Goal: Contribute content: Contribute content

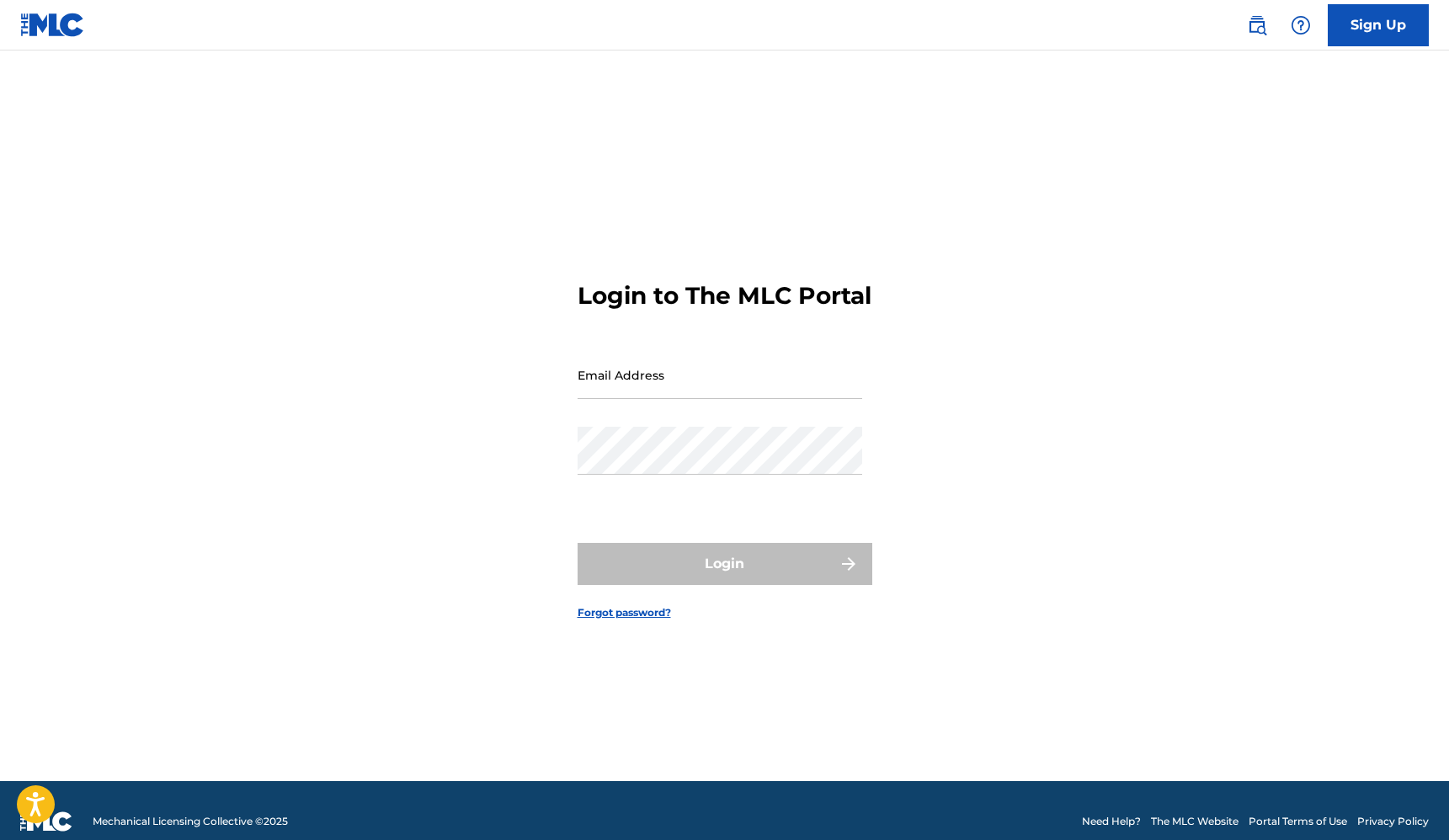
type input "[EMAIL_ADDRESS][DOMAIN_NAME]"
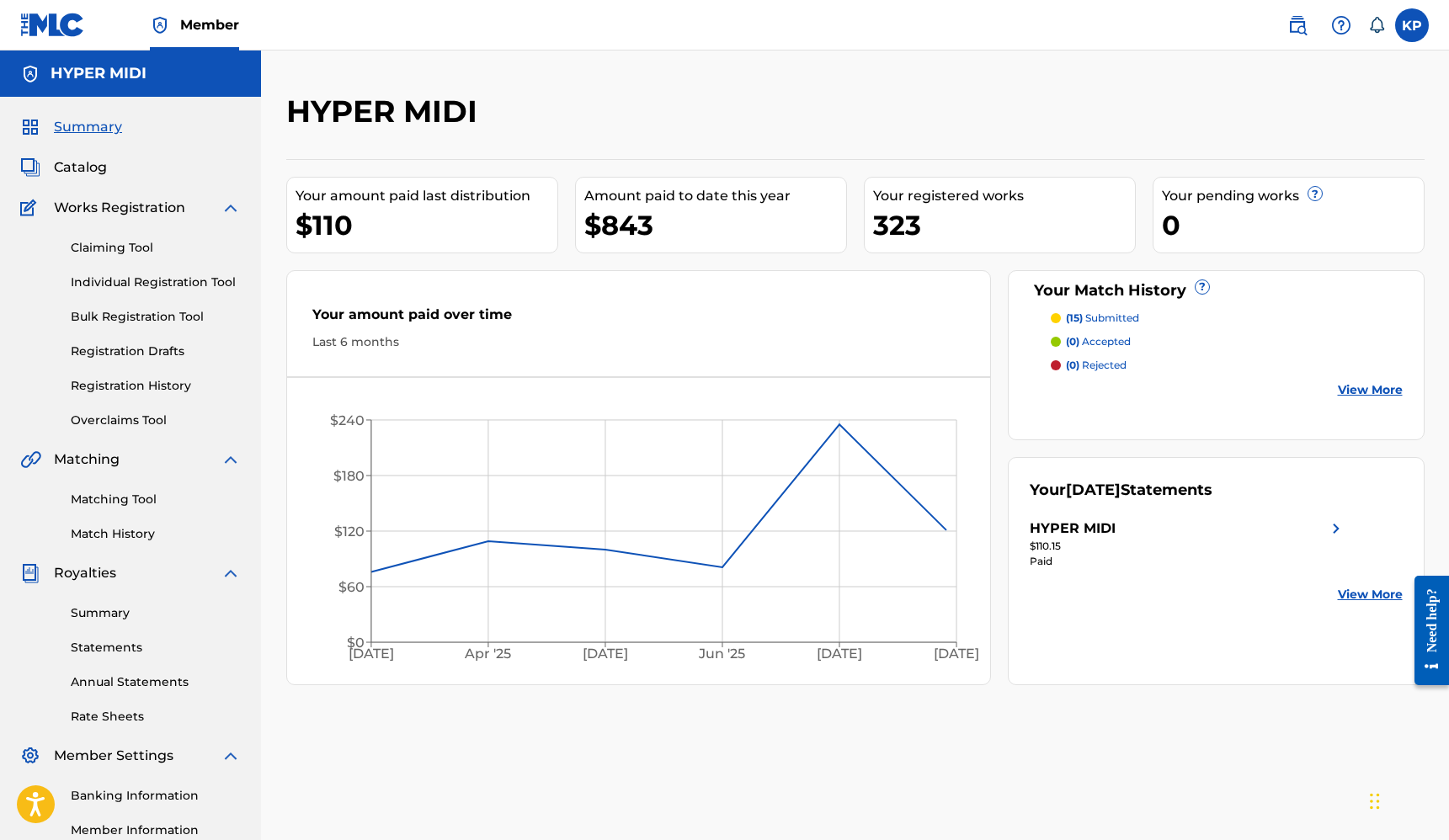
click at [1099, 312] on p "(15) submitted" at bounding box center [1102, 318] width 73 height 15
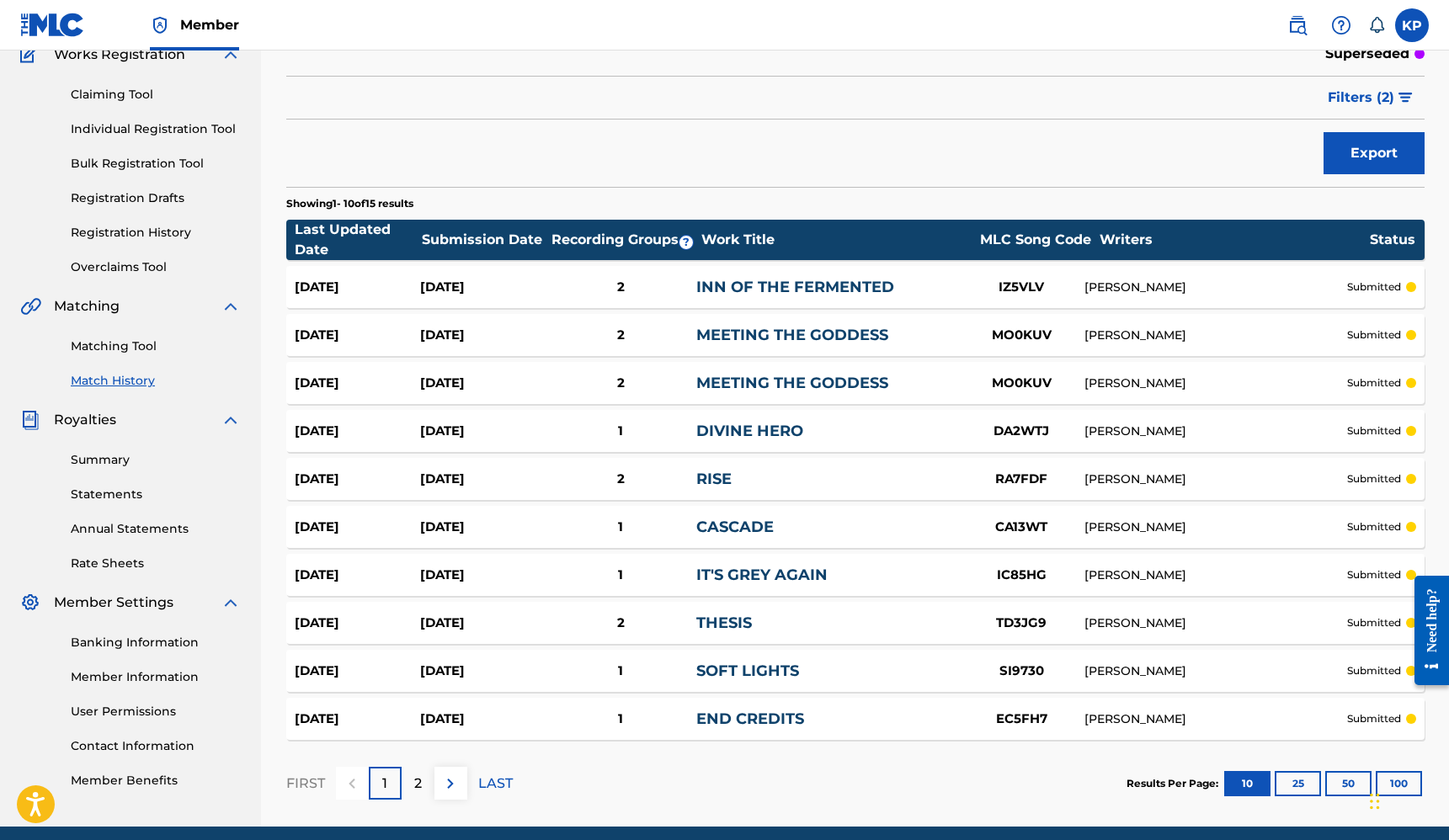
scroll to position [145, 0]
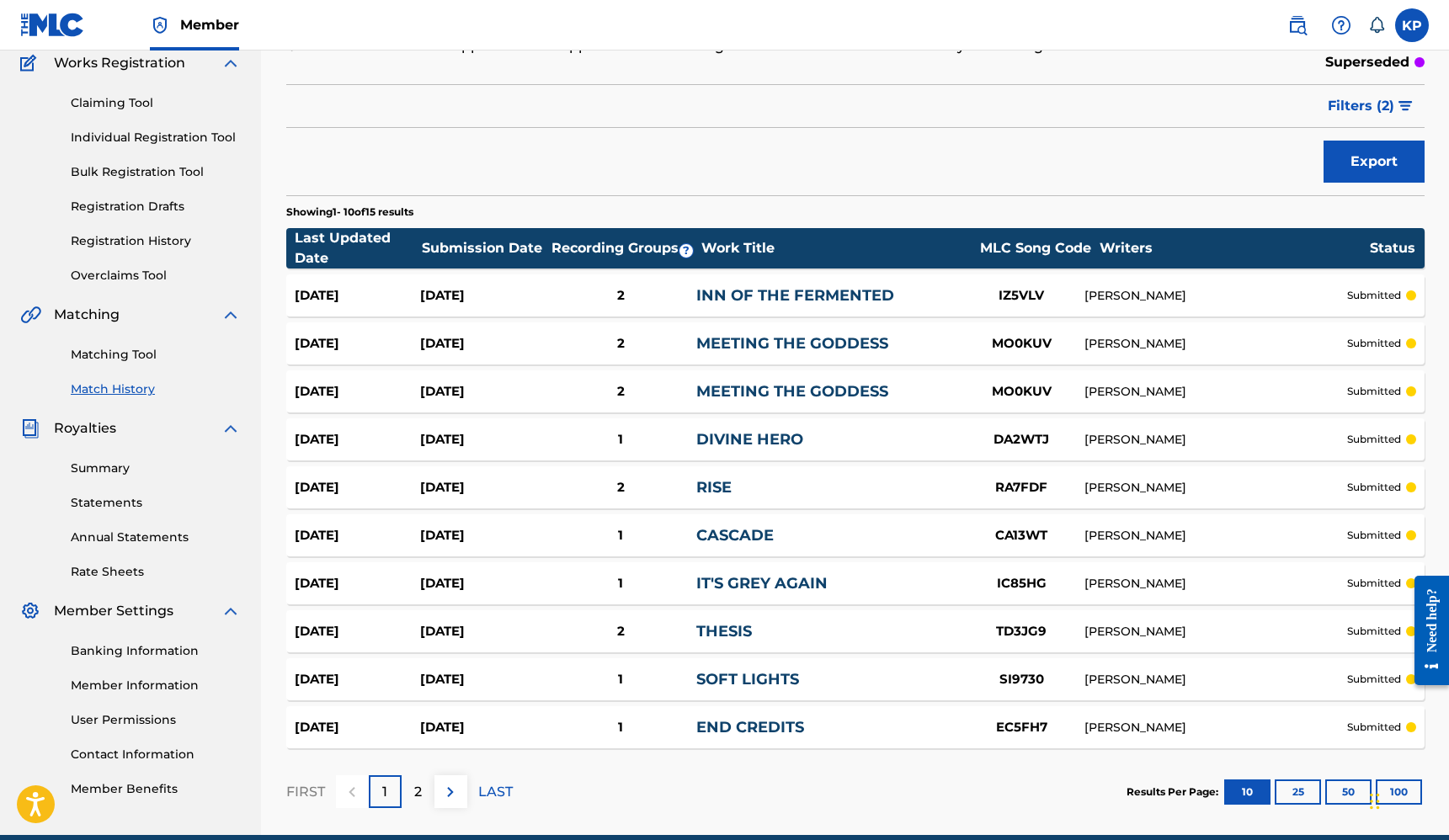
click at [1442, 299] on div "Match History Match History is a record of recent match suggestions that you've…" at bounding box center [855, 391] width 1179 height 887
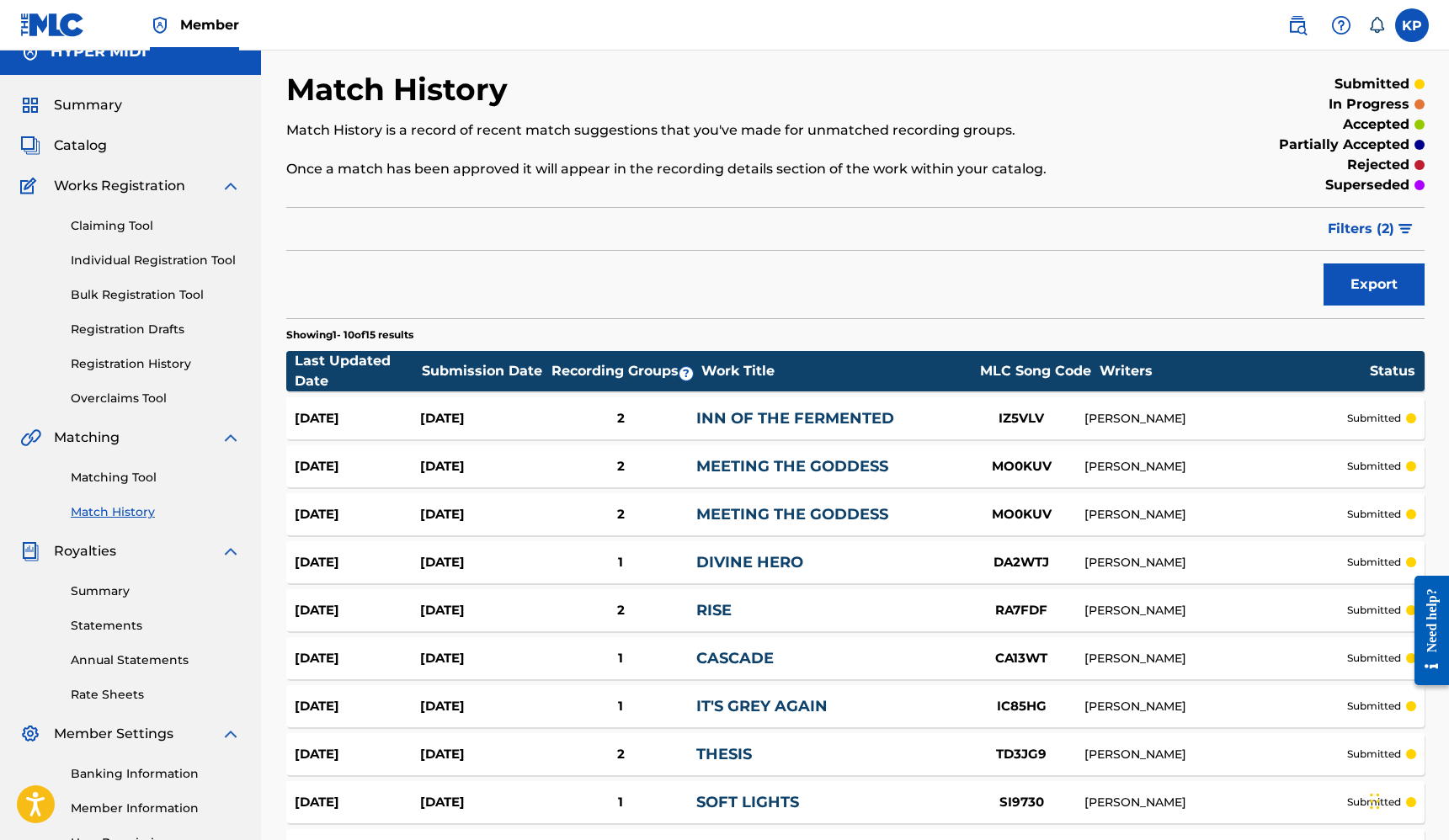
scroll to position [0, 0]
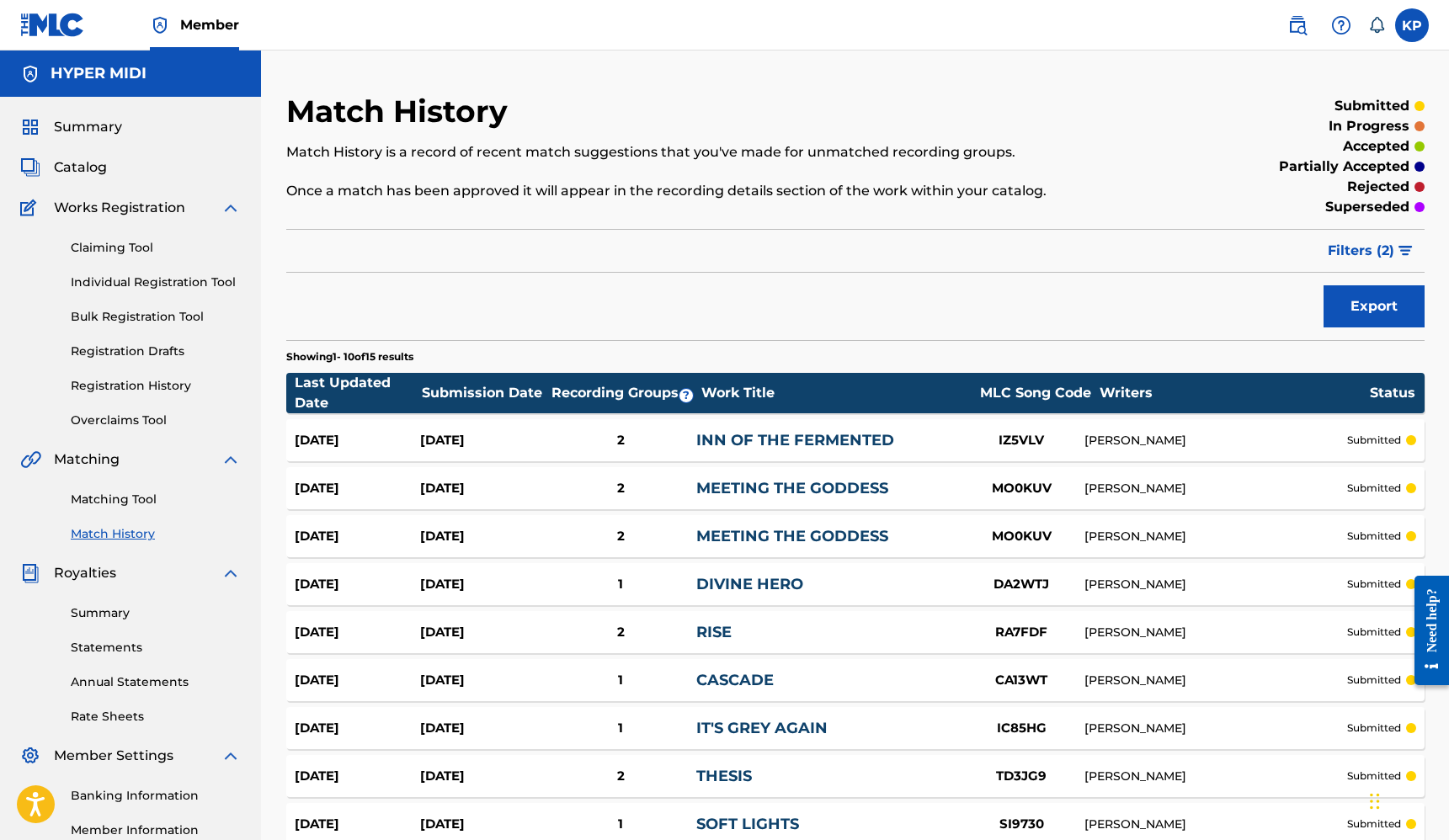
click at [113, 497] on link "Matching Tool" at bounding box center [156, 499] width 170 height 18
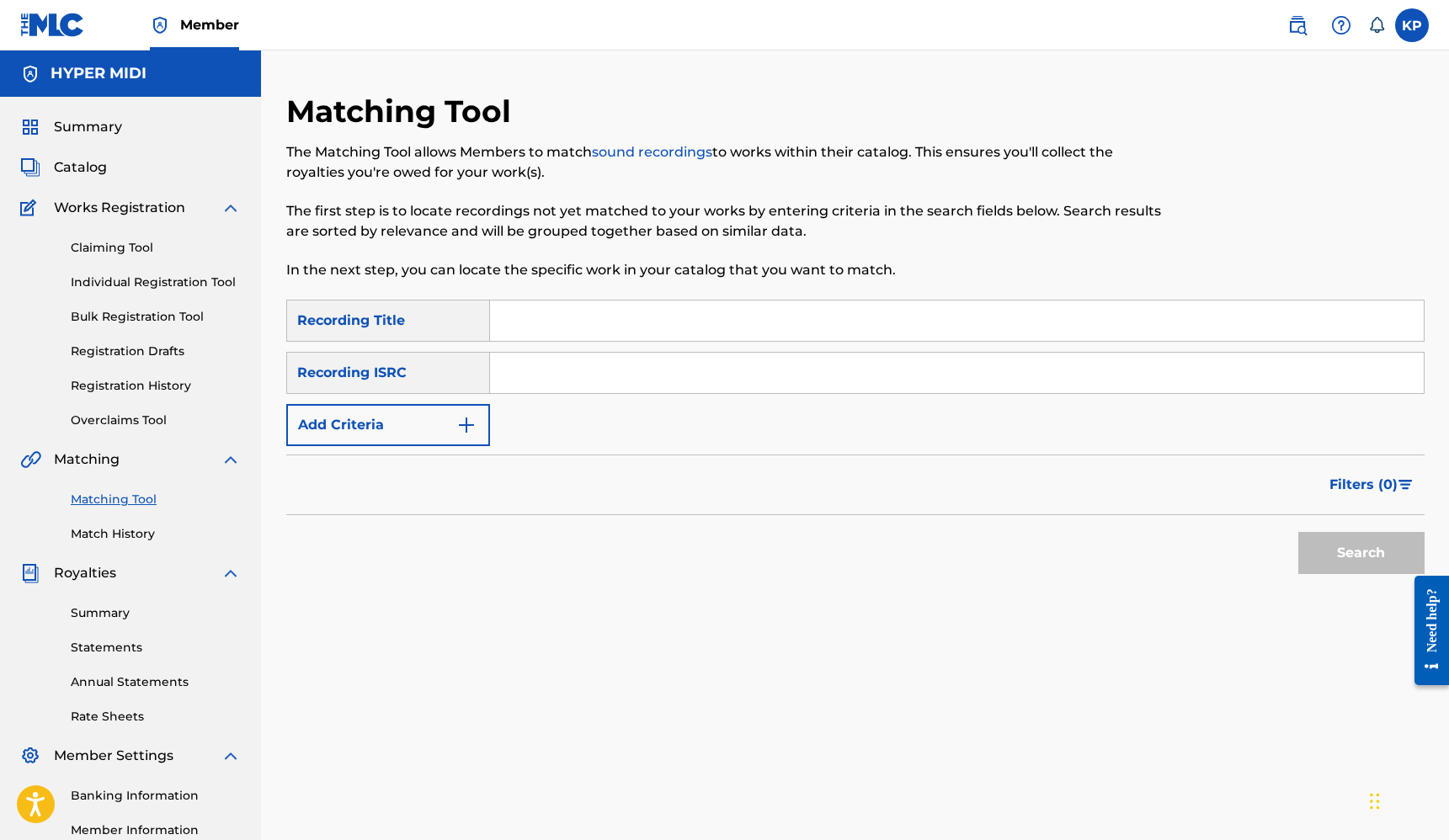
click at [553, 306] on input "Search Form" at bounding box center [956, 320] width 934 height 40
type input "Sea Wanderer"
paste input "GBKPL1940669"
type input "GBKPL1940669"
click at [1357, 556] on button "Search" at bounding box center [1361, 552] width 126 height 42
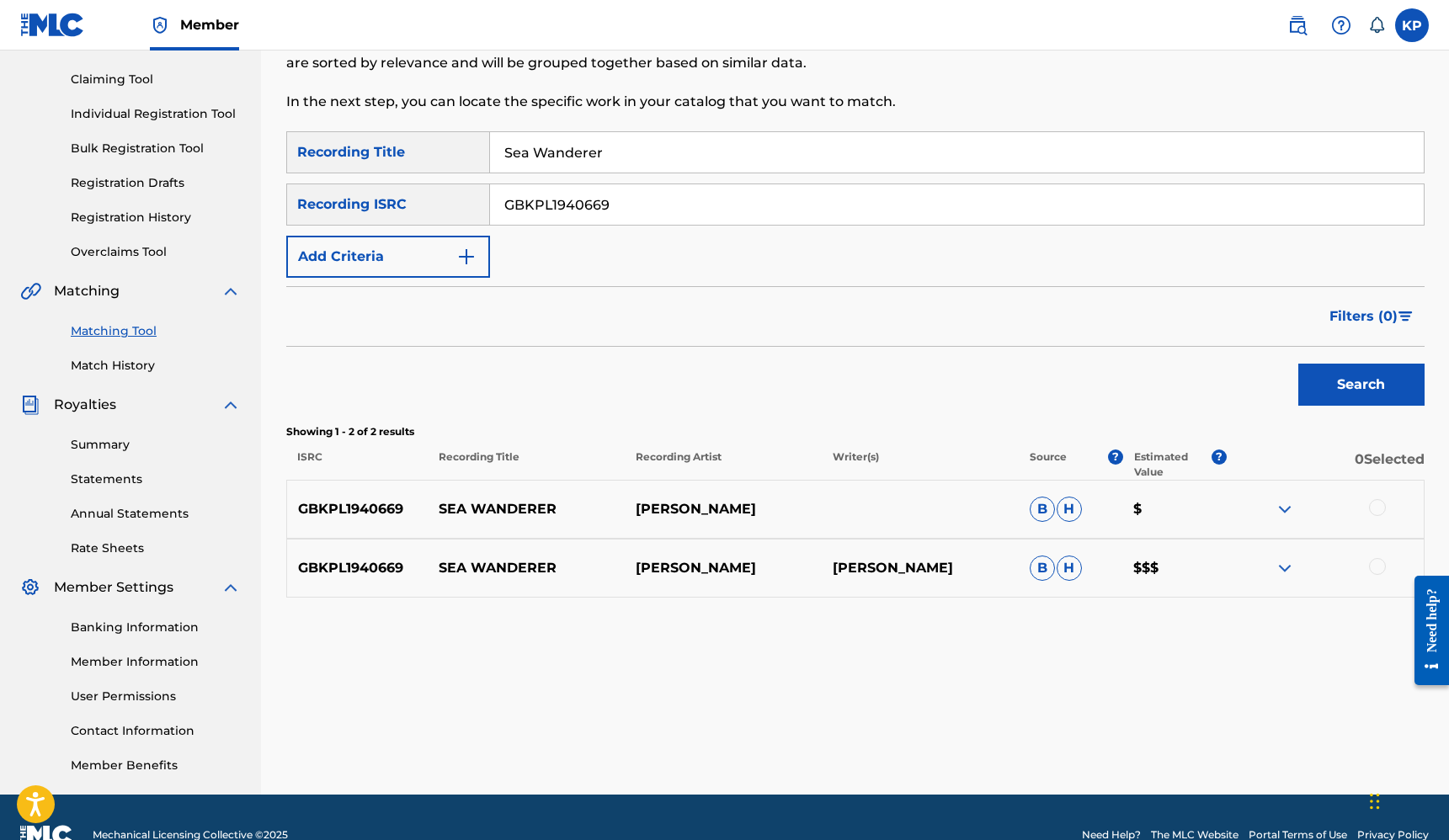
scroll to position [204, 0]
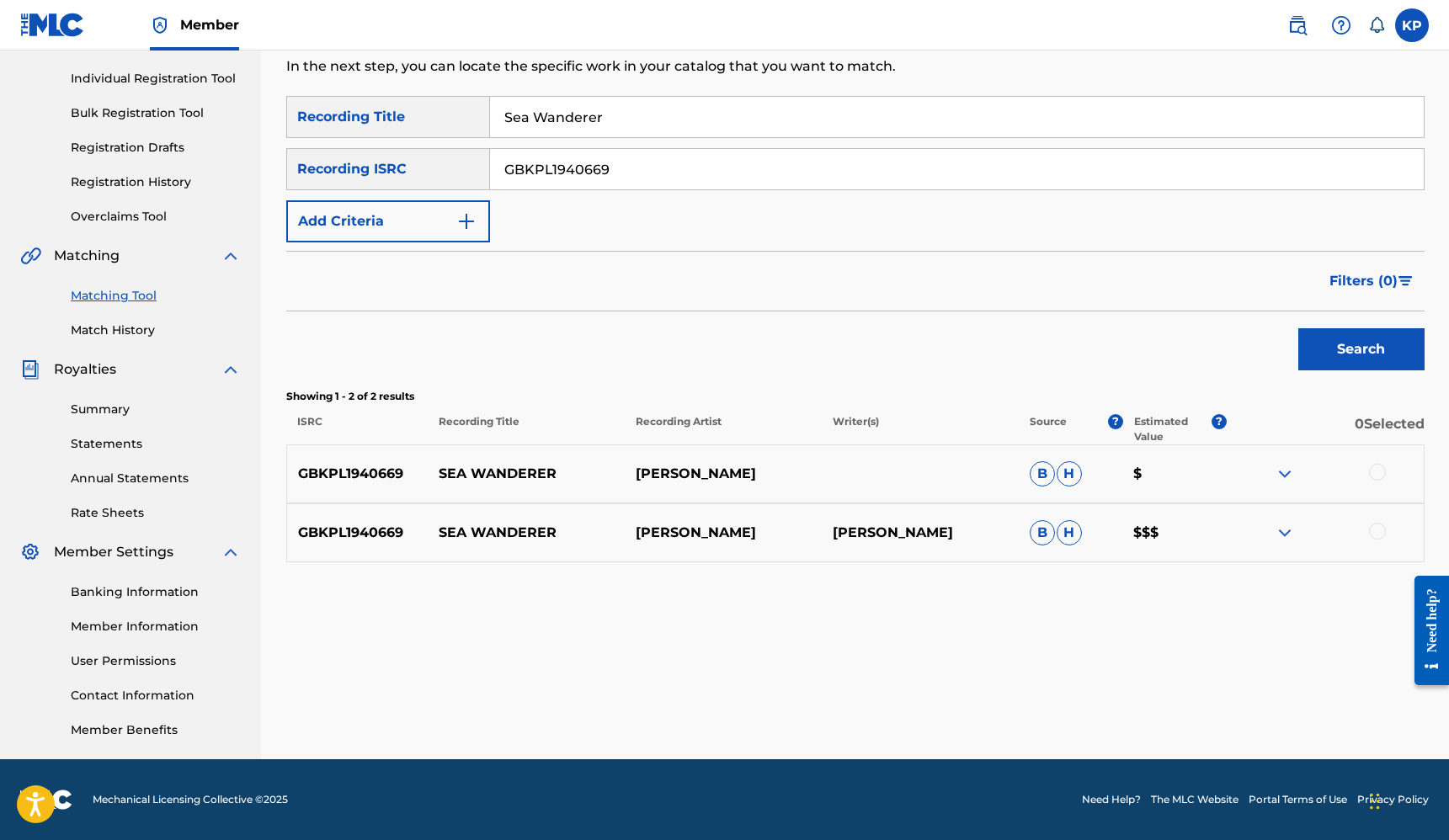
click at [1379, 471] on div at bounding box center [1378, 472] width 17 height 17
click at [1380, 532] on div at bounding box center [1378, 531] width 17 height 17
click at [1201, 710] on button "Match 2 Groups" at bounding box center [1184, 703] width 186 height 42
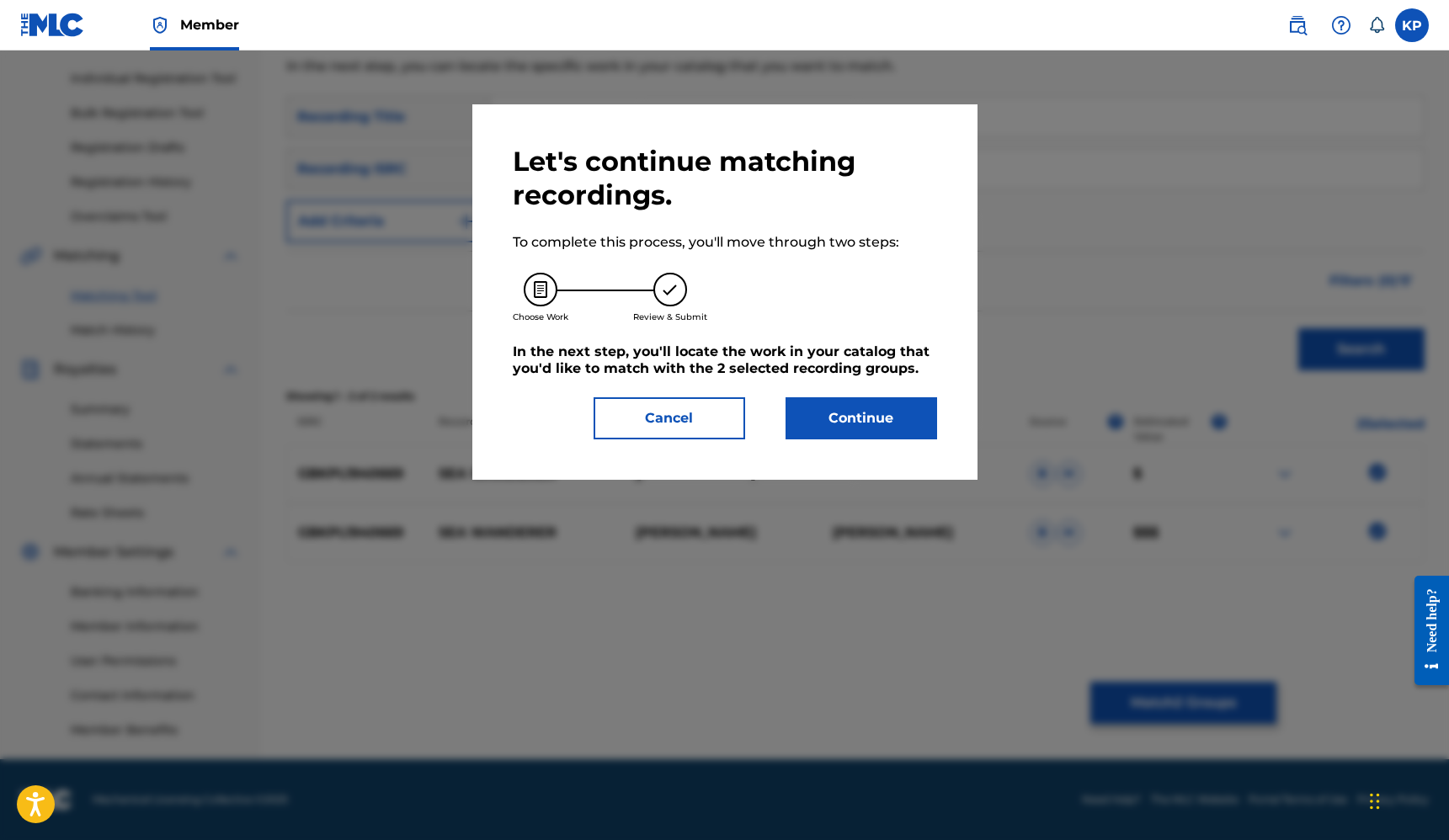
click at [859, 419] on button "Continue" at bounding box center [861, 418] width 151 height 42
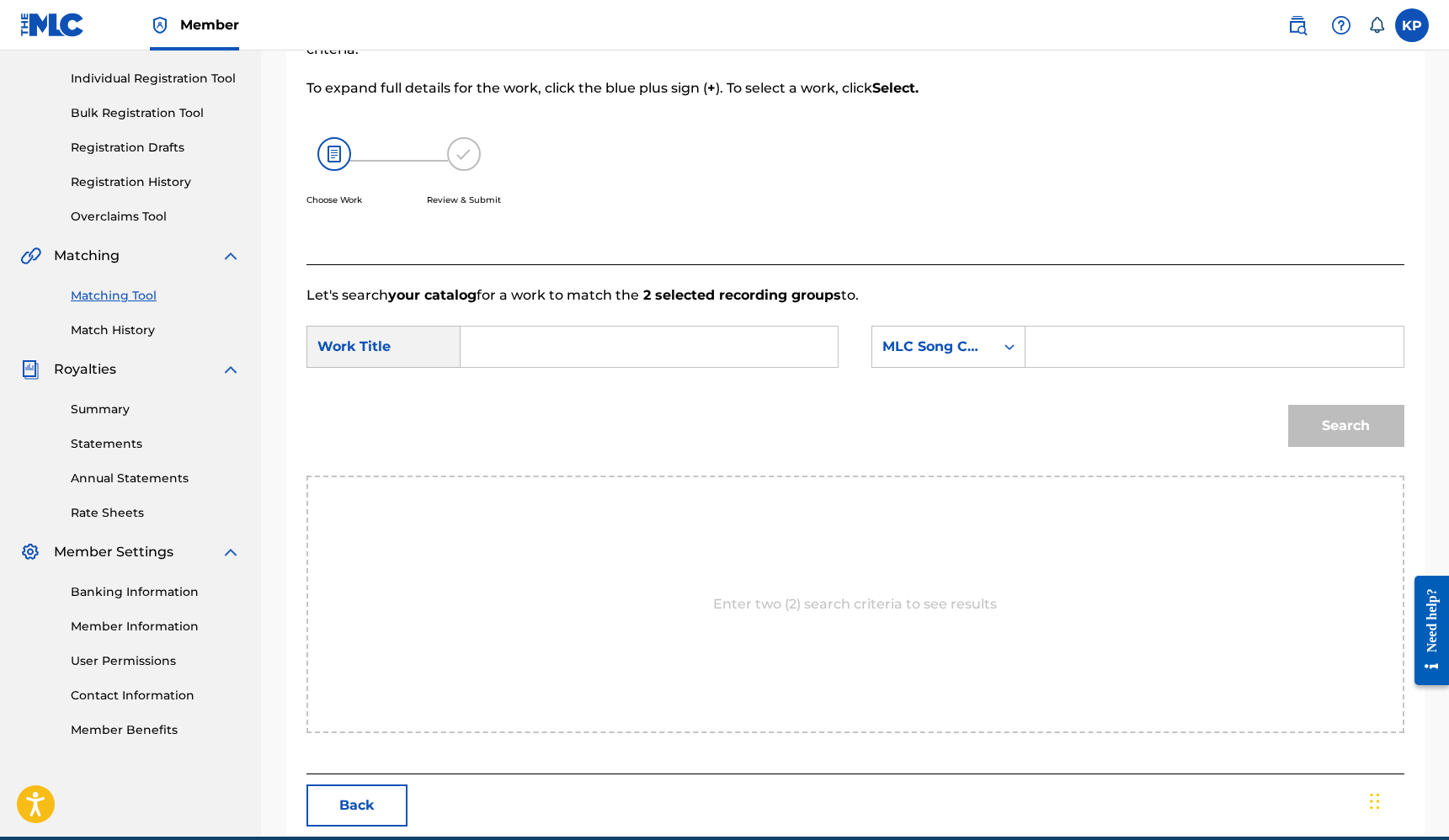
click at [582, 345] on input "Search Form" at bounding box center [649, 347] width 349 height 40
type input "Sea wand"
click at [538, 396] on div "Search" at bounding box center [855, 432] width 1098 height 88
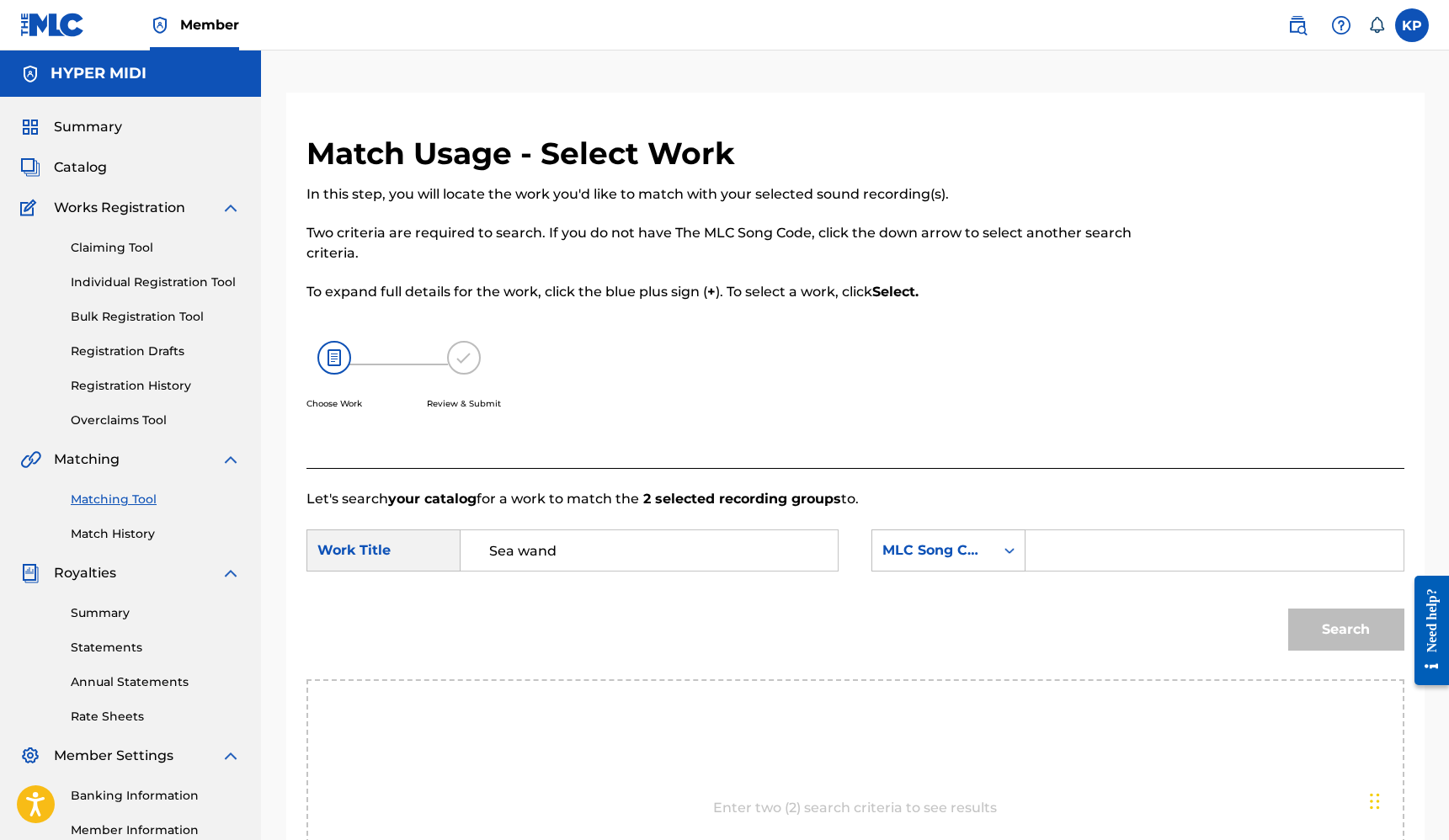
click at [102, 169] on span "Catalog" at bounding box center [80, 167] width 53 height 21
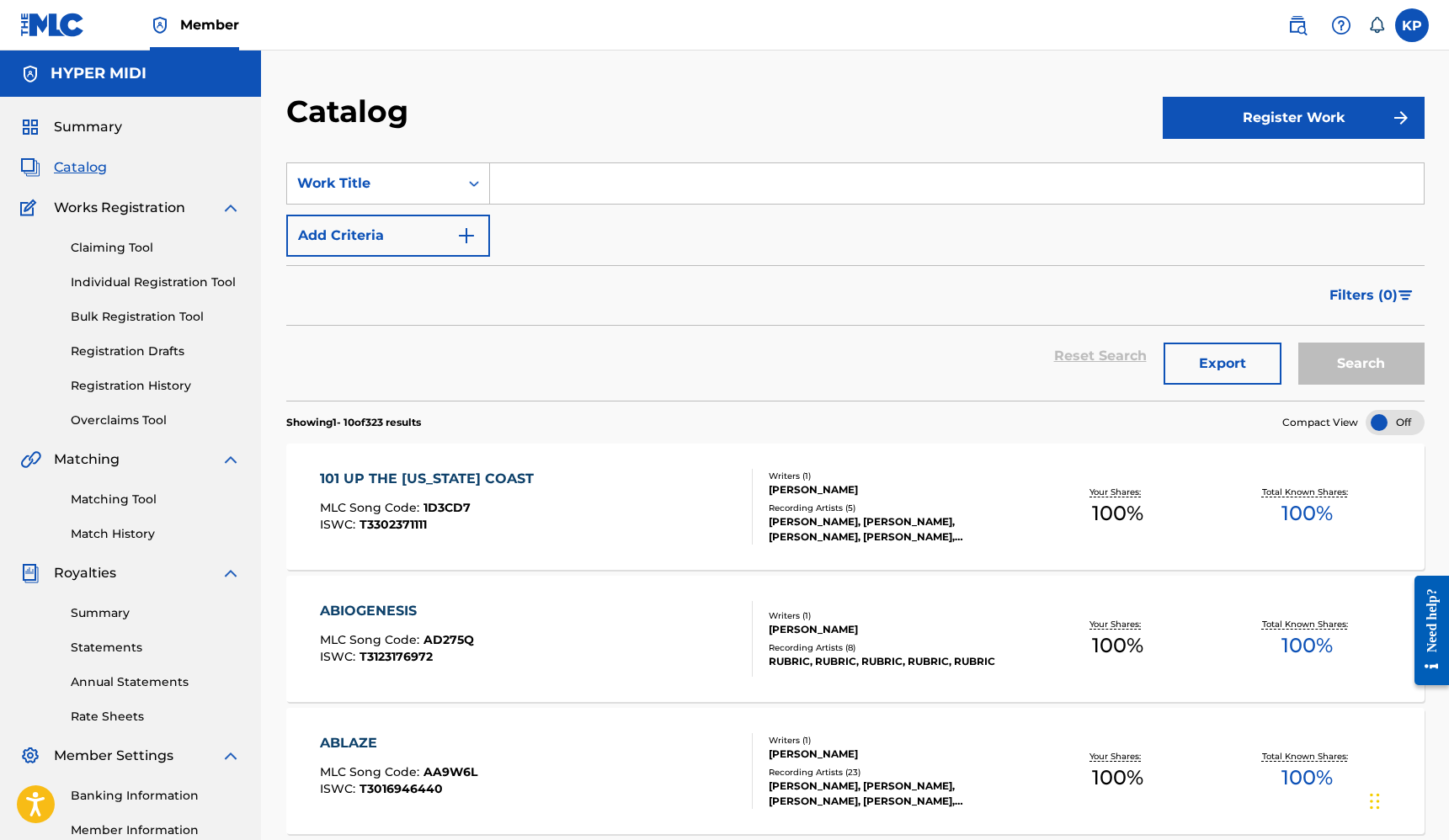
click at [578, 183] on input "Search Form" at bounding box center [956, 183] width 934 height 40
type input "sea wa"
click at [108, 385] on link "Registration History" at bounding box center [156, 386] width 170 height 18
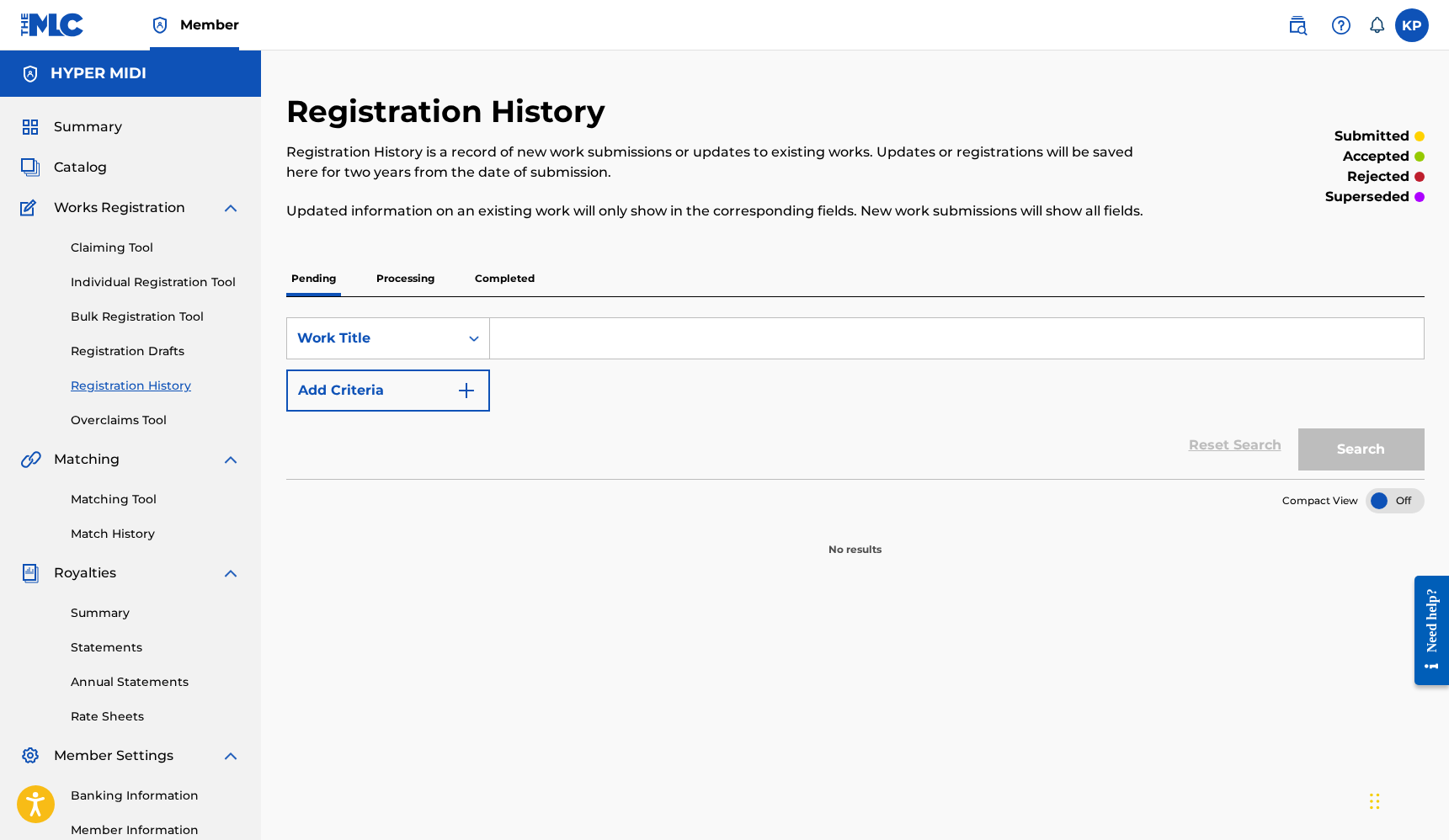
click at [417, 283] on p "Processing" at bounding box center [405, 278] width 68 height 36
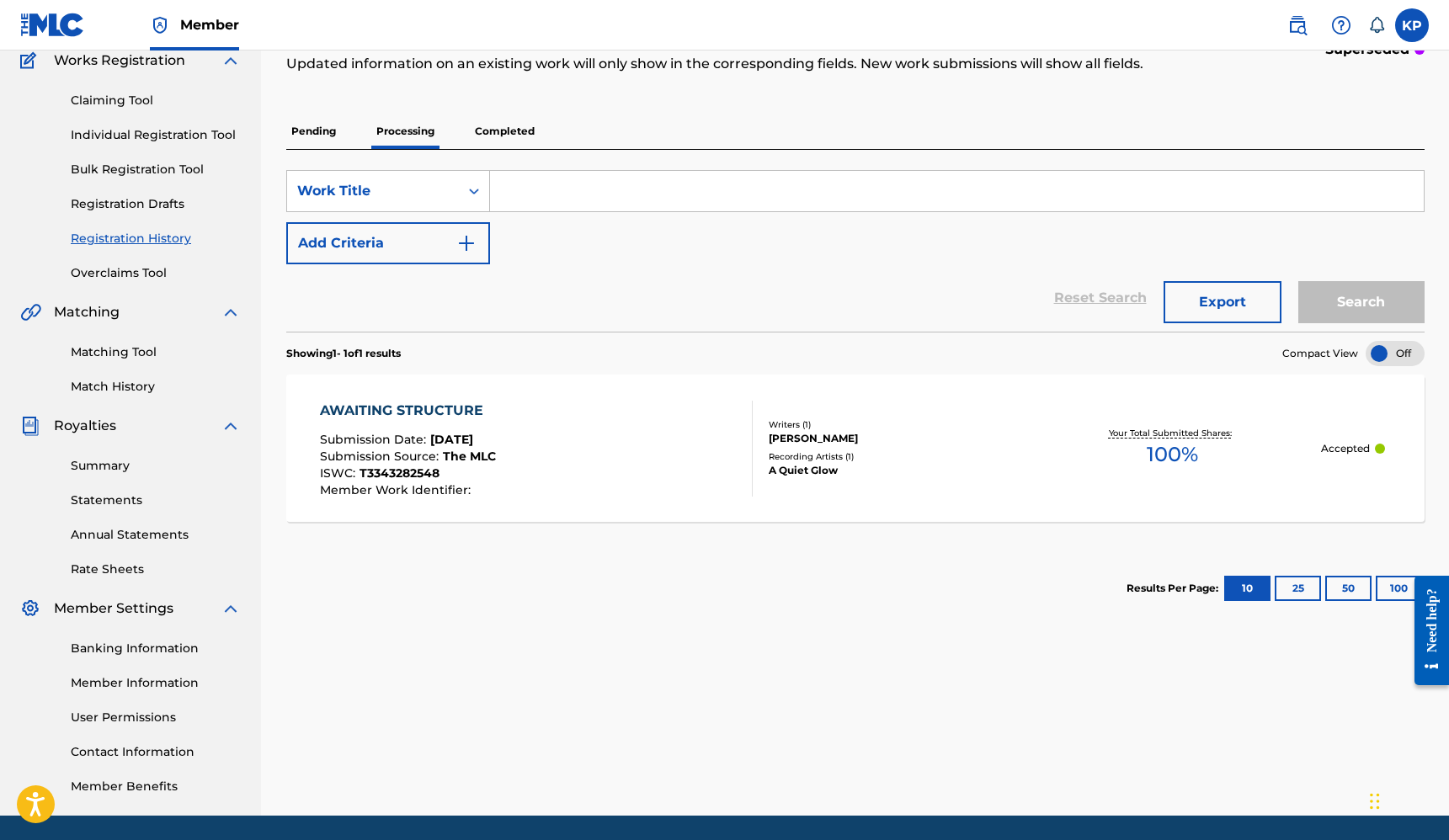
scroll to position [145, 0]
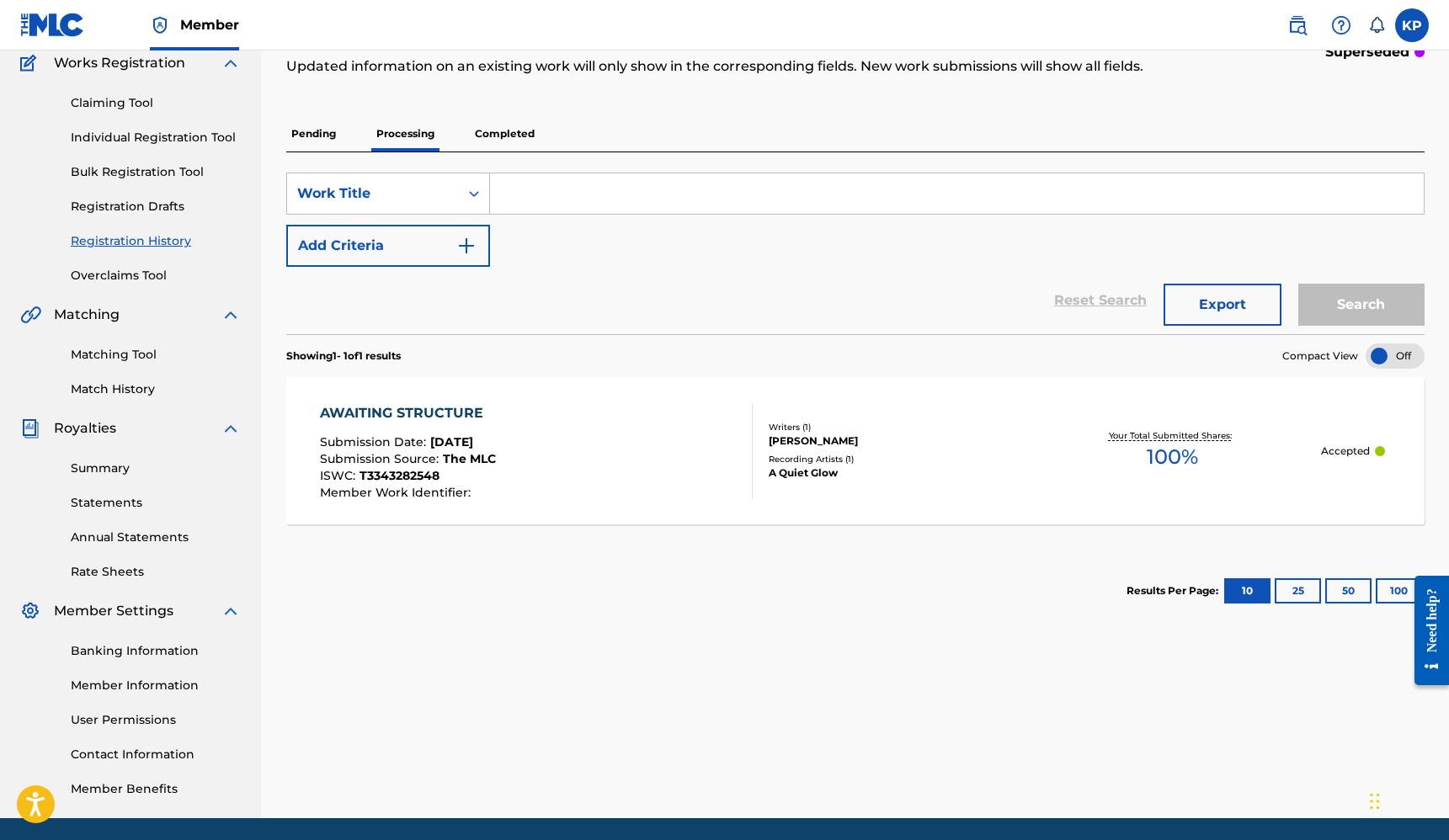
click at [504, 142] on p "Completed" at bounding box center [505, 134] width 70 height 36
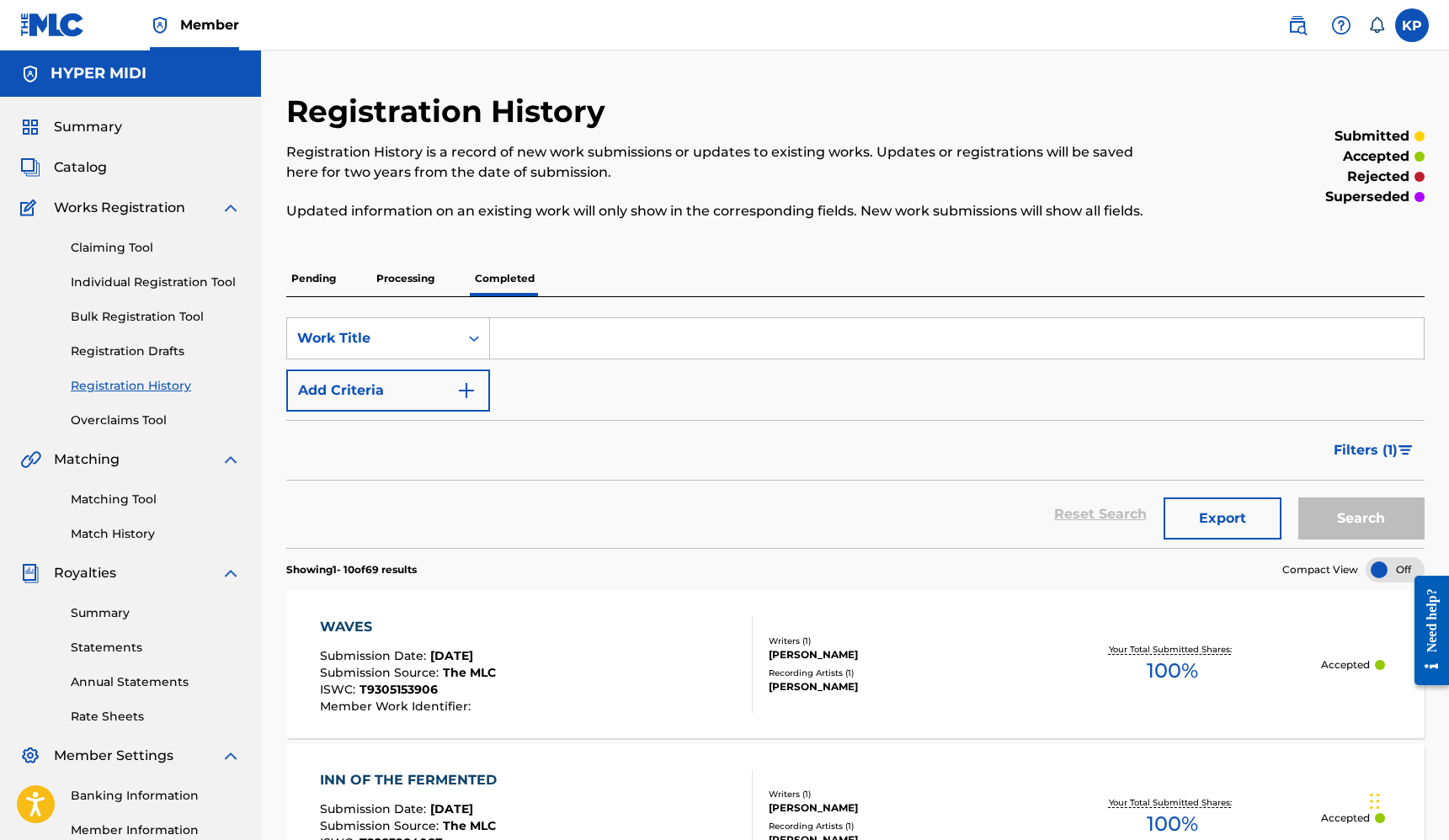
click at [524, 343] on input "Search Form" at bounding box center [956, 338] width 934 height 40
click at [97, 175] on span "Catalog" at bounding box center [80, 167] width 53 height 21
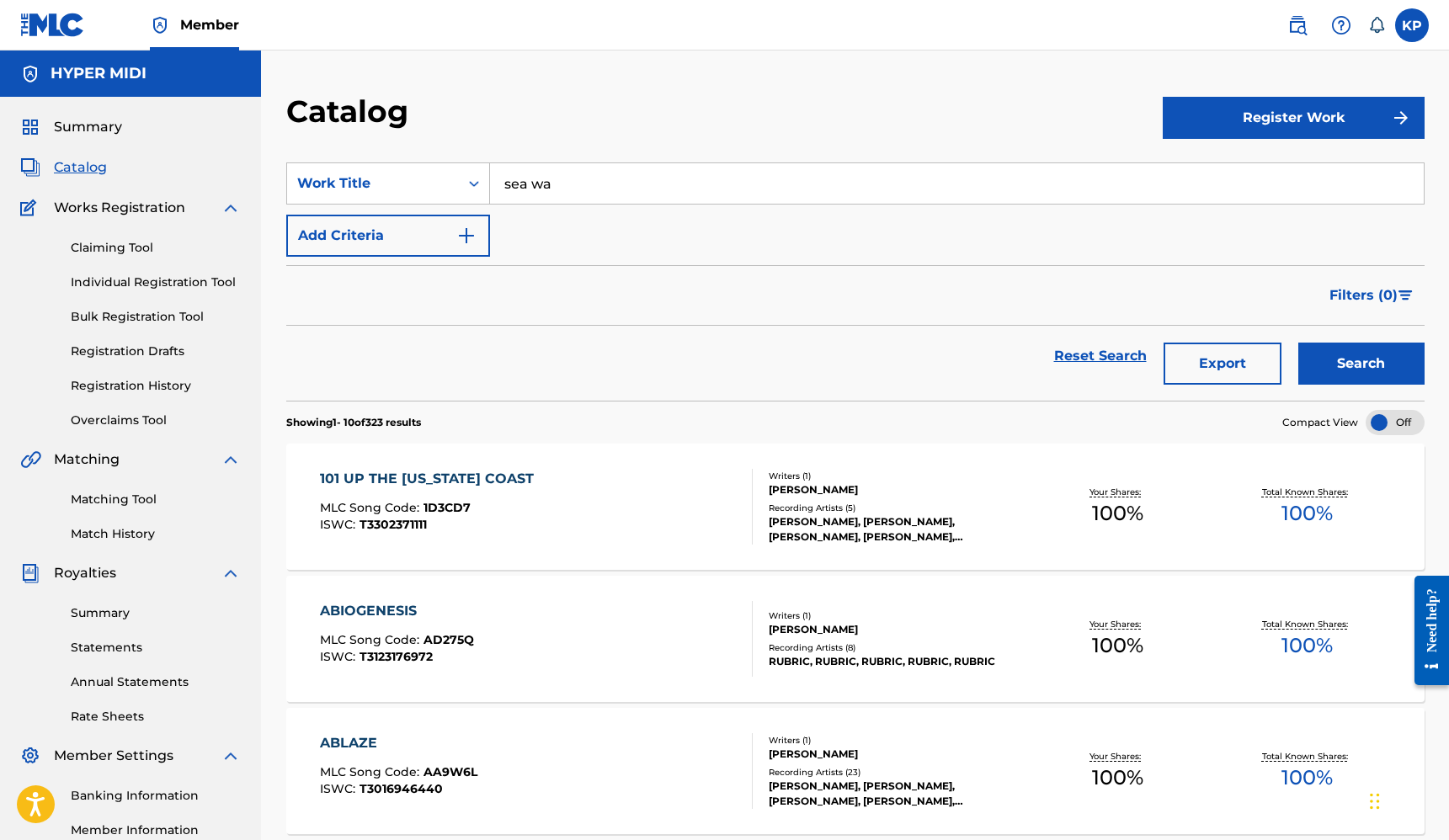
click at [607, 187] on input "sea wa" at bounding box center [956, 183] width 934 height 40
type input "the people"
click at [579, 211] on div "the people" at bounding box center [830, 221] width 681 height 30
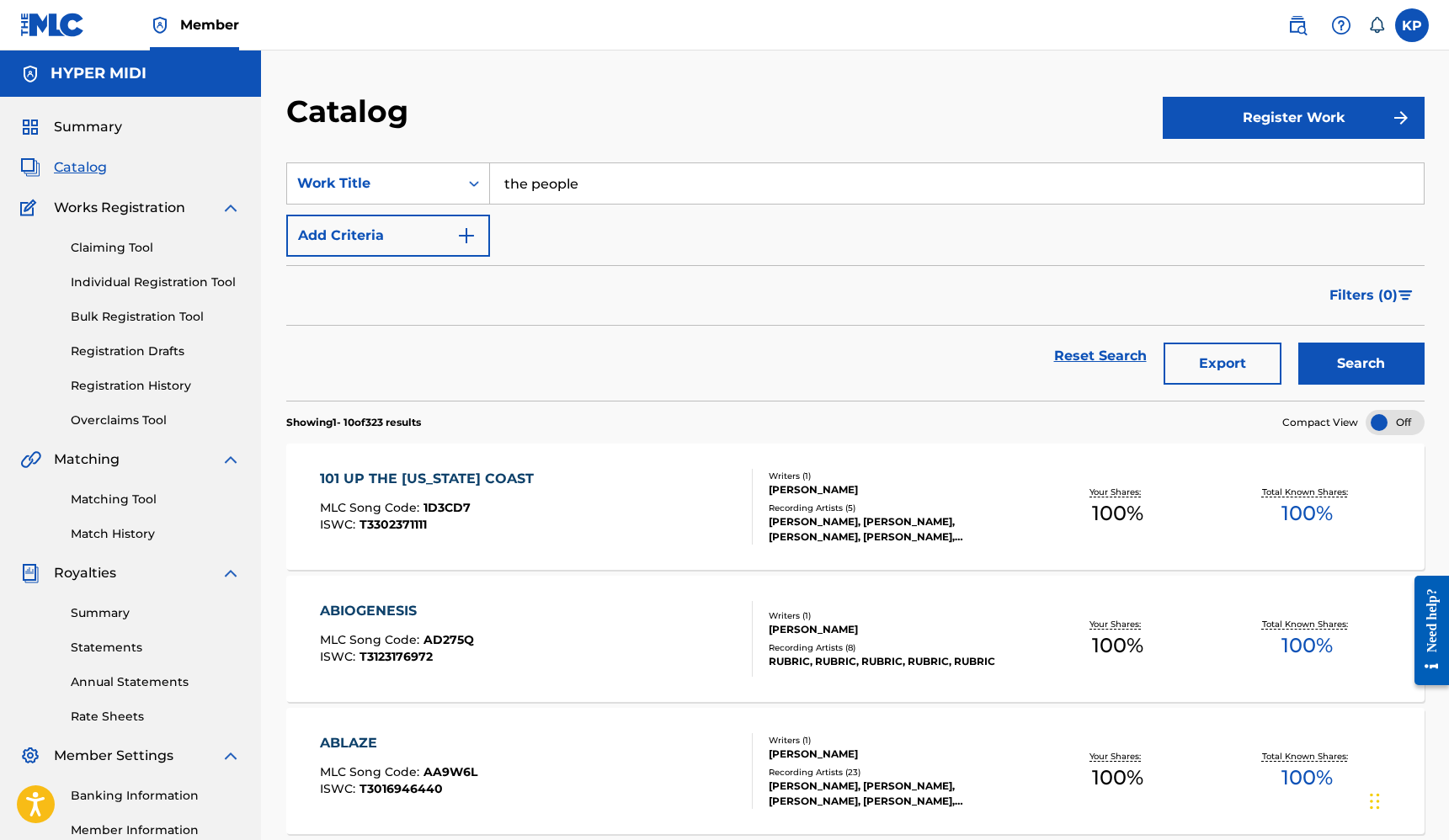
click at [1298, 343] on button "Search" at bounding box center [1361, 363] width 126 height 42
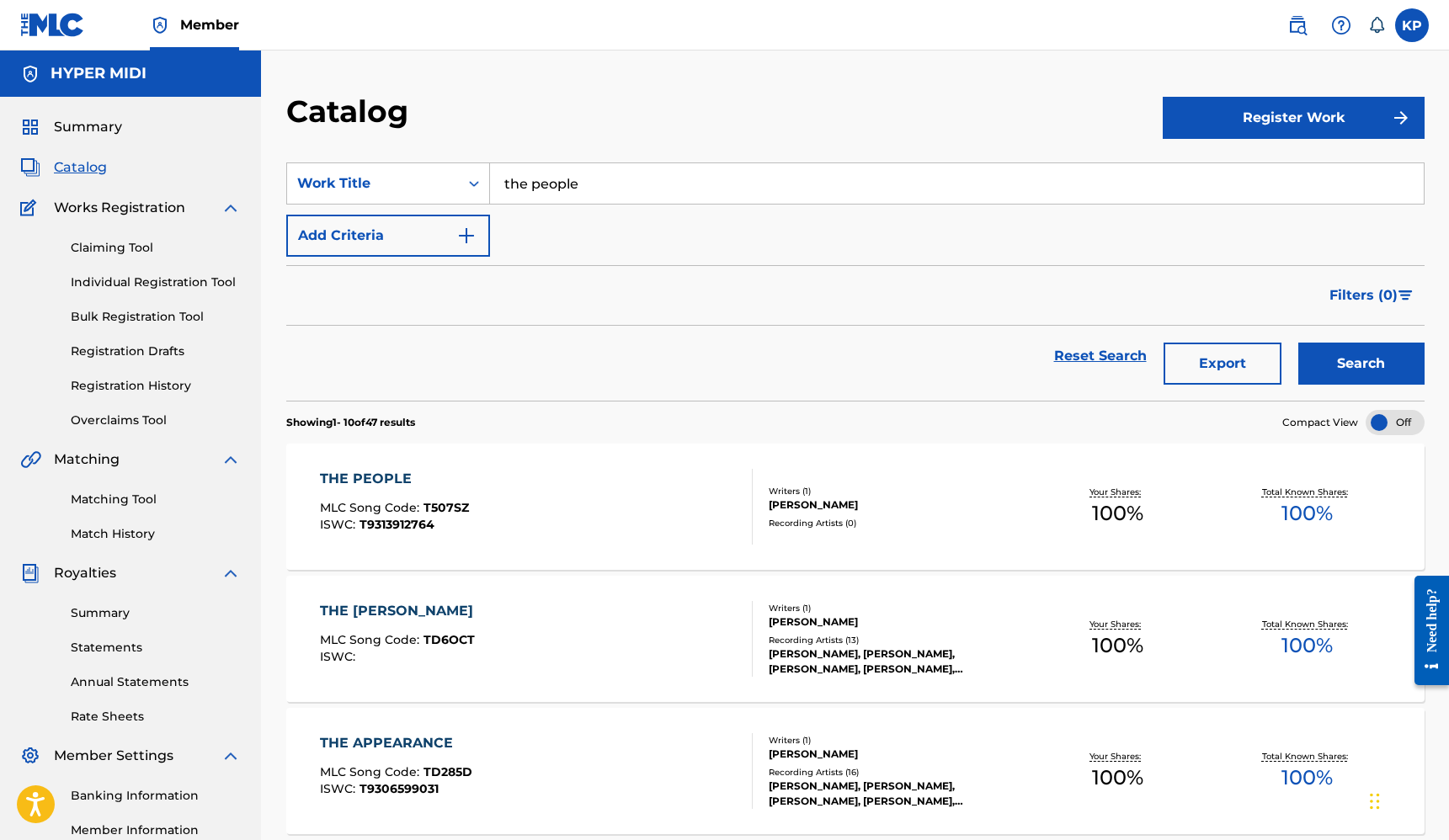
click at [118, 491] on link "Matching Tool" at bounding box center [156, 499] width 170 height 18
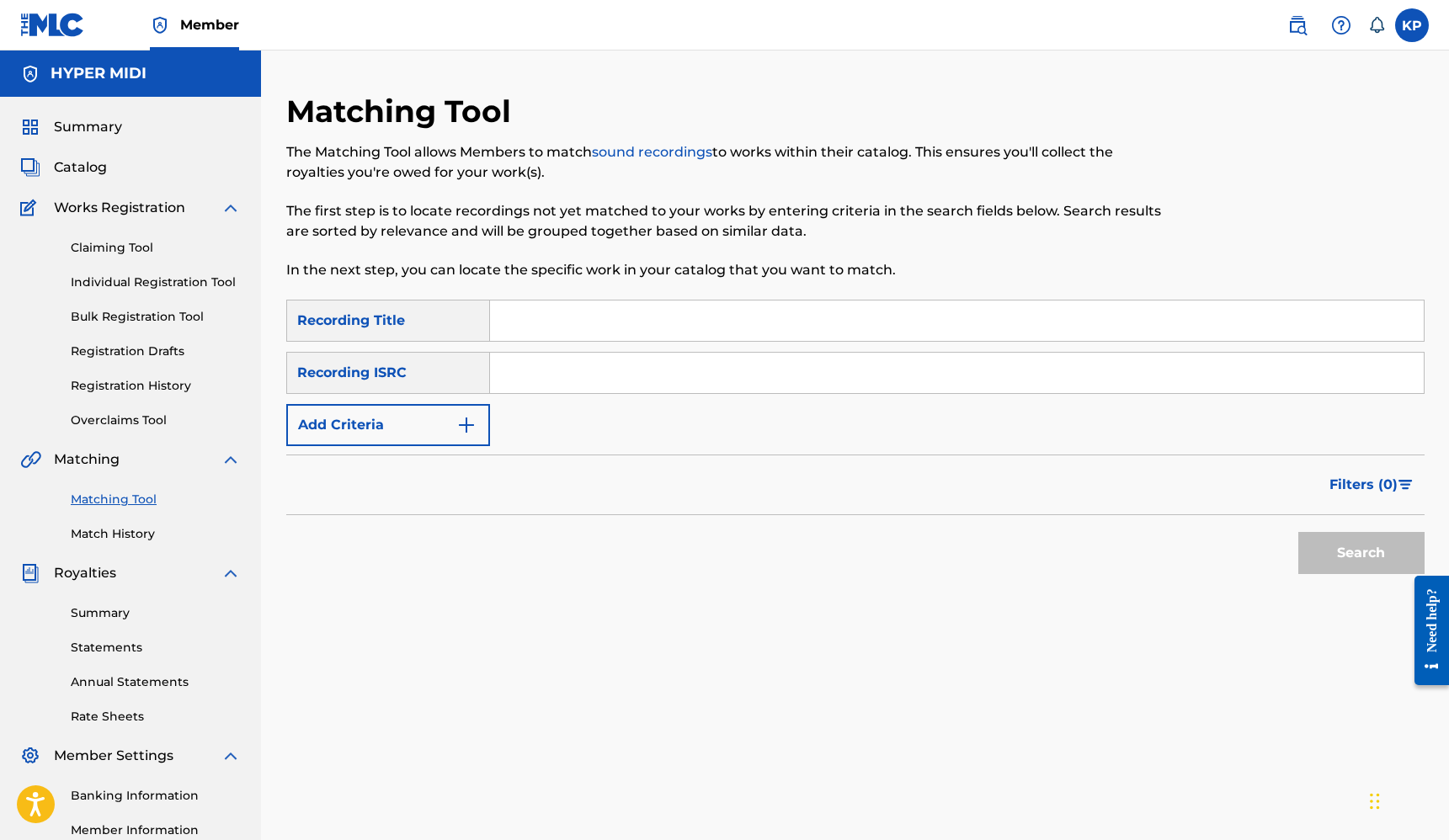
click at [565, 331] on input "Search Form" at bounding box center [956, 320] width 934 height 40
type input "The People"
paste input "GBKPL2081603"
type input "GBKPL2081603"
click at [1348, 556] on button "Search" at bounding box center [1361, 552] width 126 height 42
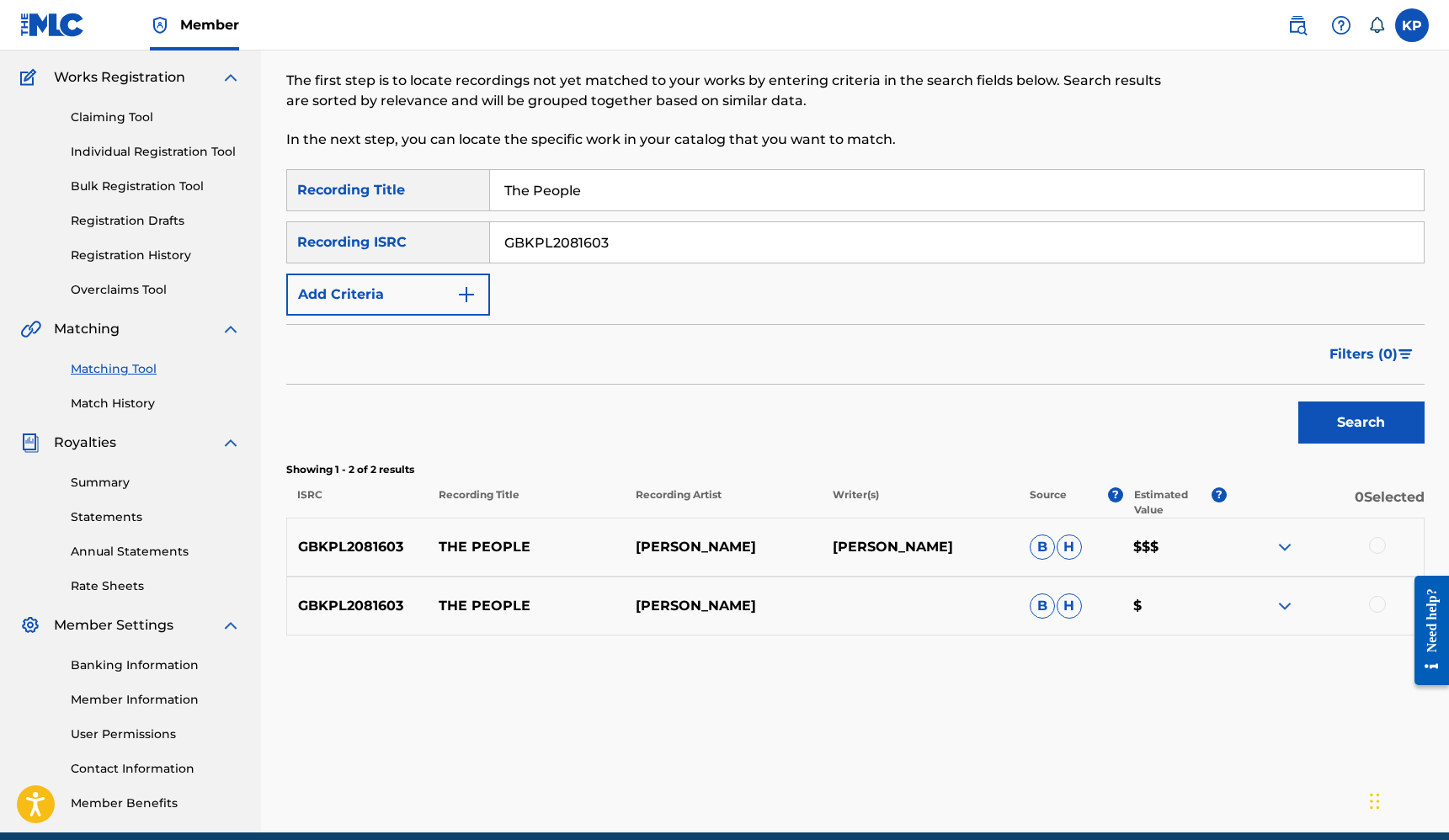
scroll to position [154, 0]
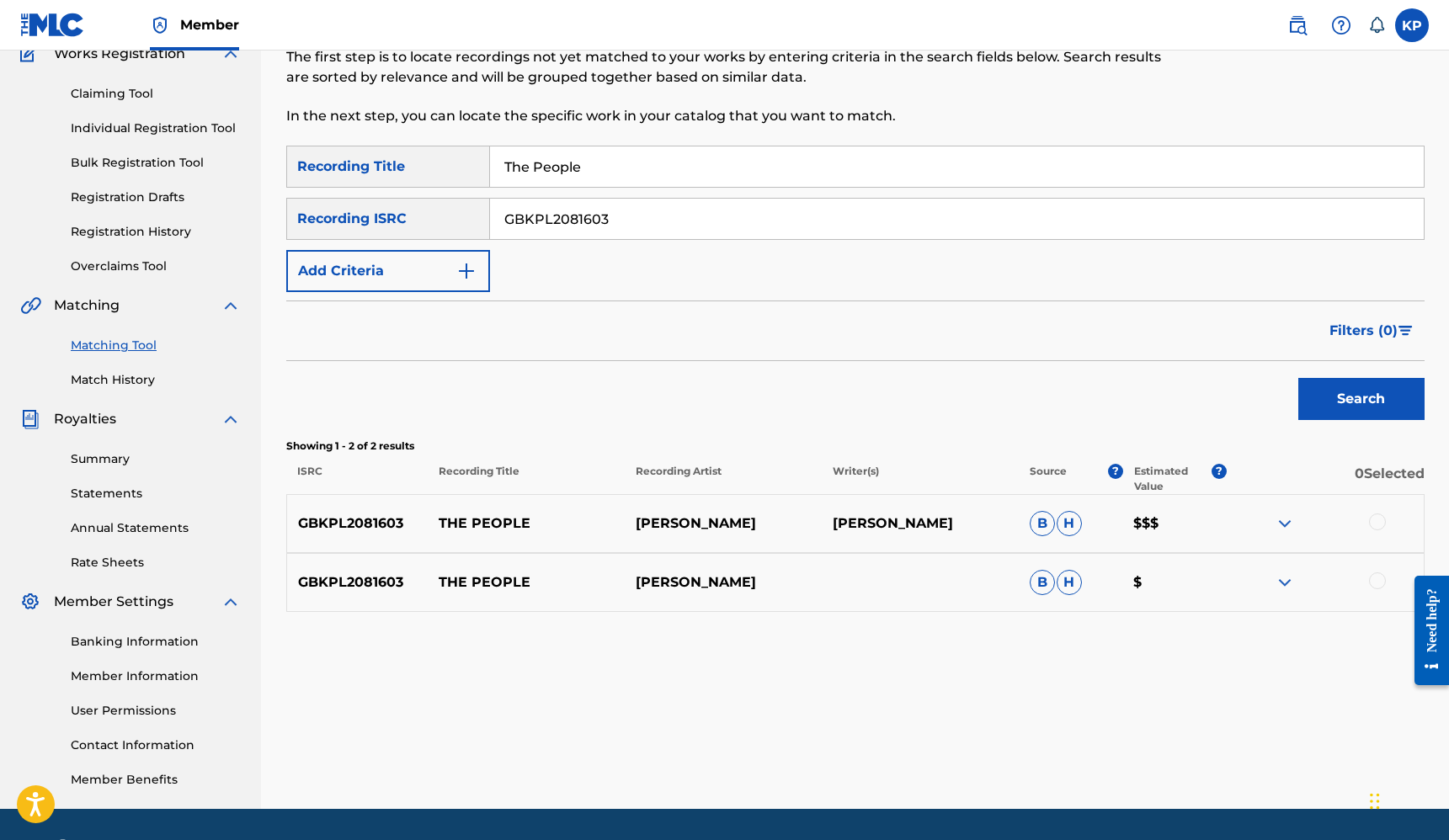
click at [1382, 522] on div at bounding box center [1378, 522] width 17 height 17
click at [1380, 577] on div at bounding box center [1378, 581] width 17 height 17
click at [1175, 711] on button "Match 2 Groups" at bounding box center [1184, 703] width 186 height 42
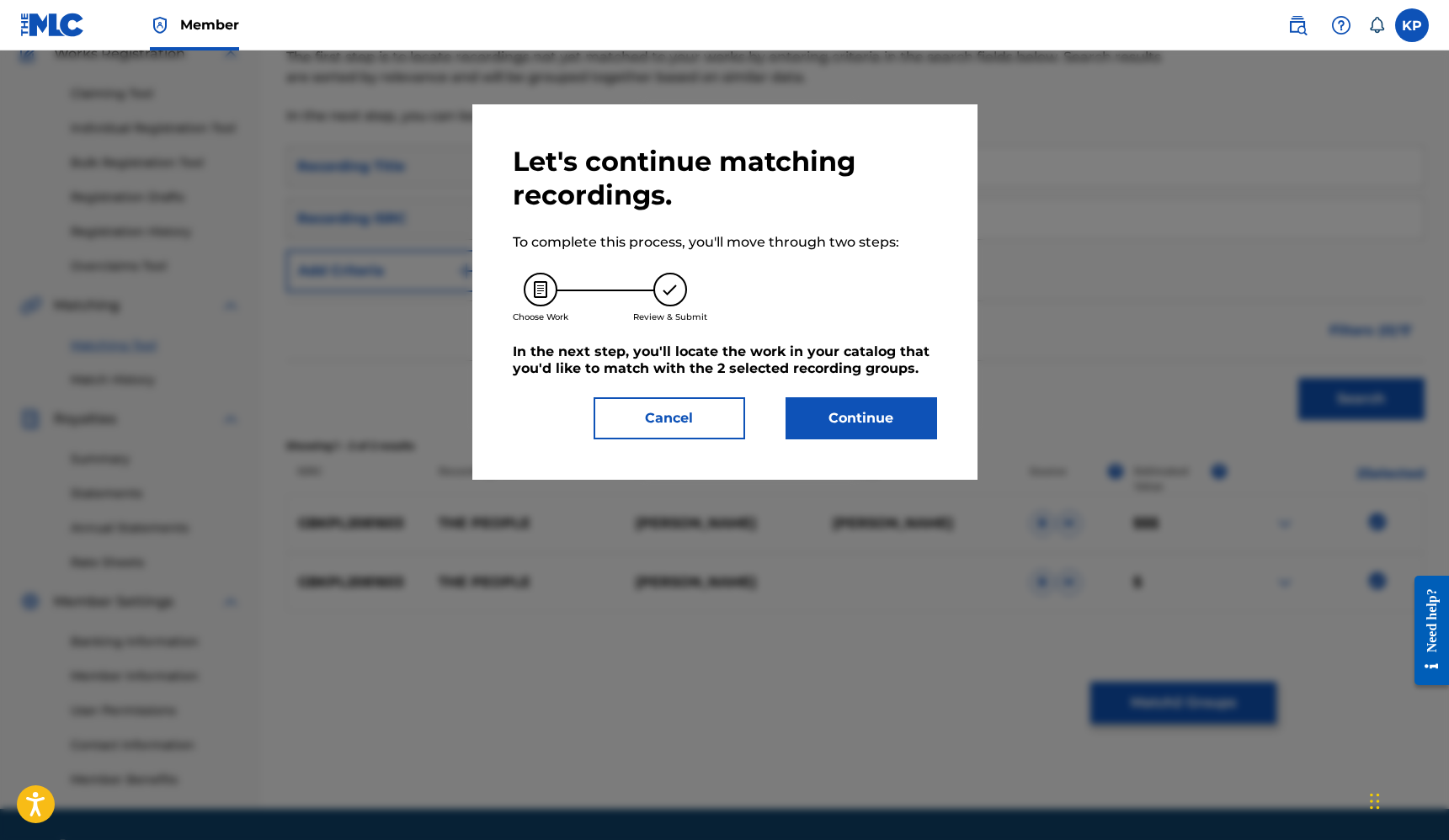
click at [909, 423] on button "Continue" at bounding box center [861, 418] width 151 height 42
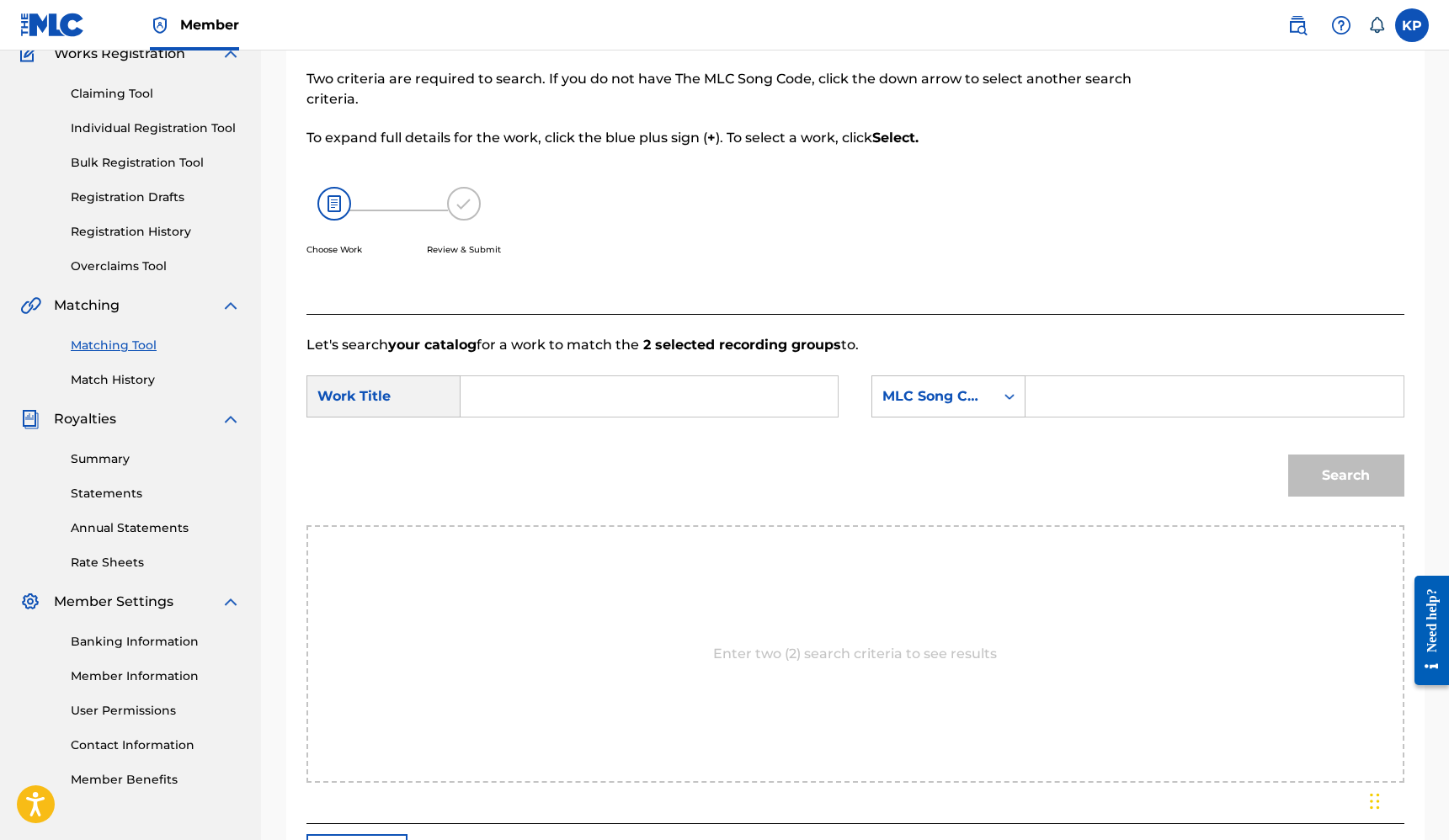
click at [693, 390] on input "Search Form" at bounding box center [649, 396] width 349 height 40
click at [528, 445] on div "the peop le" at bounding box center [523, 445] width 95 height 50
type input "the people"
click at [1133, 406] on input "Search Form" at bounding box center [1214, 396] width 349 height 40
click at [981, 402] on div "MLC Song Code" at bounding box center [933, 396] width 102 height 21
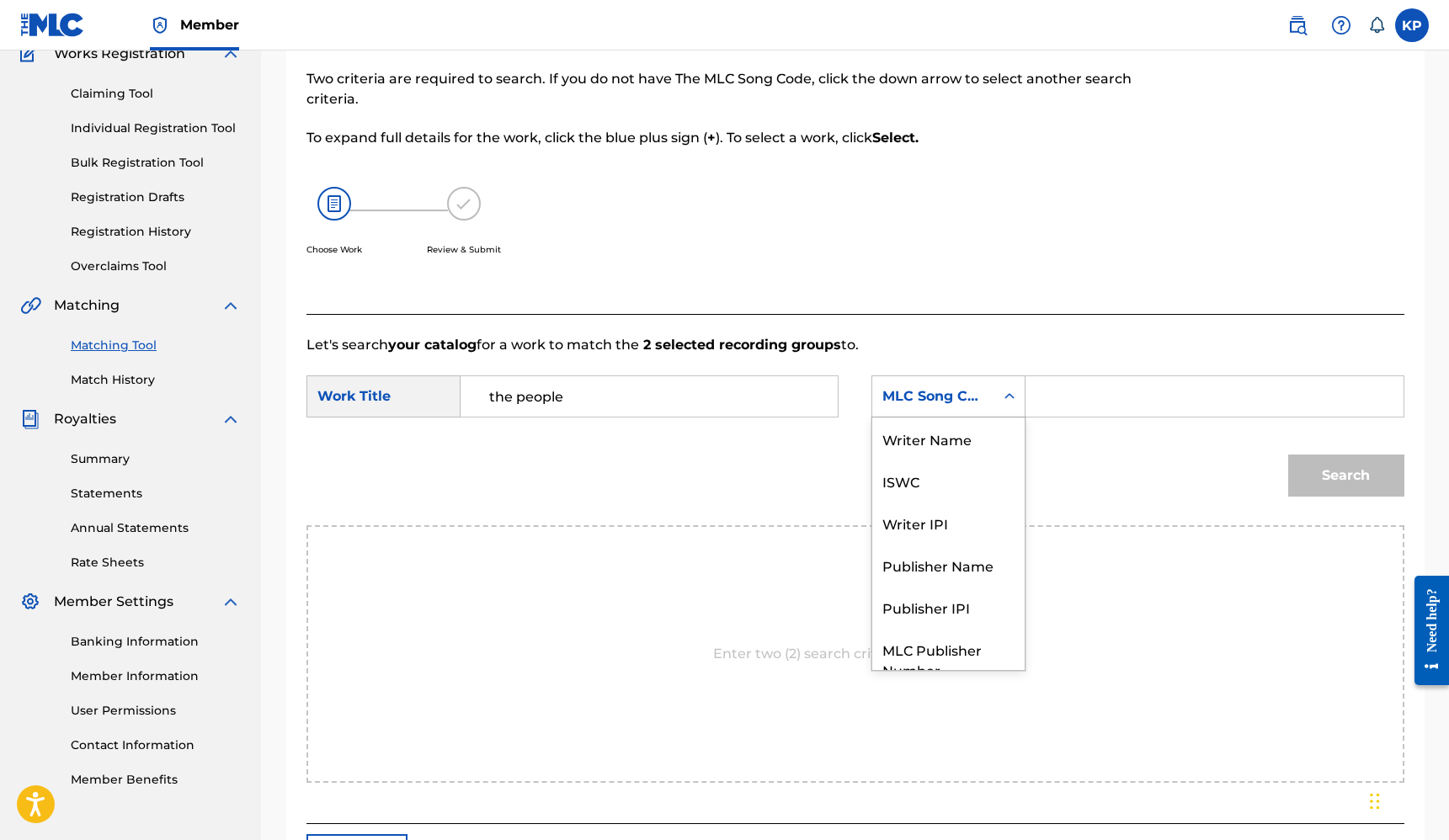
scroll to position [63, 0]
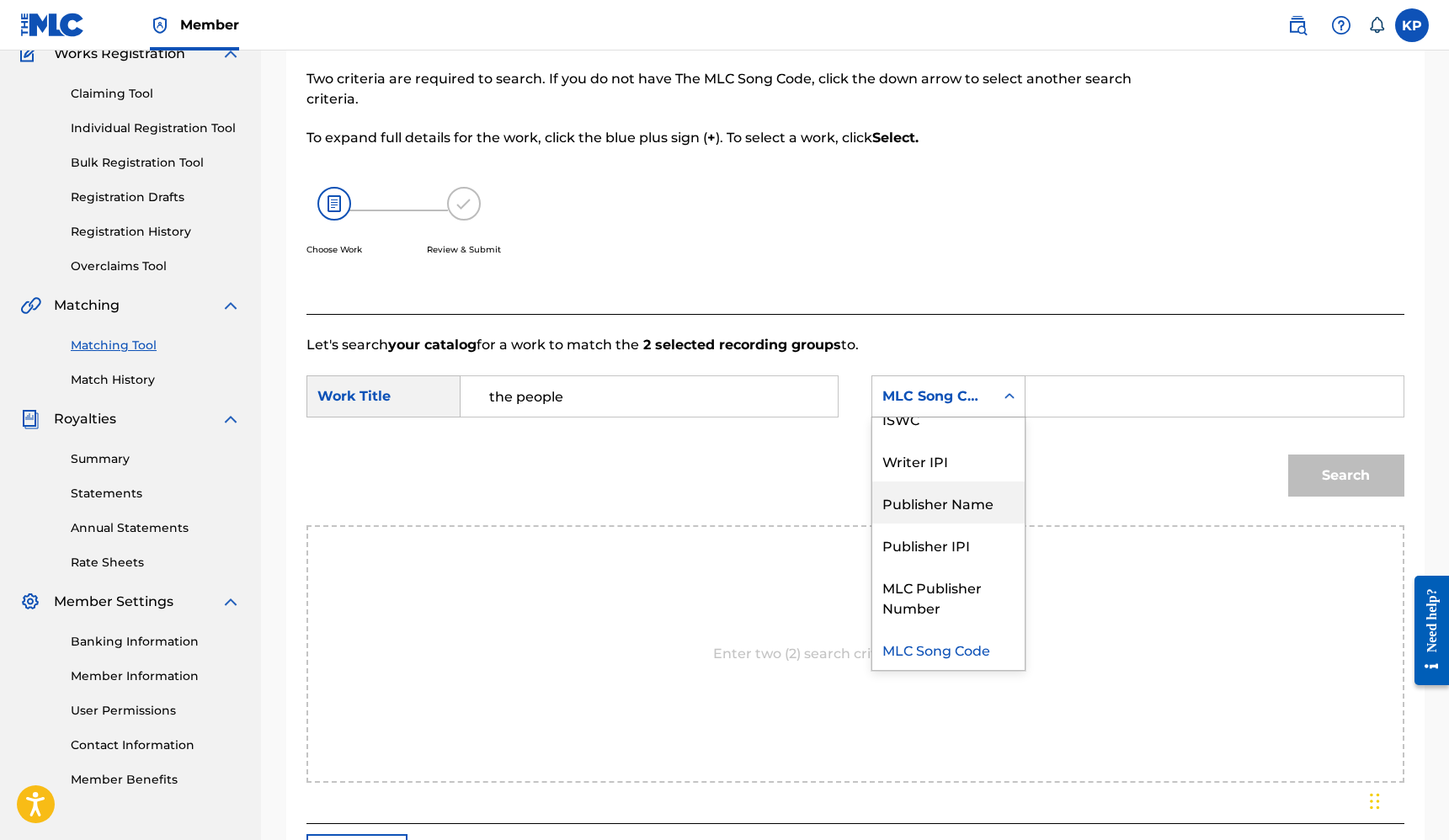
click at [955, 494] on div "Publisher Name" at bounding box center [948, 502] width 152 height 42
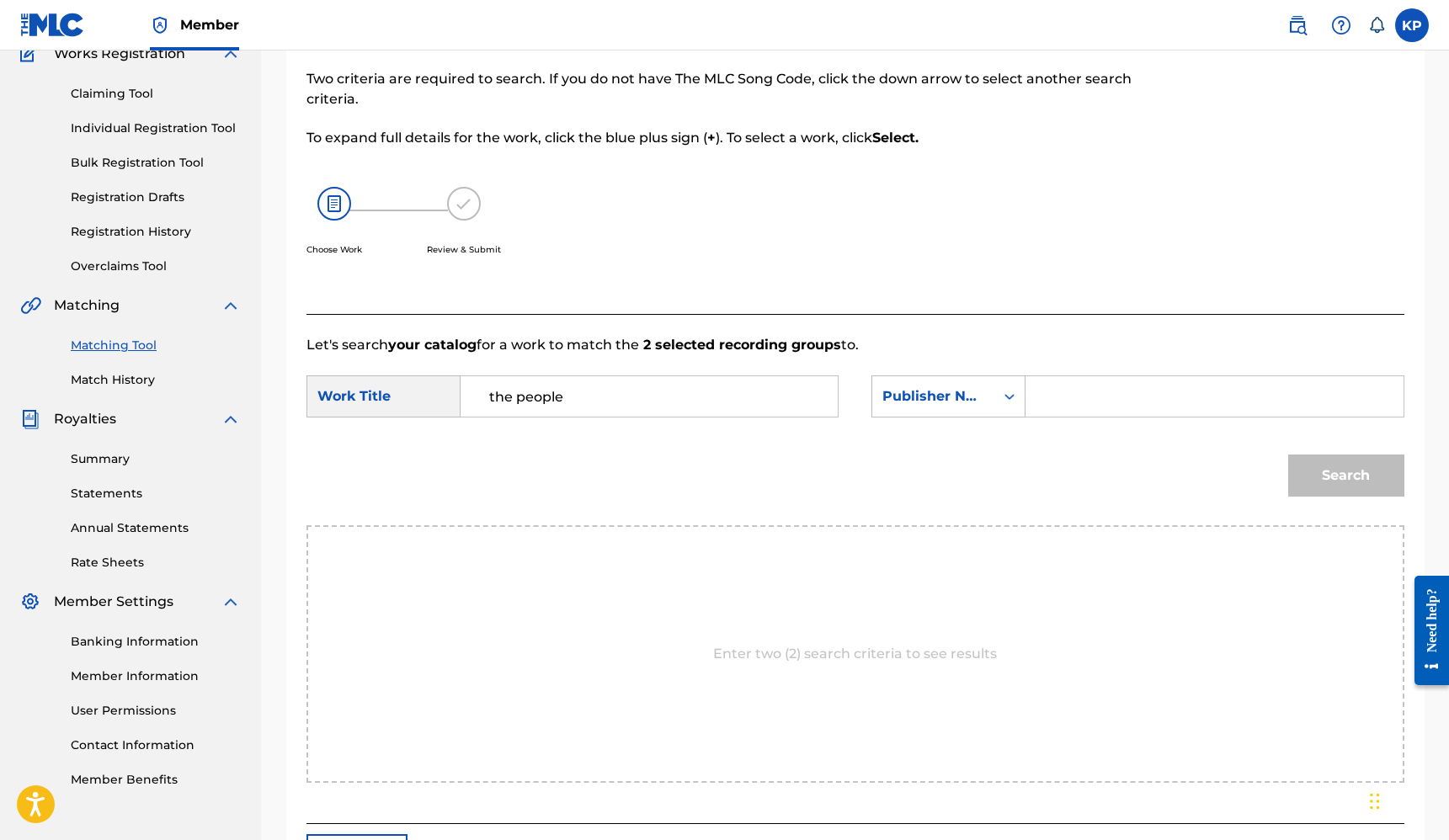
click at [1065, 397] on input "Search Form" at bounding box center [1214, 396] width 349 height 40
type input "Hyper Midi"
click at [1307, 479] on button "Search" at bounding box center [1346, 475] width 116 height 42
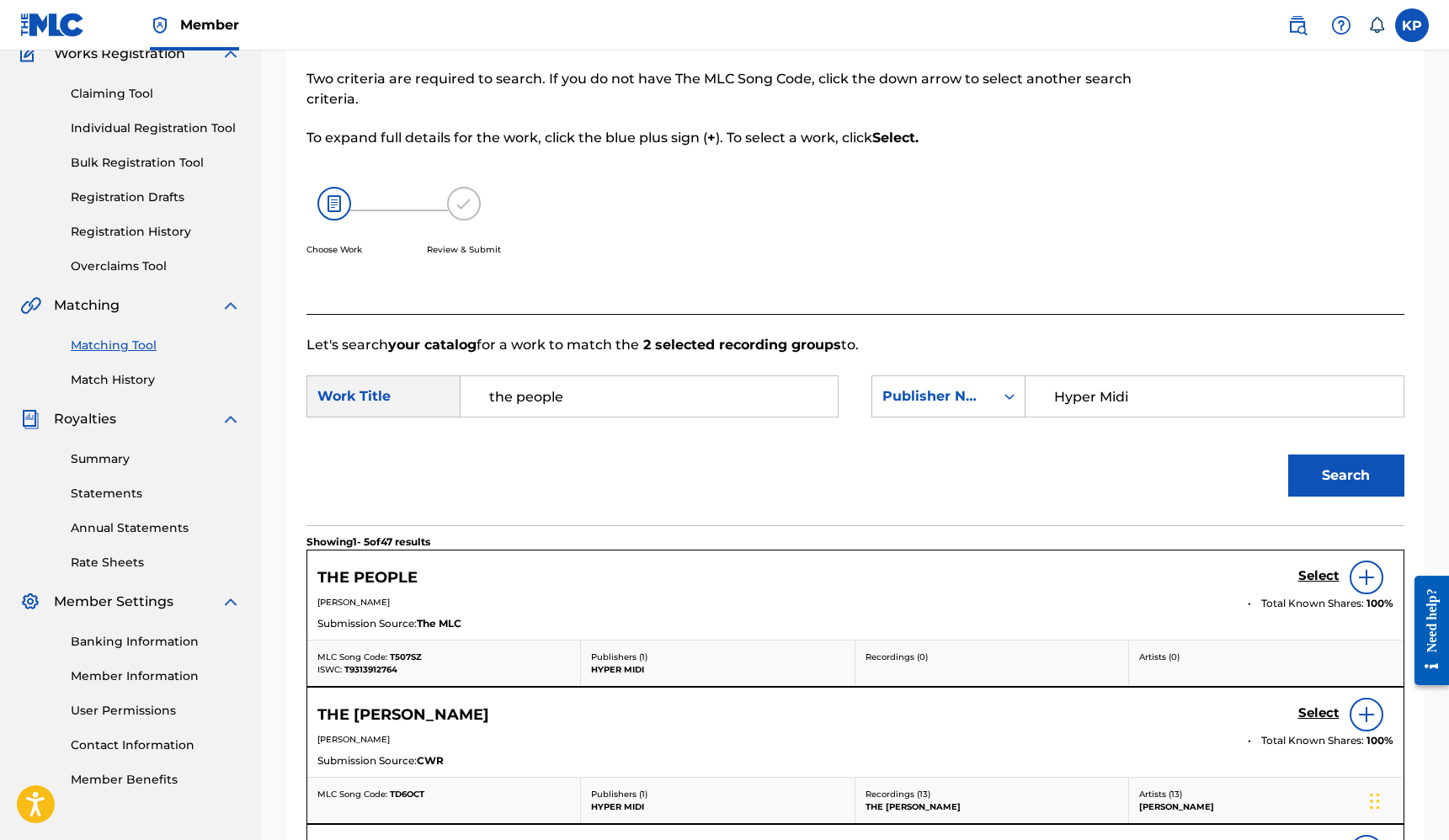
click at [1363, 576] on img at bounding box center [1367, 577] width 21 height 21
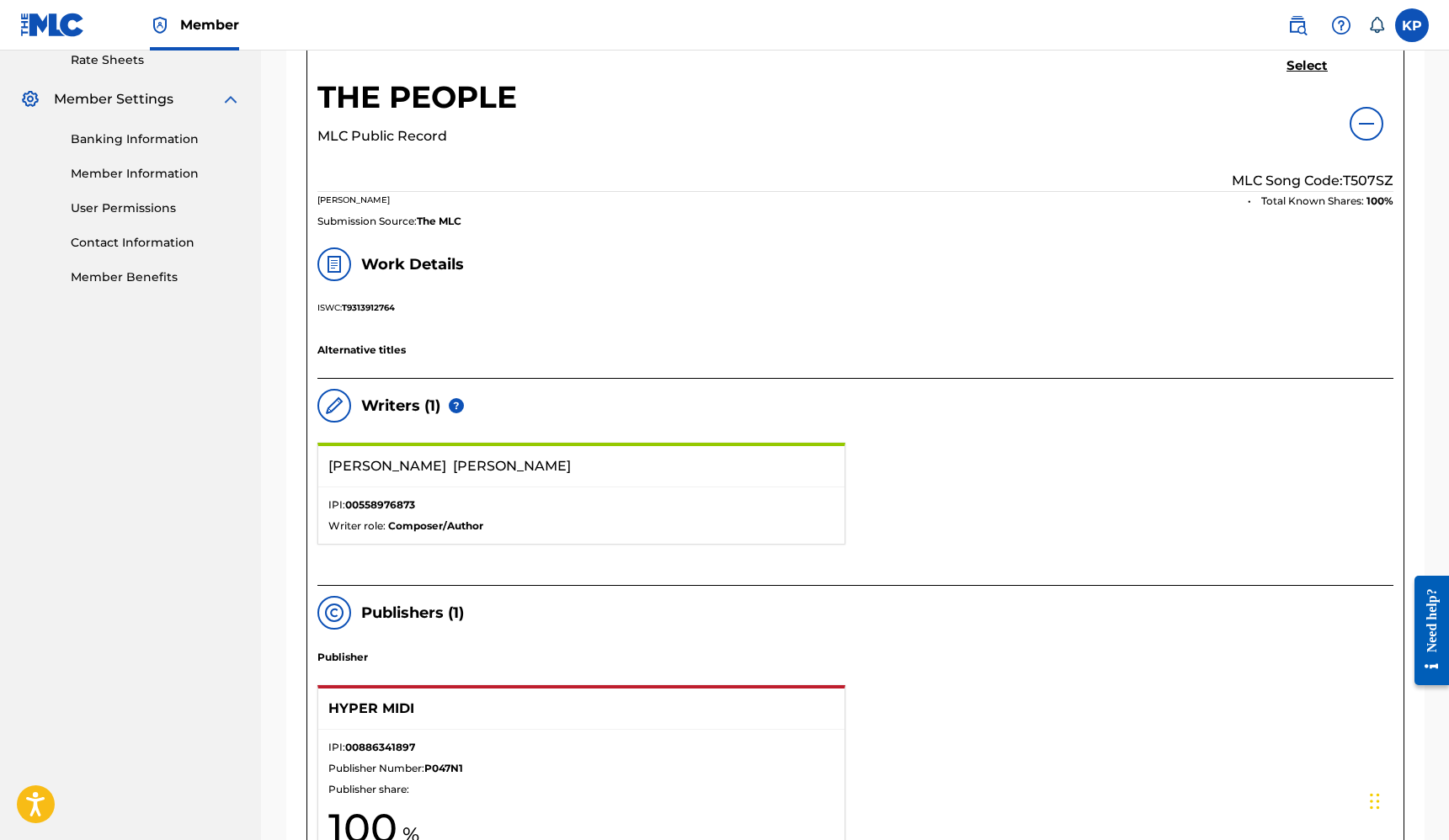
scroll to position [650, 0]
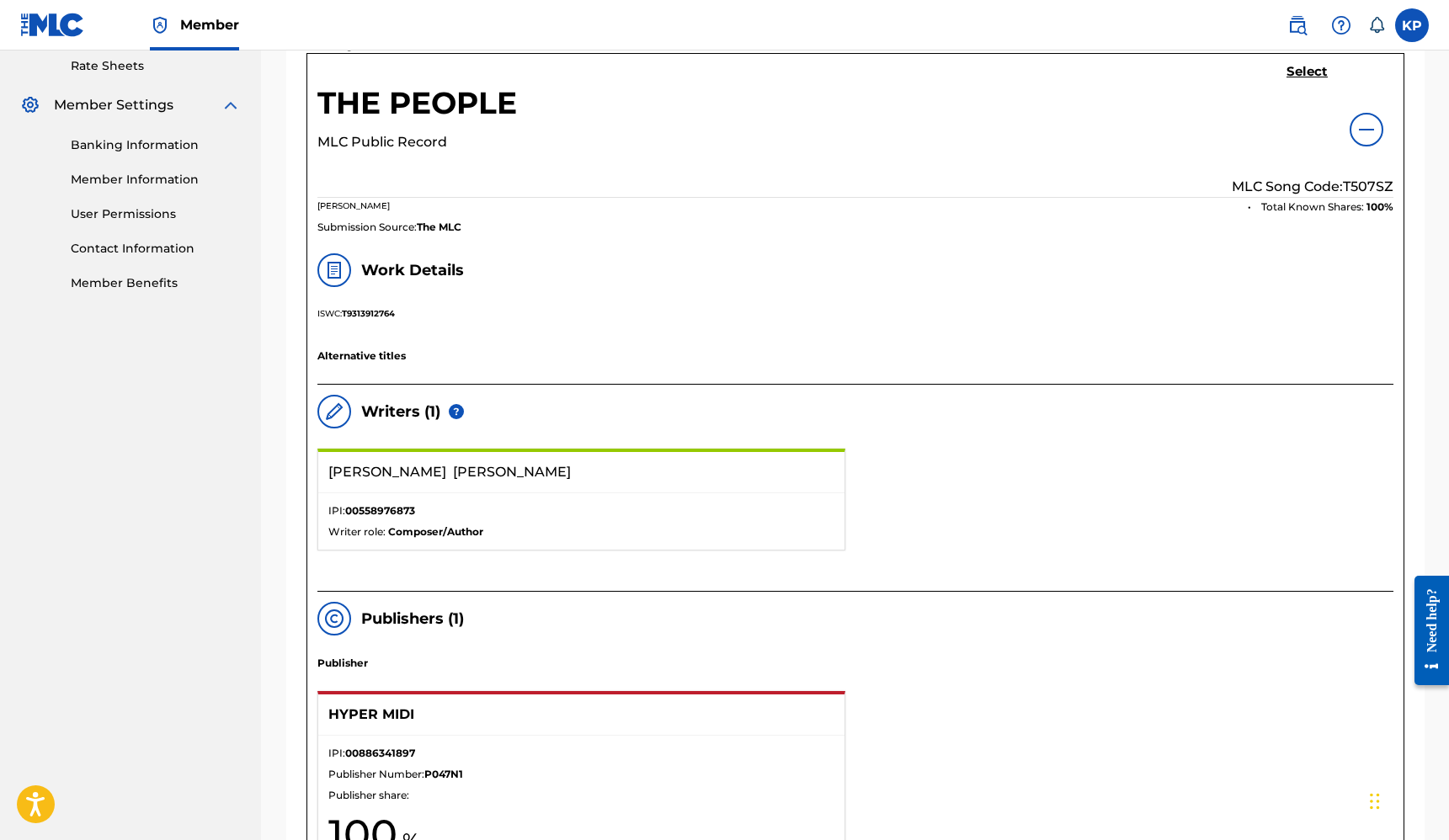
click at [1304, 67] on h5 "Select" at bounding box center [1308, 71] width 41 height 16
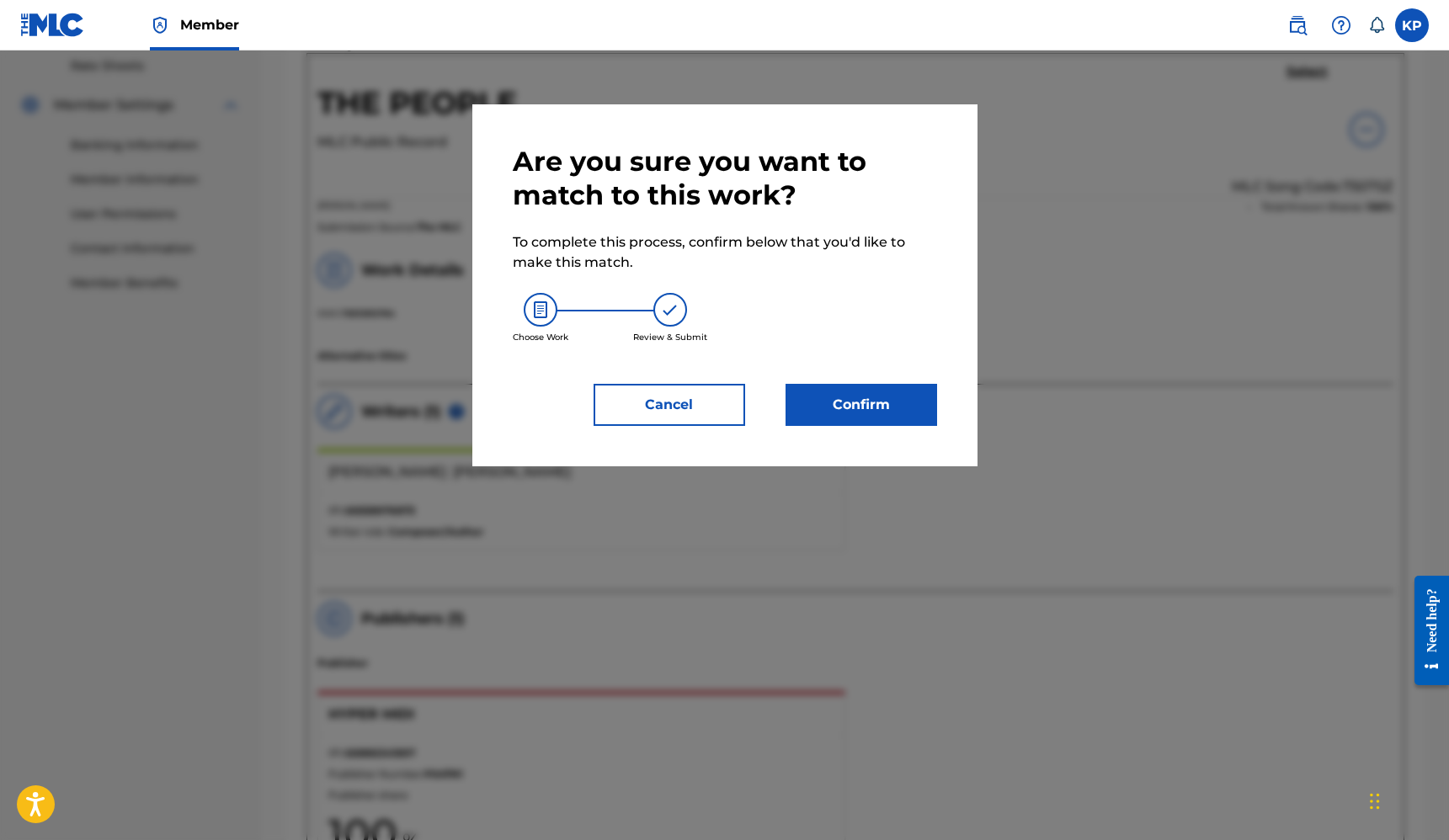
click at [886, 406] on button "Confirm" at bounding box center [861, 405] width 151 height 42
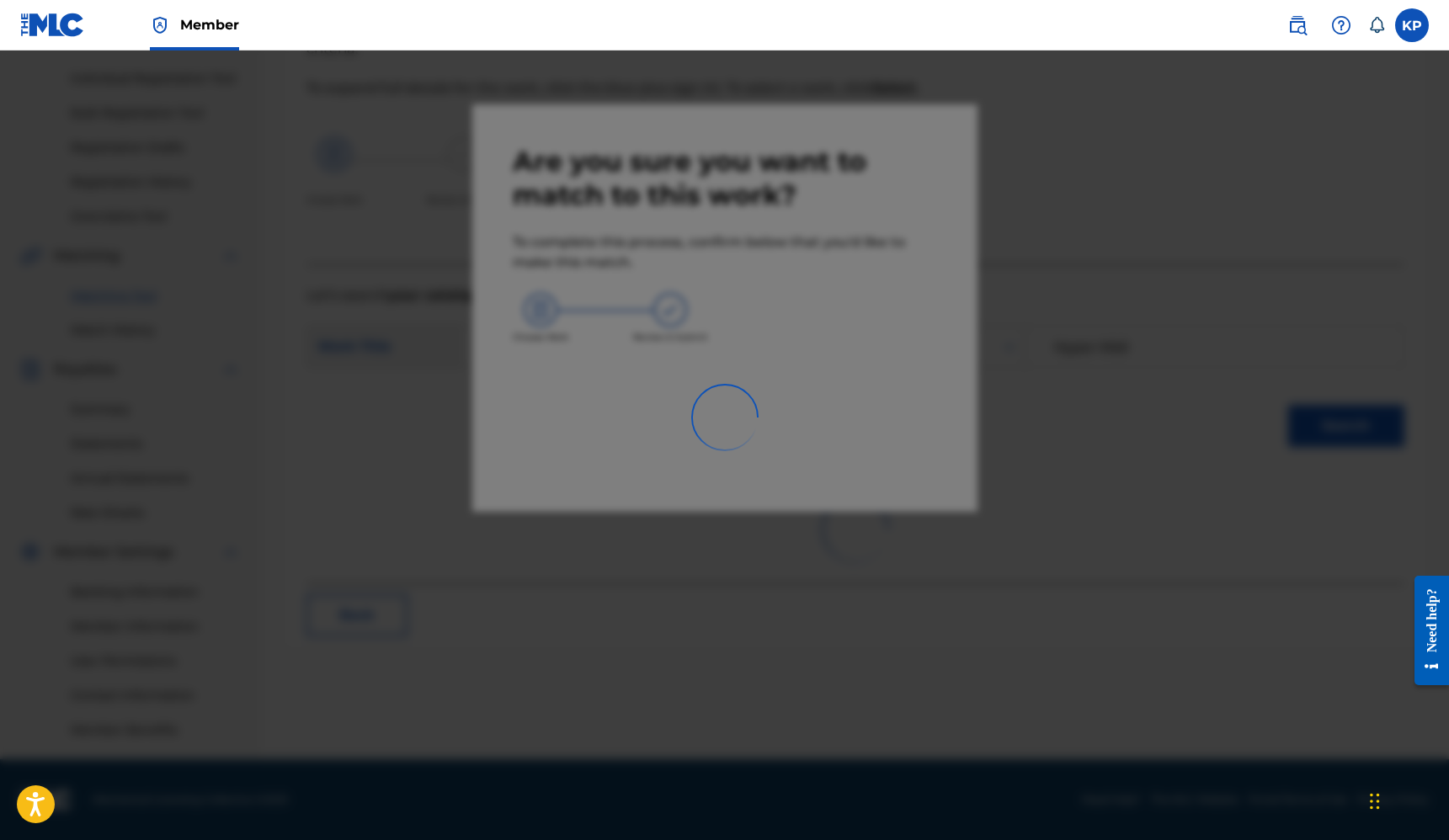
scroll to position [204, 0]
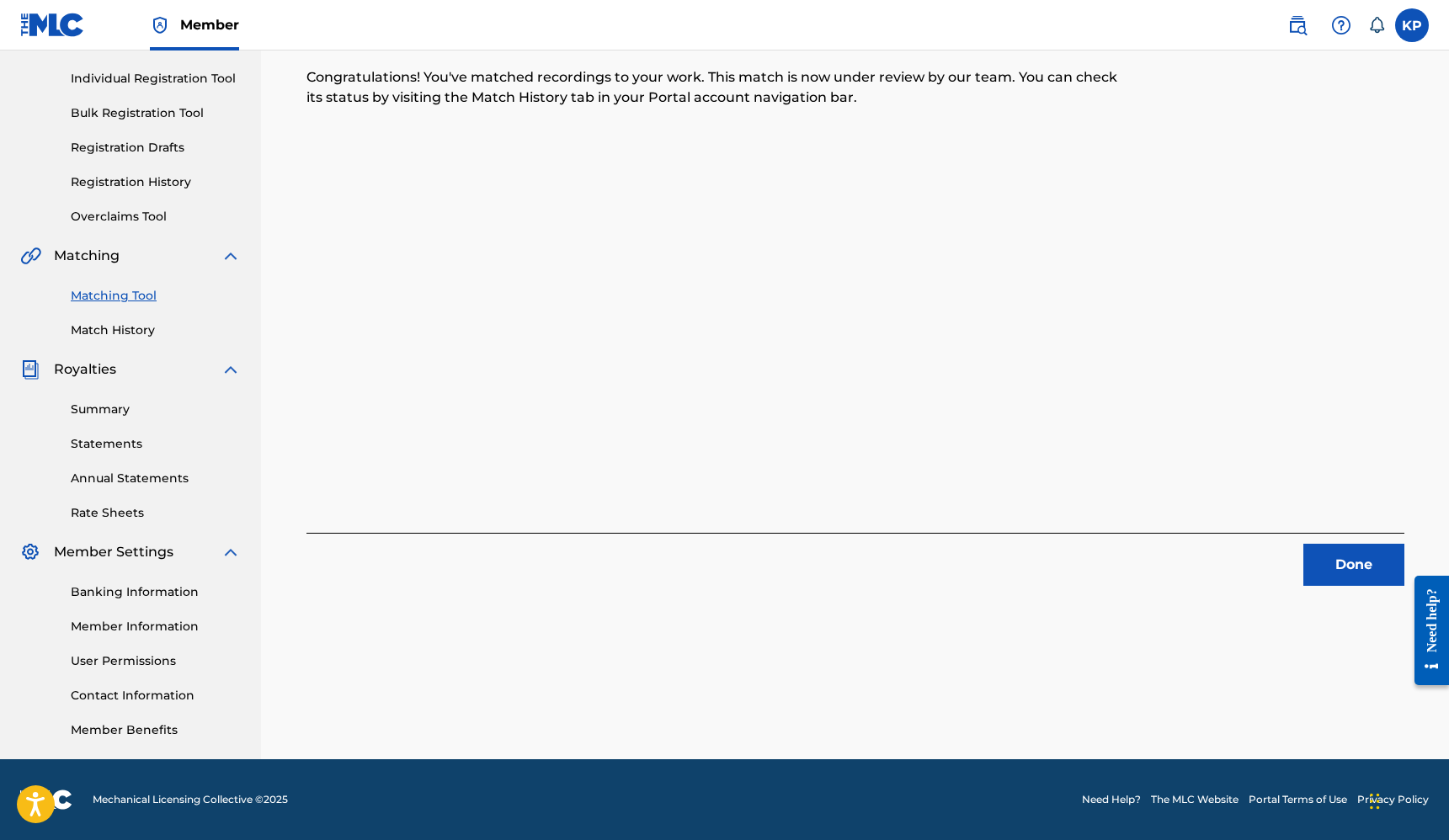
click at [1339, 565] on button "Done" at bounding box center [1355, 564] width 101 height 42
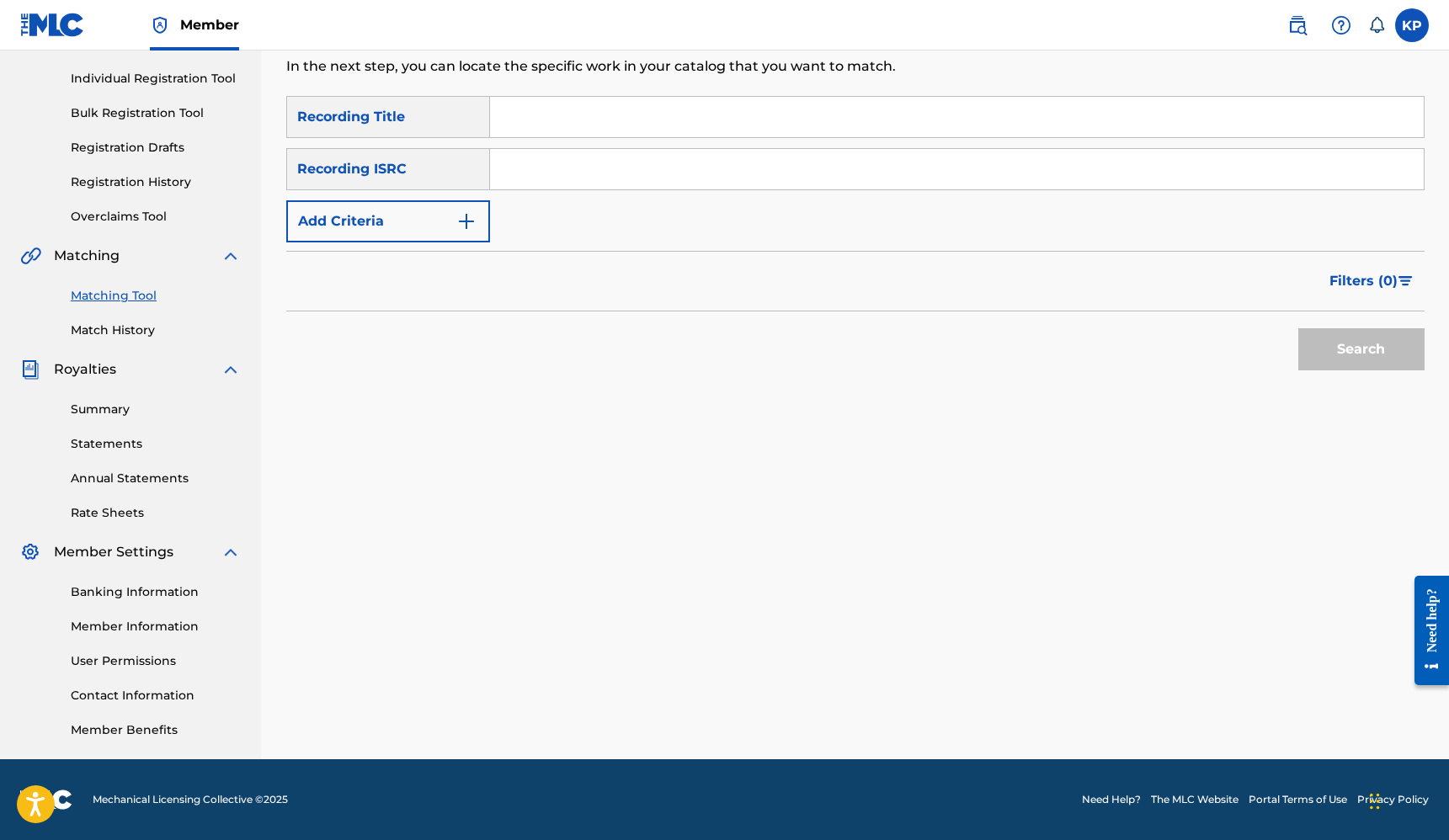
scroll to position [0, 0]
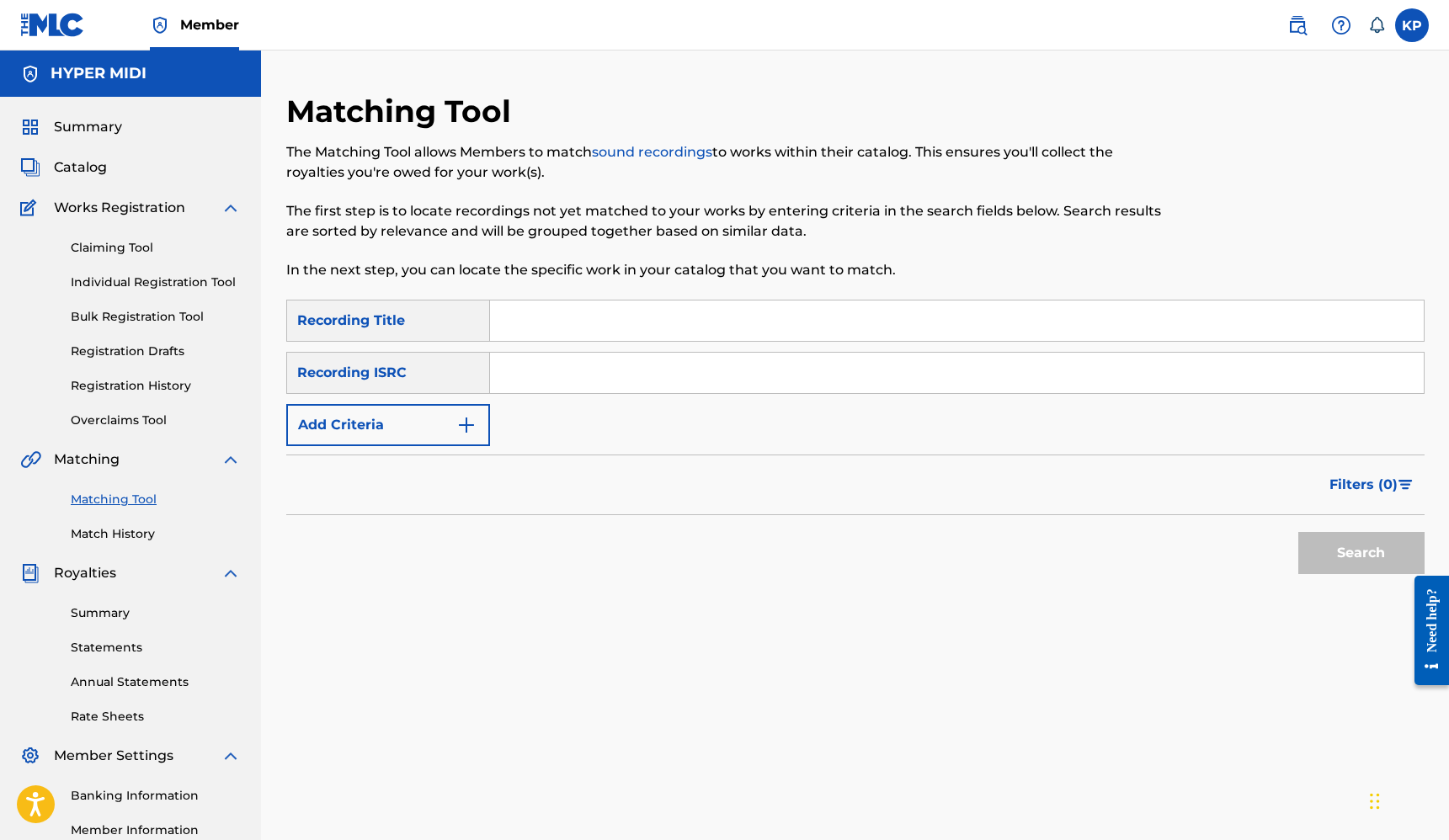
click at [92, 165] on span "Catalog" at bounding box center [80, 167] width 53 height 21
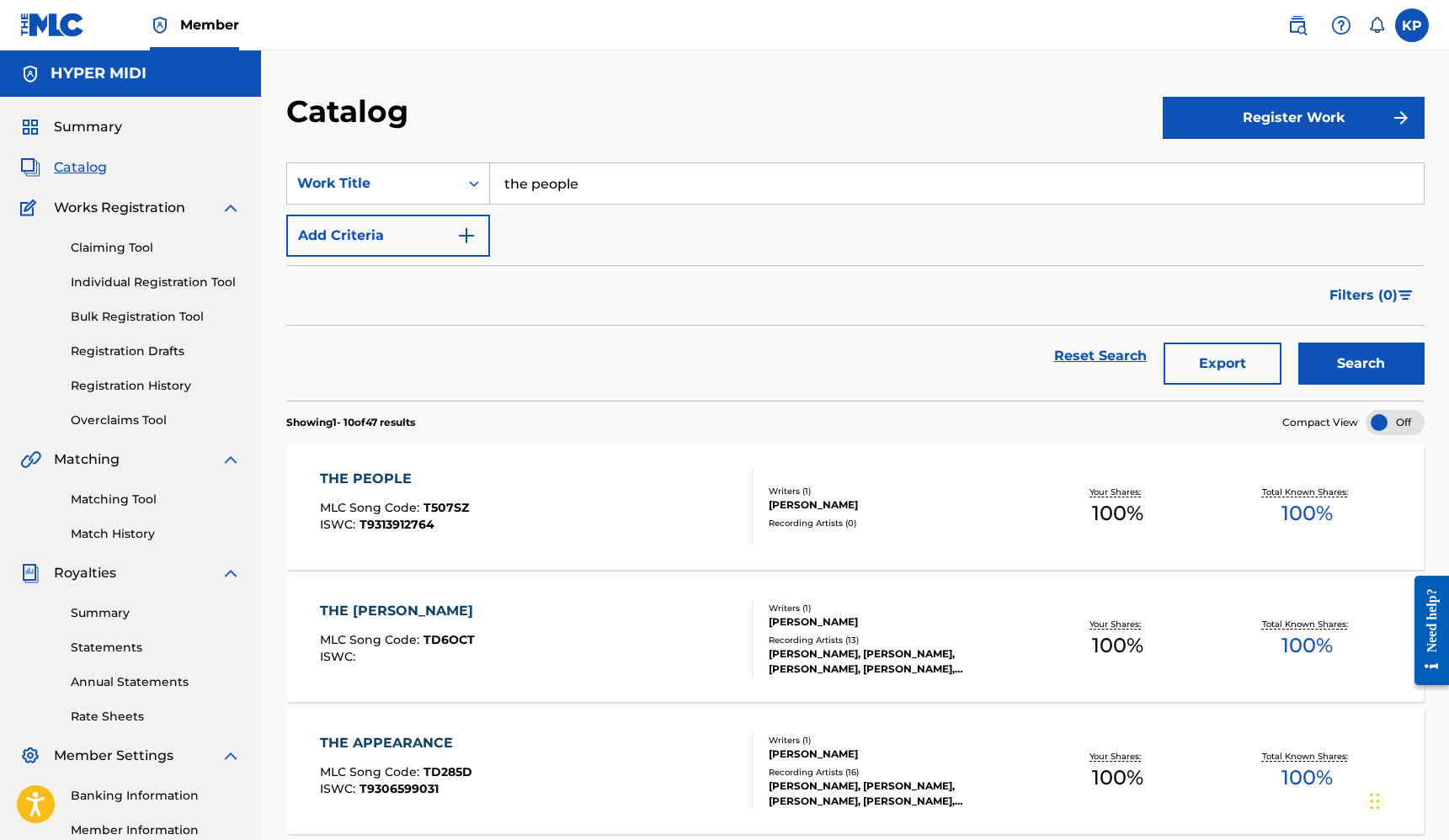
click at [559, 185] on input "the people" at bounding box center [956, 183] width 934 height 40
click at [527, 218] on strong "pap" at bounding box center [518, 221] width 27 height 16
type input "papyrus"
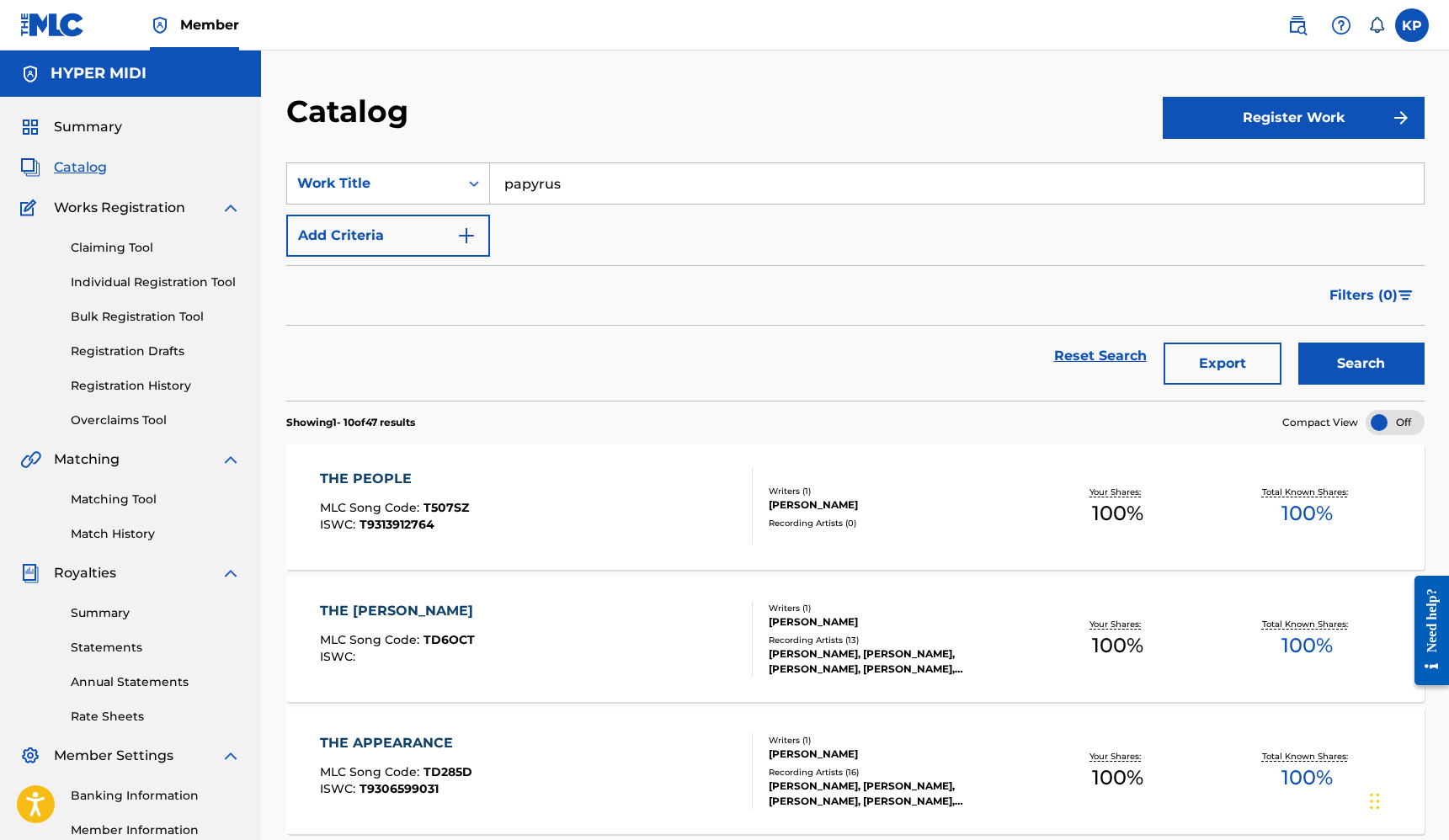
click at [1298, 343] on button "Search" at bounding box center [1361, 363] width 126 height 42
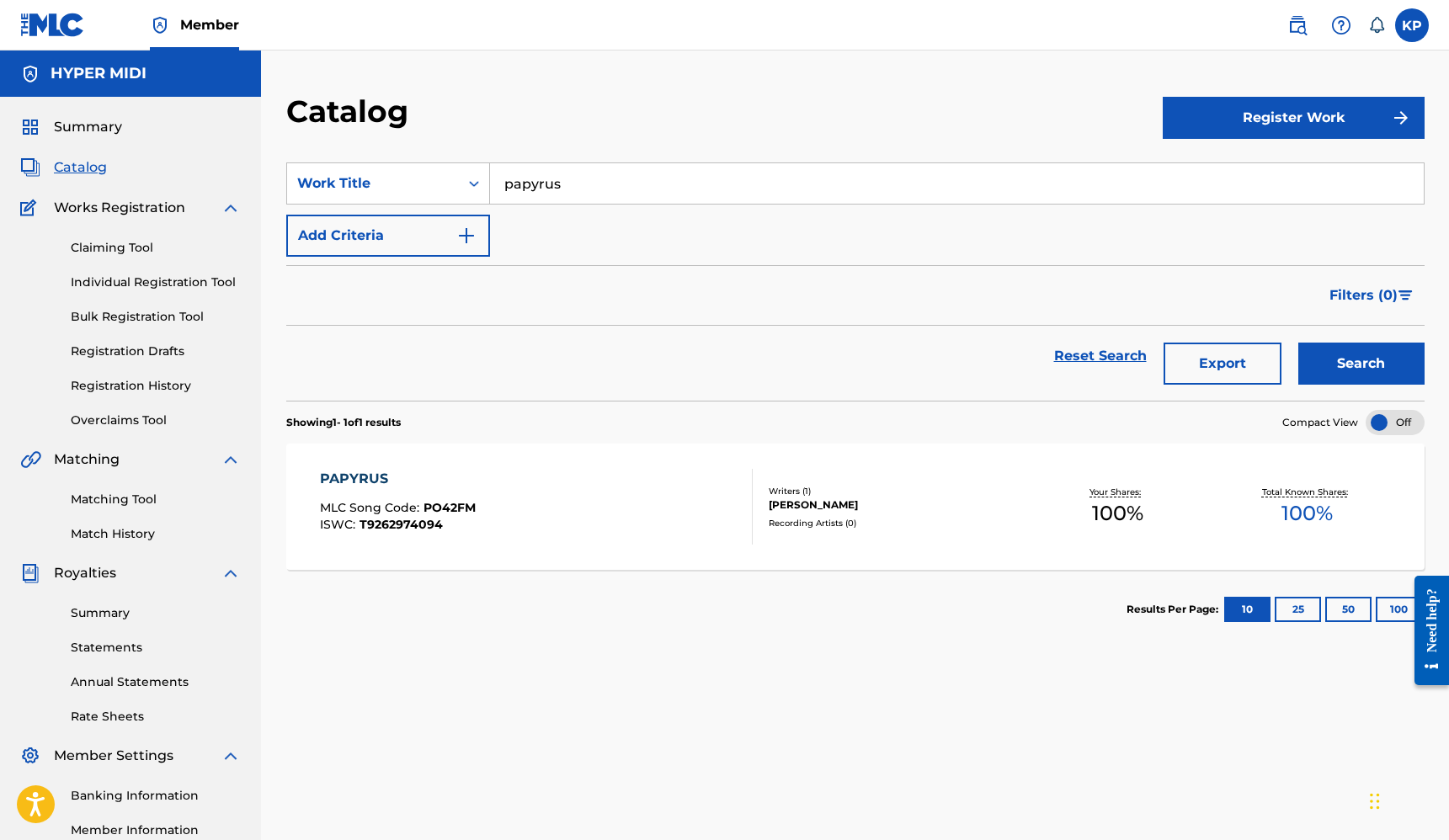
click at [112, 513] on div "Matching Tool Match History" at bounding box center [131, 506] width 221 height 73
click at [118, 502] on link "Matching Tool" at bounding box center [156, 499] width 170 height 18
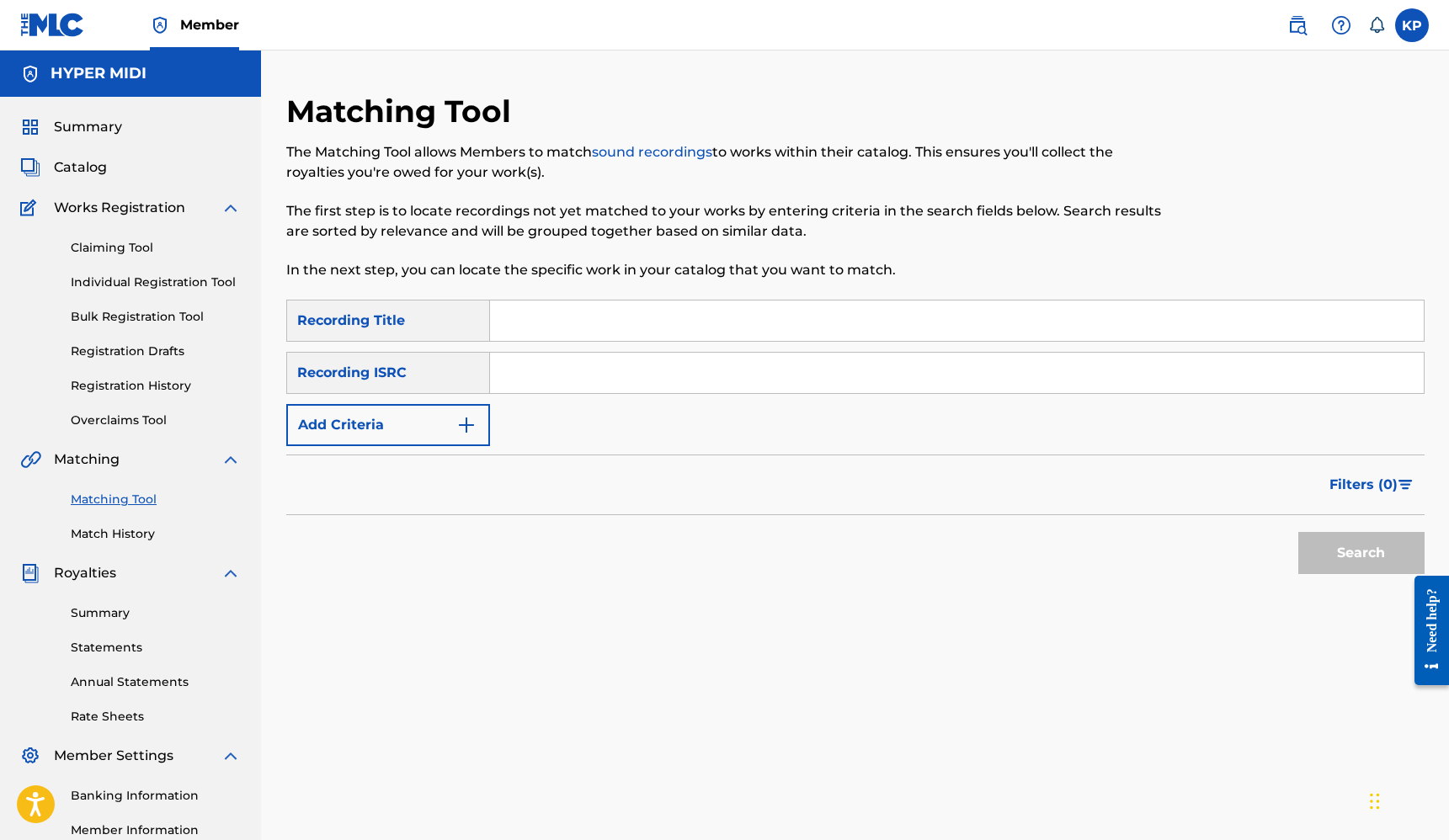
click at [594, 316] on input "Search Form" at bounding box center [956, 320] width 934 height 40
type input "Papyrus"
paste input "GBKPL1824357"
type input "GBKPL1824357"
click at [1339, 557] on button "Search" at bounding box center [1361, 552] width 126 height 42
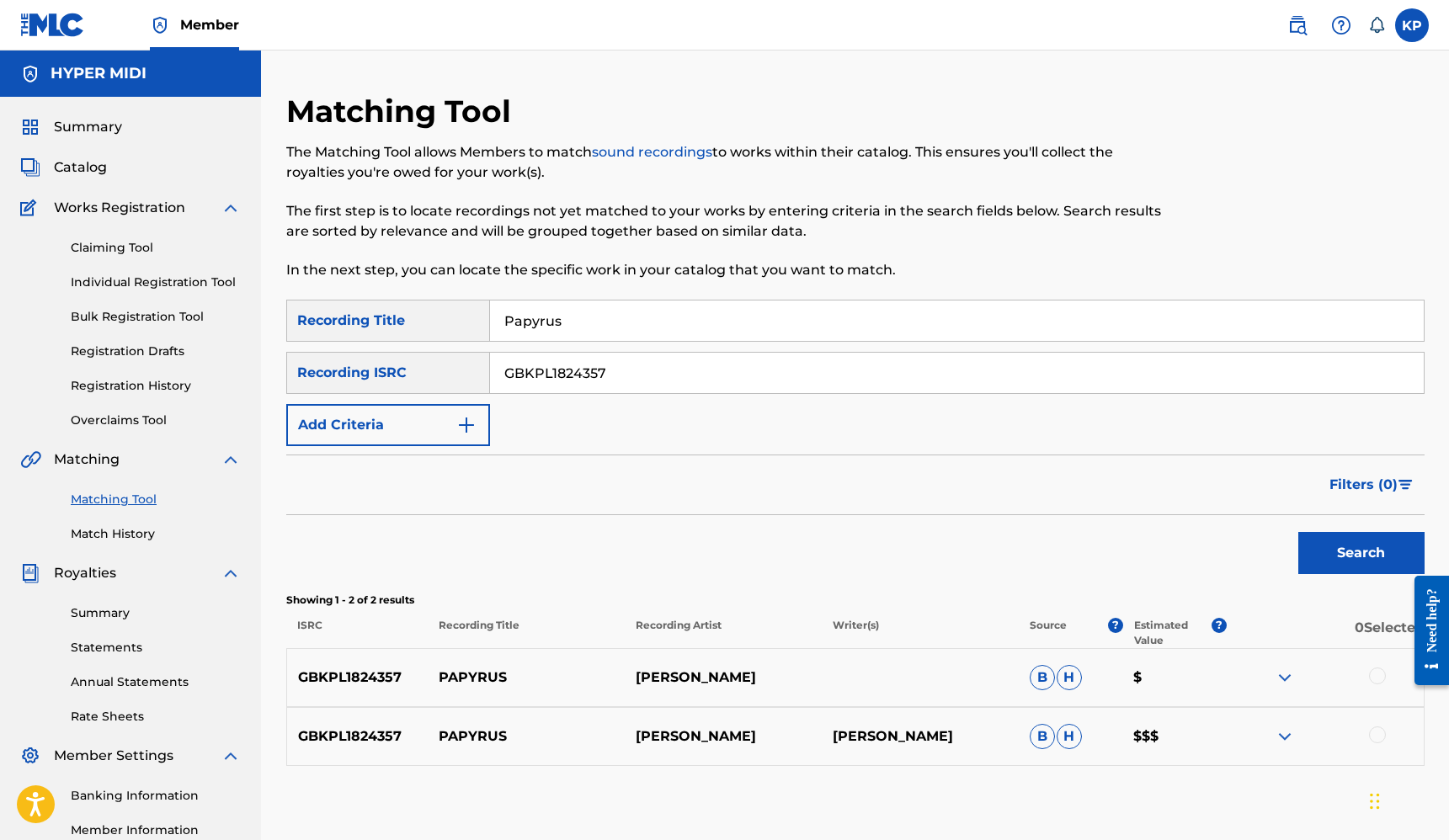
click at [1383, 675] on div at bounding box center [1378, 676] width 17 height 17
click at [1380, 740] on div at bounding box center [1378, 734] width 17 height 17
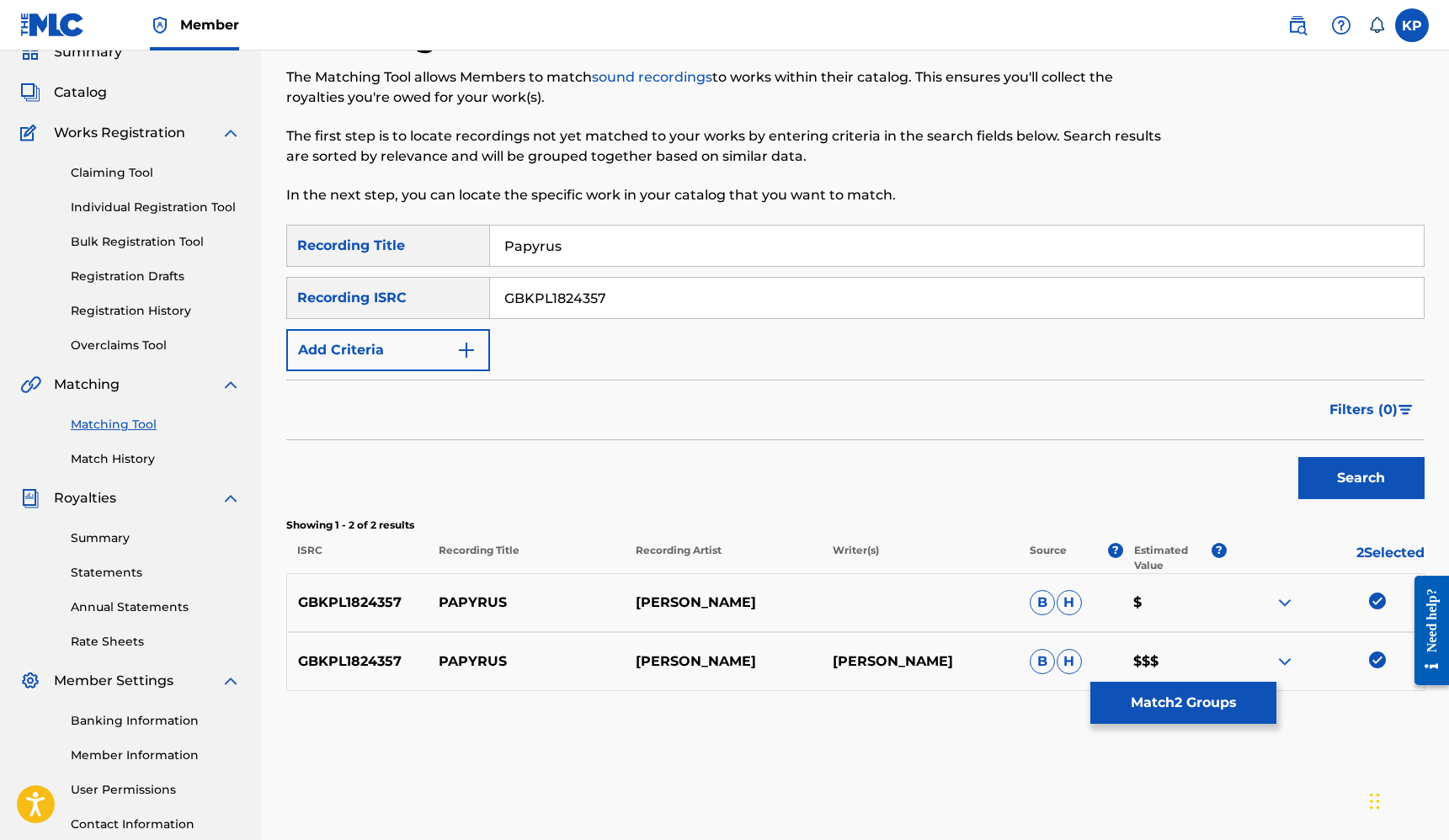
scroll to position [79, 0]
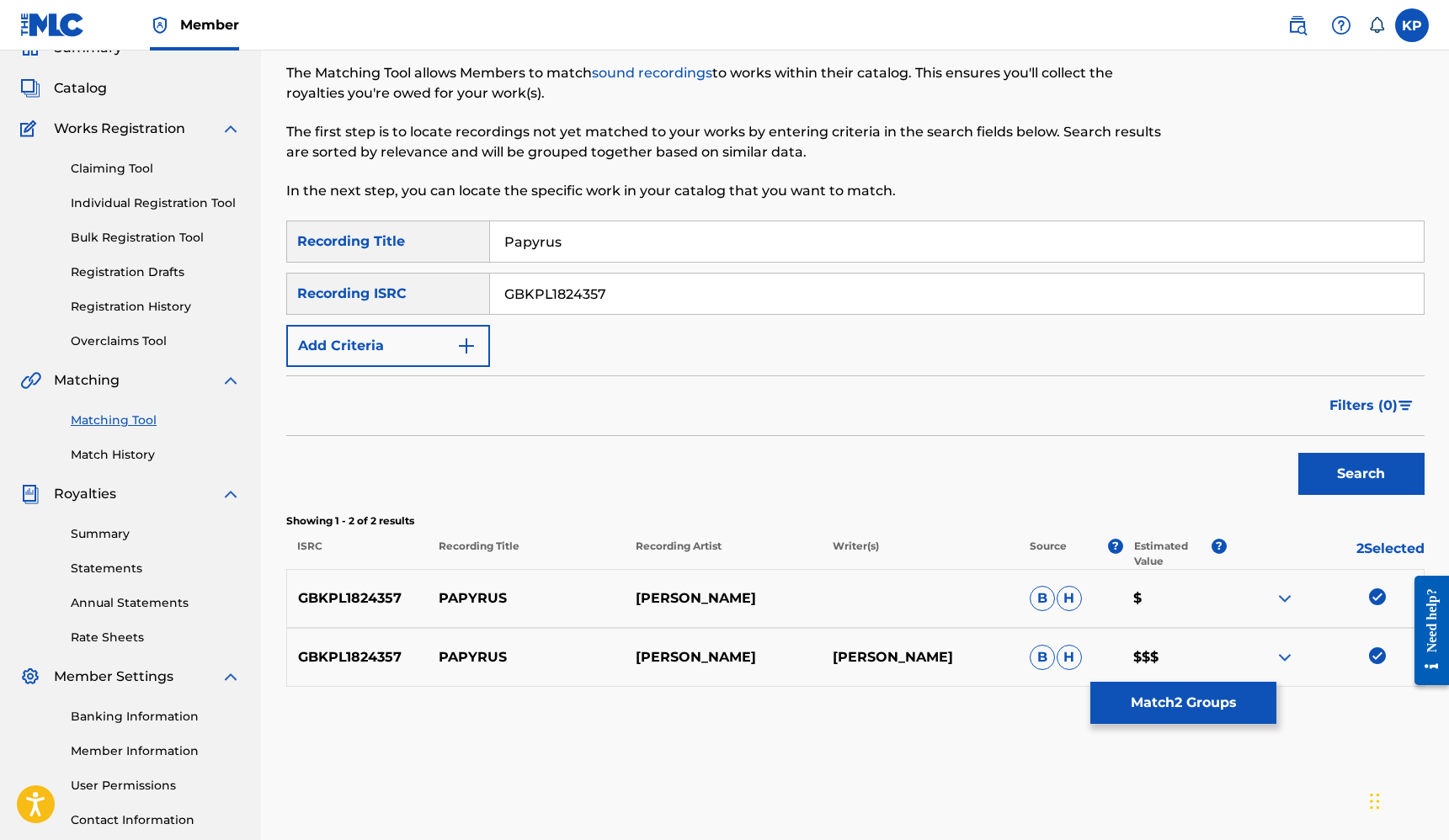
click at [1184, 697] on button "Match 2 Groups" at bounding box center [1184, 703] width 186 height 42
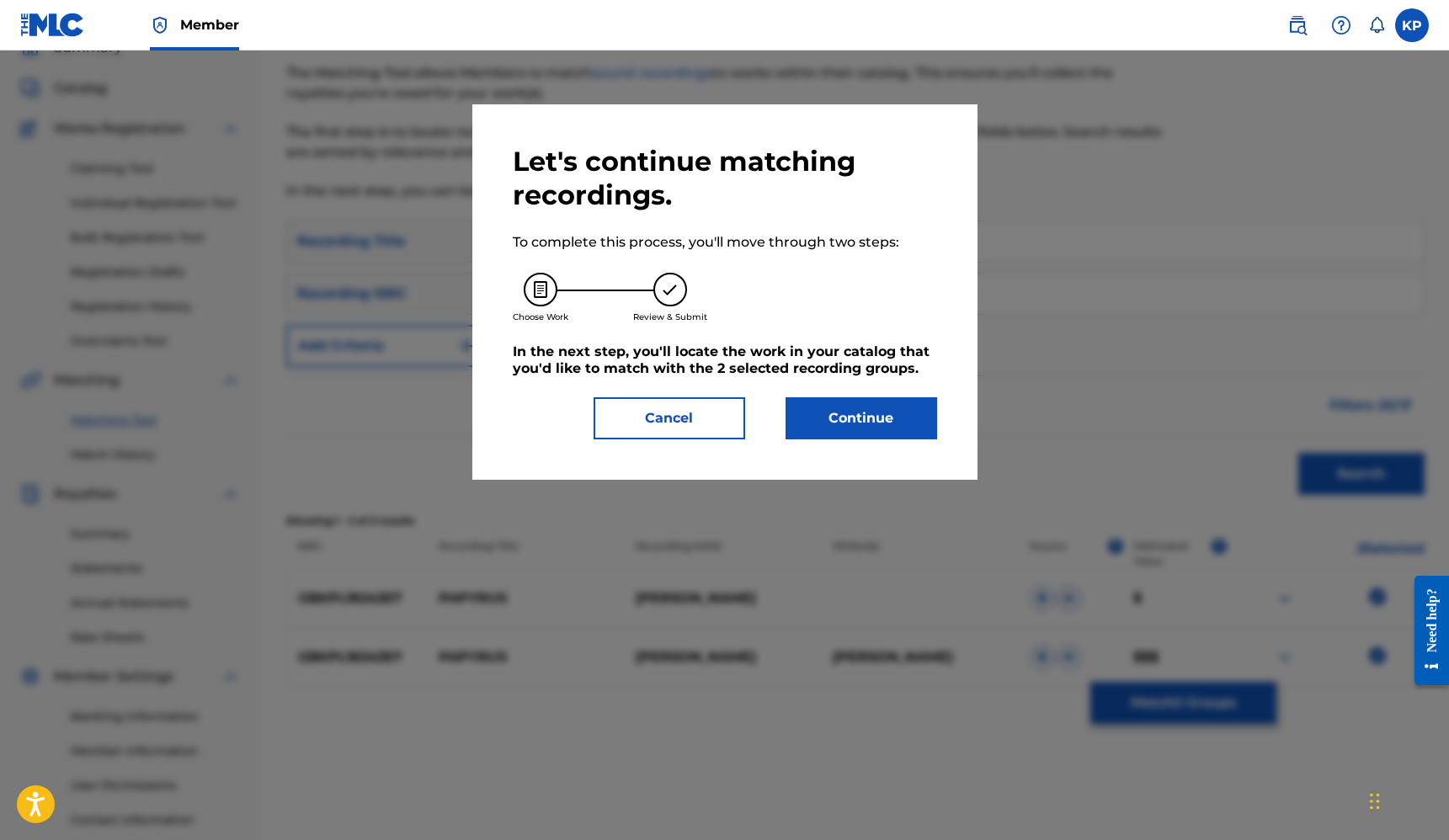
click at [843, 402] on button "Continue" at bounding box center [861, 418] width 151 height 42
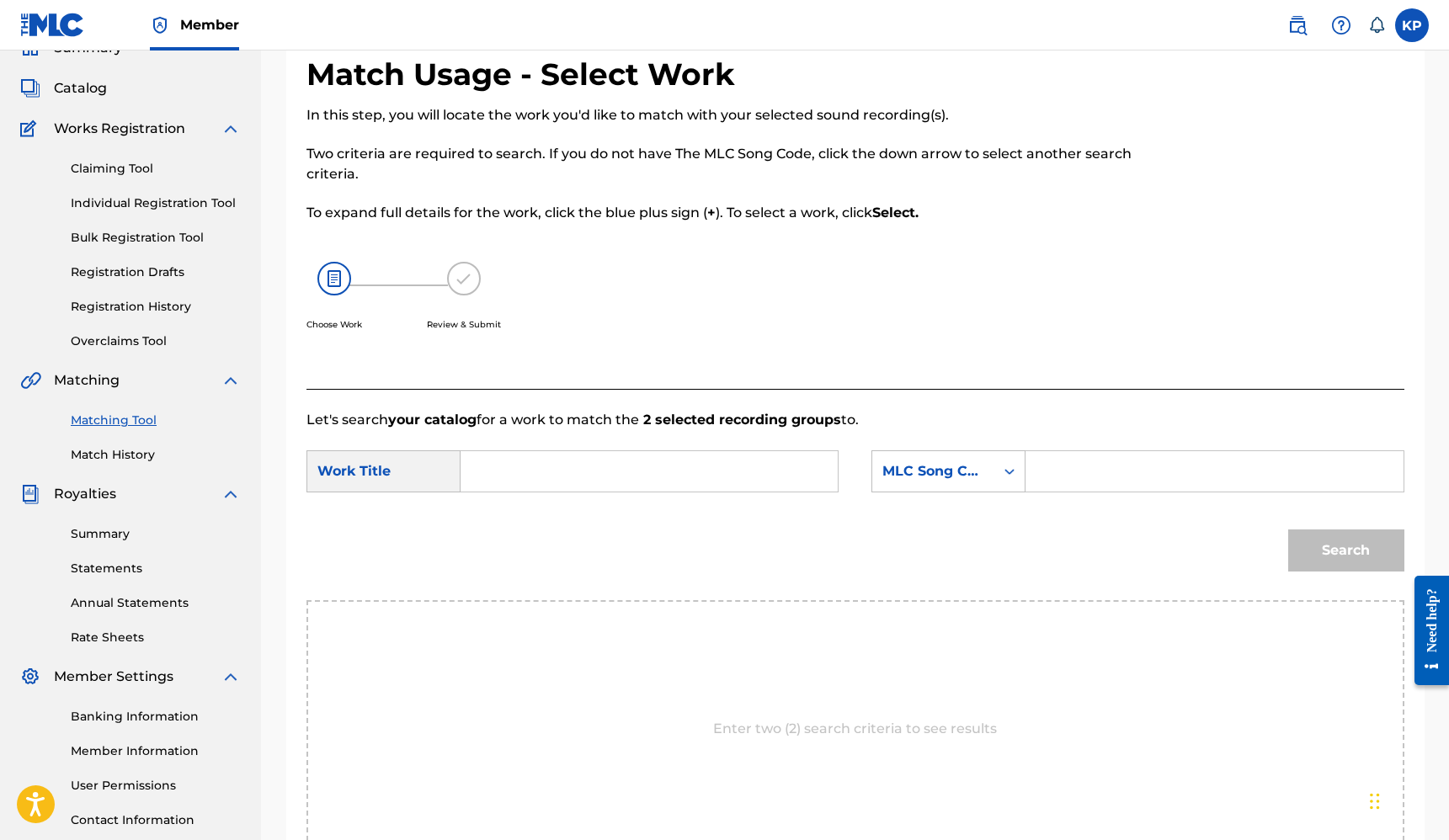
click at [535, 461] on input "Search Form" at bounding box center [649, 471] width 349 height 40
click at [477, 497] on div "papyrus" at bounding box center [523, 509] width 95 height 30
type input "papyrus"
click at [1100, 464] on input "Search Form" at bounding box center [1214, 471] width 349 height 40
click at [1006, 463] on icon "Search Form" at bounding box center [1010, 471] width 17 height 17
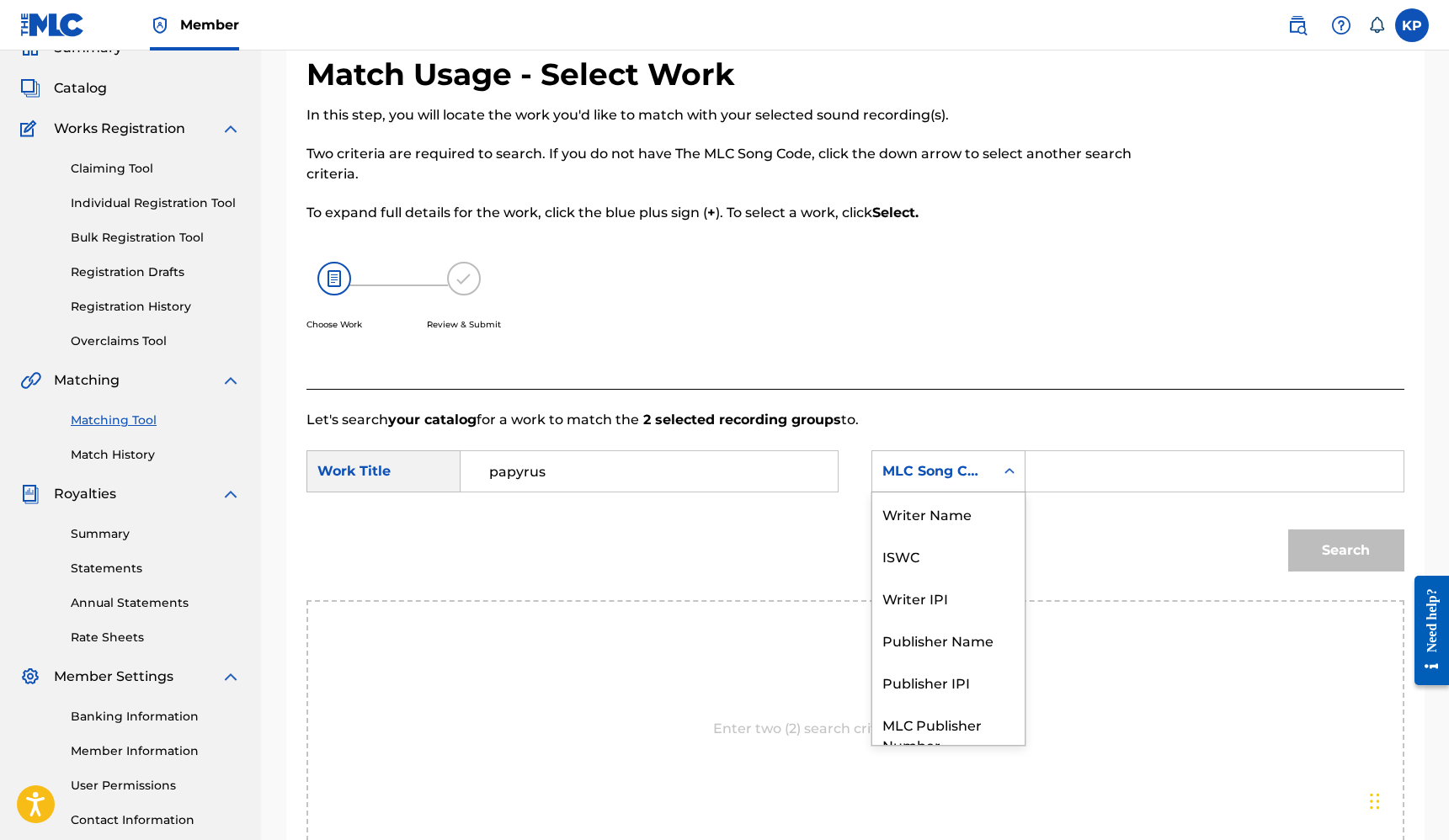
scroll to position [63, 0]
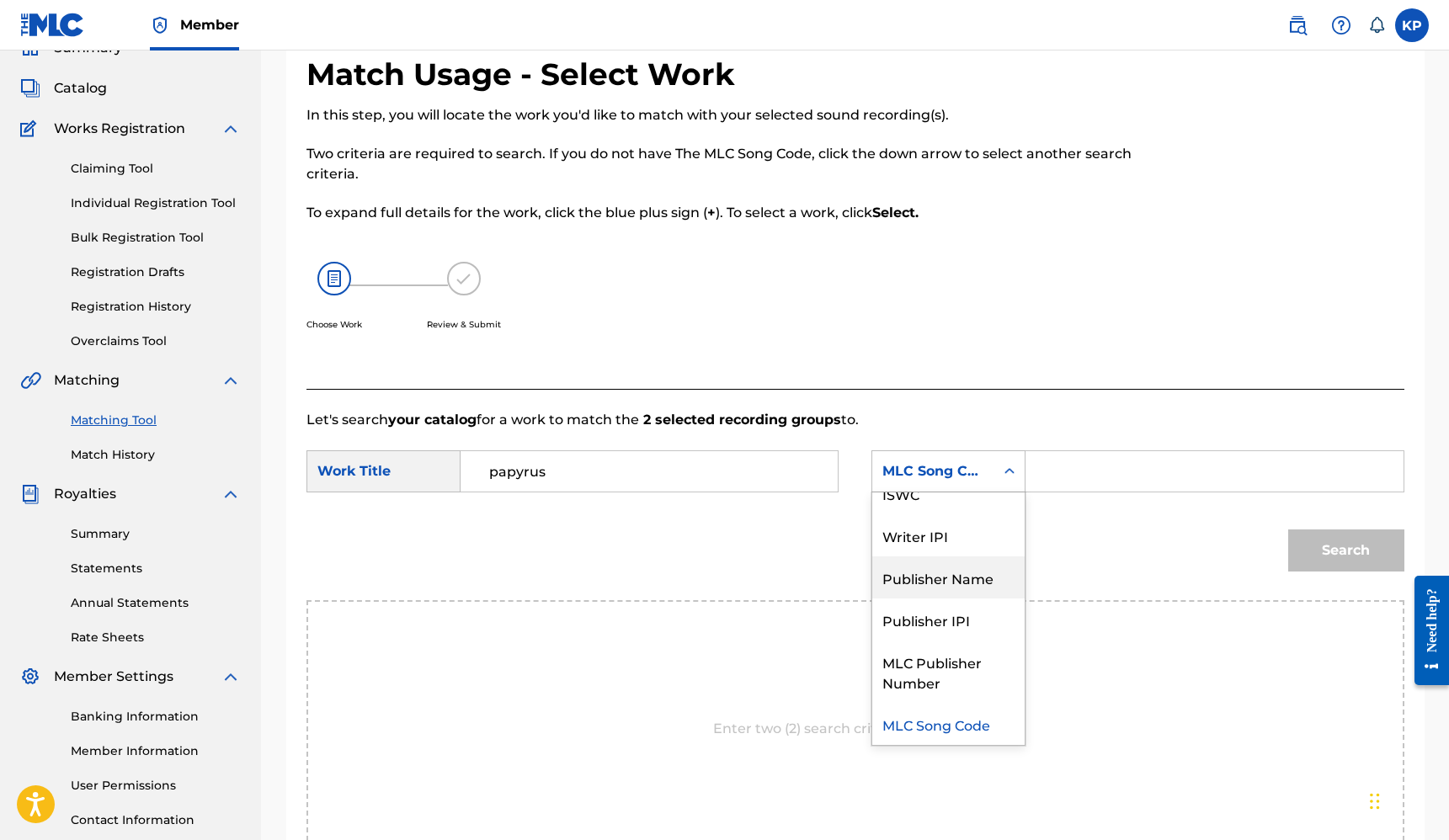
click at [977, 580] on div "Publisher Name" at bounding box center [948, 577] width 152 height 42
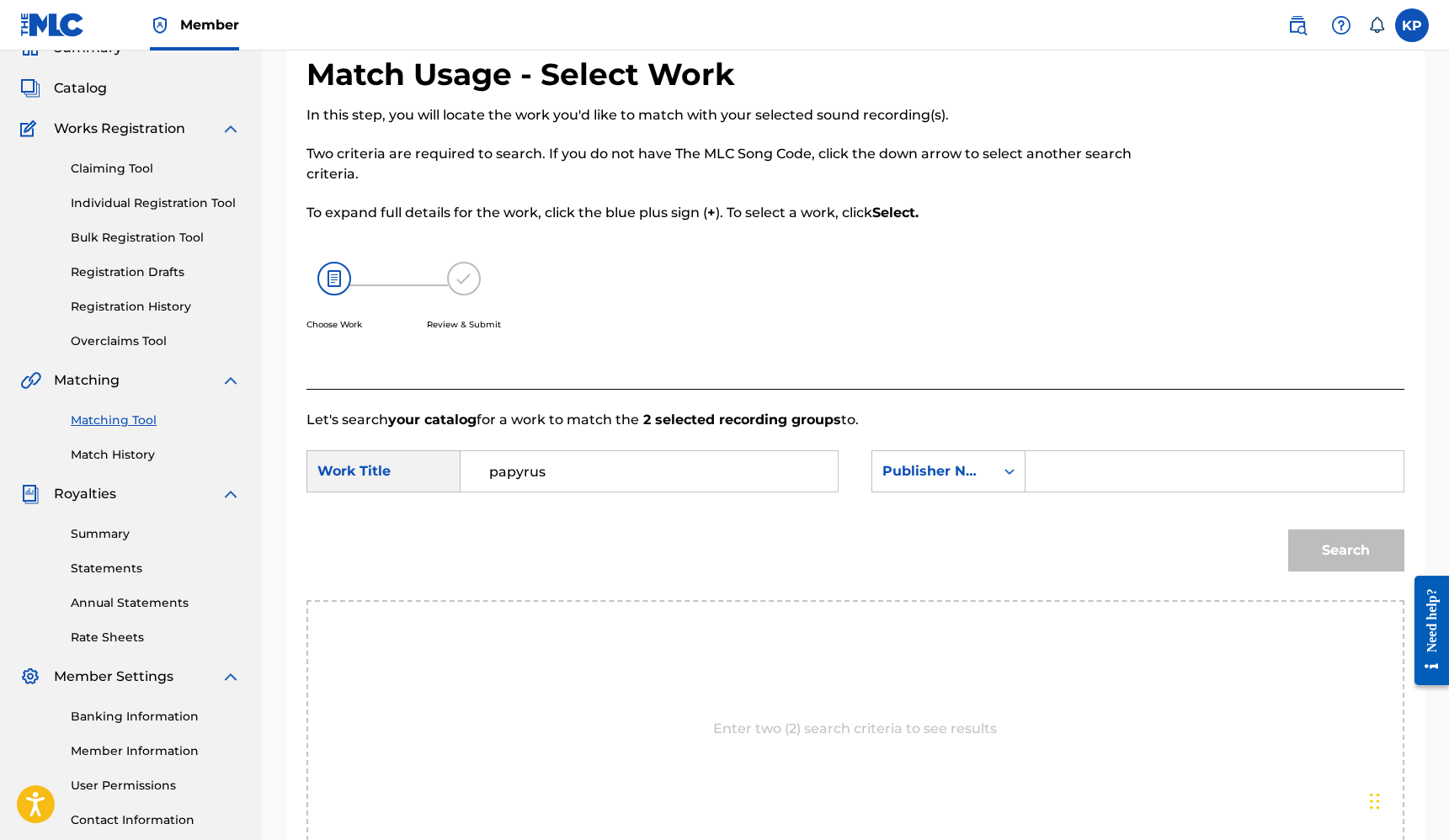
click at [1086, 440] on form "SearchWithCriteriad4b13bae-684f-449f-b11a-f50465043203 Work Title papyrus Searc…" at bounding box center [855, 515] width 1098 height 170
click at [1086, 476] on input "Search Form" at bounding box center [1214, 471] width 349 height 40
type input "Hyper Midi"
click at [1317, 539] on button "Search" at bounding box center [1346, 550] width 116 height 42
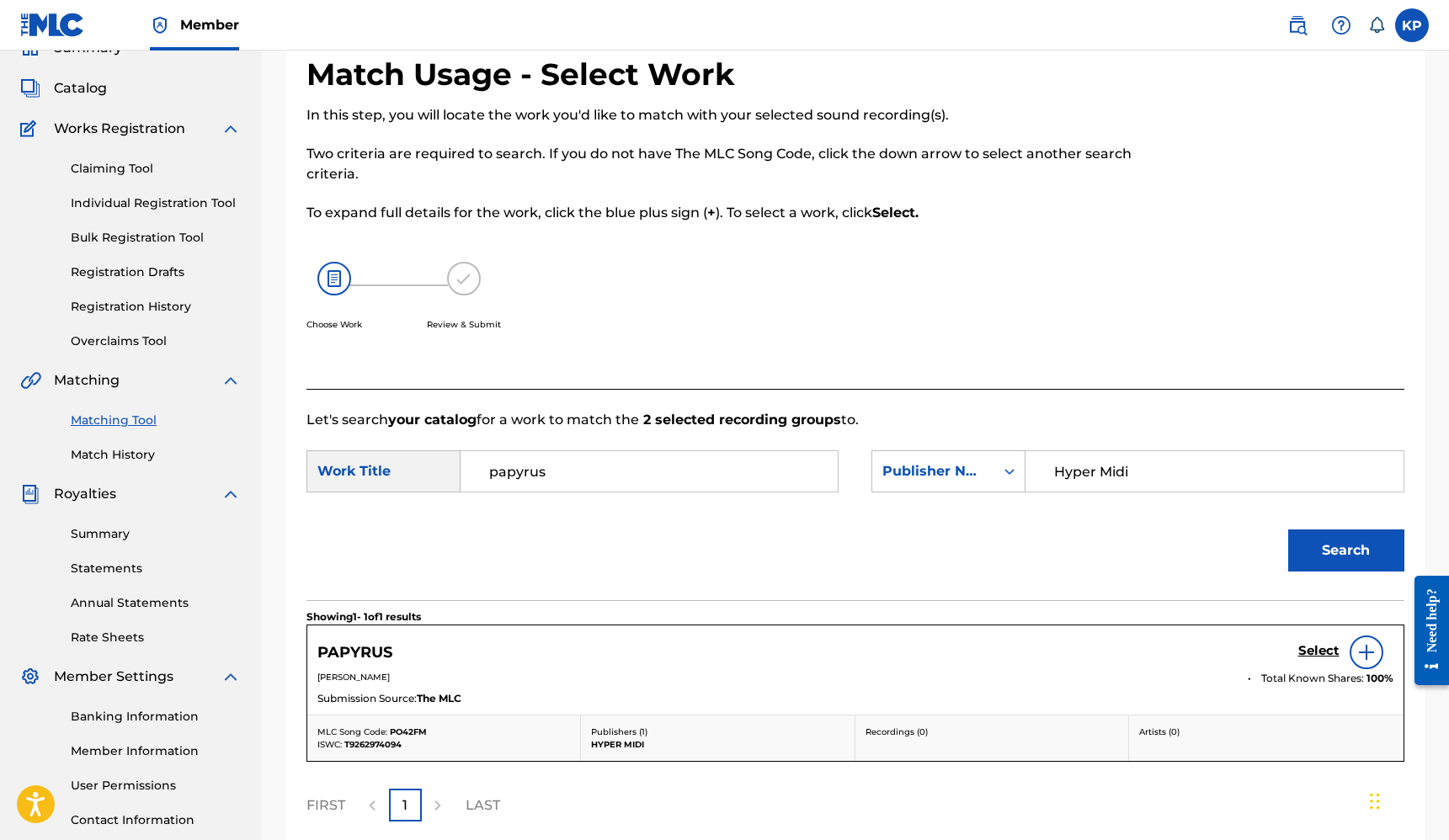
scroll to position [232, 0]
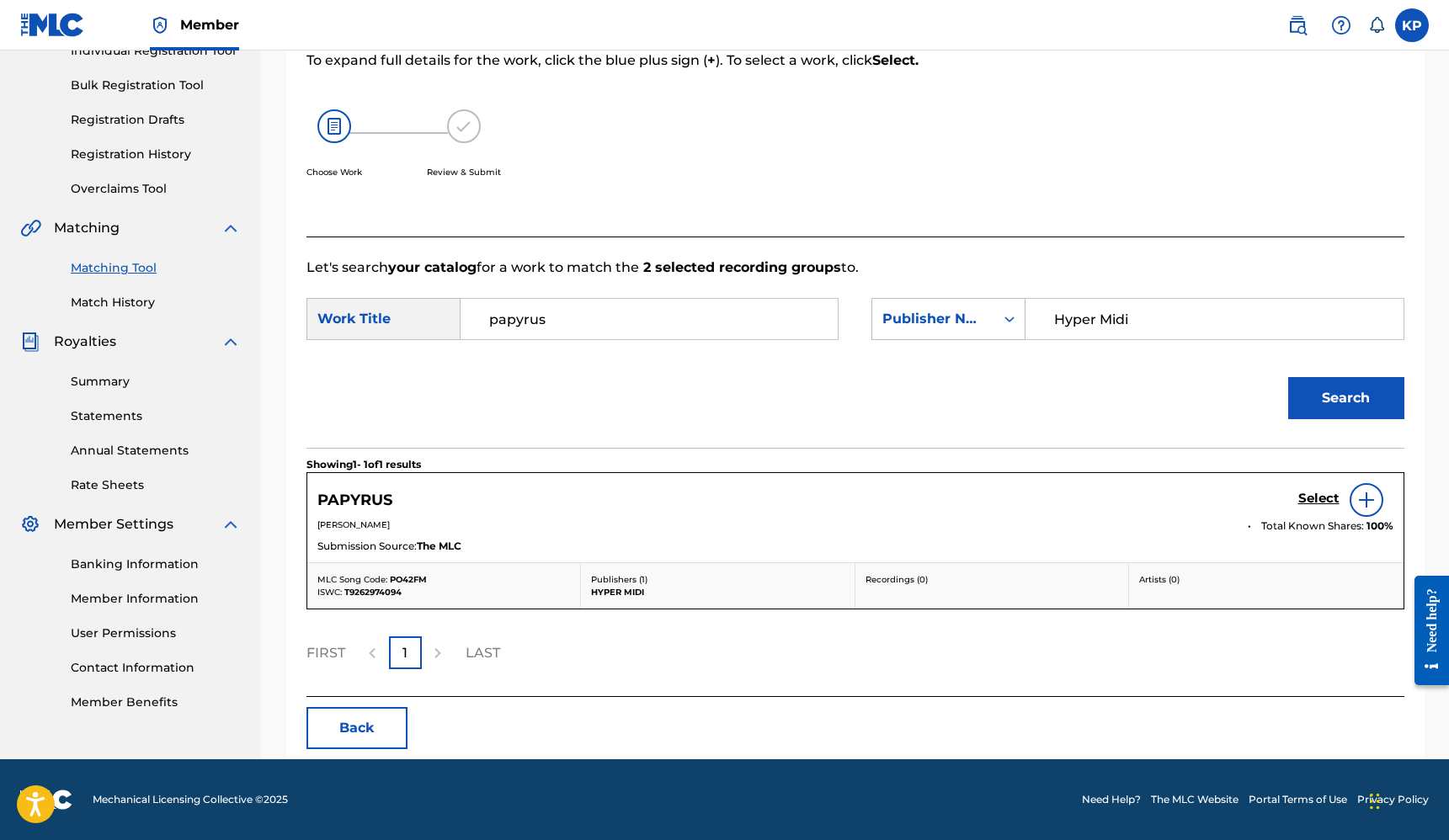
click at [1370, 505] on img at bounding box center [1367, 500] width 21 height 21
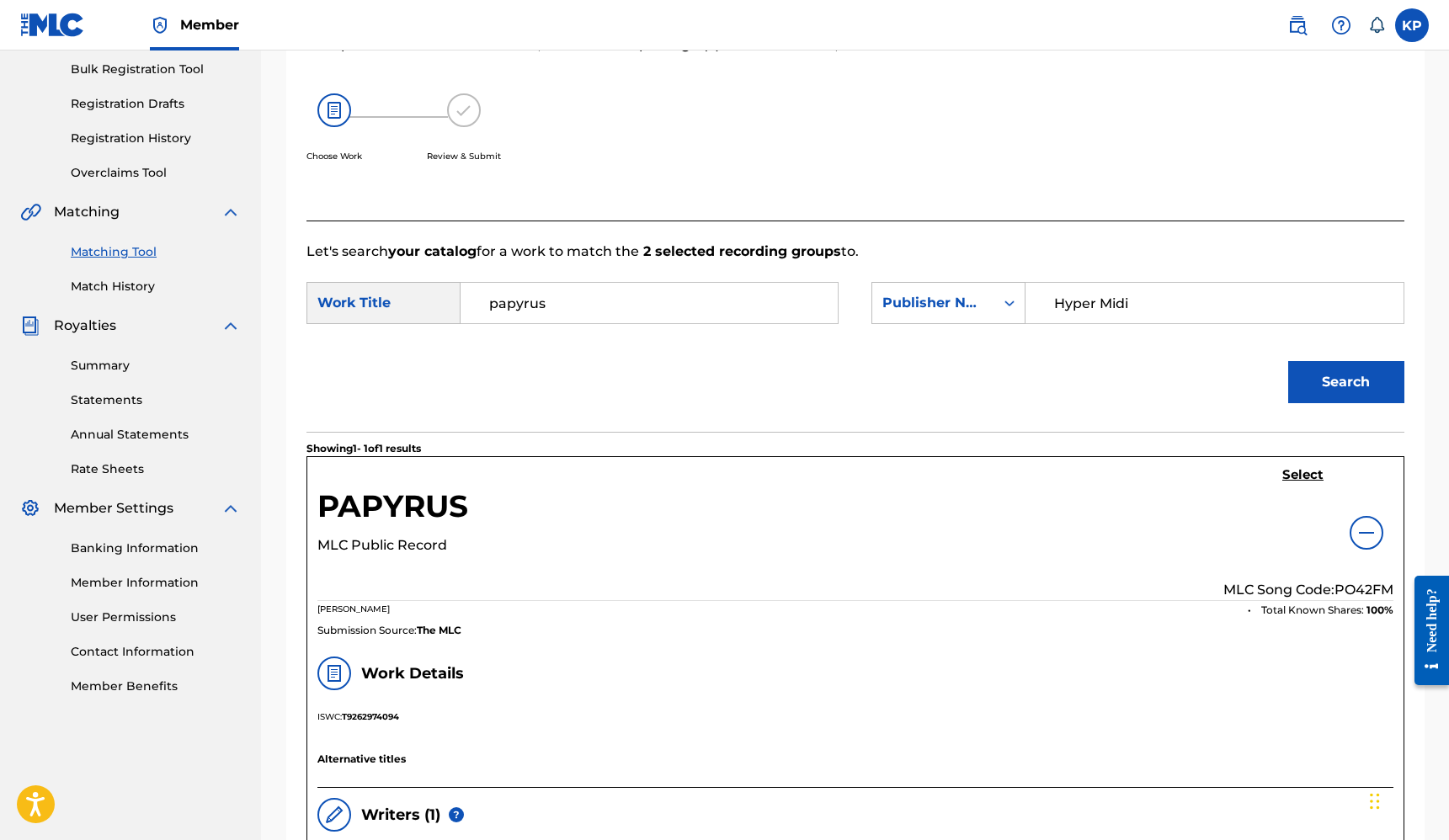
scroll to position [169, 0]
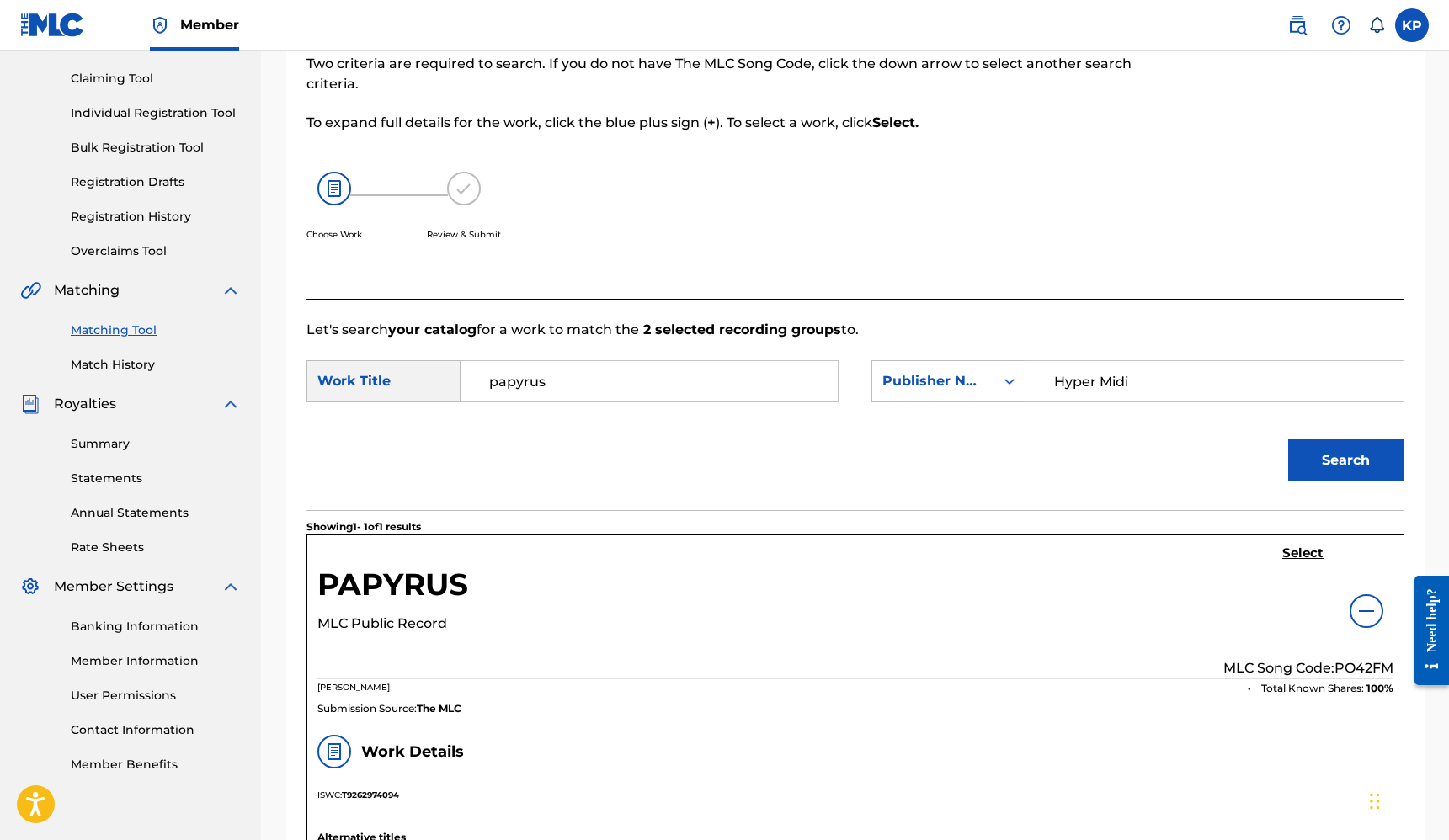
click at [1310, 555] on h5 "Select" at bounding box center [1303, 553] width 41 height 16
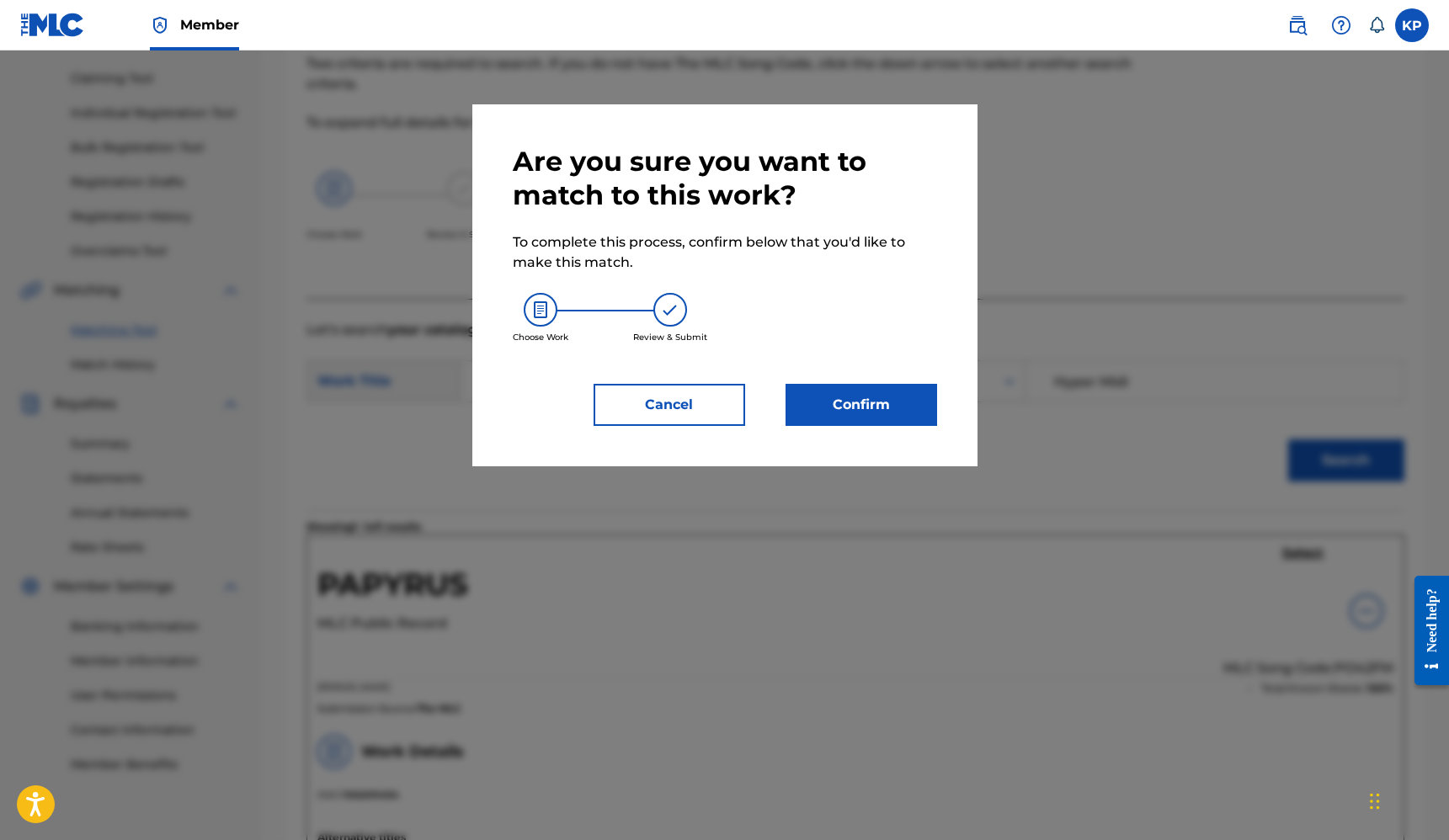
click at [897, 409] on button "Confirm" at bounding box center [861, 405] width 151 height 42
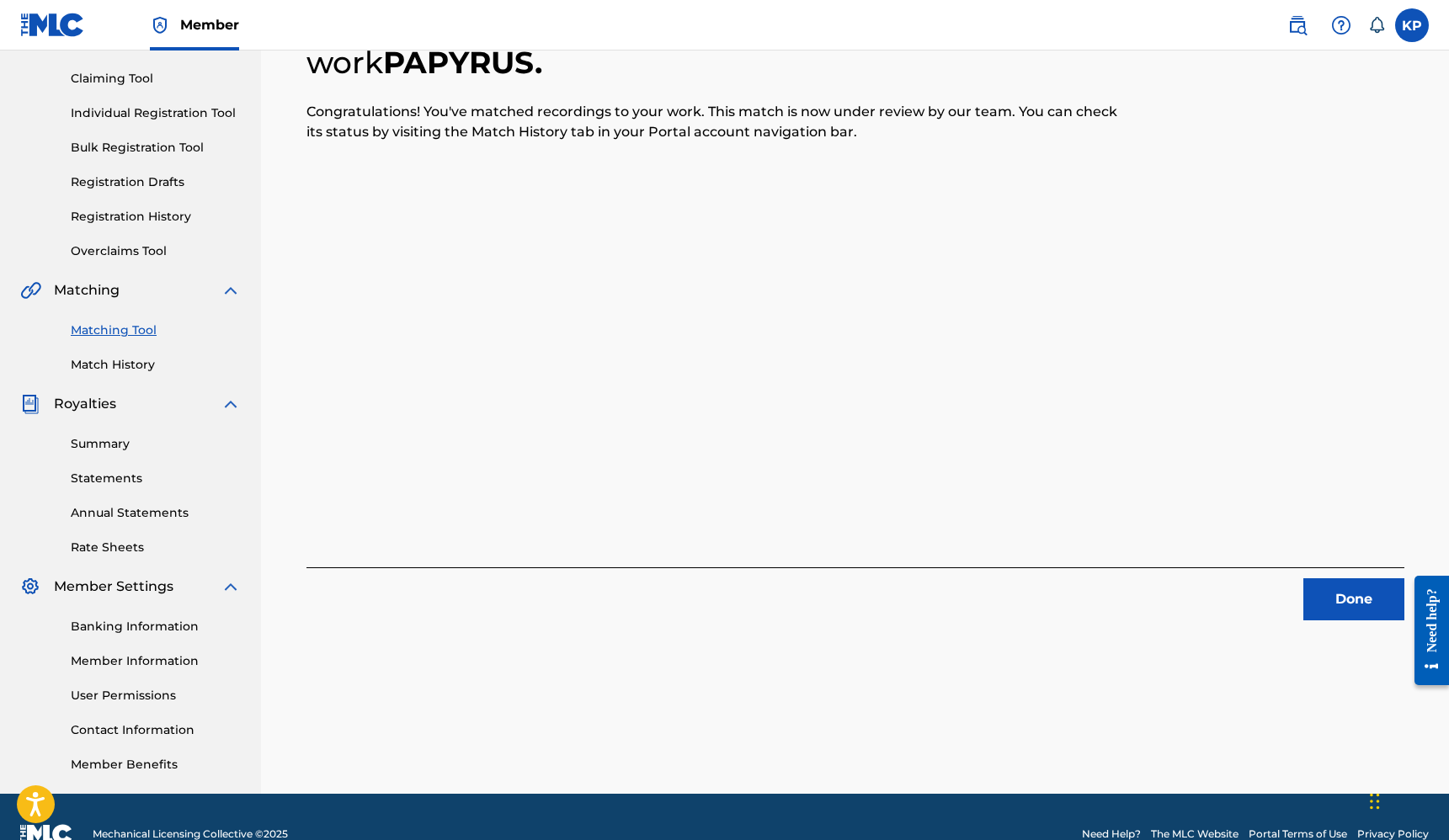
scroll to position [137, 0]
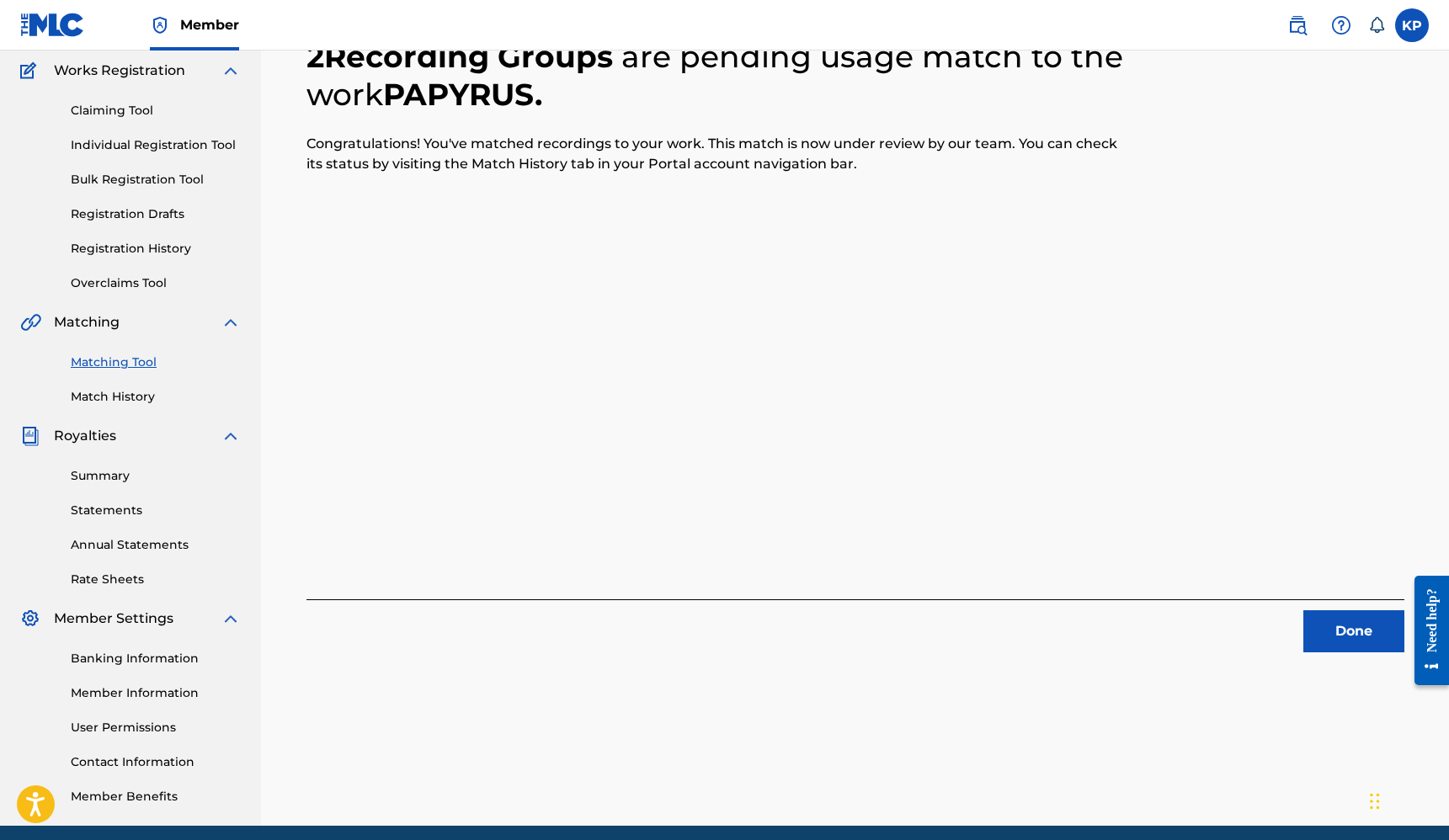
click at [1350, 627] on button "Done" at bounding box center [1355, 631] width 101 height 42
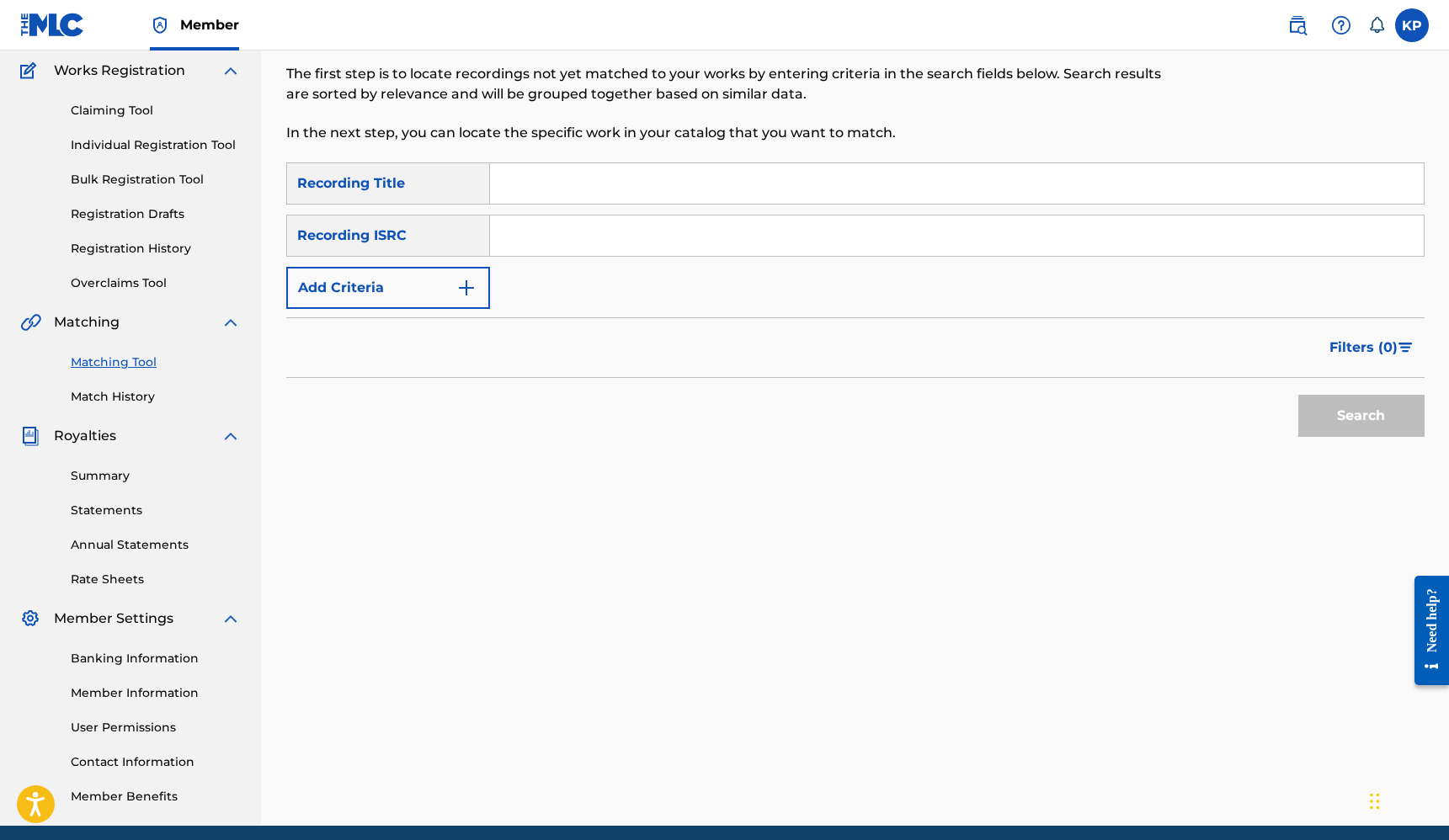
scroll to position [0, 0]
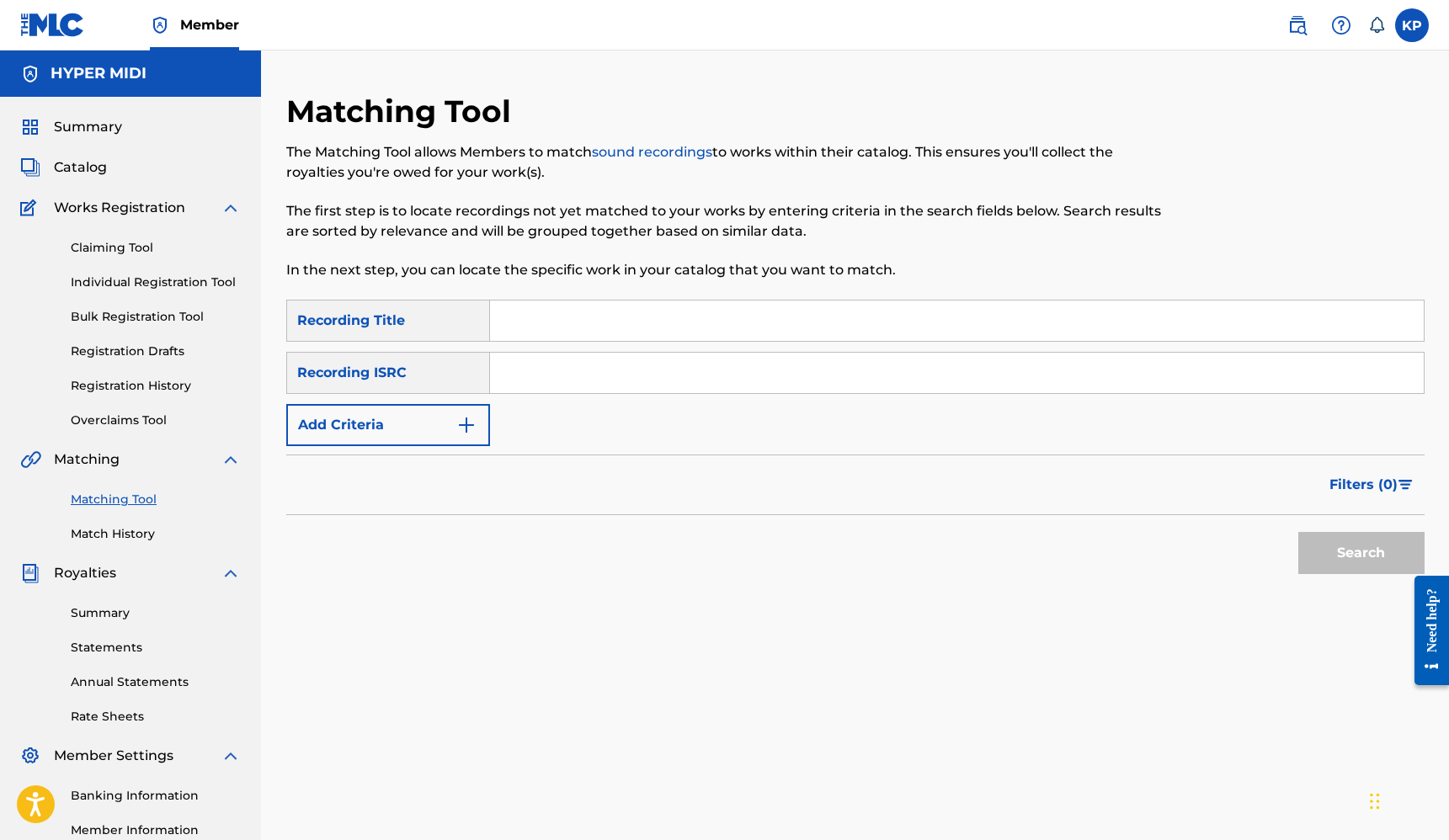
click at [92, 159] on span "Catalog" at bounding box center [80, 167] width 53 height 21
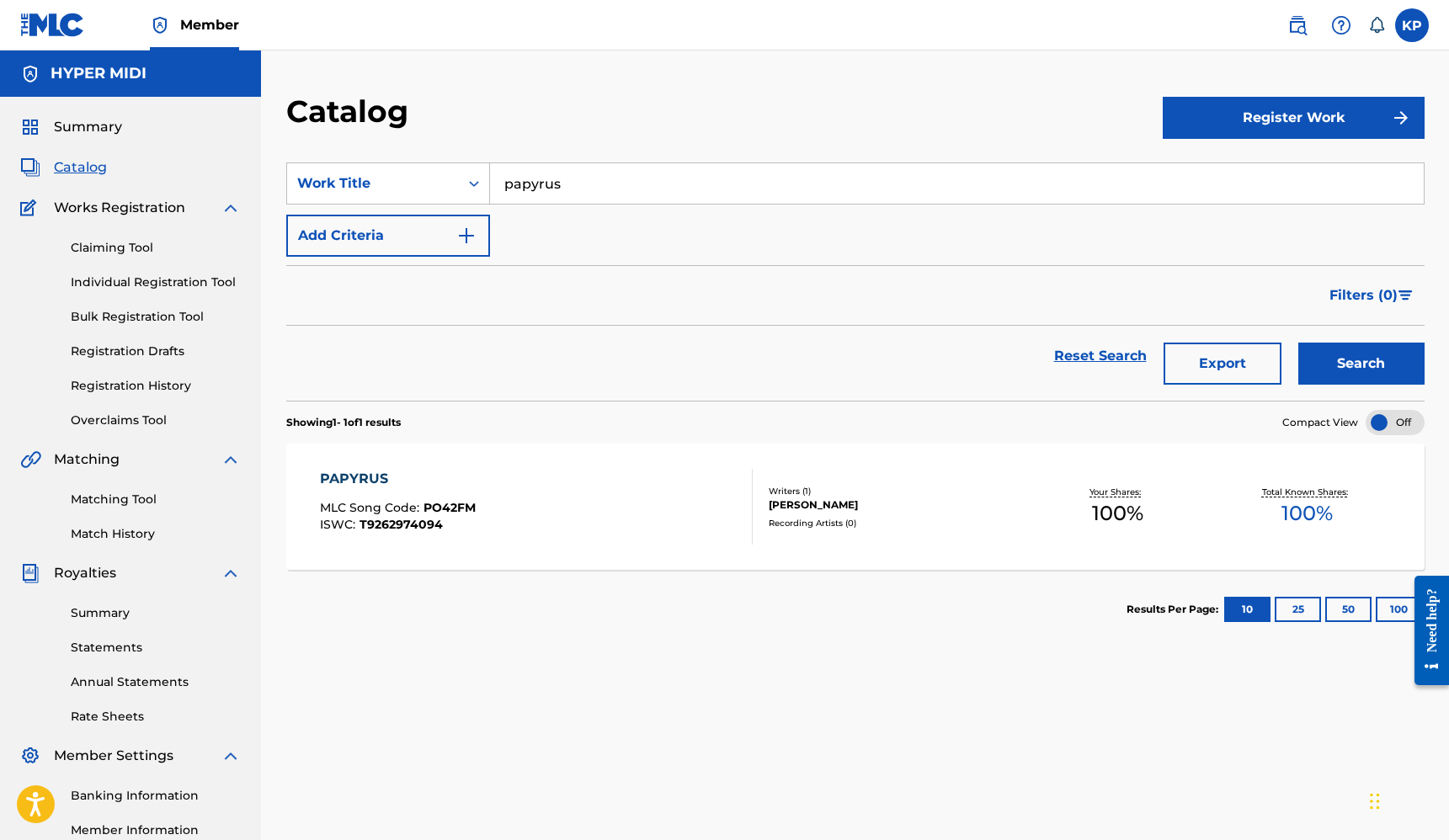
click at [567, 179] on input "papyrus" at bounding box center [956, 183] width 934 height 40
click at [552, 204] on div "waves the waves whispered our names seismic waves" at bounding box center [830, 250] width 682 height 94
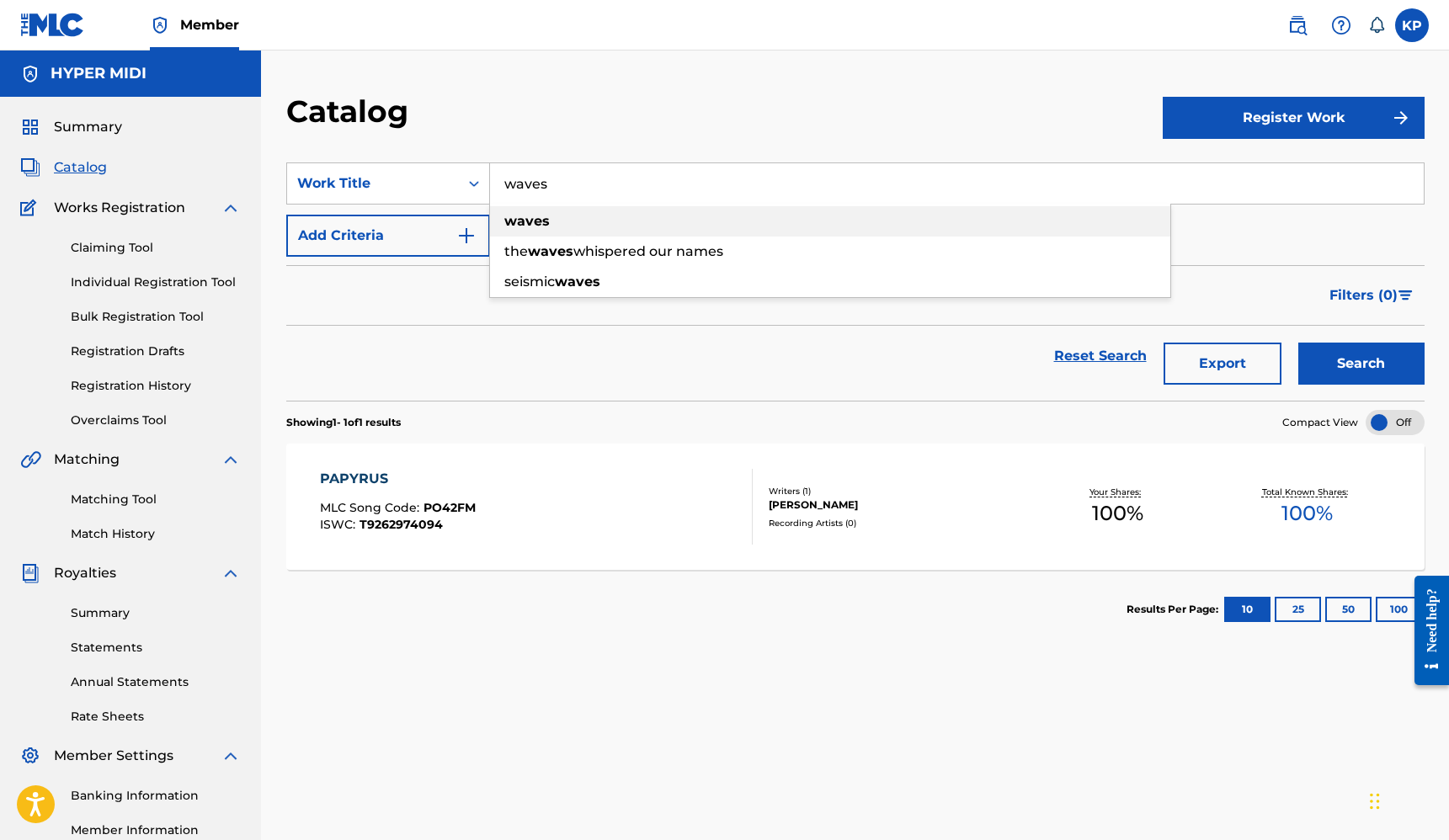
click at [535, 217] on strong "waves" at bounding box center [527, 221] width 46 height 16
click at [1298, 343] on button "Search" at bounding box center [1361, 363] width 126 height 42
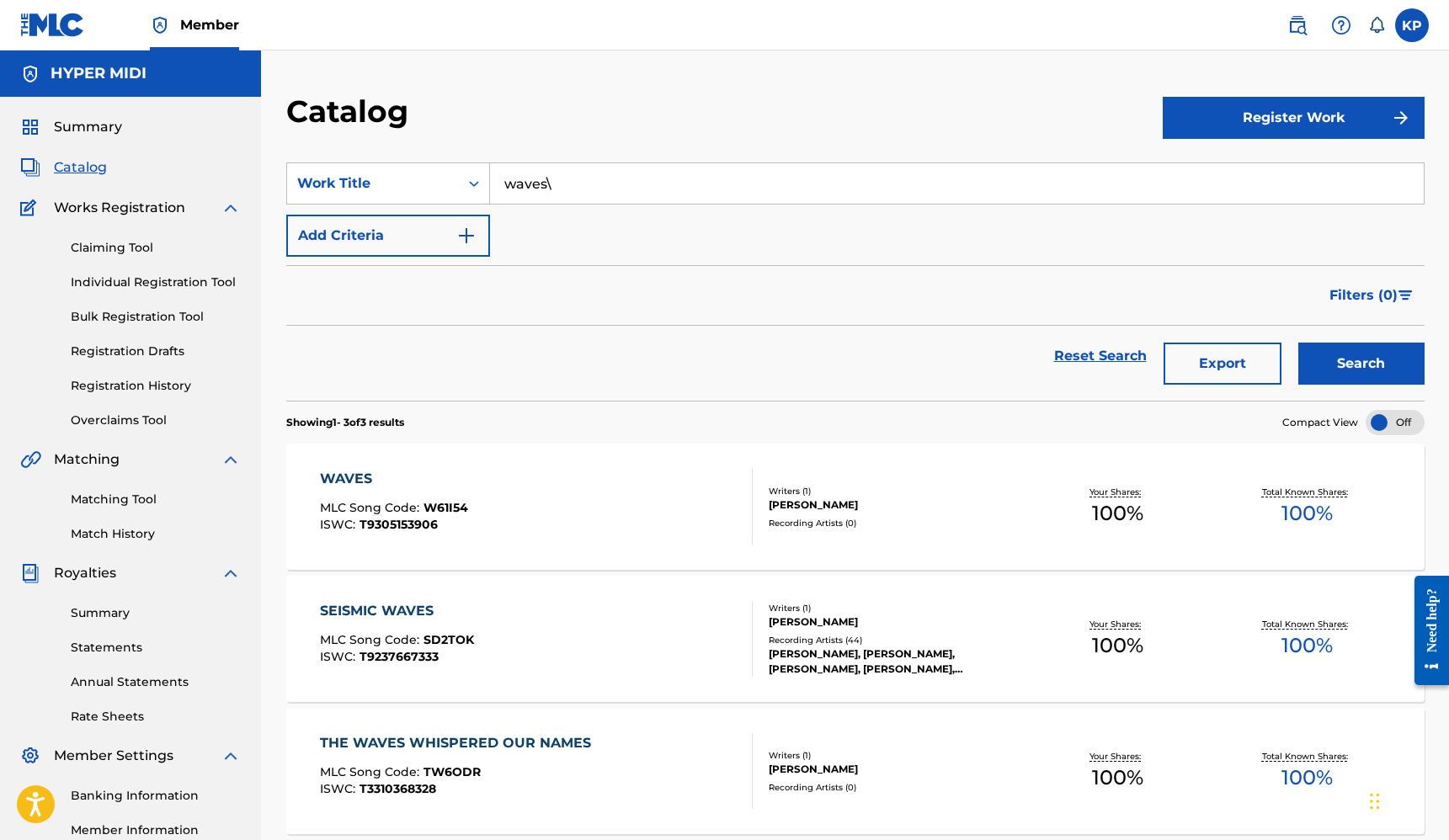
type input "waves\"
click at [85, 121] on span "Summary" at bounding box center [88, 127] width 68 height 21
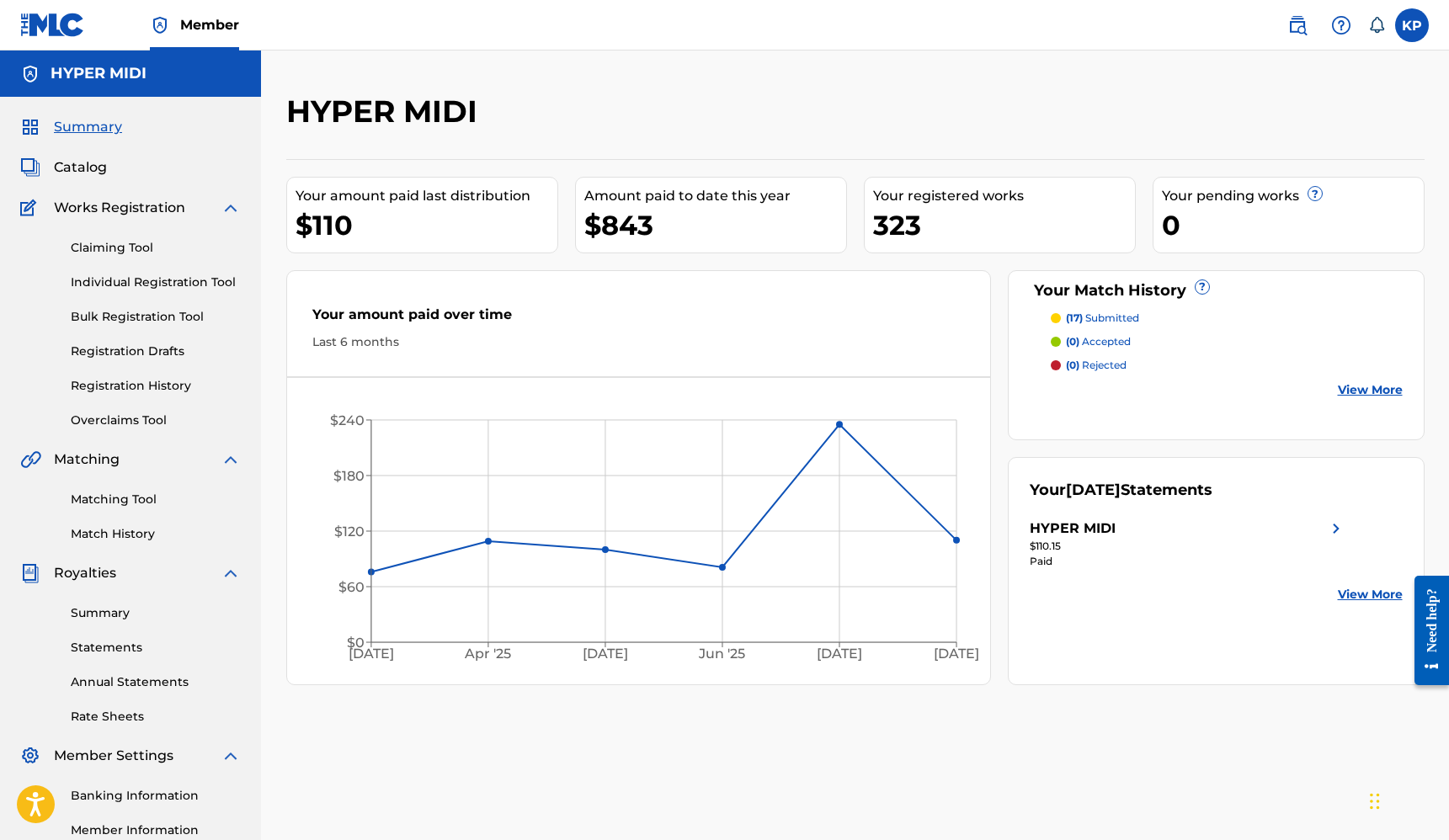
click at [103, 166] on span "Catalog" at bounding box center [80, 167] width 53 height 21
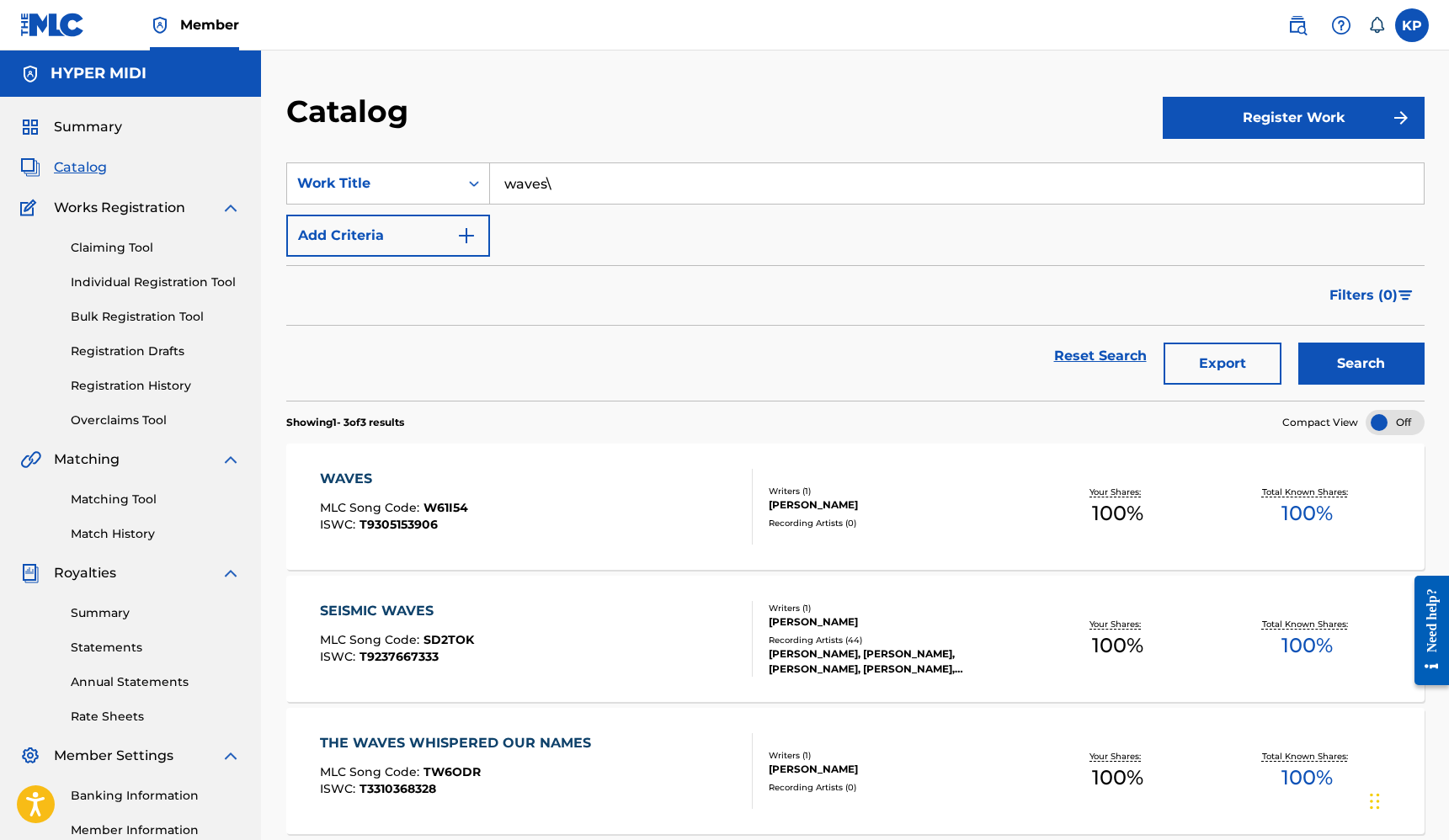
click at [130, 501] on link "Matching Tool" at bounding box center [156, 499] width 170 height 18
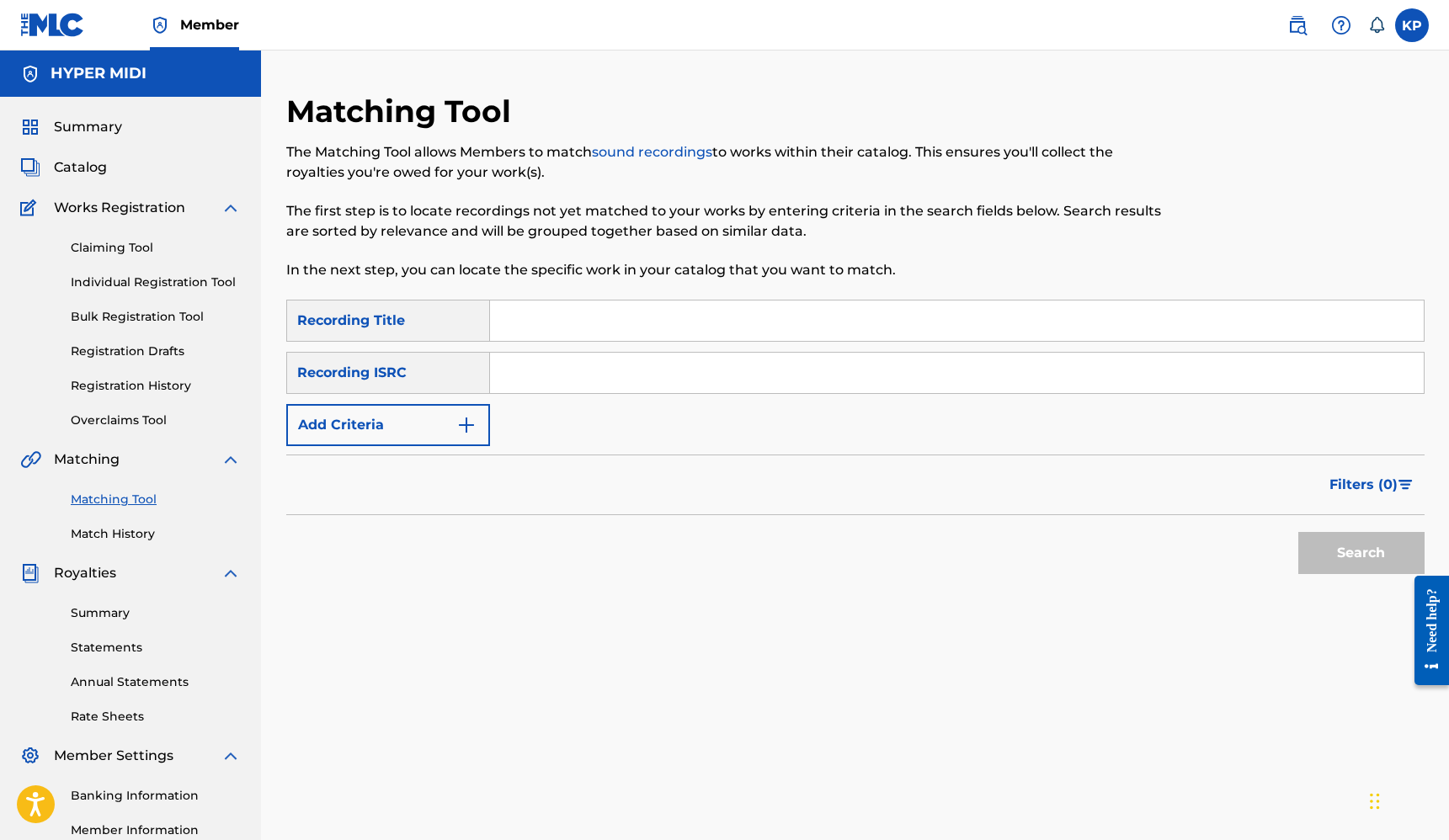
click at [615, 316] on input "Search Form" at bounding box center [956, 320] width 934 height 40
type input "Waves"
click at [624, 384] on input "Search Form" at bounding box center [956, 372] width 934 height 40
paste input "QZ9Y21747812"
type input "QZ9Y21747812"
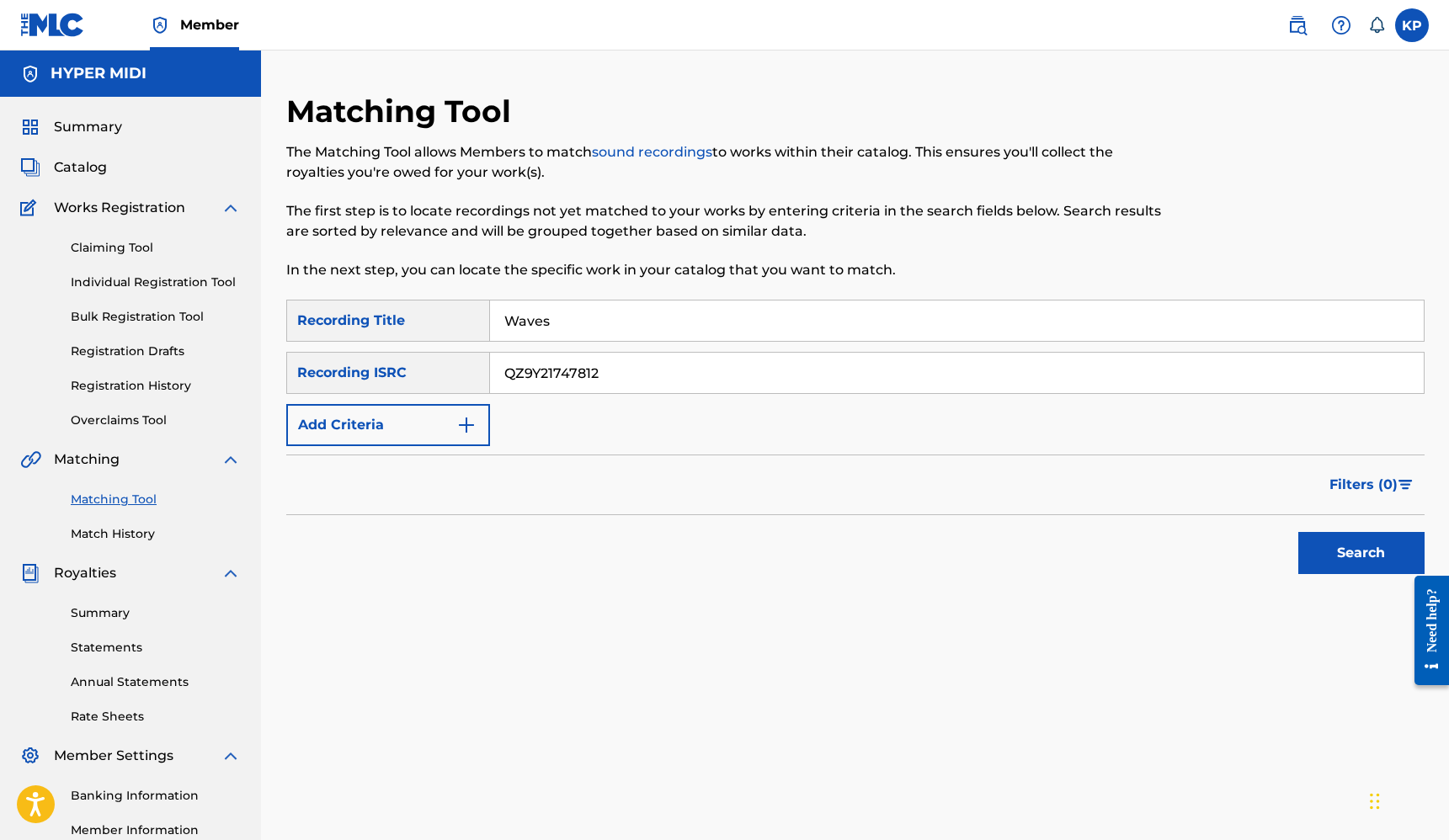
click at [1321, 539] on button "Search" at bounding box center [1361, 552] width 126 height 42
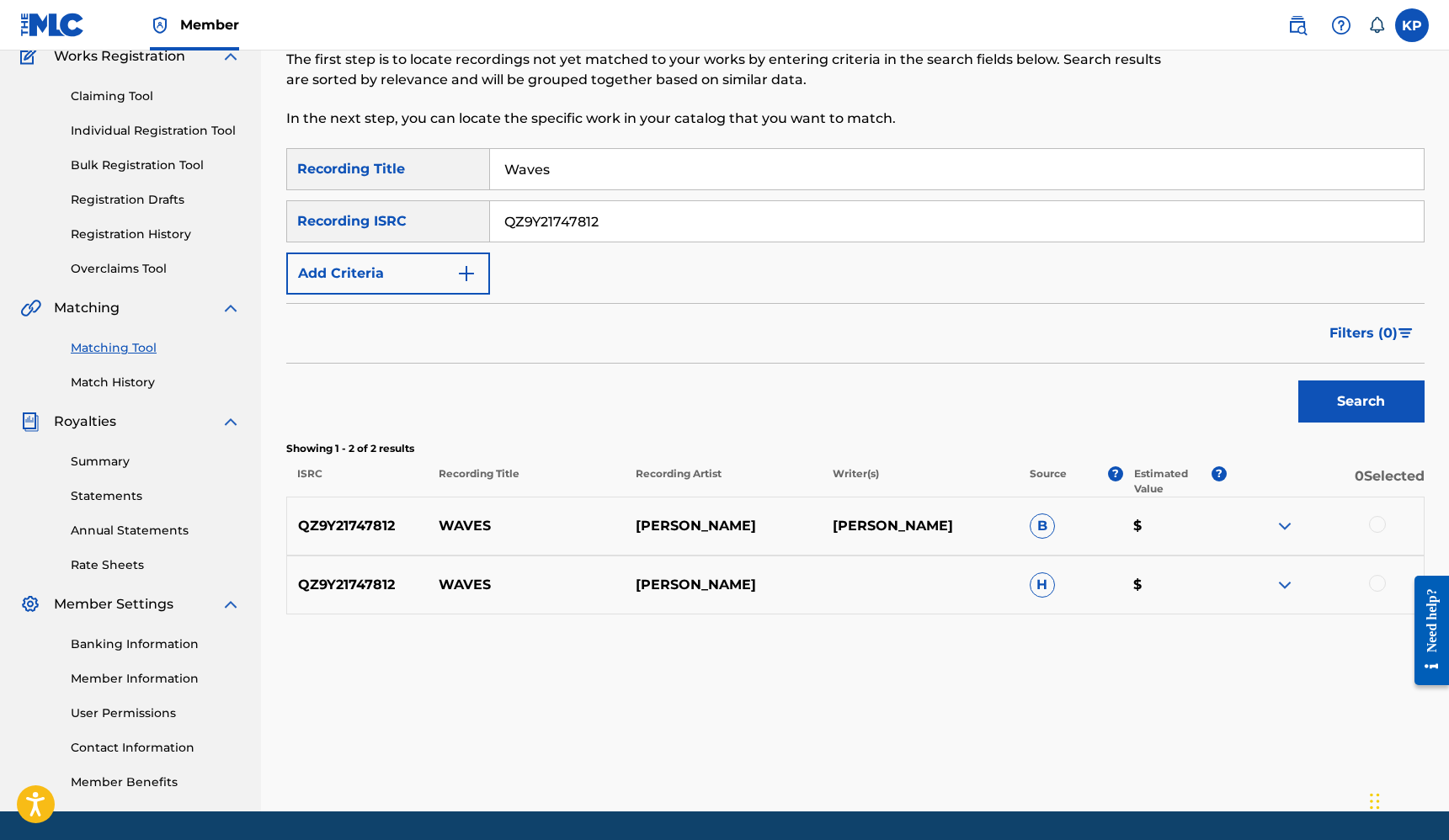
scroll to position [164, 0]
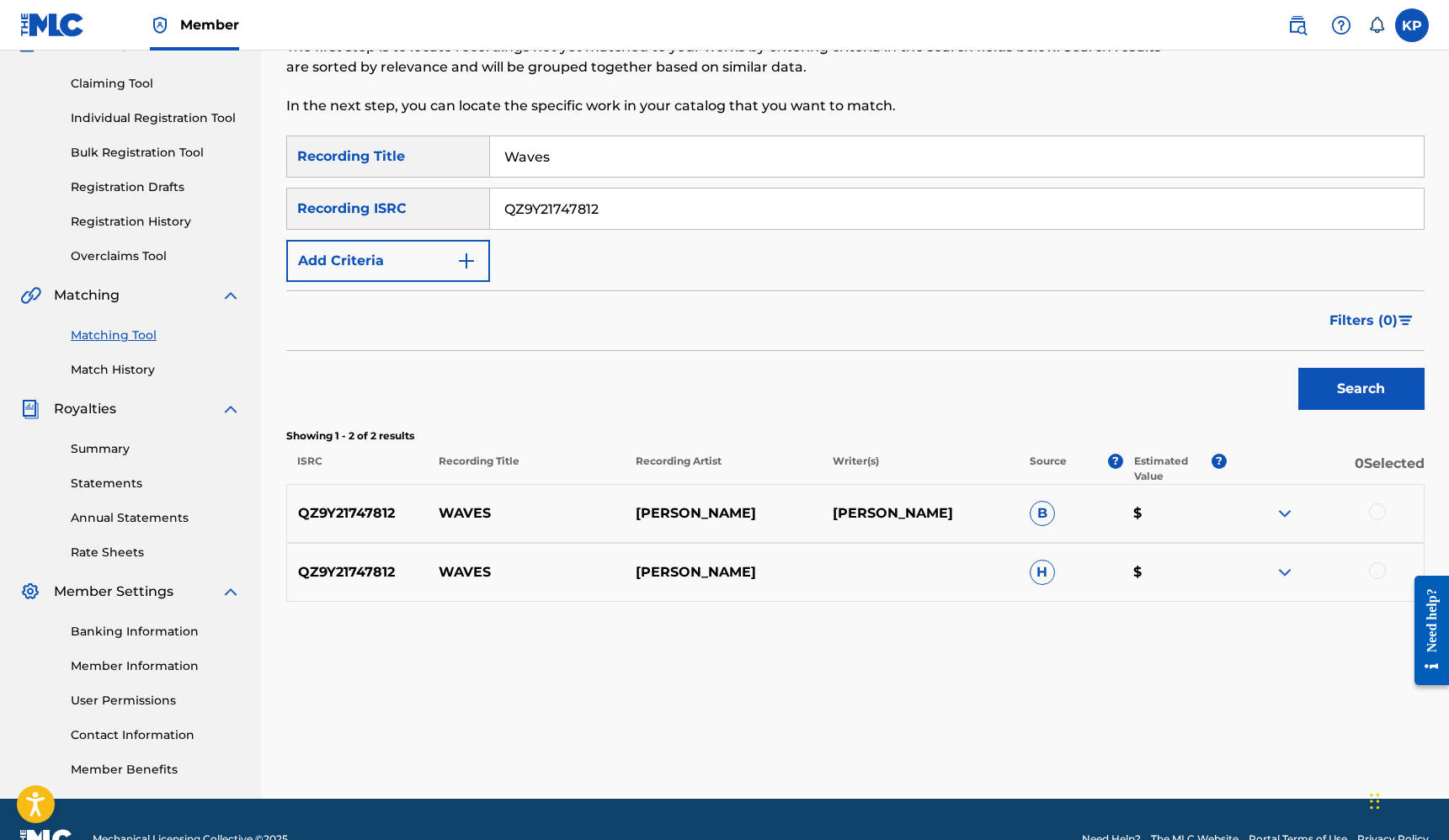
click at [1377, 514] on div at bounding box center [1378, 512] width 17 height 17
click at [1375, 569] on div at bounding box center [1378, 571] width 17 height 17
click at [1200, 709] on button "Match 2 Groups" at bounding box center [1184, 703] width 186 height 42
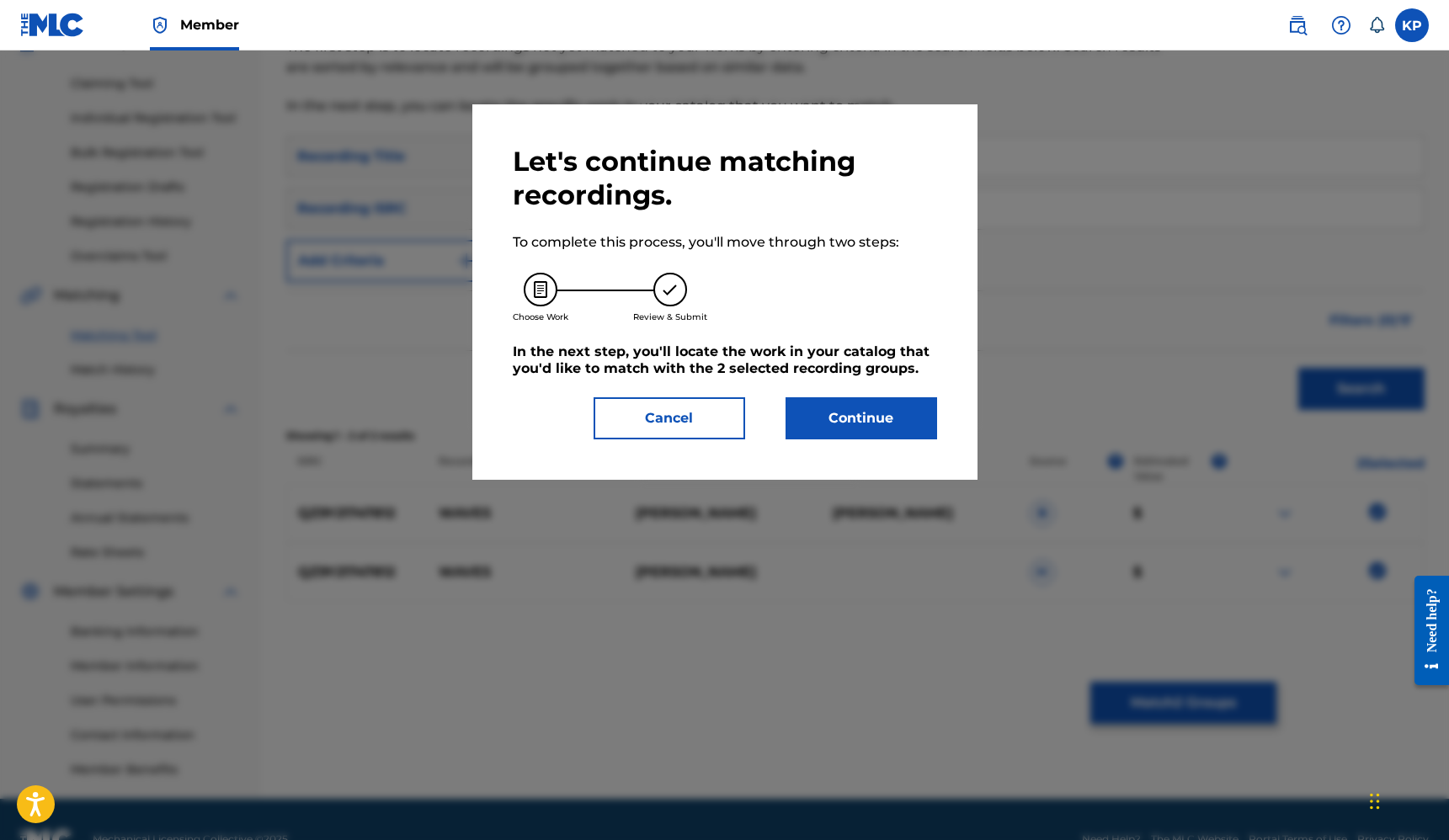
click at [859, 426] on button "Continue" at bounding box center [861, 418] width 151 height 42
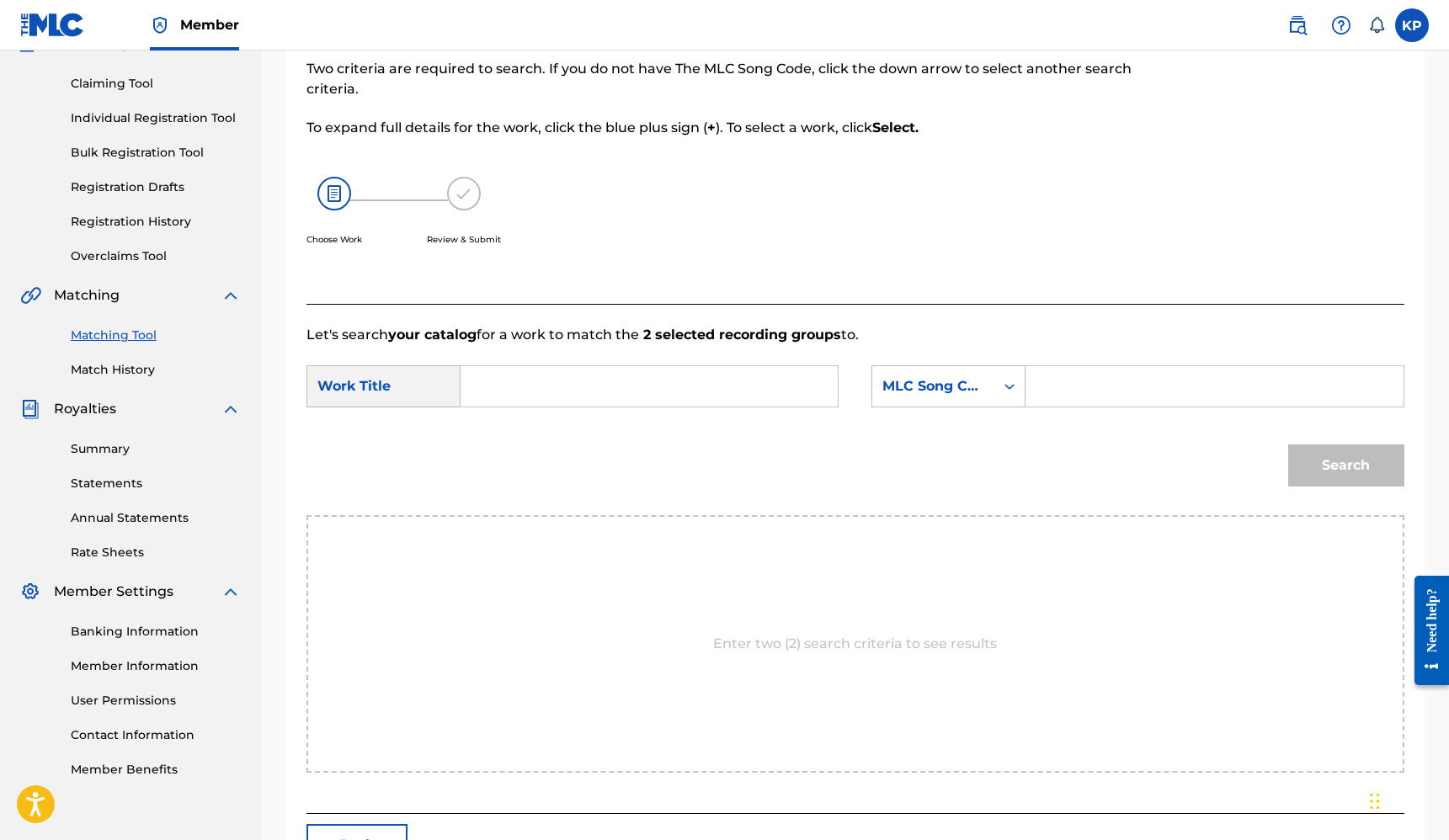
click at [679, 394] on input "Search Form" at bounding box center [649, 386] width 349 height 40
click at [538, 432] on div "wave s" at bounding box center [523, 424] width 95 height 30
type input "waves"
click at [982, 385] on div "MLC Song Code" at bounding box center [933, 387] width 102 height 21
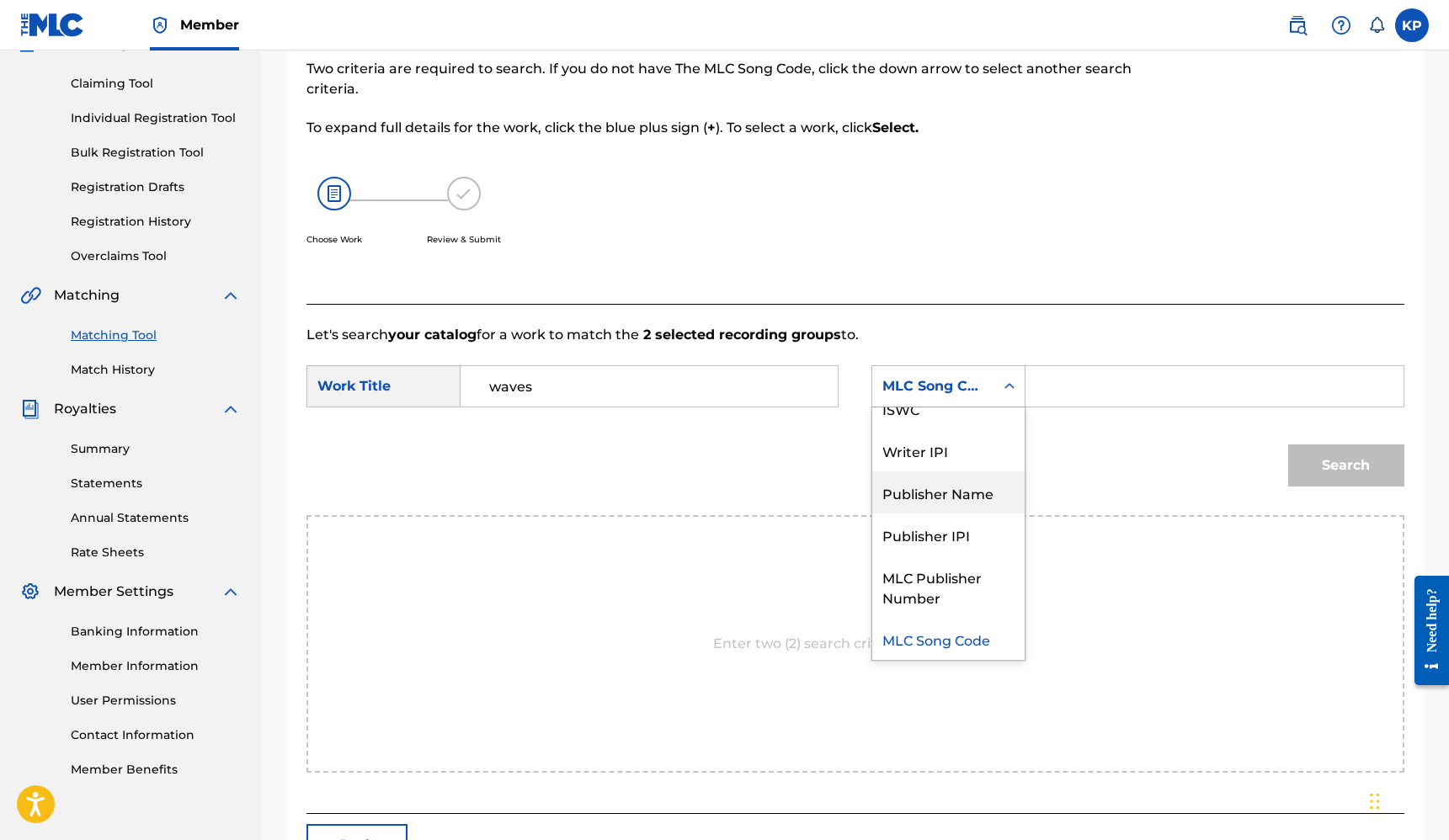
click at [956, 492] on div "Publisher Name" at bounding box center [948, 491] width 152 height 42
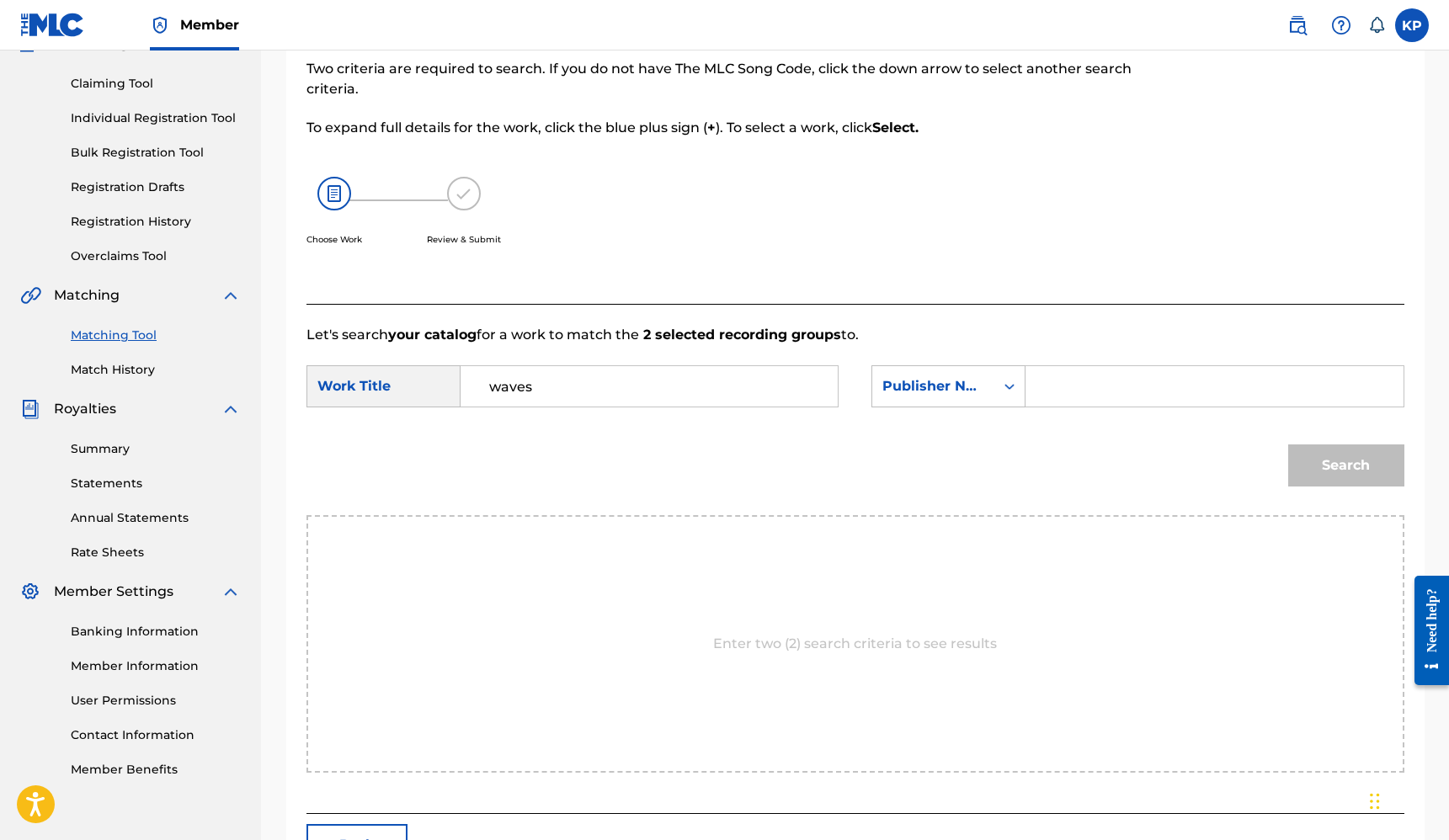
click at [1055, 383] on input "Search Form" at bounding box center [1214, 386] width 349 height 40
type input "Hyper Midi"
click at [1357, 467] on button "Search" at bounding box center [1346, 465] width 116 height 42
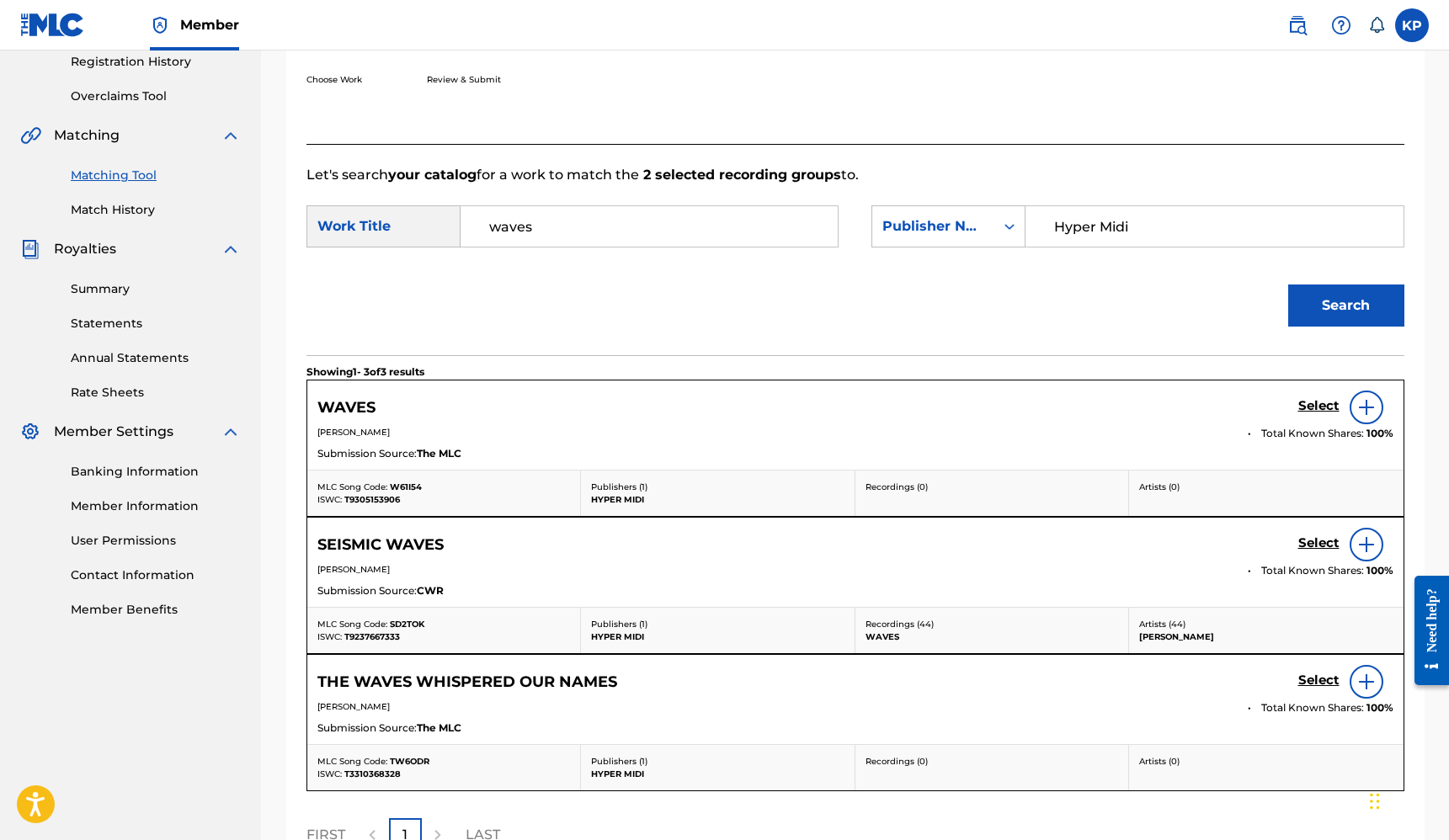
scroll to position [335, 0]
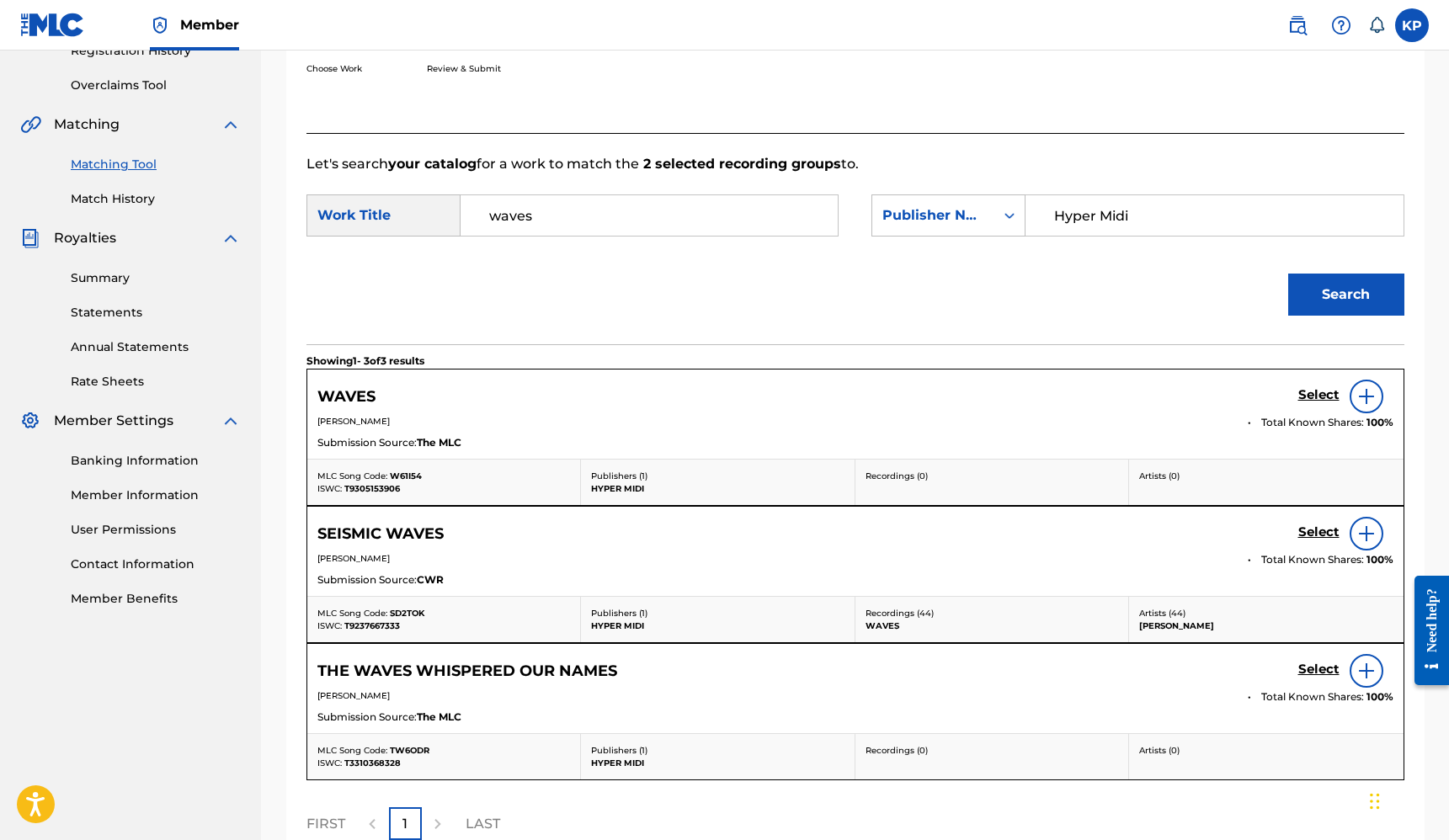
click at [1365, 399] on img at bounding box center [1367, 396] width 21 height 21
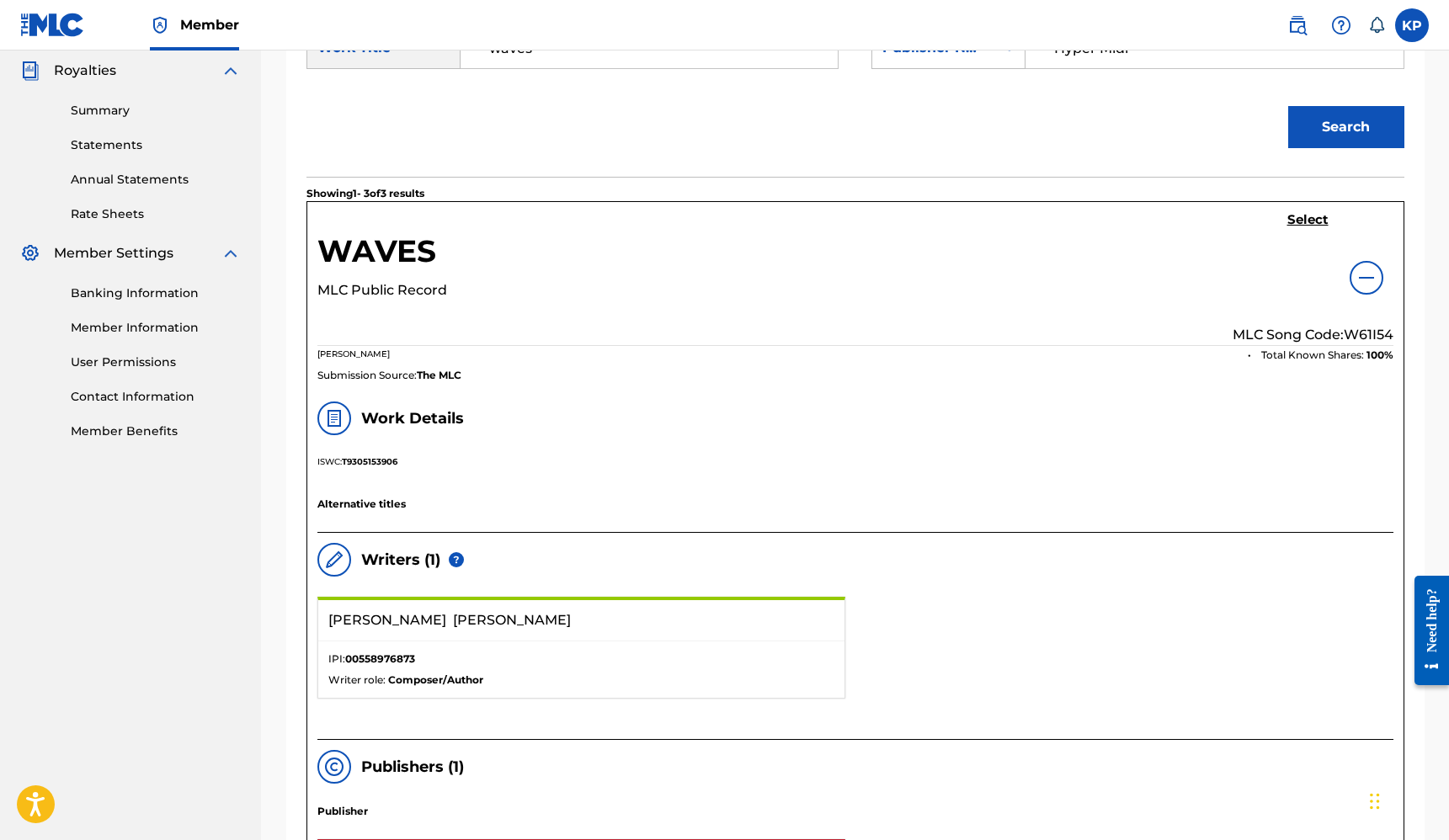
scroll to position [501, 0]
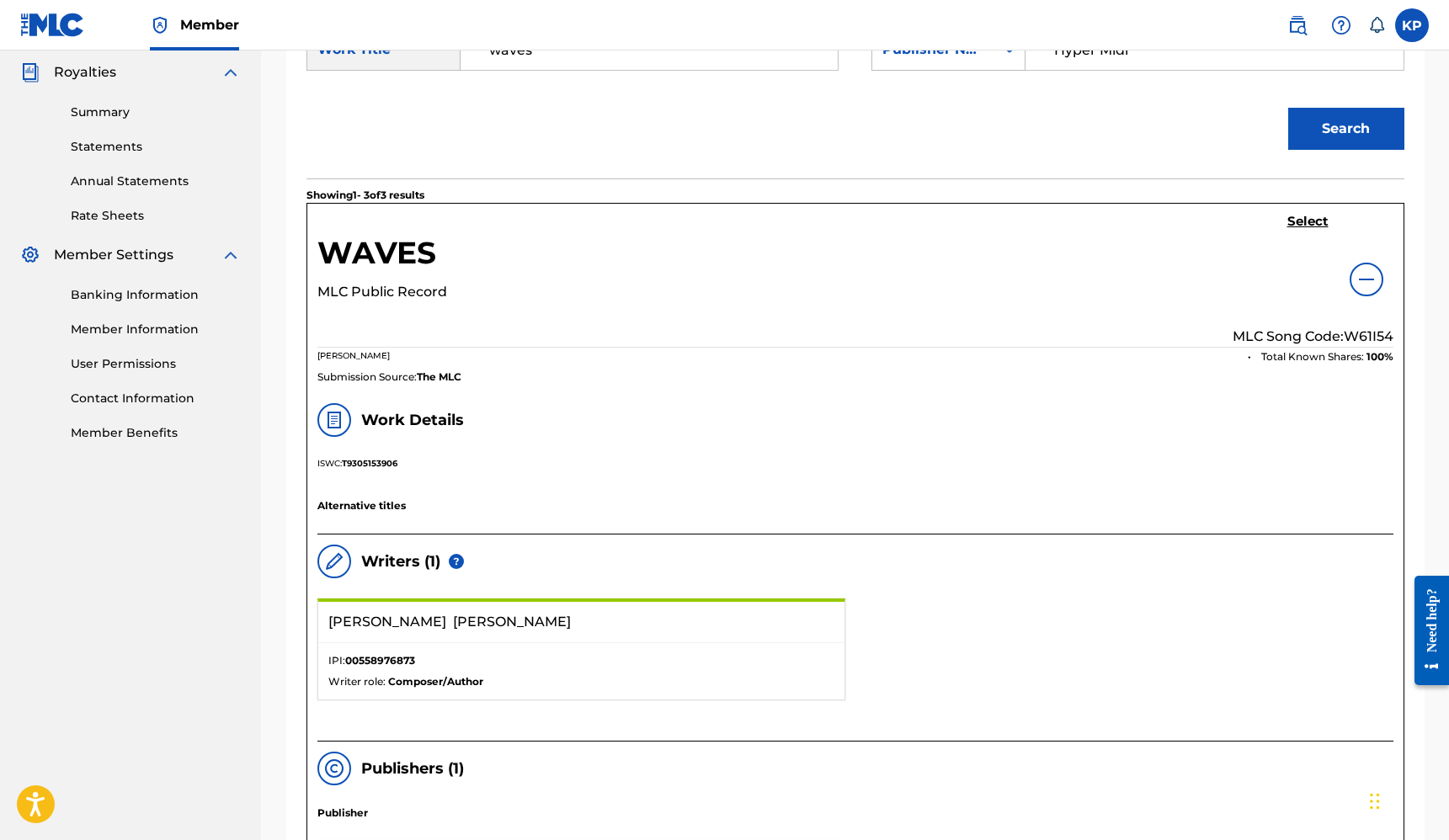
click at [1295, 222] on h5 "Select" at bounding box center [1308, 221] width 41 height 16
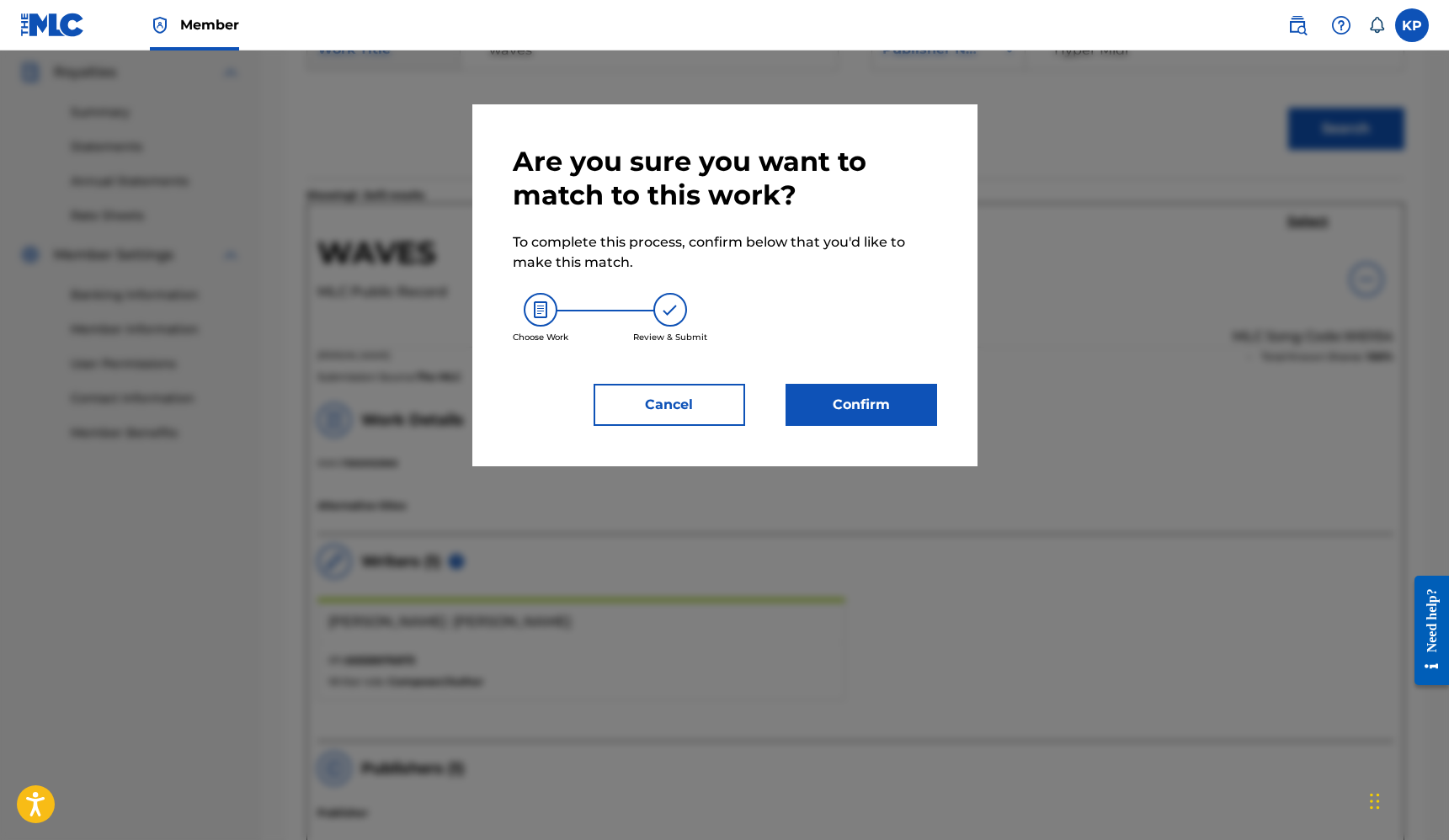
click at [895, 415] on button "Confirm" at bounding box center [861, 405] width 151 height 42
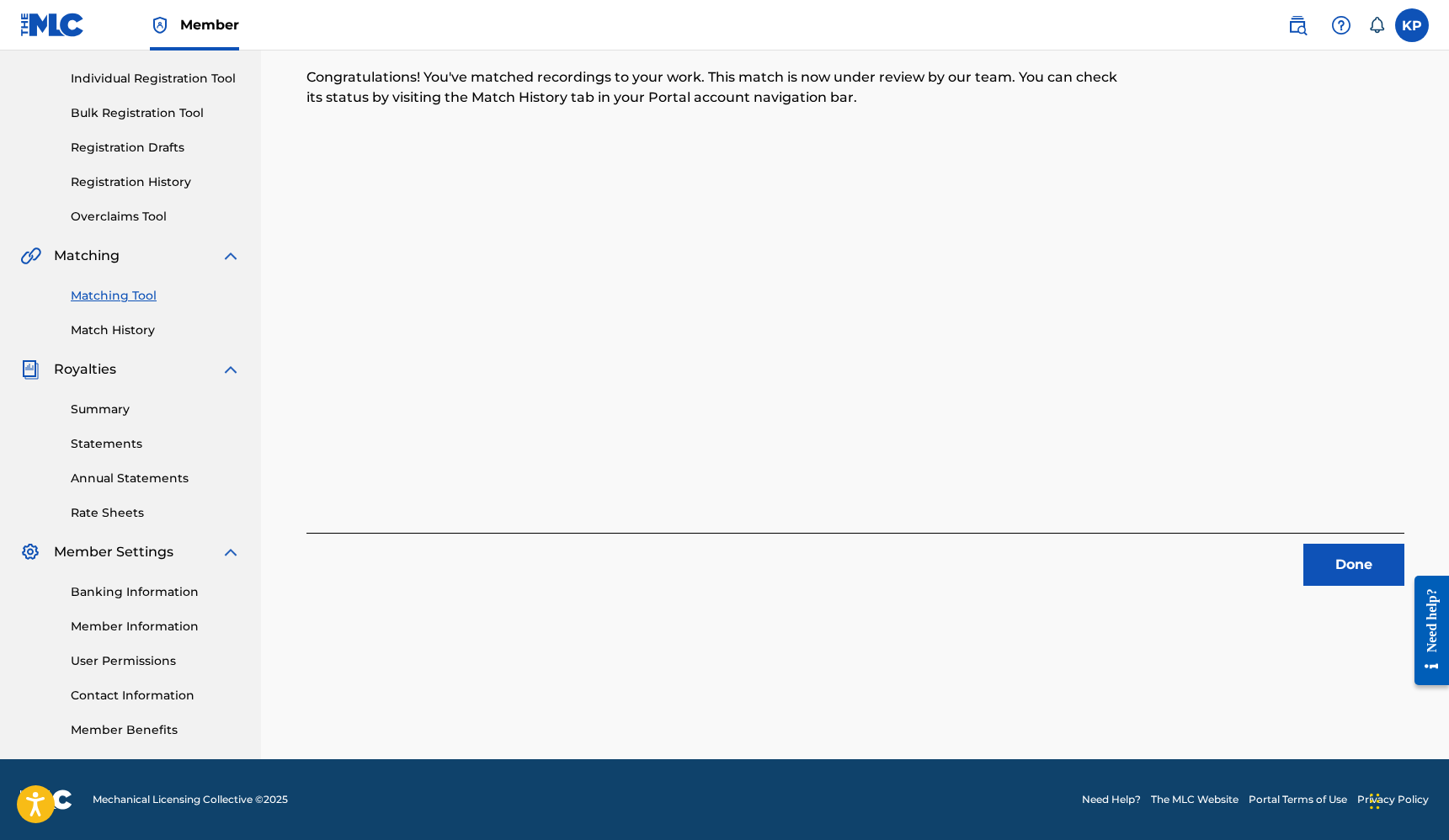
click at [1355, 564] on button "Done" at bounding box center [1355, 564] width 101 height 42
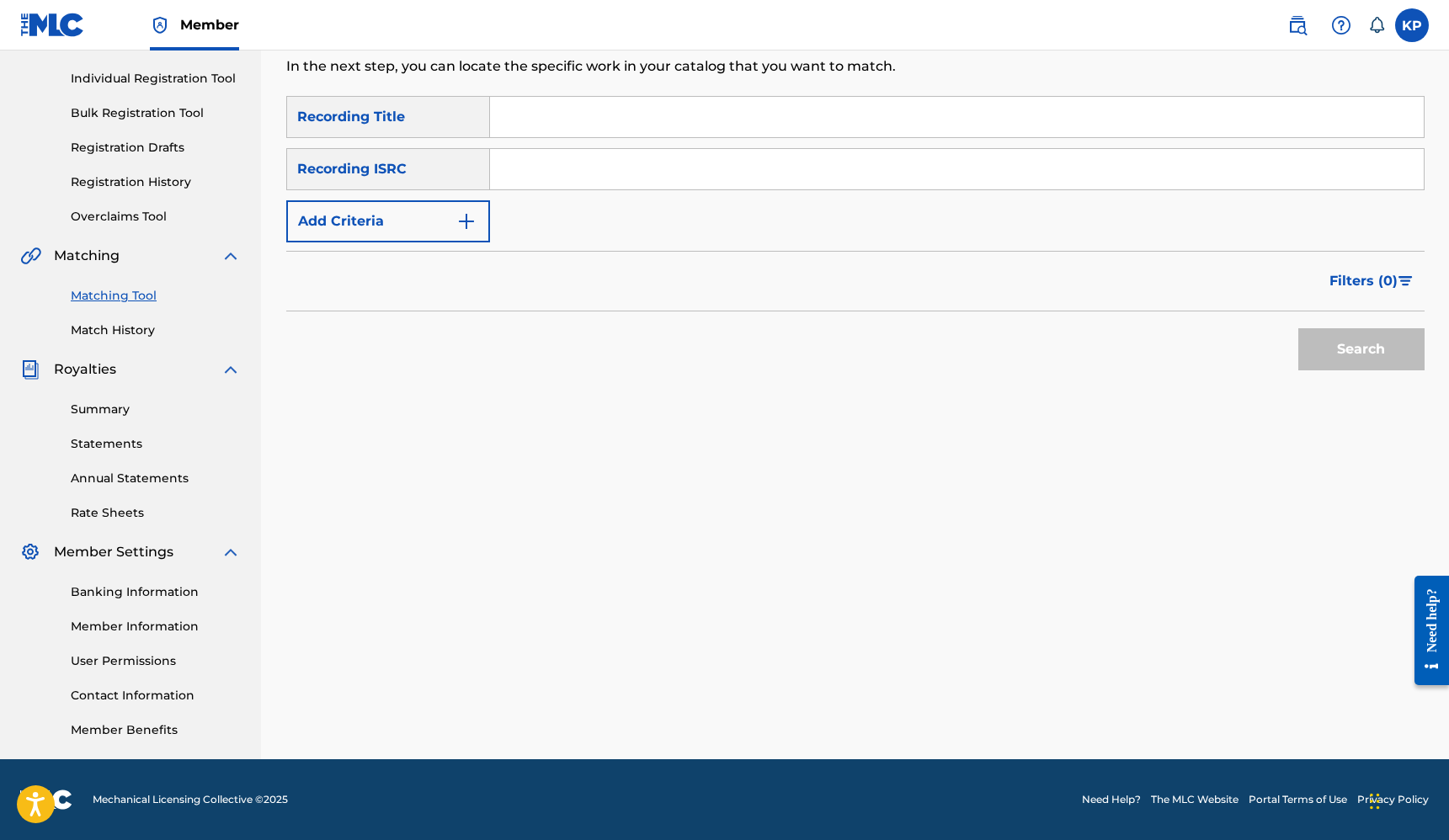
scroll to position [0, 0]
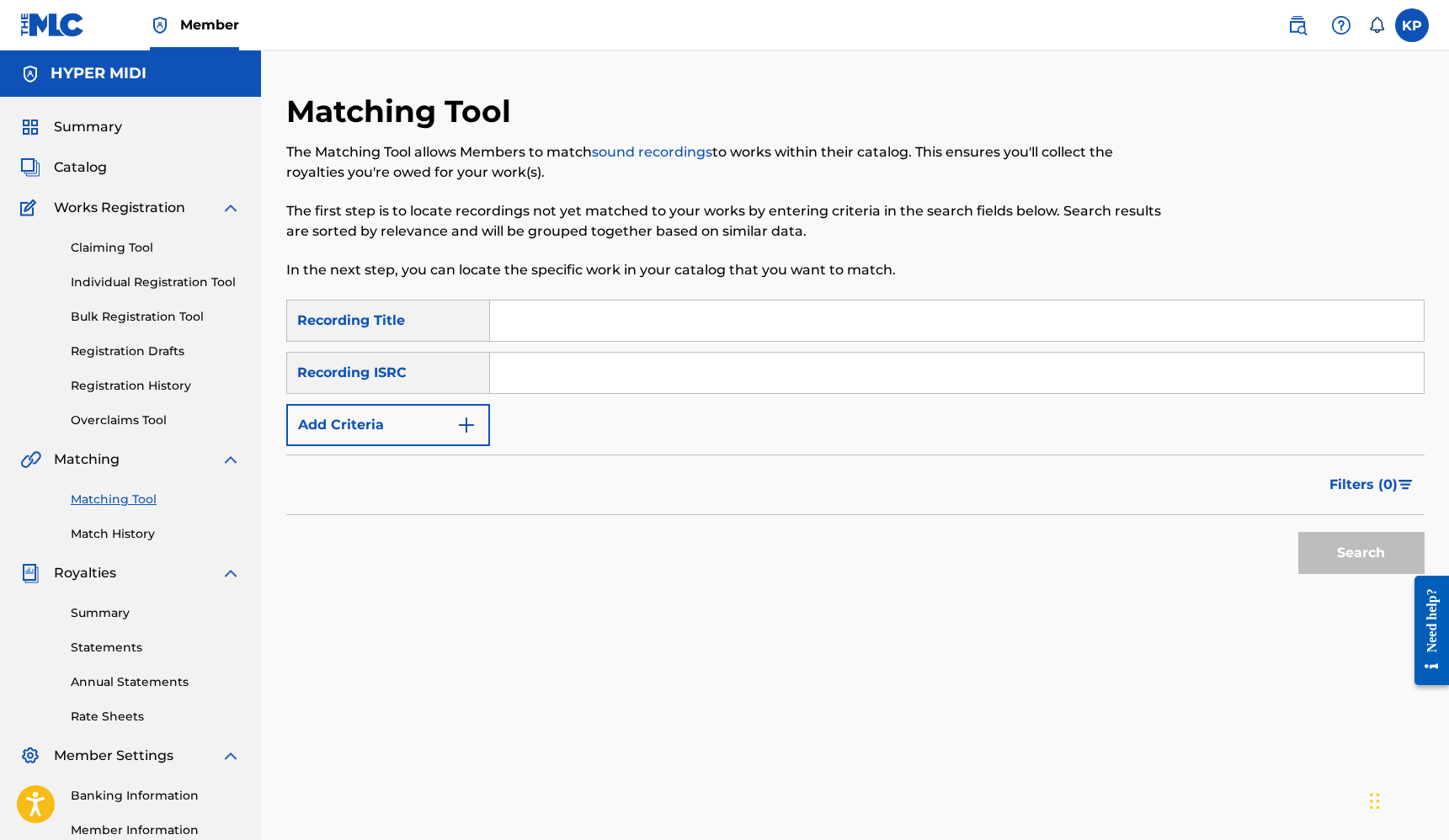
click at [94, 167] on span "Catalog" at bounding box center [80, 167] width 53 height 21
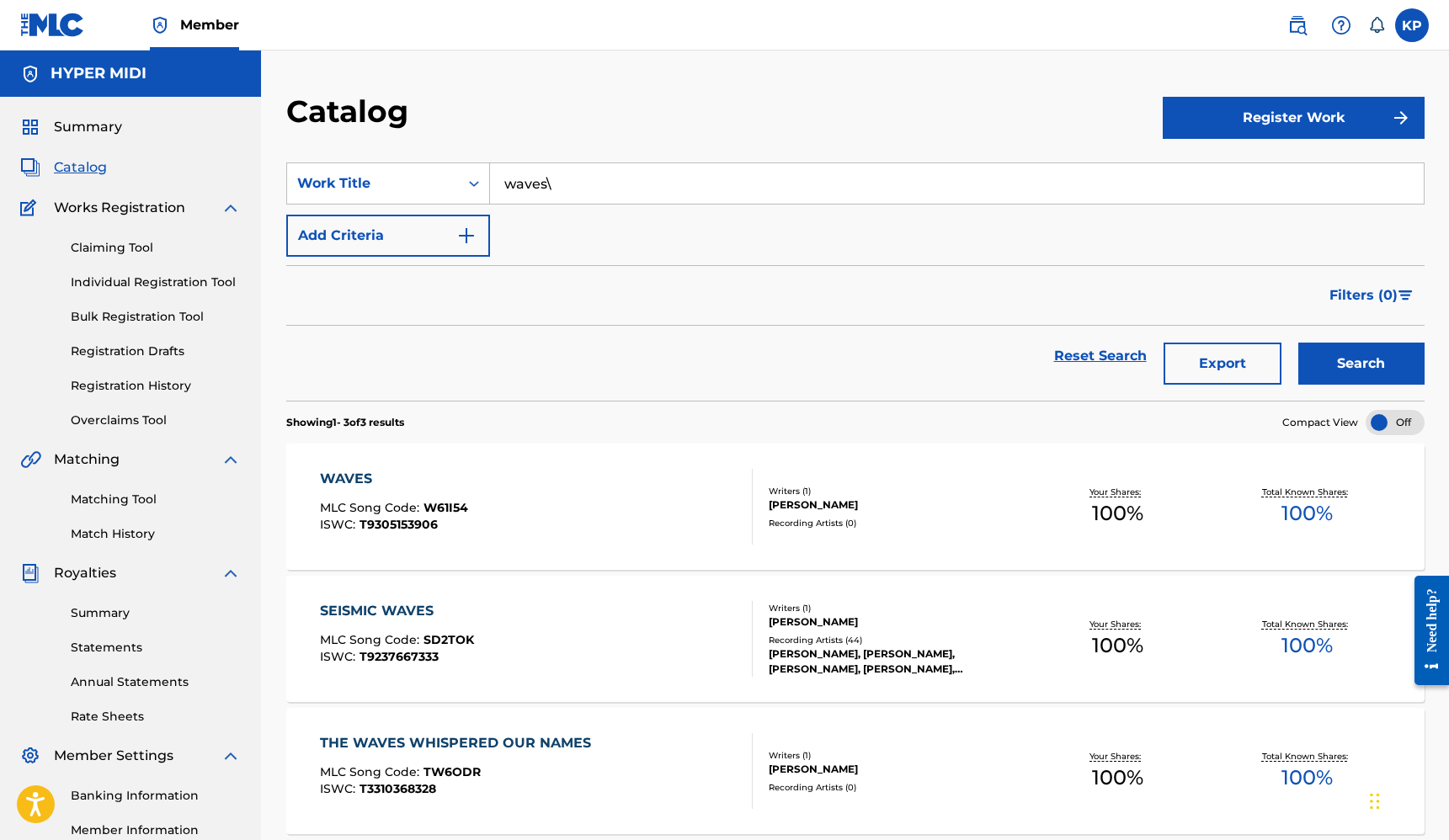
click at [555, 180] on input "waves\" at bounding box center [956, 183] width 934 height 40
type input "s"
click at [756, 239] on div "SearchWithCriteriae79e3615-a974-431c-bc3e-b65a29f370ff Work Title Add Criteria" at bounding box center [855, 209] width 1139 height 94
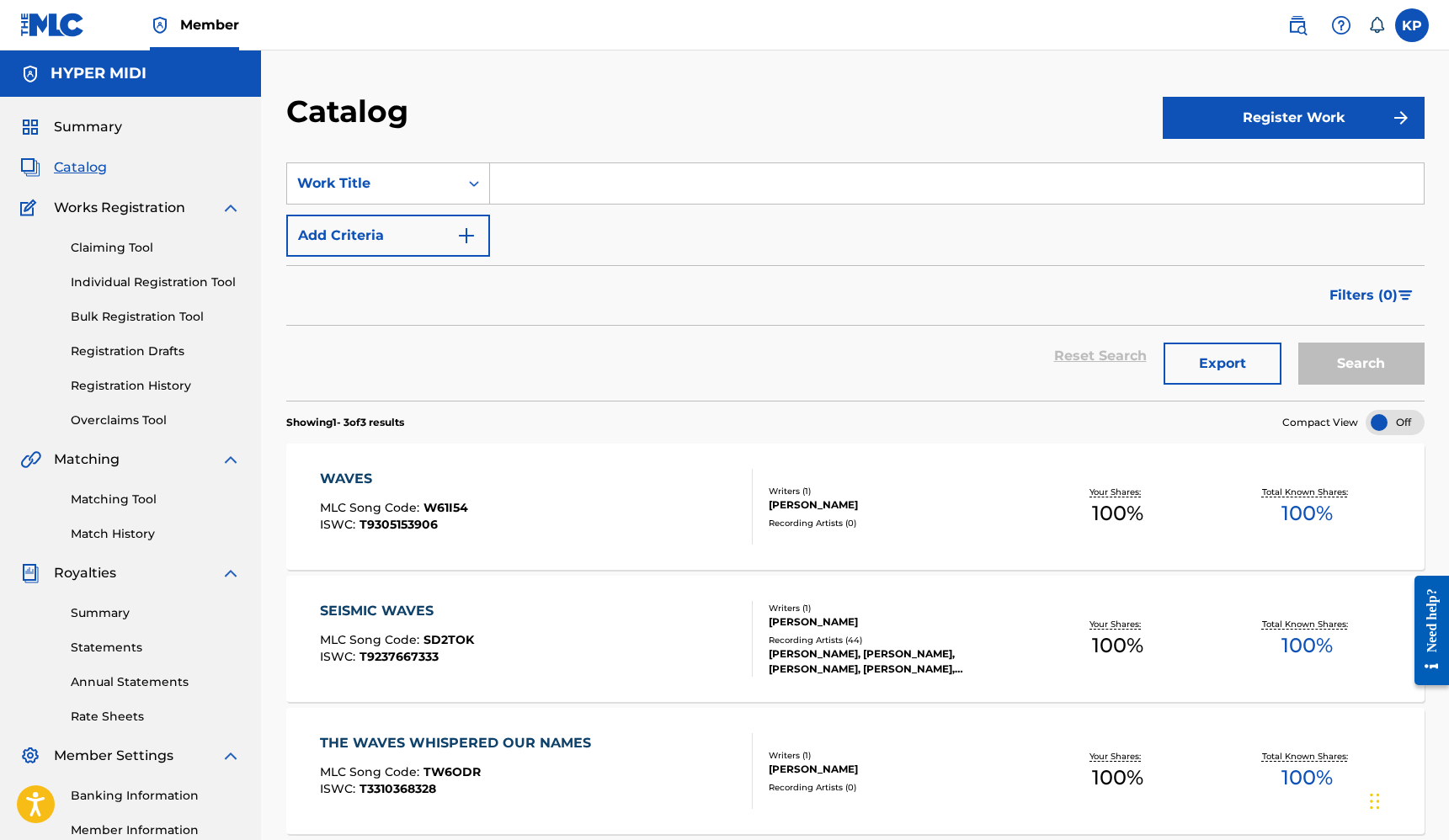
click at [1318, 104] on button "Register Work" at bounding box center [1294, 118] width 262 height 42
click at [1201, 174] on link "Individual" at bounding box center [1294, 172] width 262 height 40
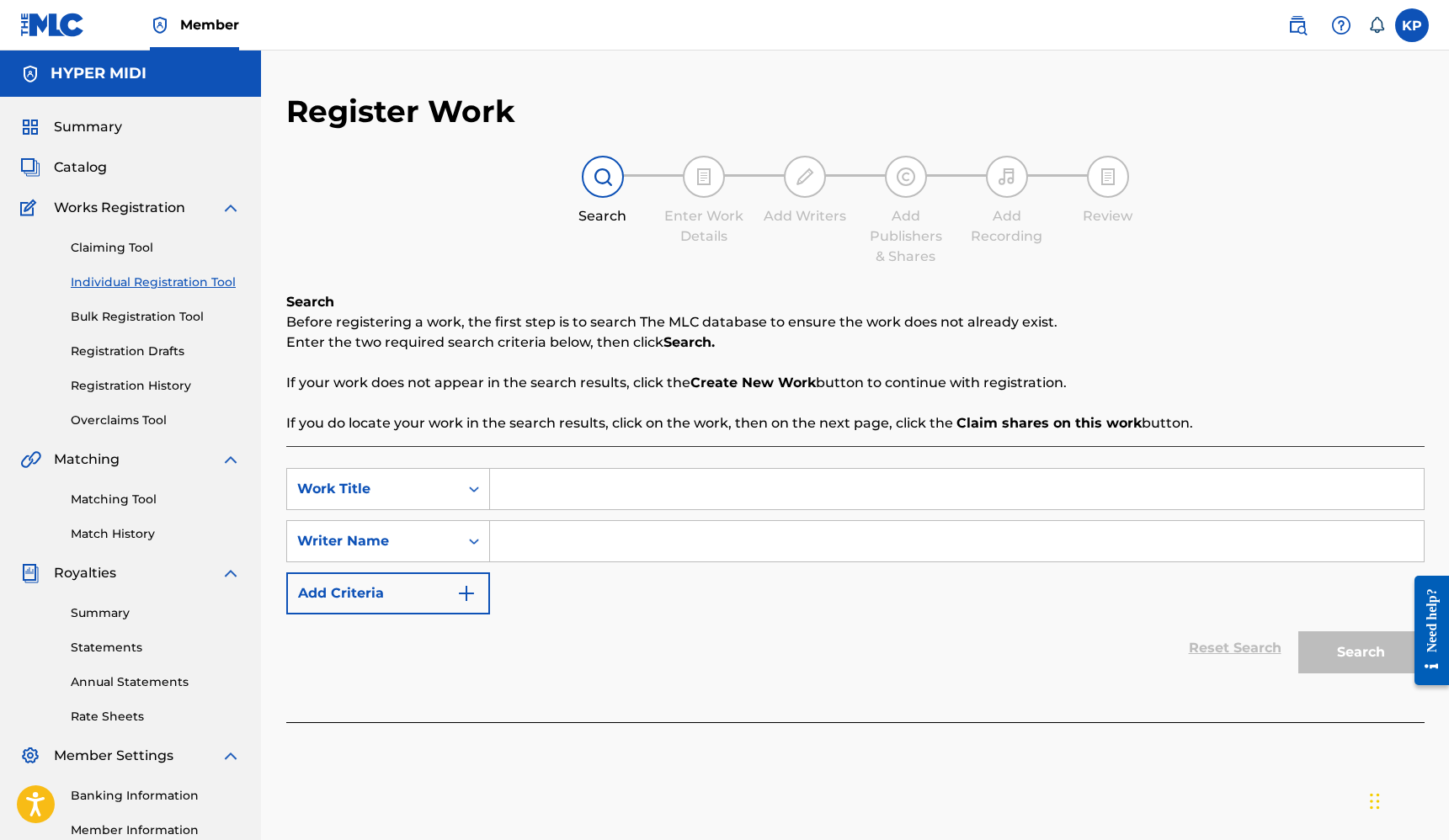
click at [699, 484] on input "Search Form" at bounding box center [956, 489] width 934 height 40
type input "Sea Wanderer"
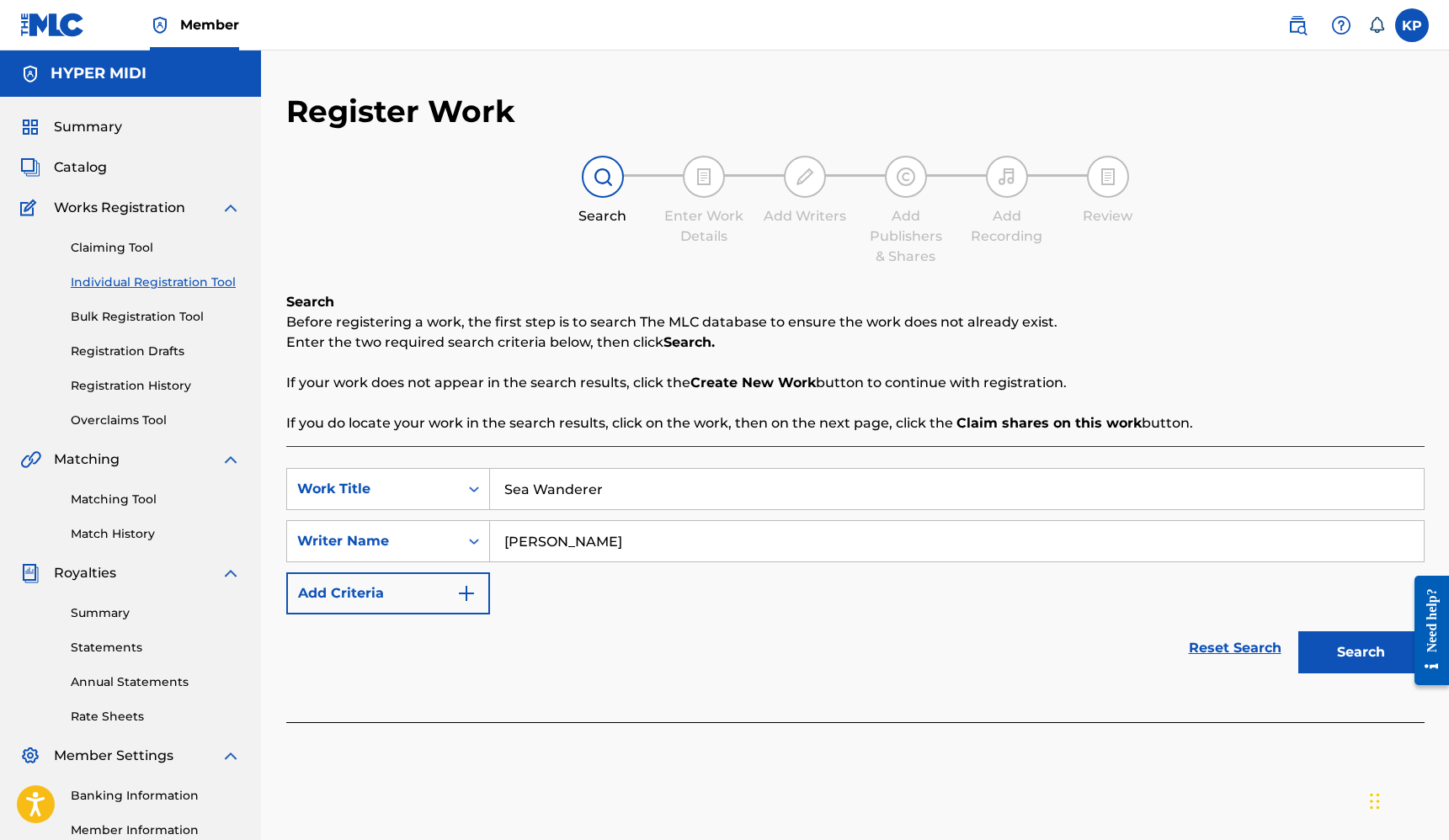
type input "[PERSON_NAME]"
click at [1384, 650] on button "Search" at bounding box center [1361, 652] width 126 height 42
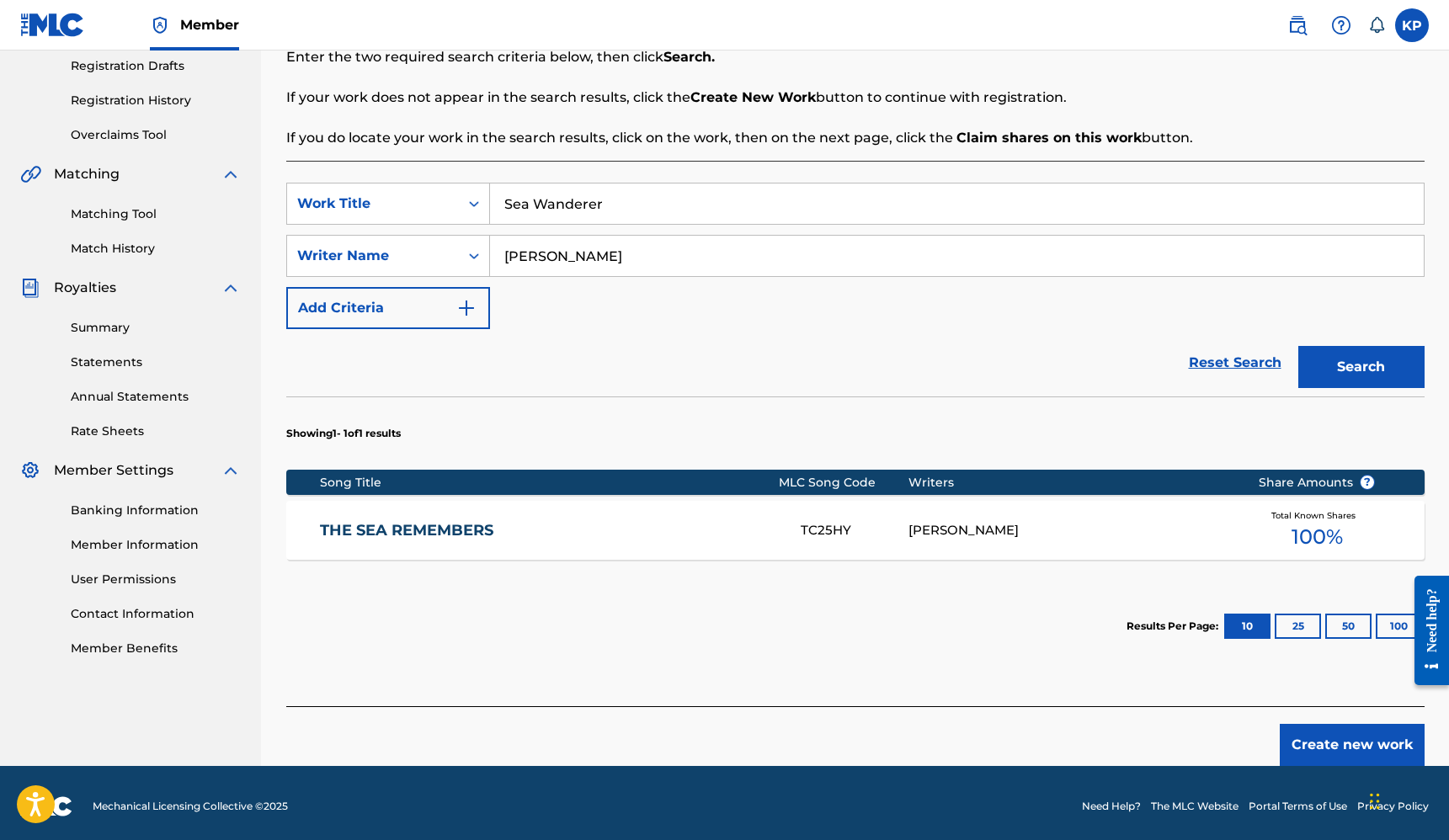
scroll to position [292, 0]
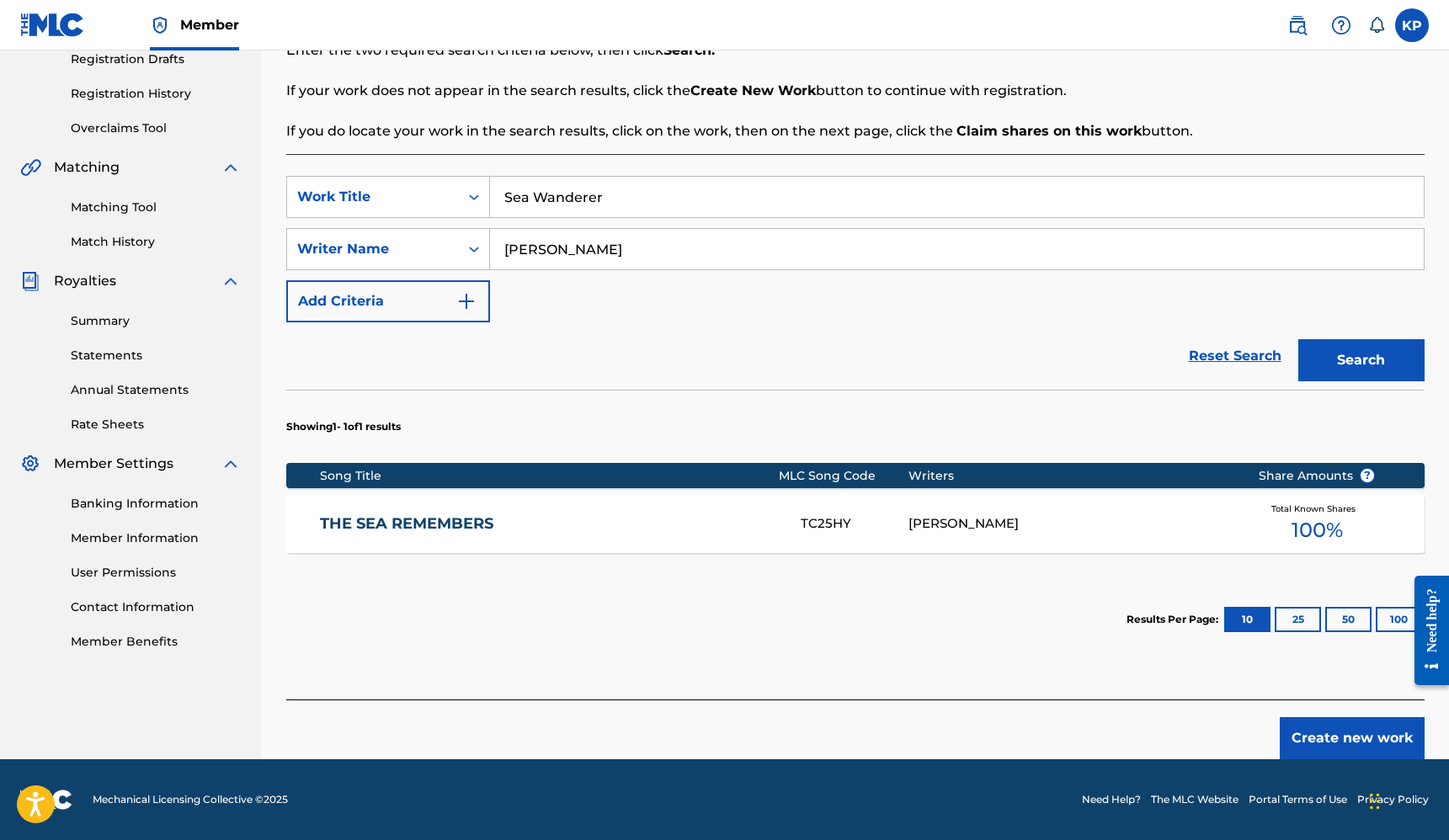
click at [1329, 731] on button "Create new work" at bounding box center [1352, 738] width 145 height 42
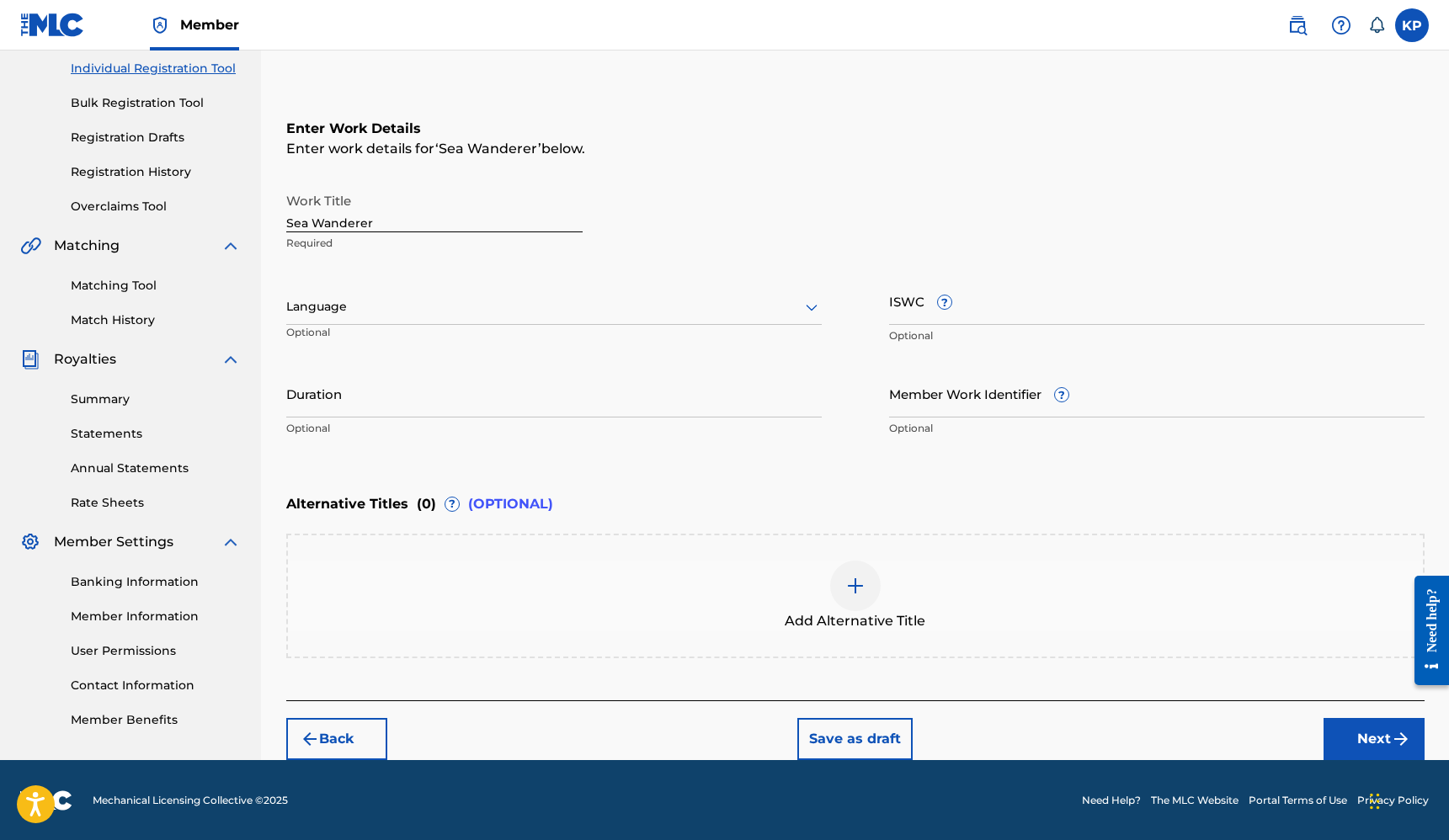
click at [919, 292] on input "ISWC ?" at bounding box center [1156, 300] width 536 height 48
paste input "T-928.398.601-6"
click at [581, 304] on div at bounding box center [553, 306] width 536 height 21
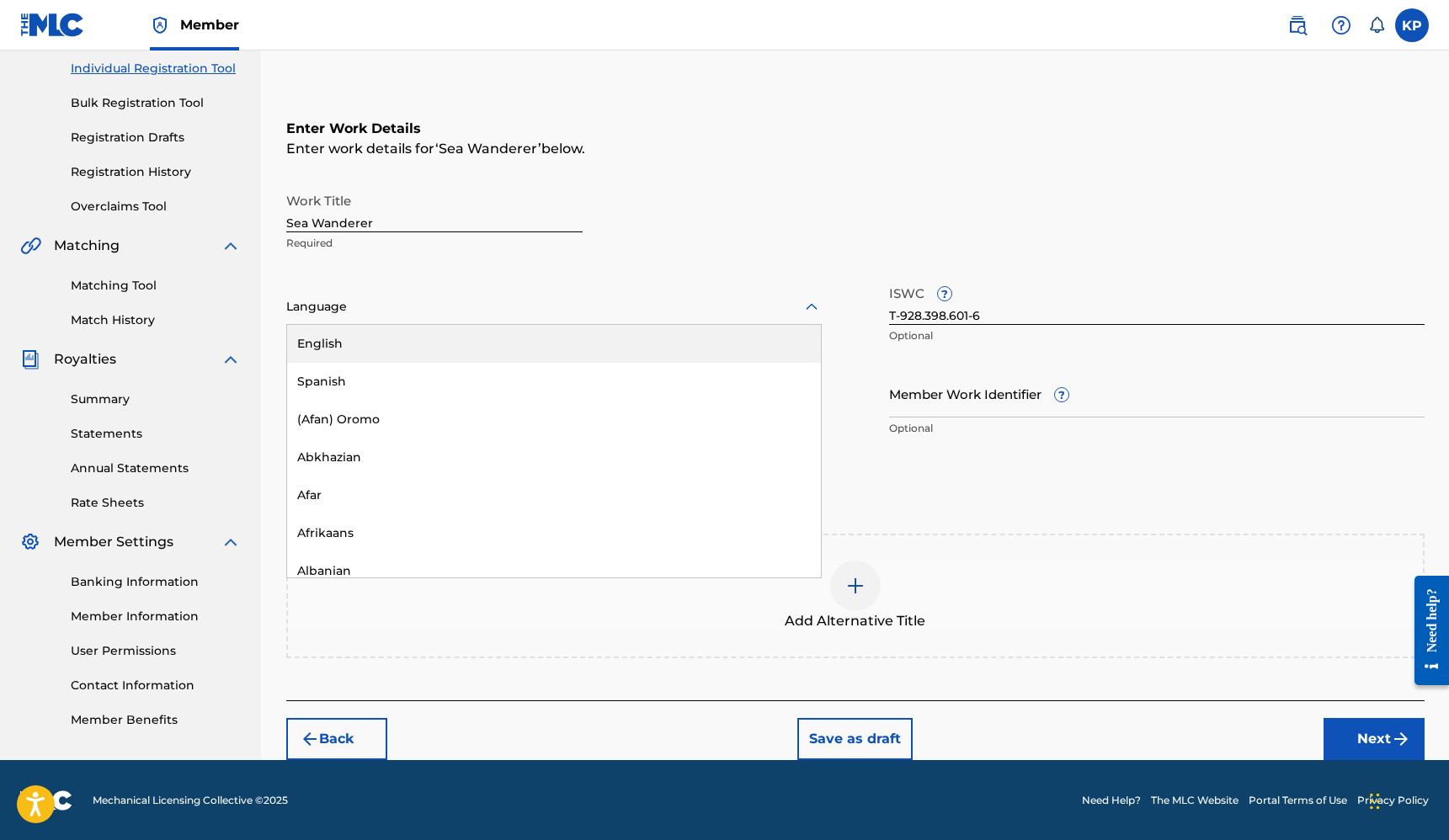
click at [454, 339] on div "English" at bounding box center [553, 344] width 534 height 38
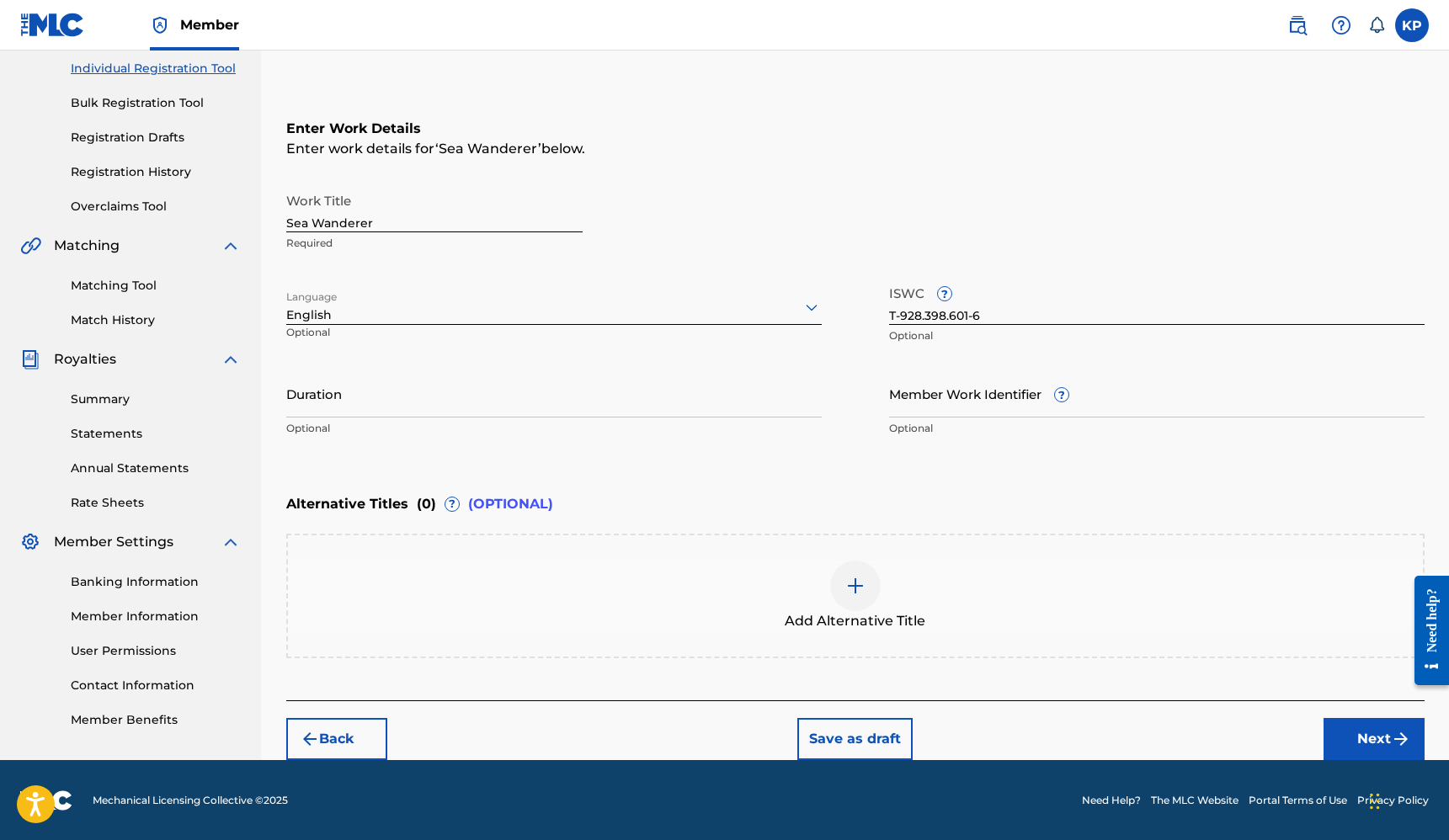
click at [897, 316] on input "T-928.398.601-6" at bounding box center [1156, 300] width 536 height 48
type input "T9283986016"
click at [471, 411] on input "Duration" at bounding box center [553, 392] width 536 height 48
type input "03:15"
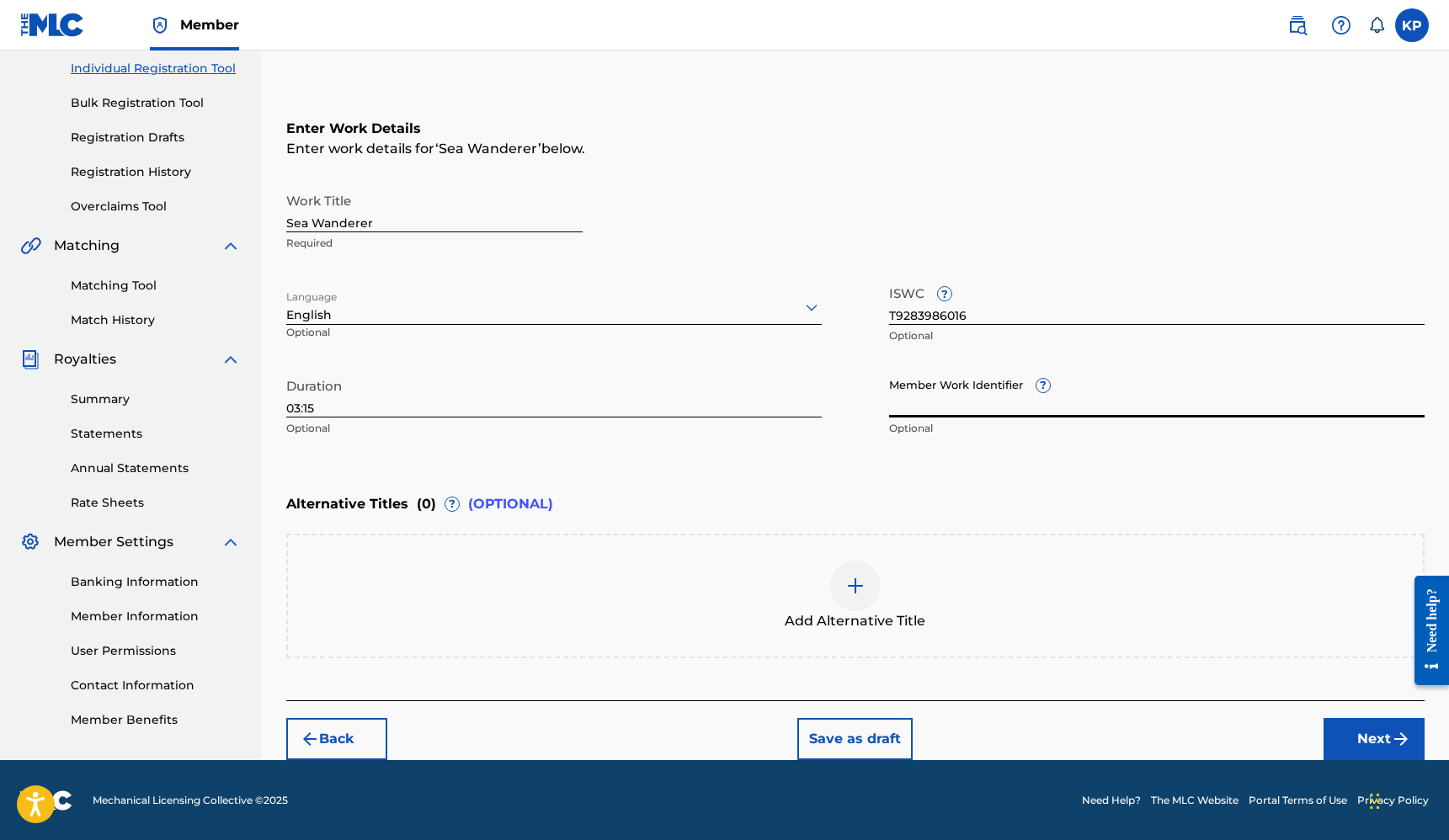
click at [820, 465] on div "Enter Work Details Enter work details for ‘ Sea Wanderer ’ below. Work Title Se…" at bounding box center [855, 282] width 1139 height 407
click at [1361, 726] on button "Next" at bounding box center [1374, 738] width 101 height 42
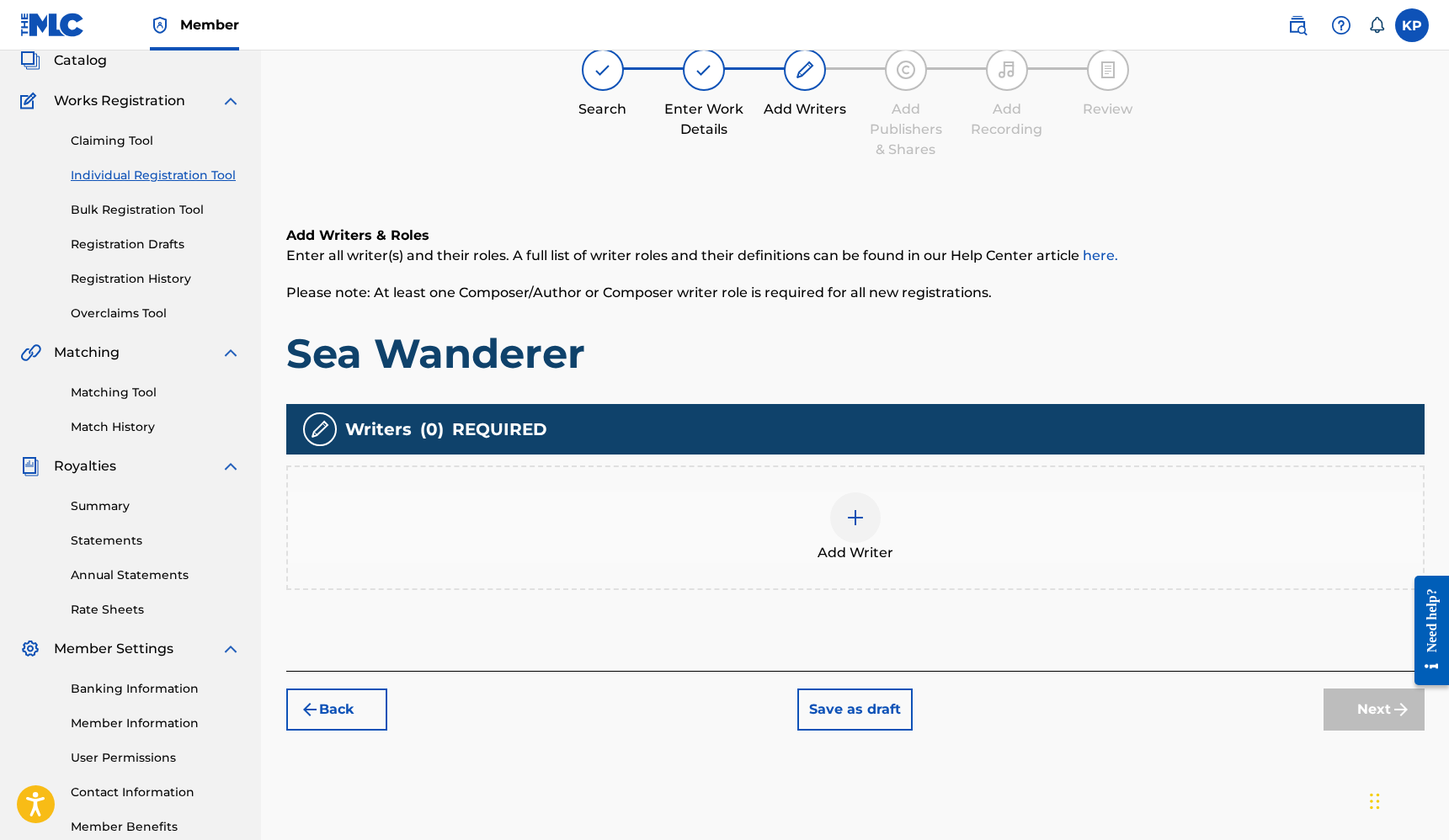
scroll to position [76, 0]
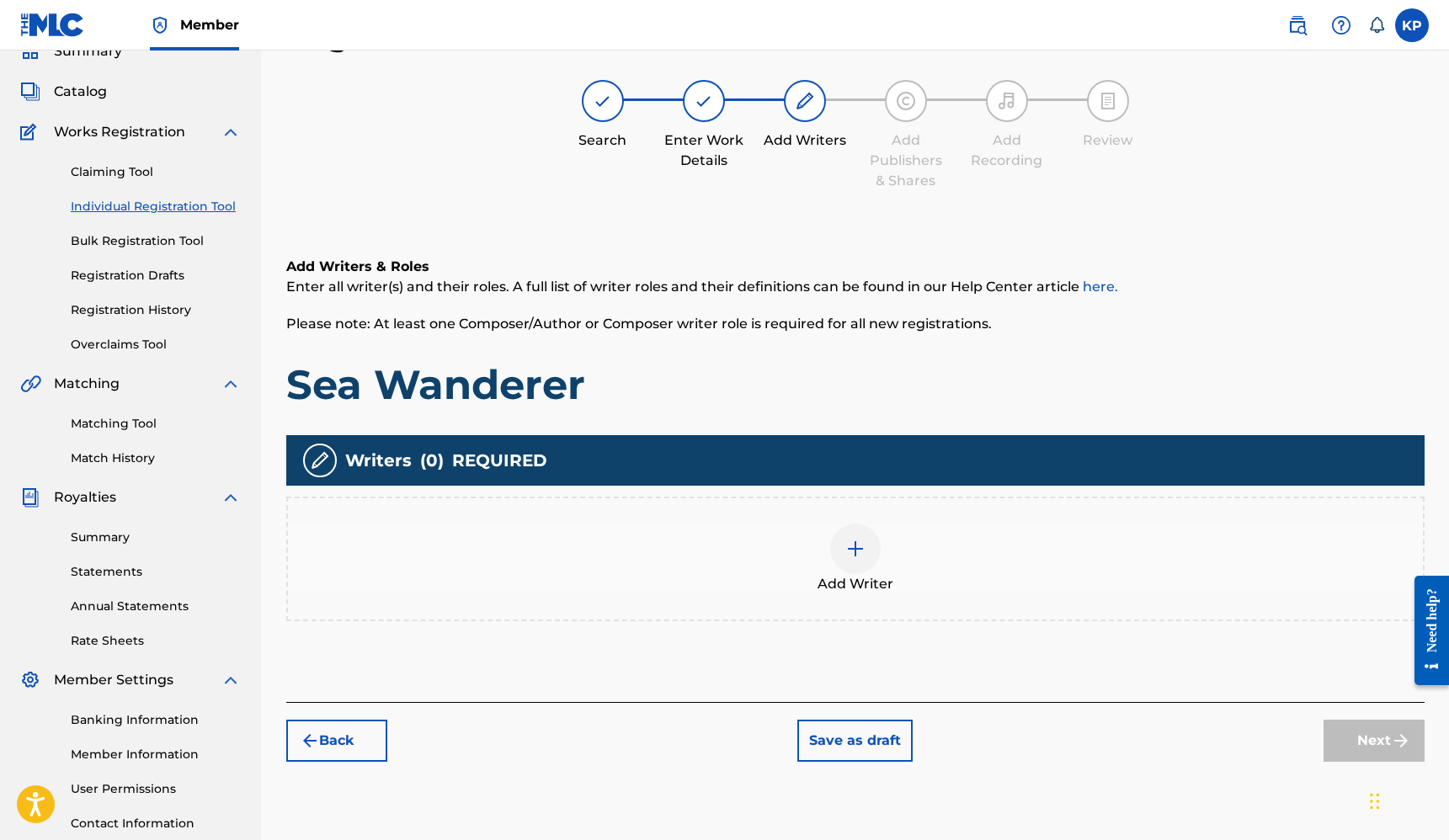
click at [854, 558] on div at bounding box center [855, 548] width 50 height 50
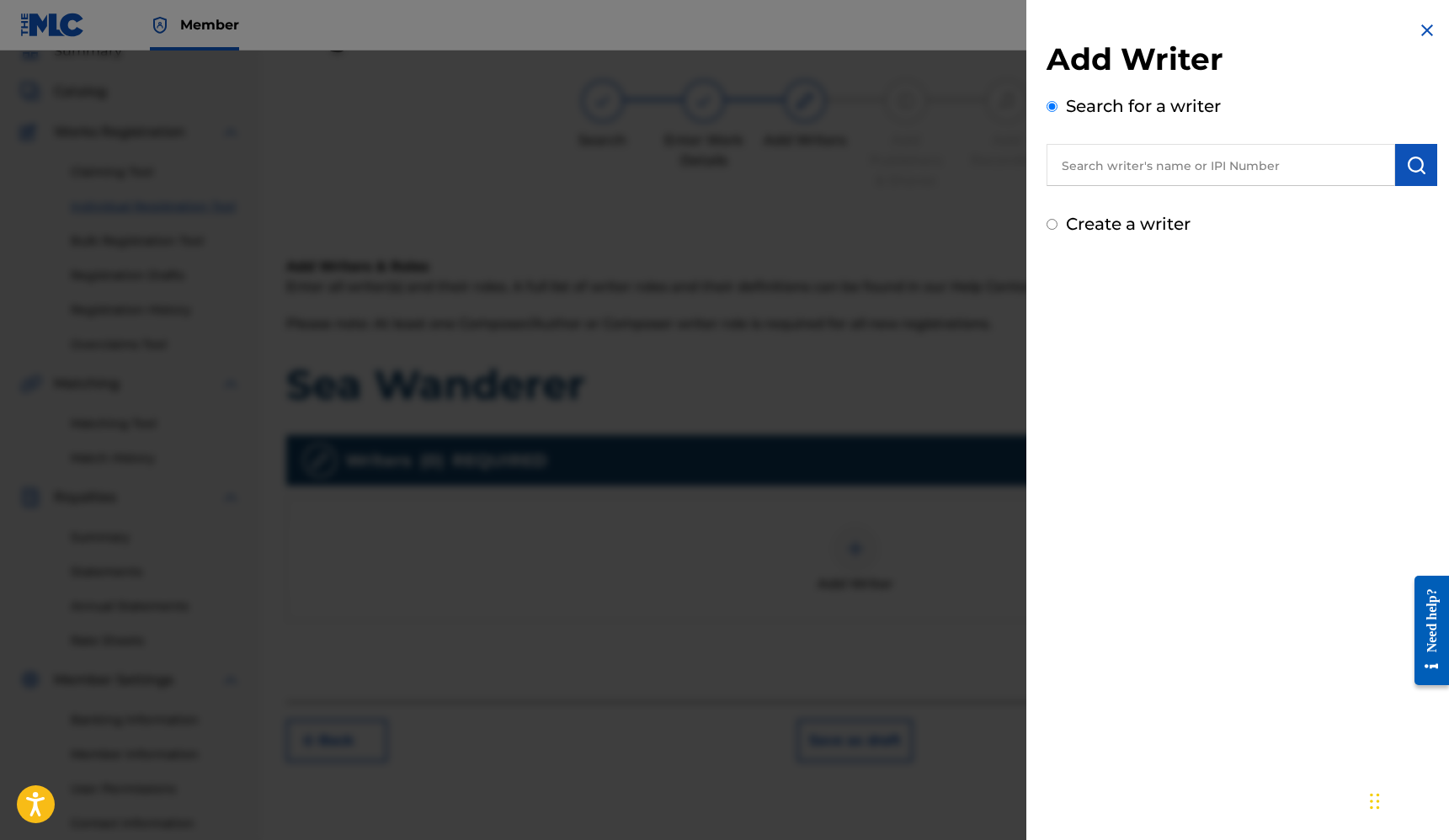
click at [1113, 173] on input "text" at bounding box center [1221, 164] width 349 height 42
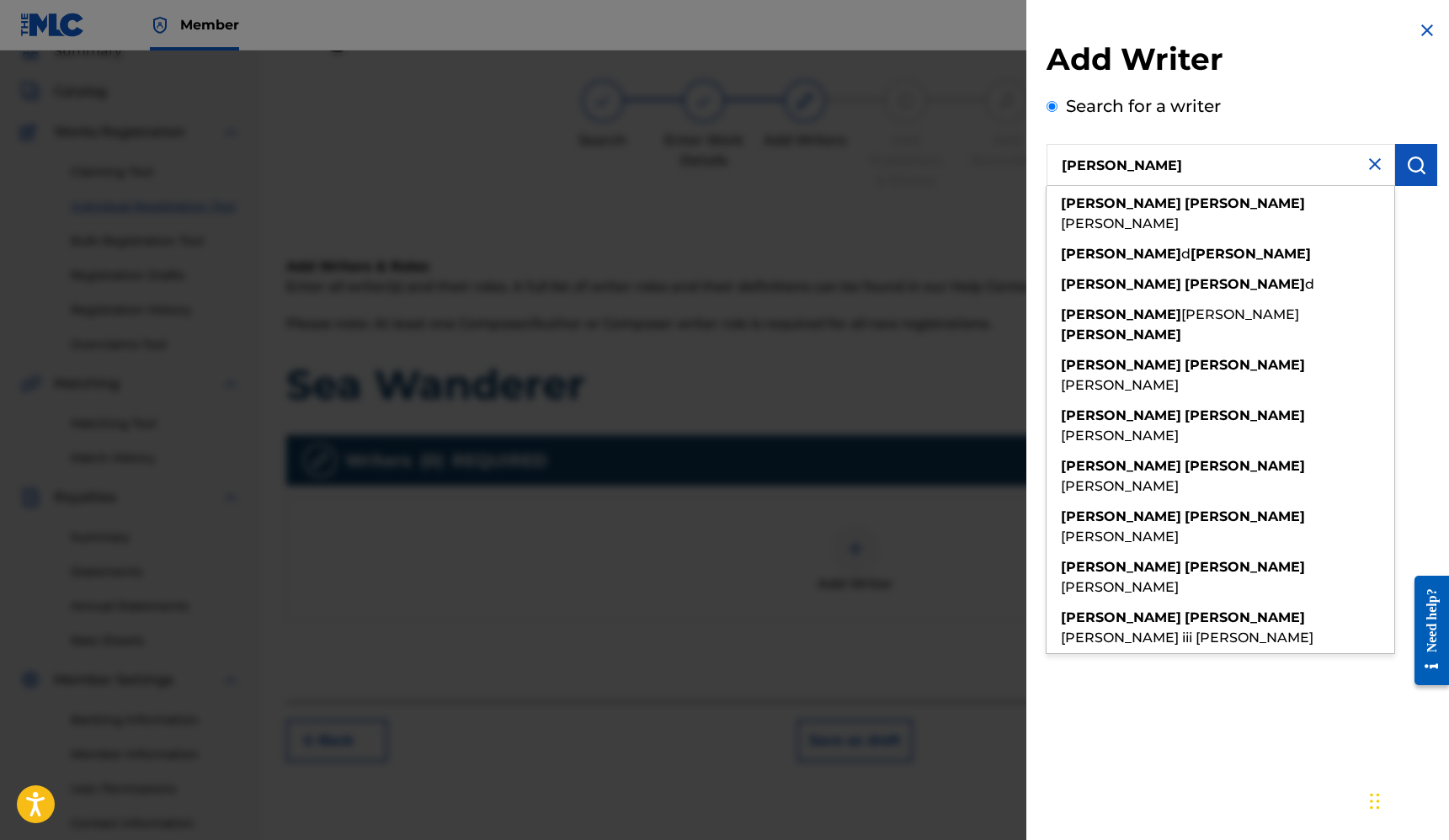
type input "[PERSON_NAME]"
click at [1418, 164] on img "submit" at bounding box center [1416, 165] width 21 height 21
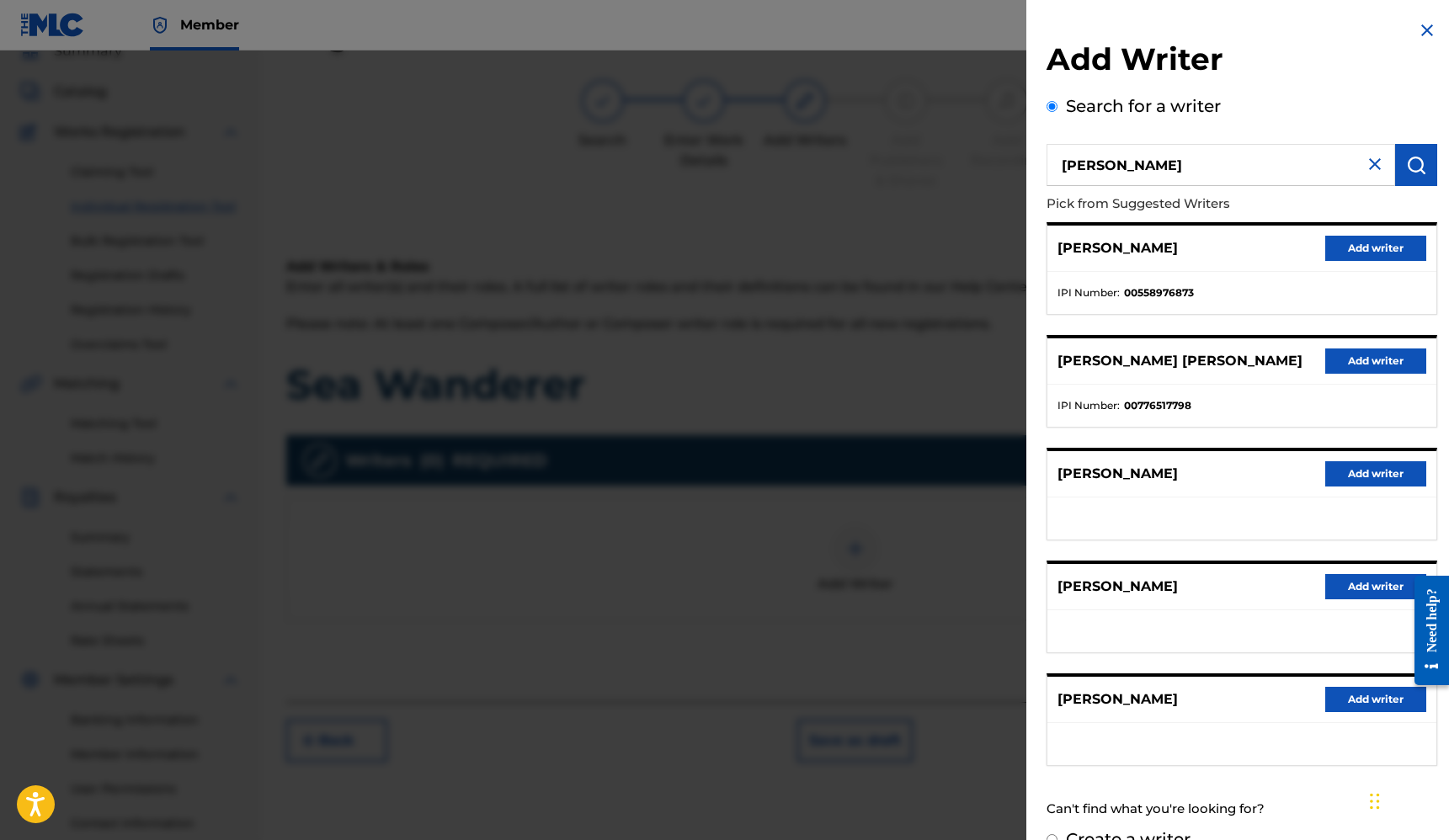
click at [1372, 250] on button "Add writer" at bounding box center [1376, 248] width 101 height 25
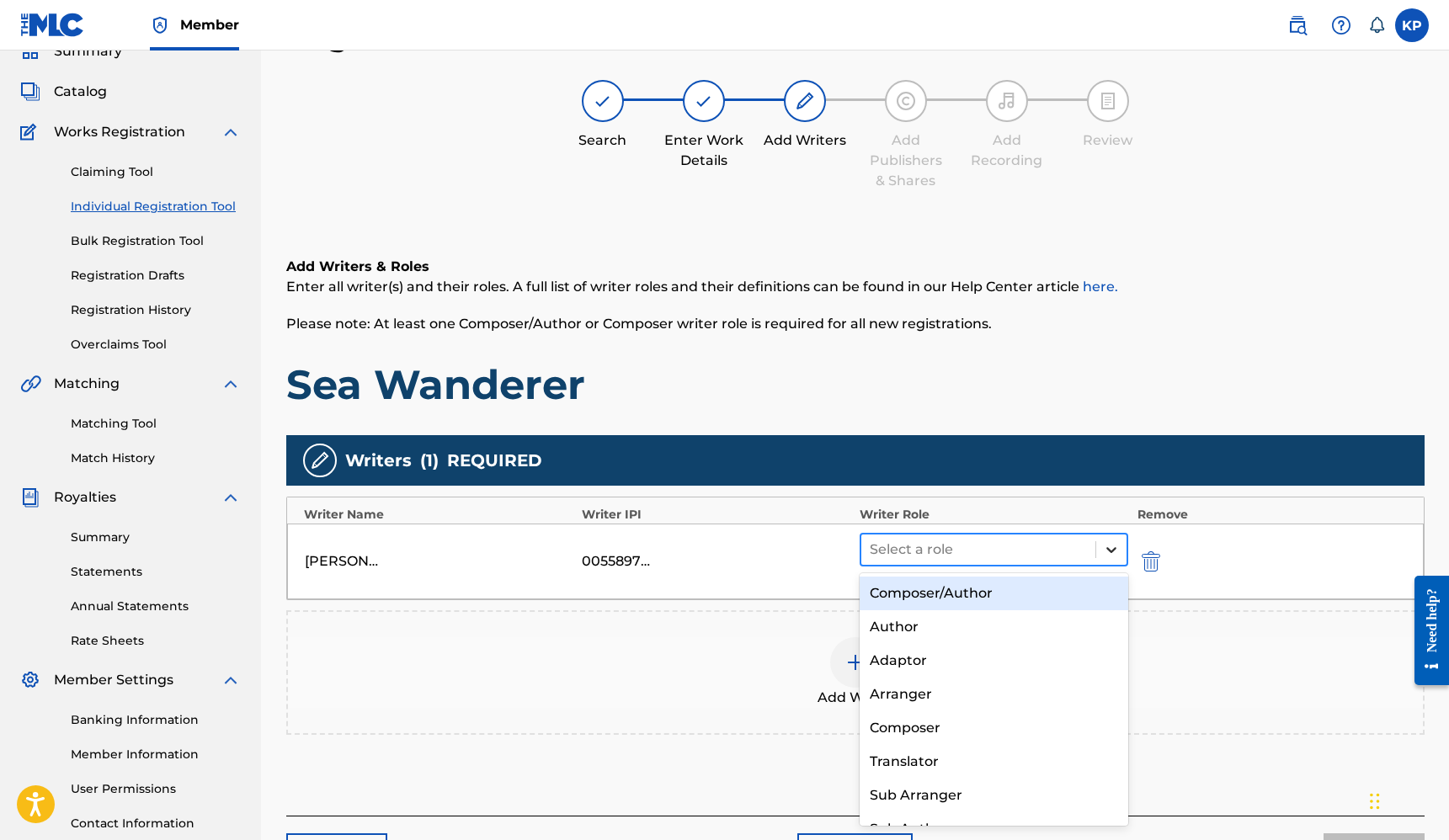
click at [1110, 548] on icon at bounding box center [1112, 549] width 17 height 17
click at [981, 591] on div "Composer/Author" at bounding box center [995, 593] width 269 height 34
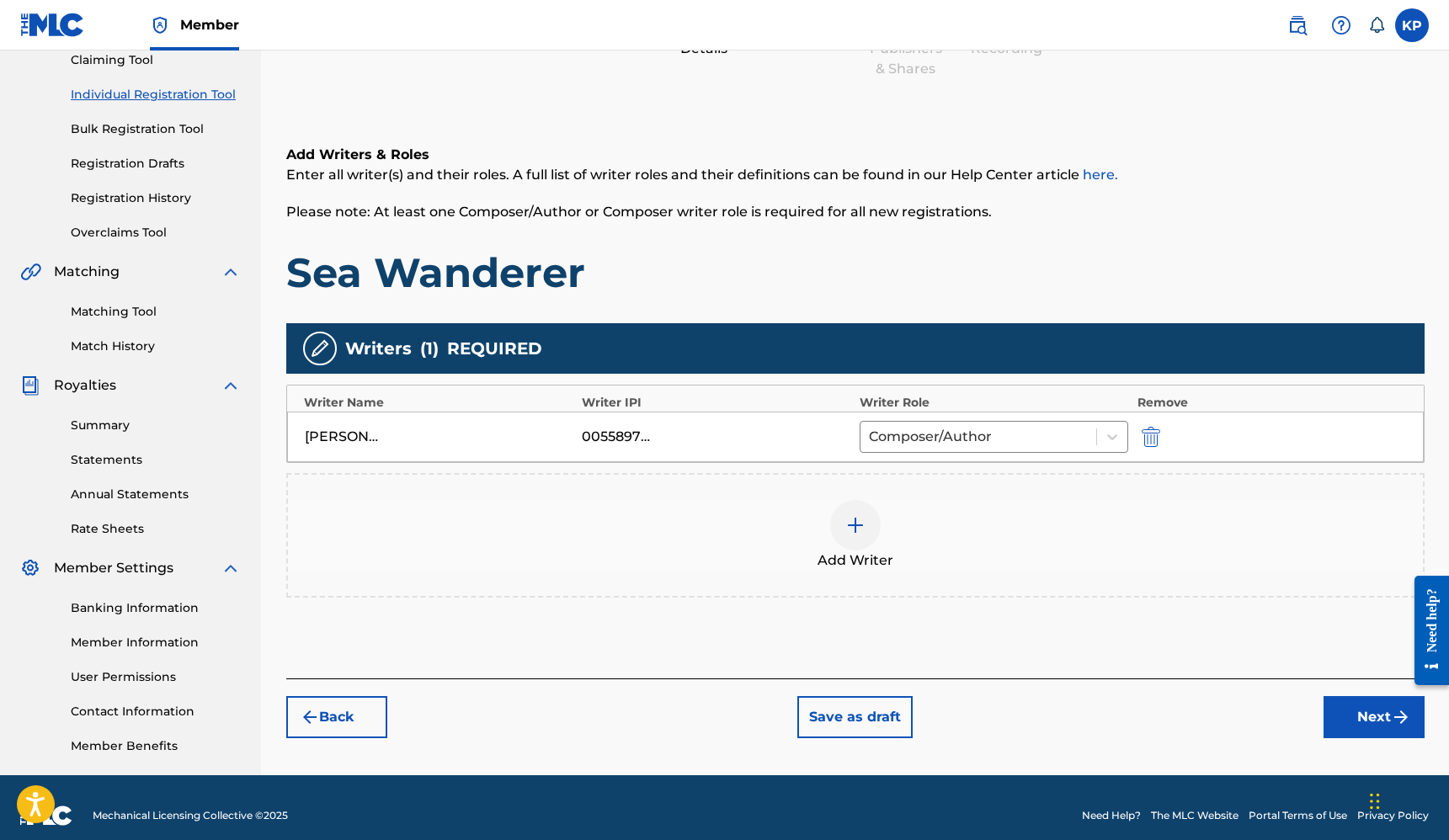
click at [1339, 710] on button "Next" at bounding box center [1374, 717] width 101 height 42
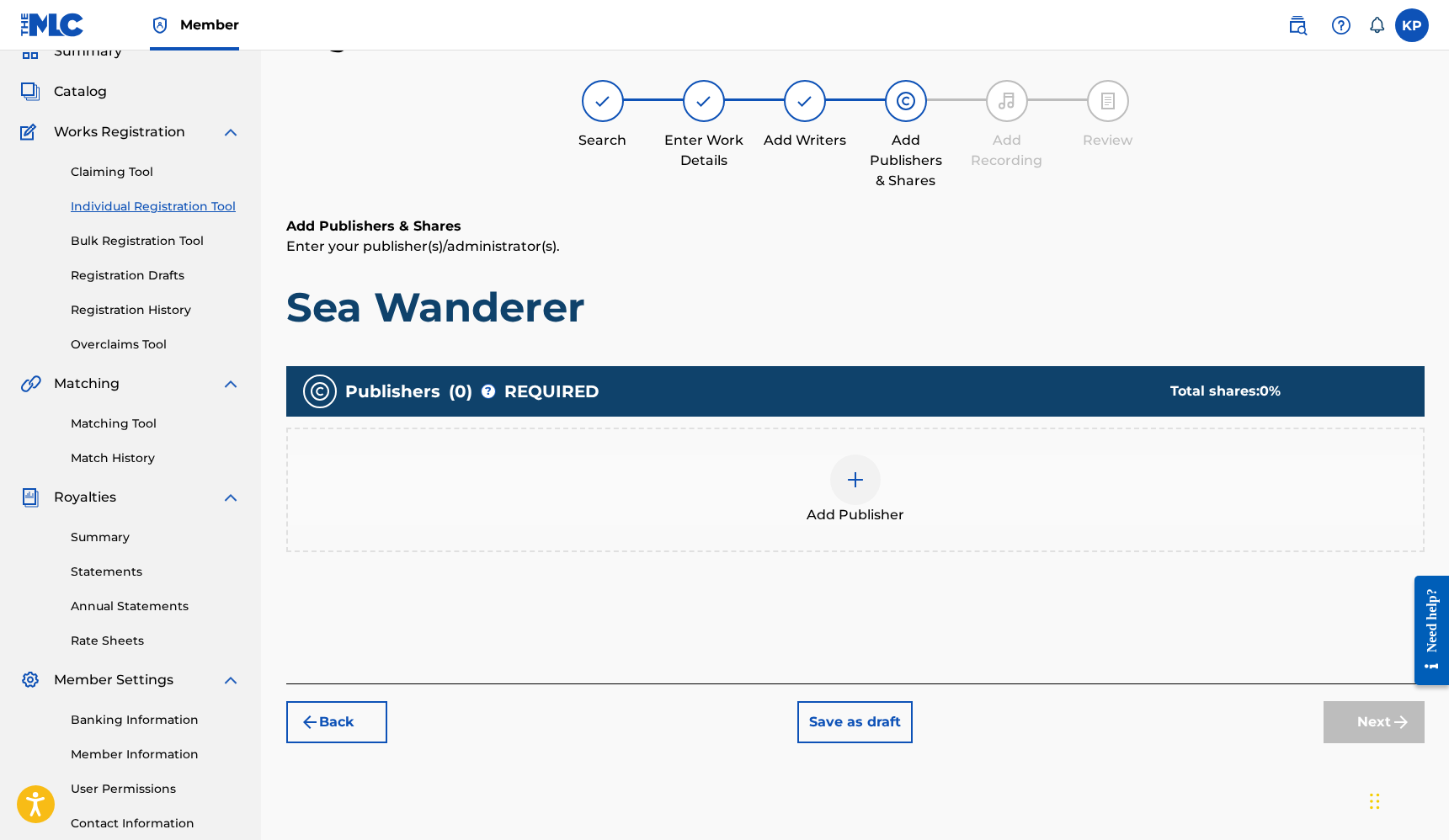
click at [842, 477] on div at bounding box center [855, 479] width 50 height 50
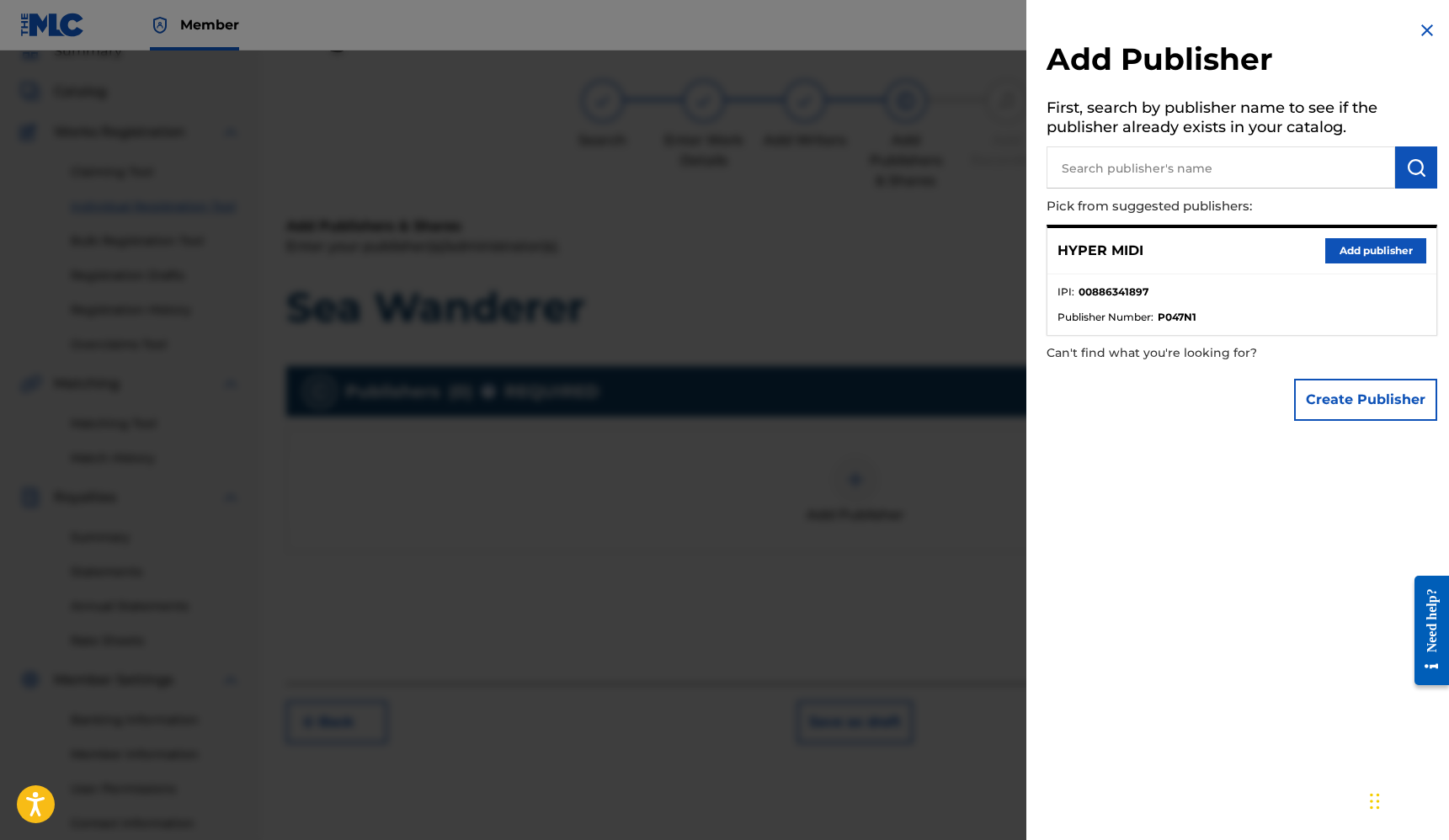
click at [1364, 248] on button "Add publisher" at bounding box center [1376, 250] width 101 height 25
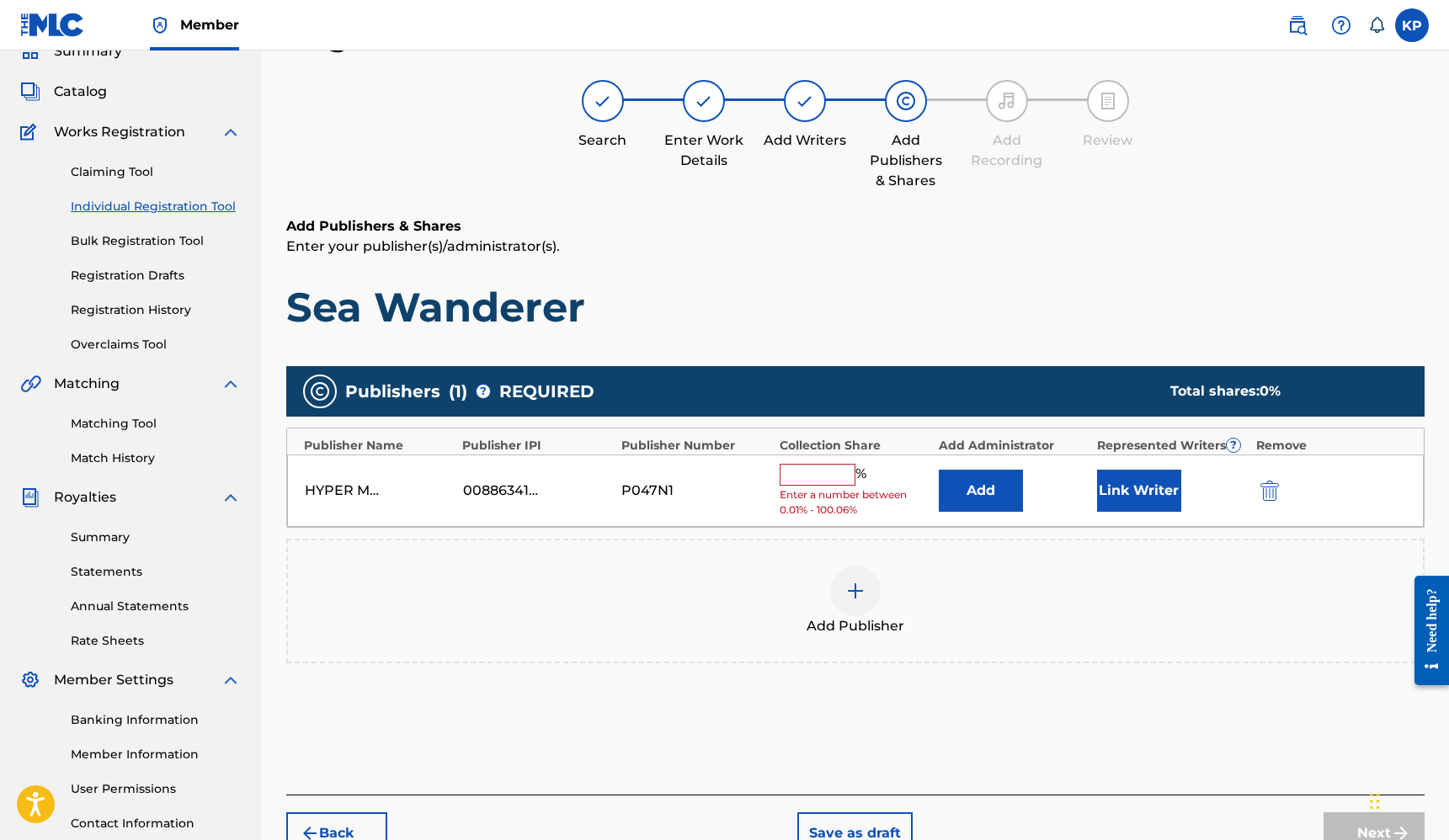
click at [820, 468] on input "text" at bounding box center [817, 474] width 76 height 21
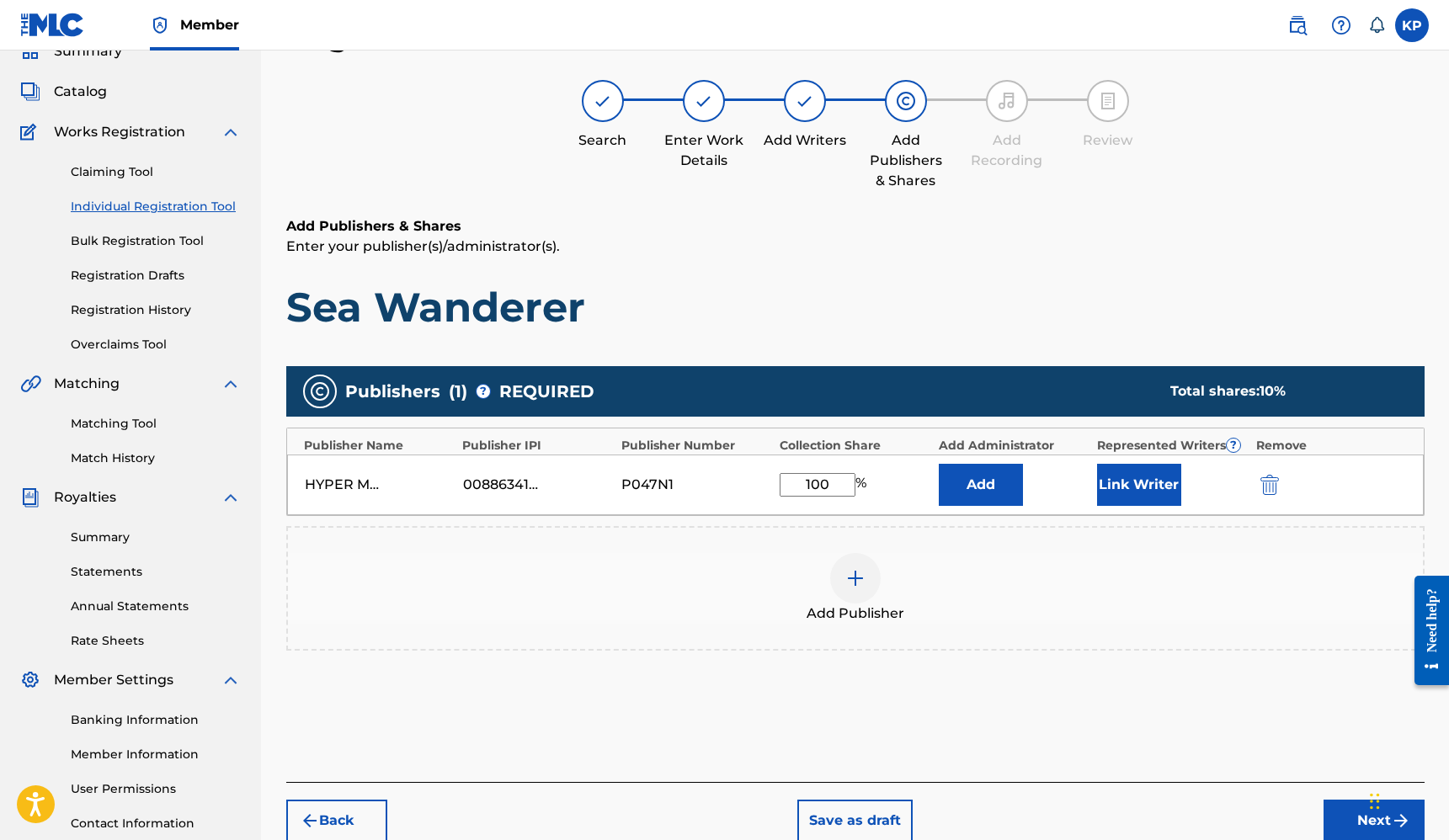
type input "100"
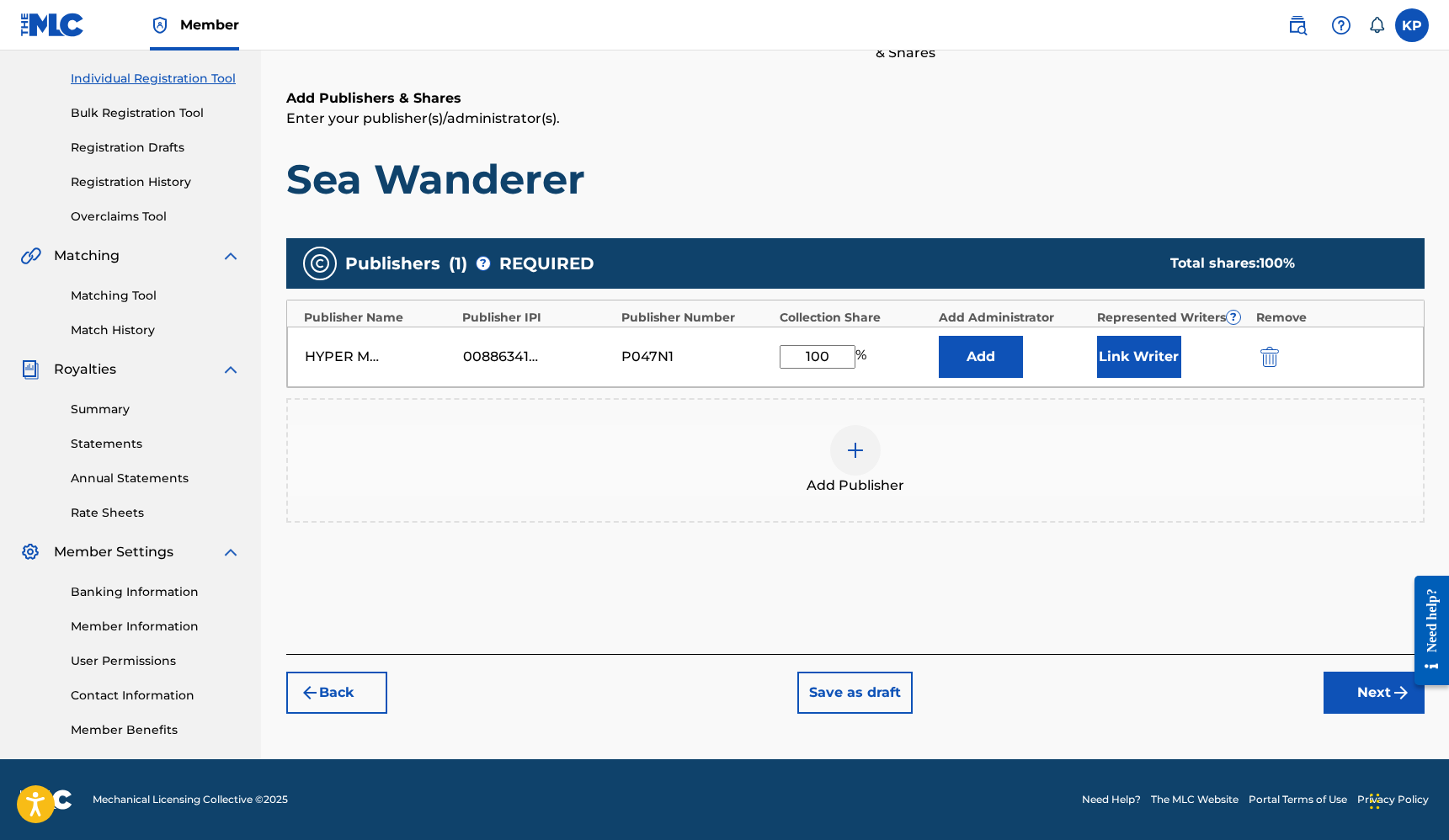
click at [1380, 684] on button "Next" at bounding box center [1374, 692] width 101 height 42
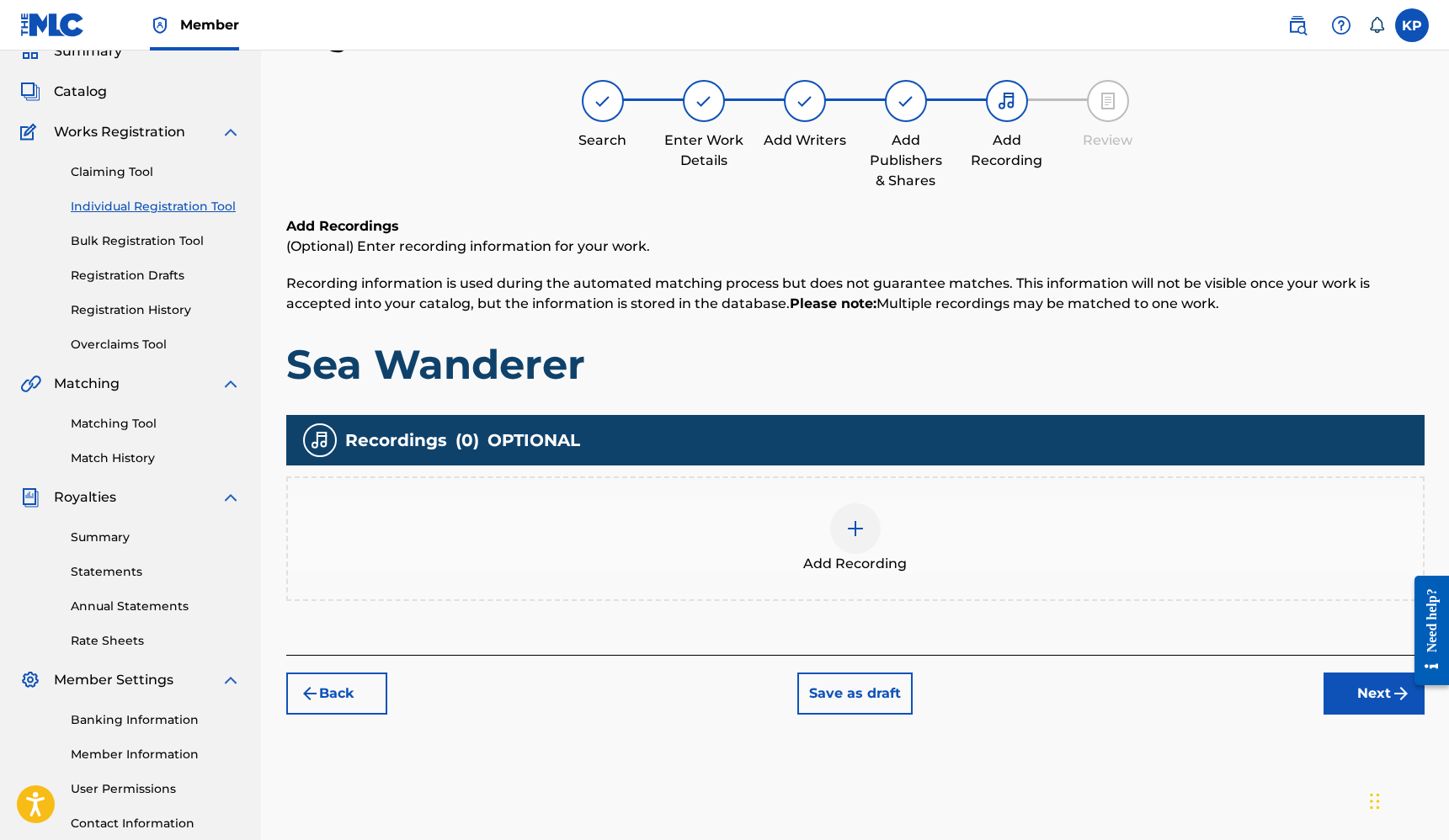
click at [857, 547] on div at bounding box center [855, 529] width 50 height 50
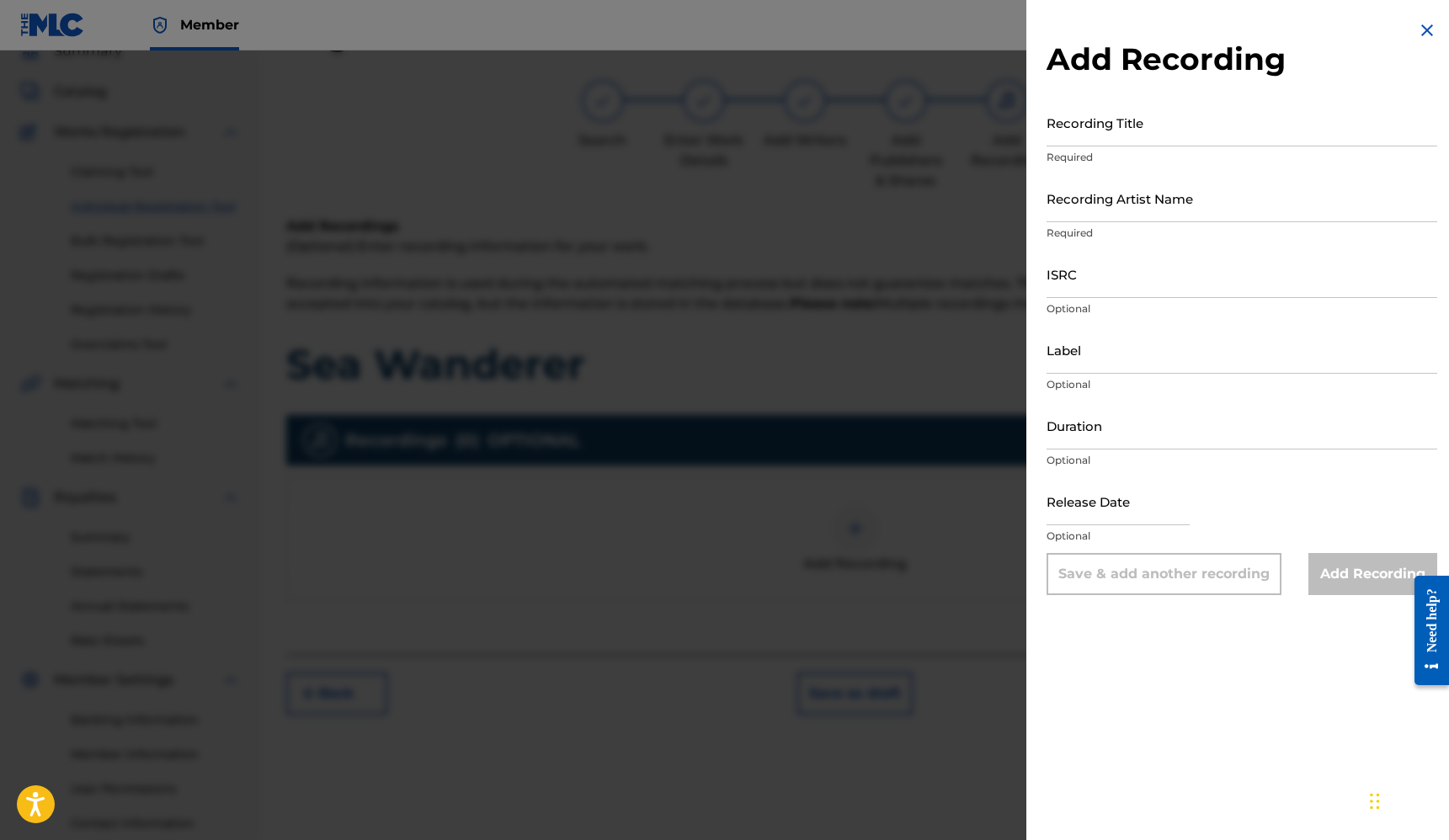
click at [1140, 109] on input "Recording Title" at bounding box center [1242, 121] width 391 height 48
type input "Sea Wanderer"
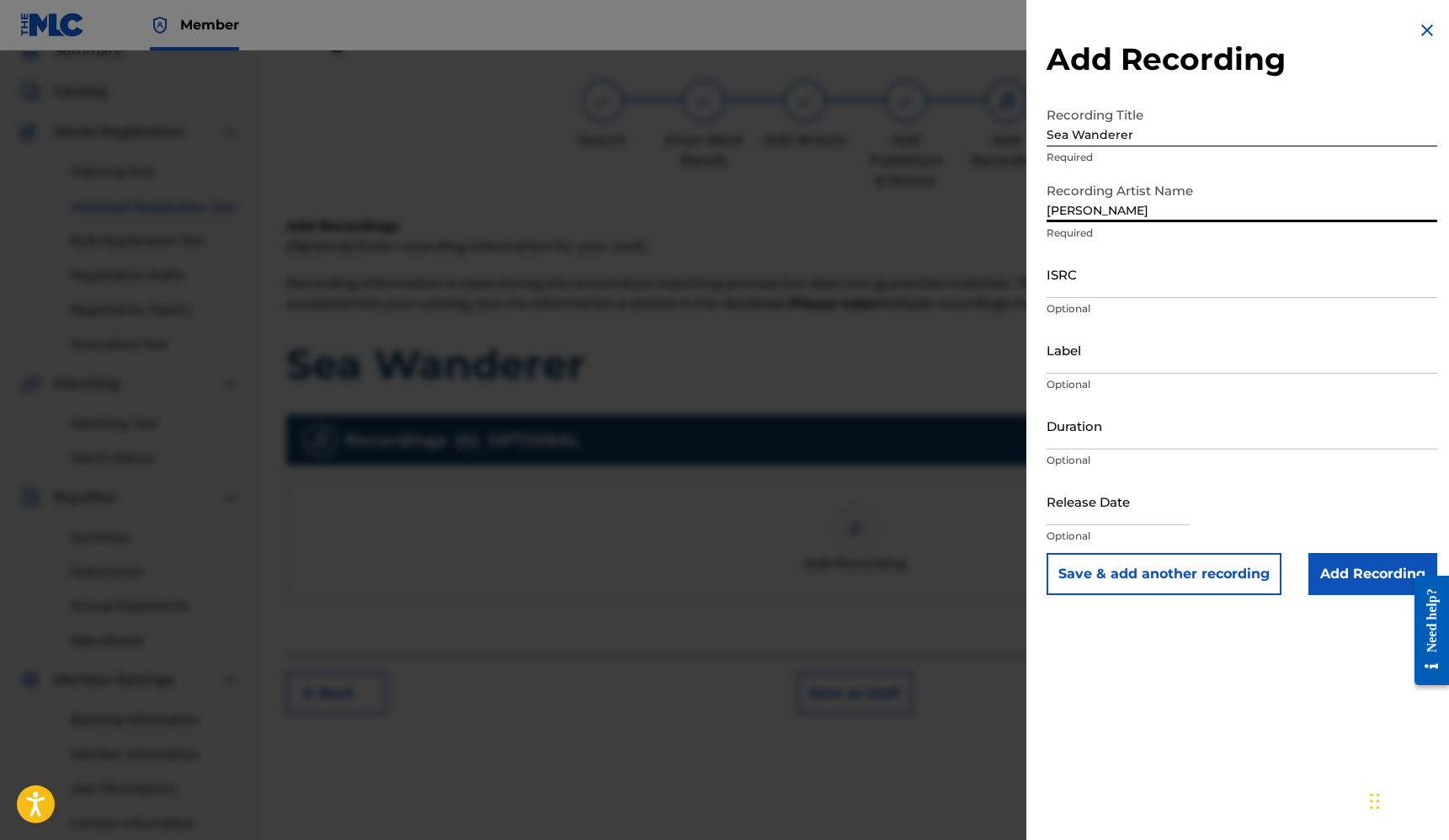
type input "[PERSON_NAME]"
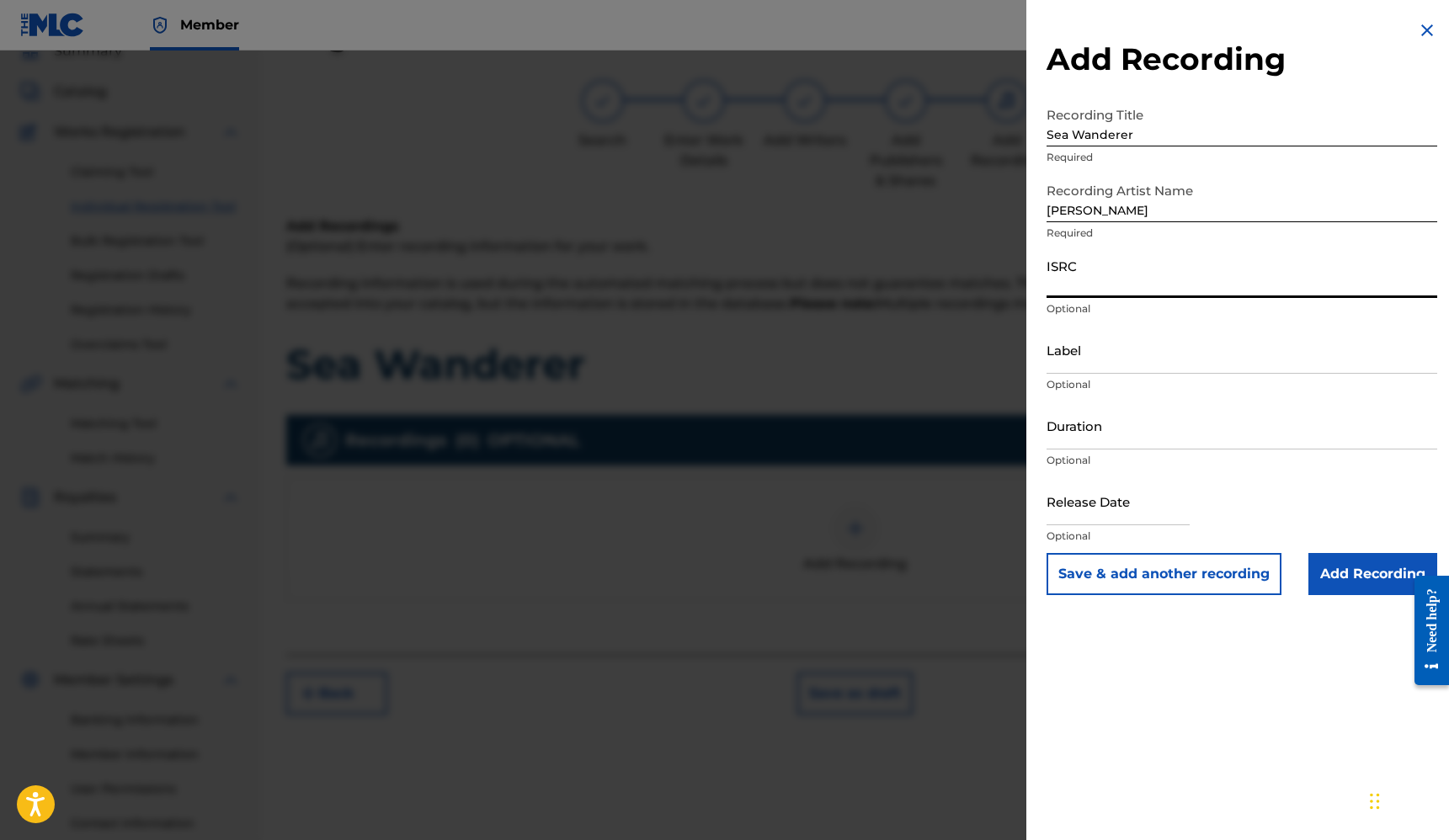
paste input "GBKPL1940669"
type input "GBKPL1940669"
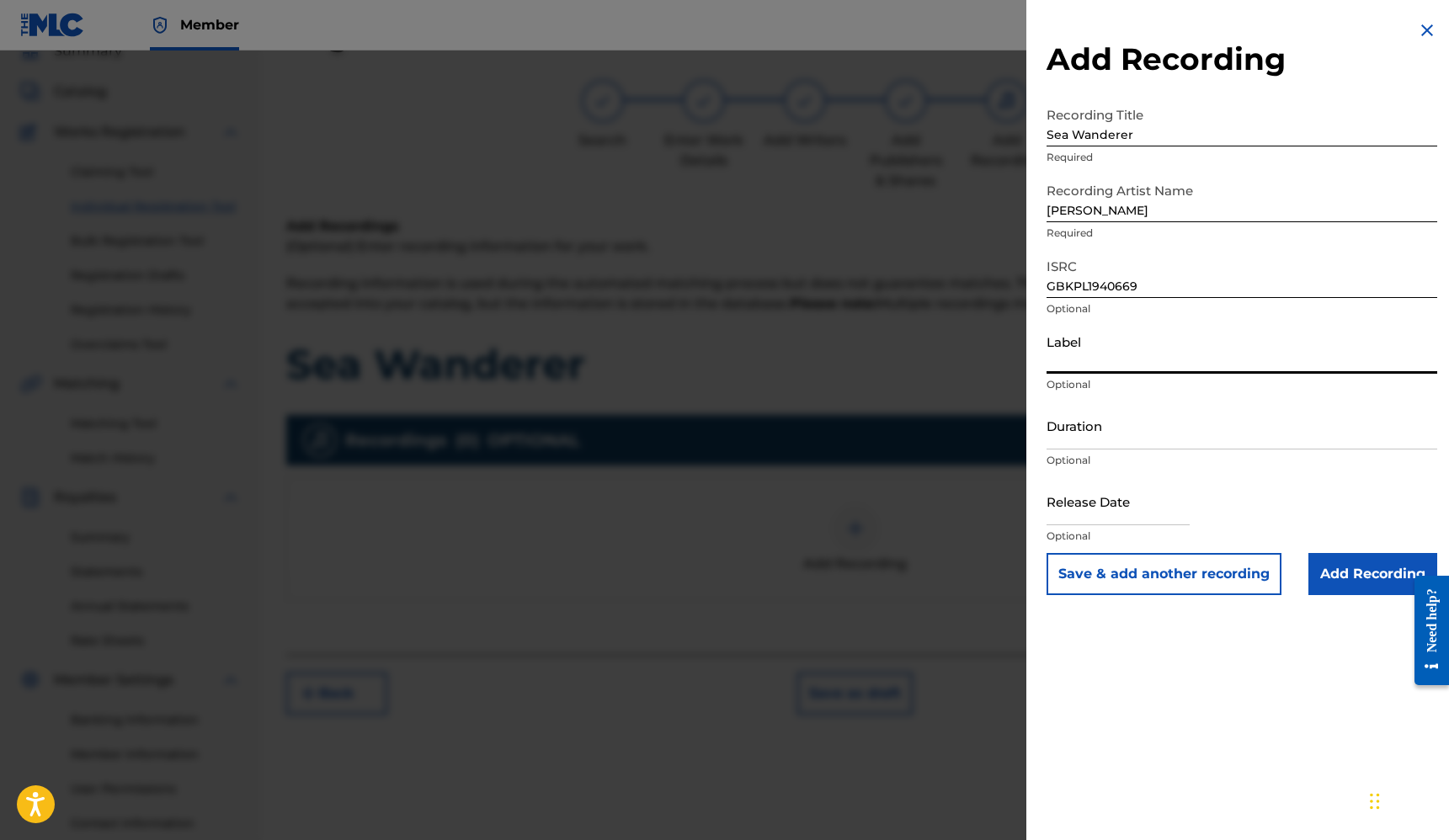
click at [1112, 369] on input "Label" at bounding box center [1242, 349] width 391 height 48
type input "Hyper Midi"
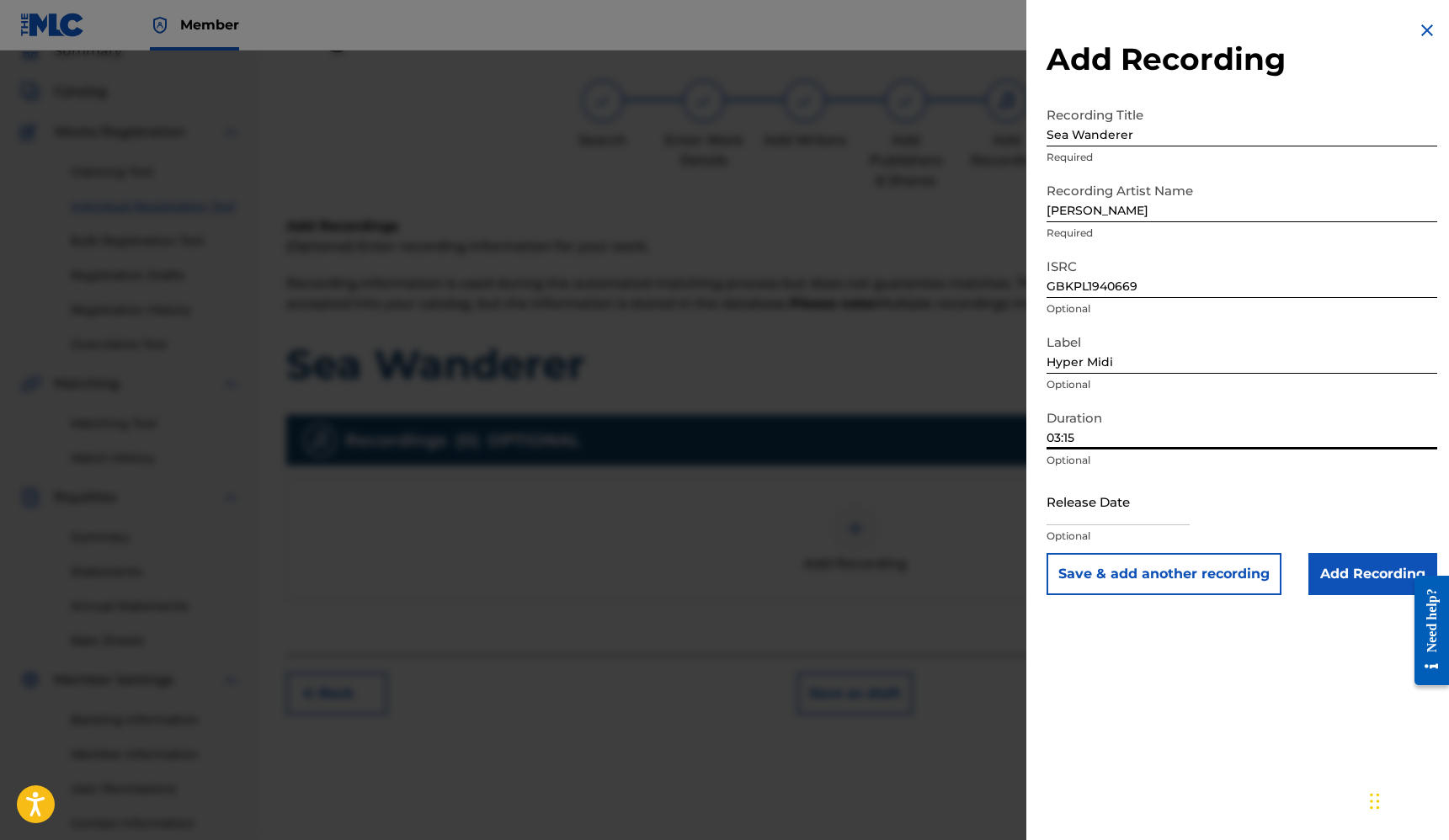
type input "03:15"
select select "7"
select select "2025"
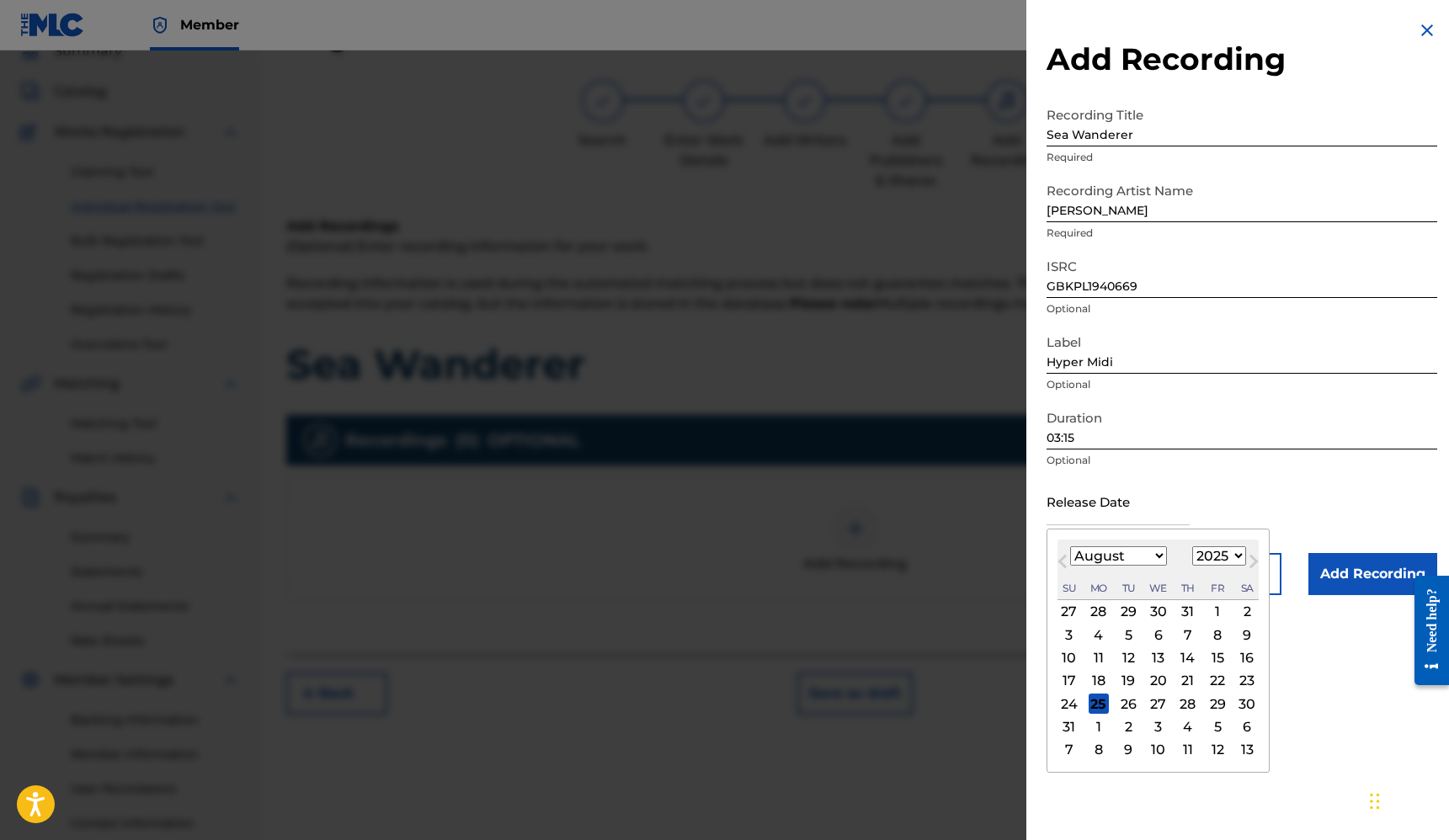
click at [1162, 497] on input "text" at bounding box center [1118, 501] width 143 height 48
type input "[DATE]"
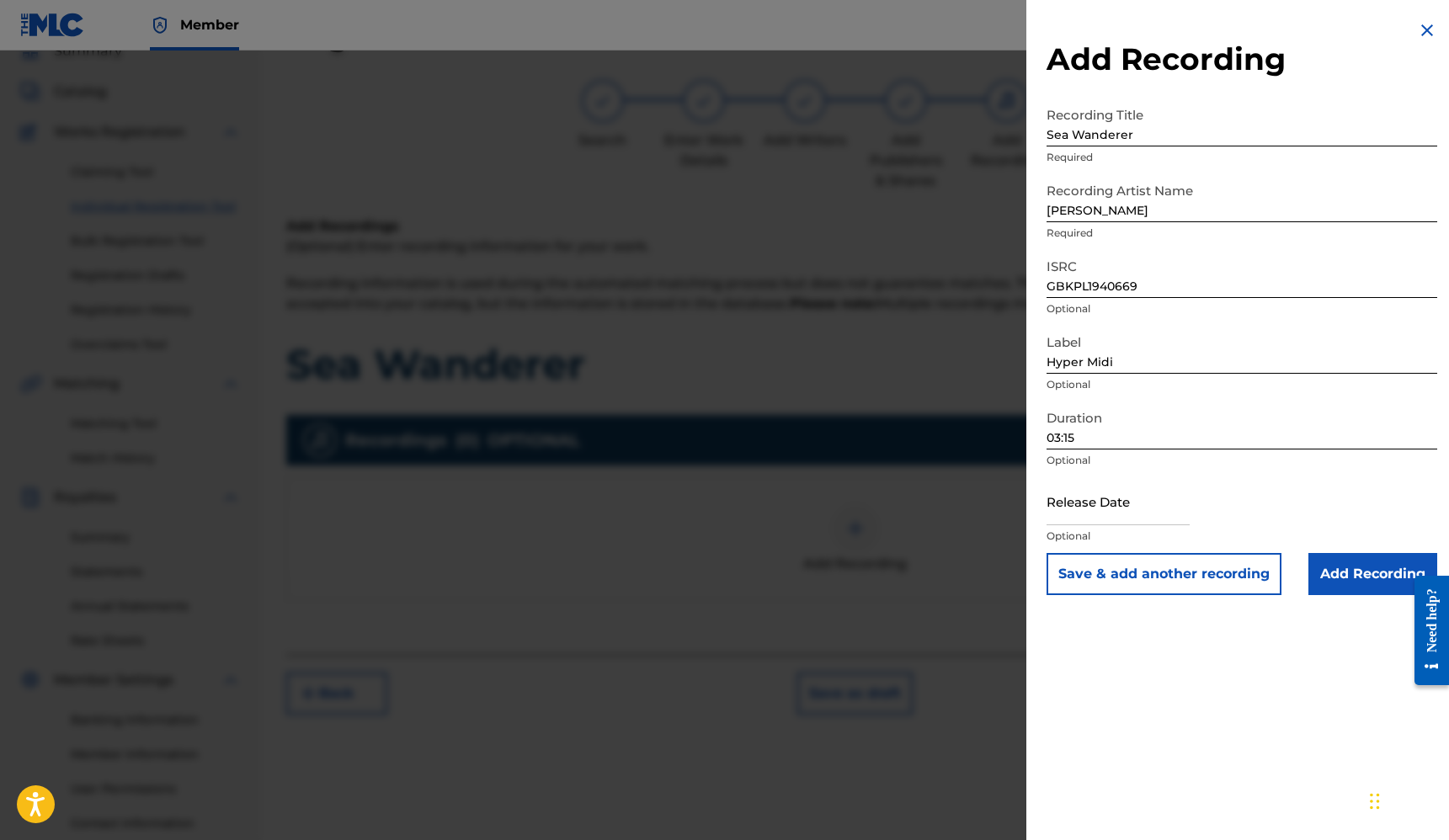
click at [1143, 518] on input "text" at bounding box center [1118, 501] width 143 height 48
select select "7"
select select "2025"
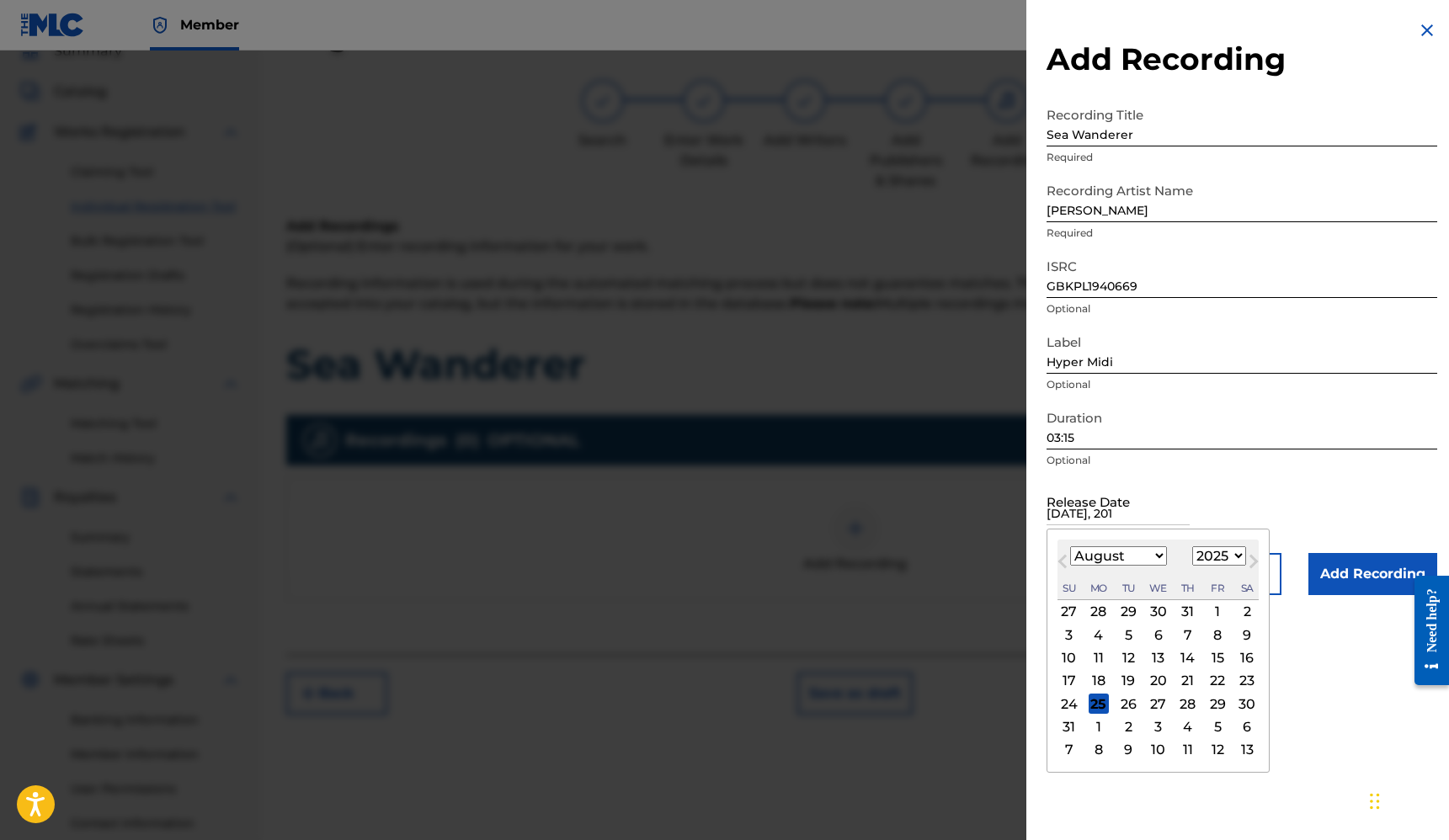
type input "[DATE]"
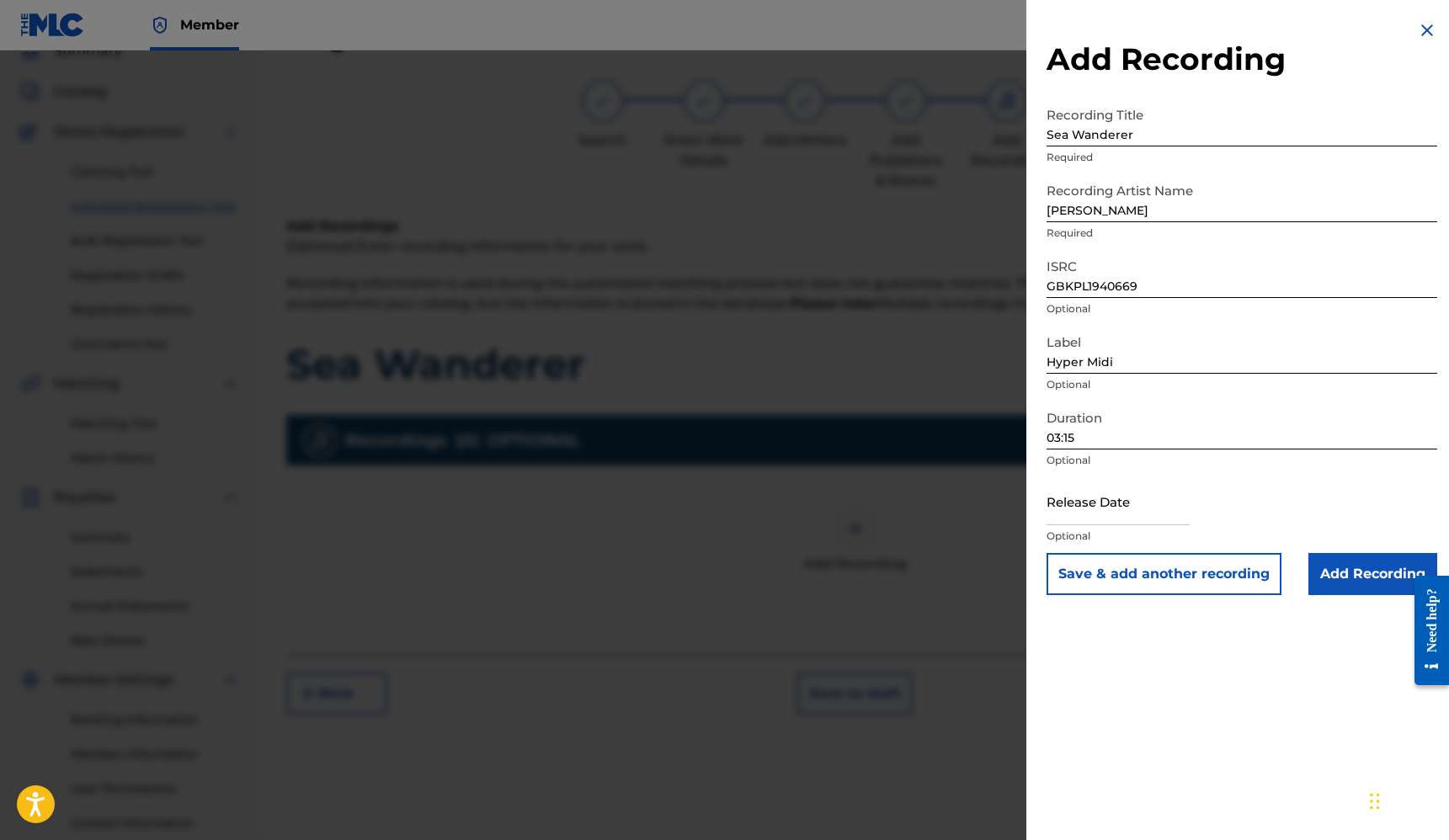
click at [1107, 508] on input "text" at bounding box center [1118, 501] width 143 height 48
select select "7"
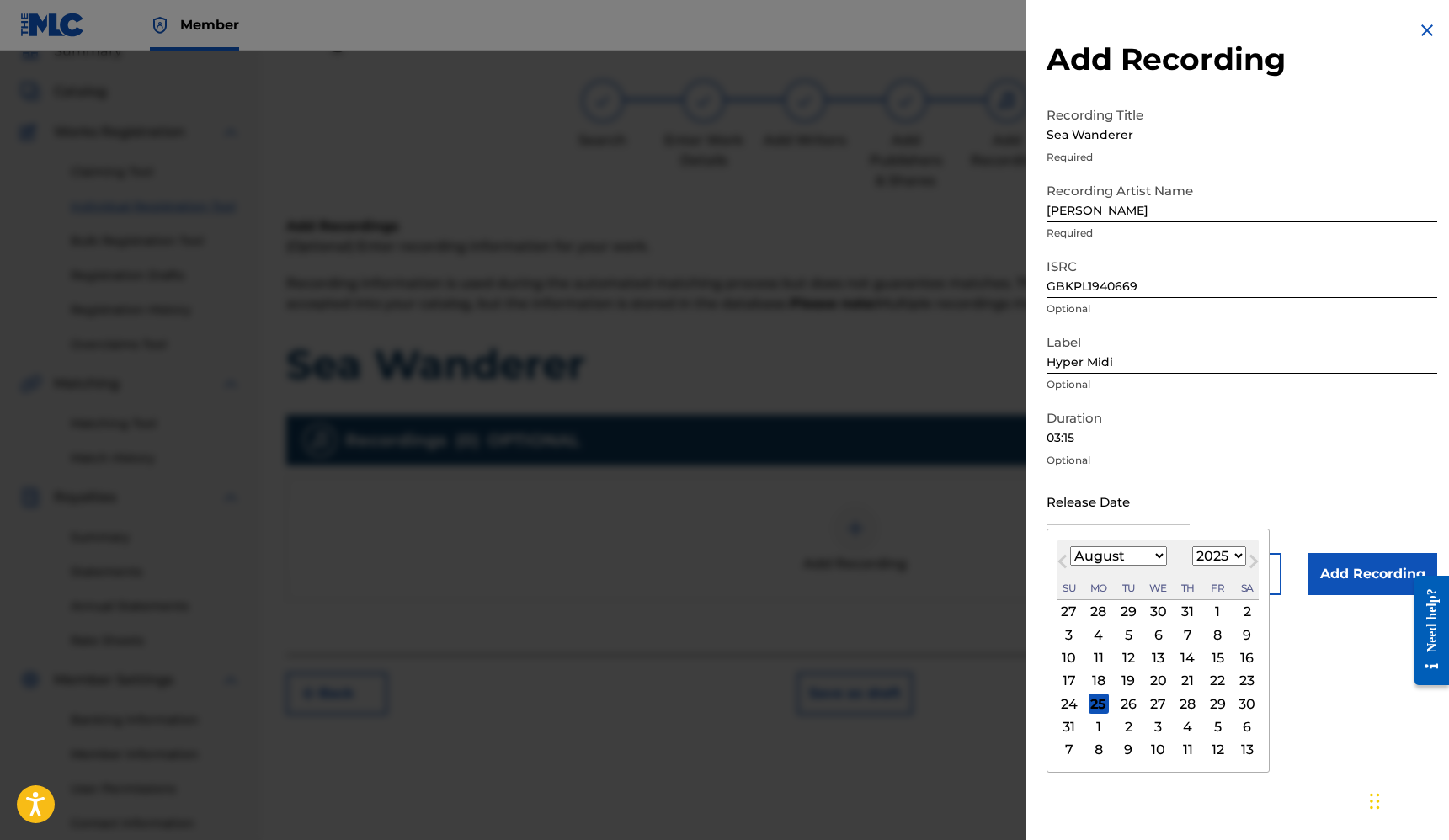
click at [1222, 560] on select "1899 1900 1901 1902 1903 1904 1905 1906 1907 1908 1909 1910 1911 1912 1913 1914…" at bounding box center [1220, 556] width 54 height 20
select select "2019"
click at [1193, 547] on select "1899 1900 1901 1902 1903 1904 1905 1906 1907 1908 1909 1910 1911 1912 1913 1914…" at bounding box center [1220, 556] width 54 height 20
click at [1135, 549] on select "January February March April May June July August September October November De…" at bounding box center [1119, 556] width 97 height 20
select select "2"
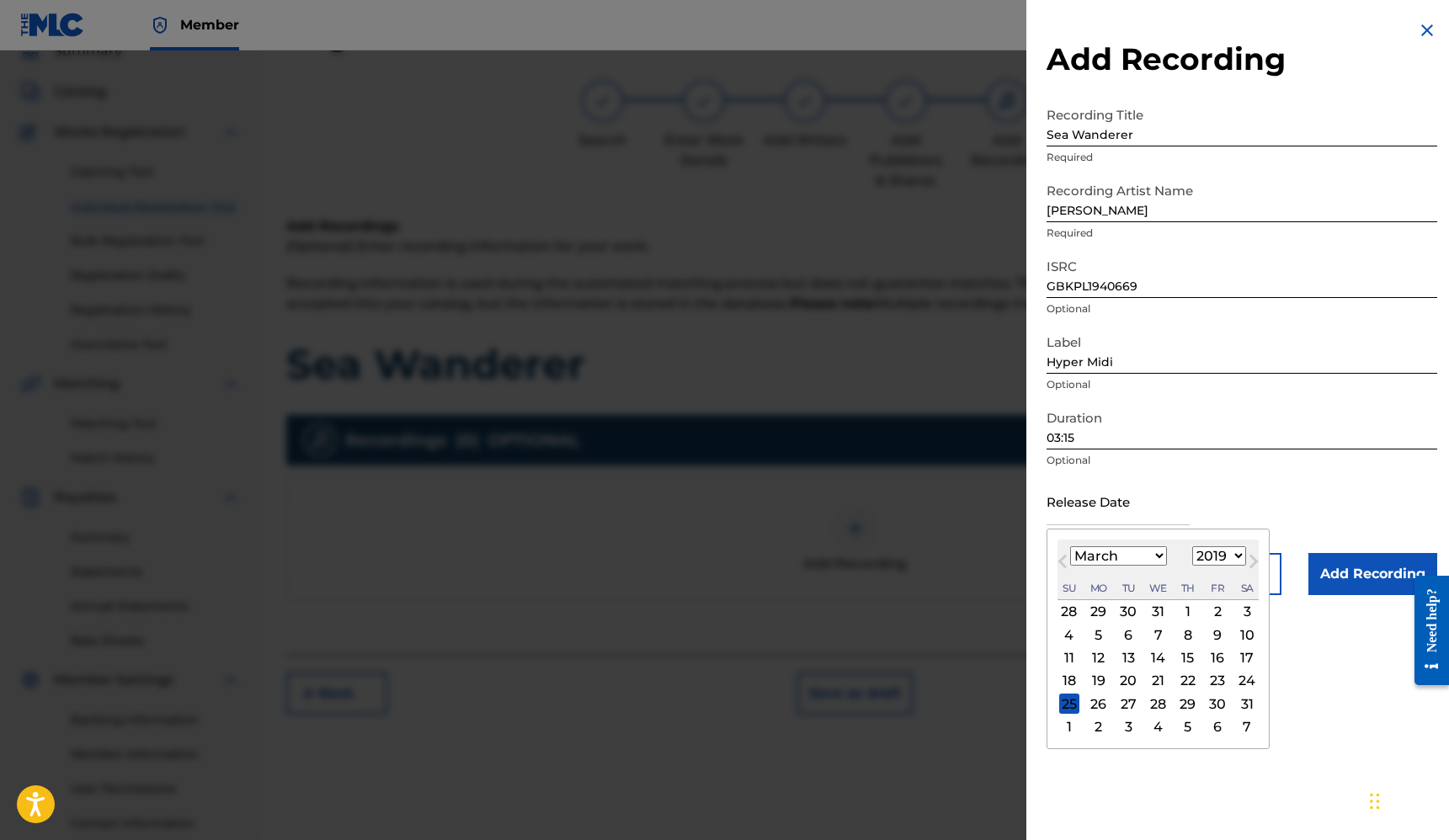
click at [1070, 547] on select "January February March April May June July August September October November De…" at bounding box center [1119, 556] width 97 height 20
click at [1216, 705] on div "29" at bounding box center [1218, 704] width 21 height 21
type input "[DATE]"
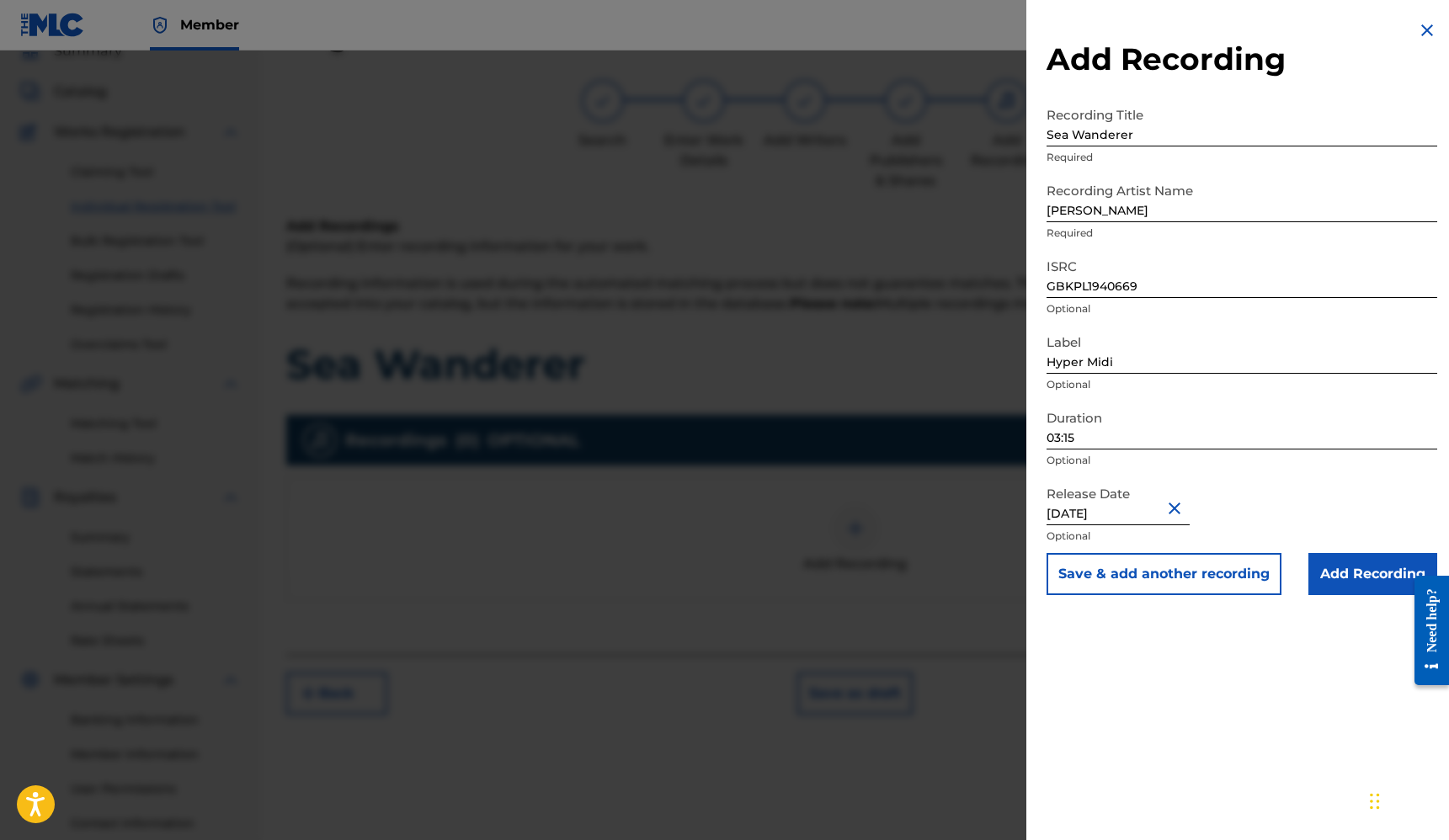
click at [1355, 571] on input "Add Recording" at bounding box center [1373, 574] width 129 height 42
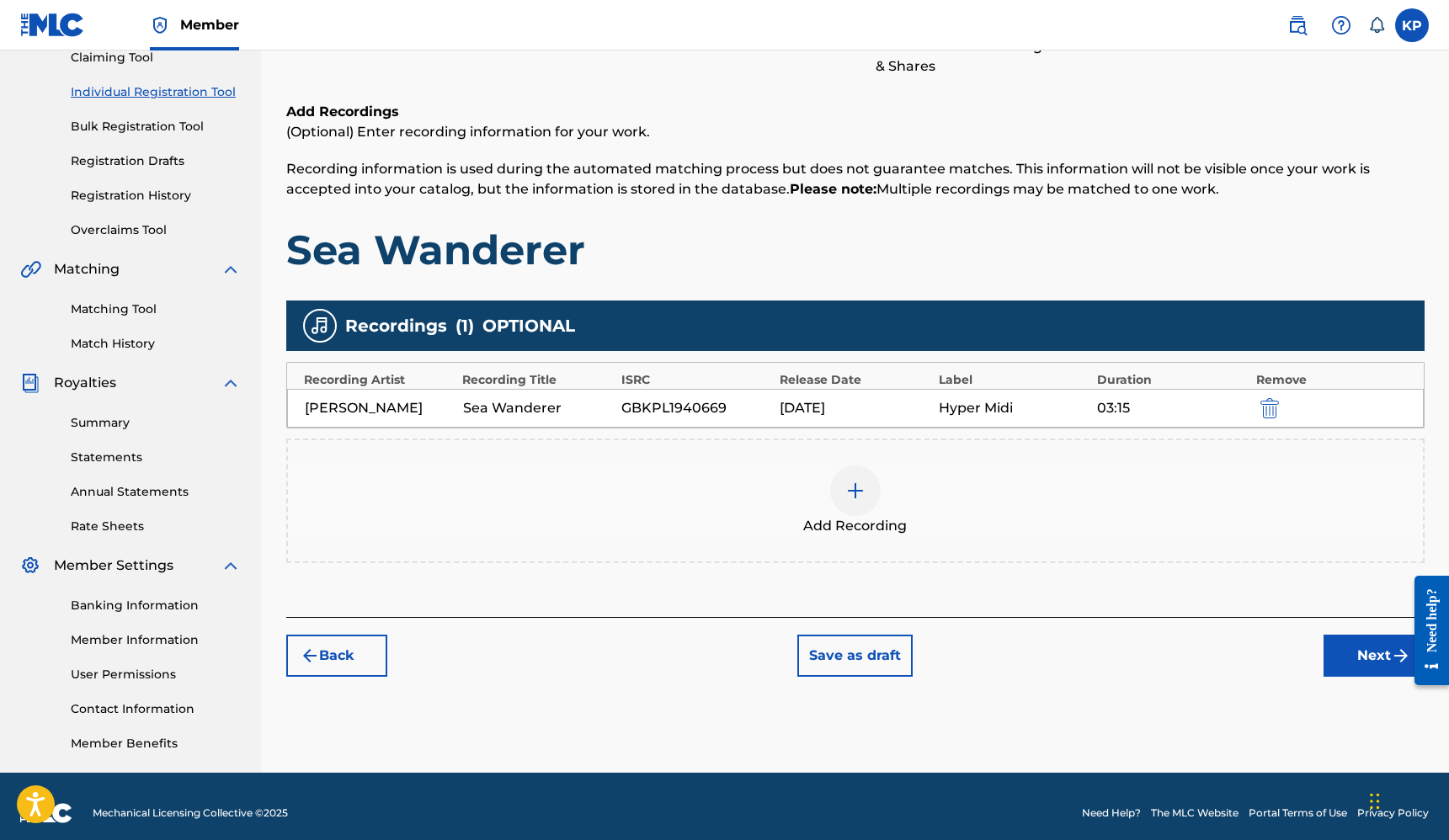
click at [1361, 647] on button "Next" at bounding box center [1374, 655] width 101 height 42
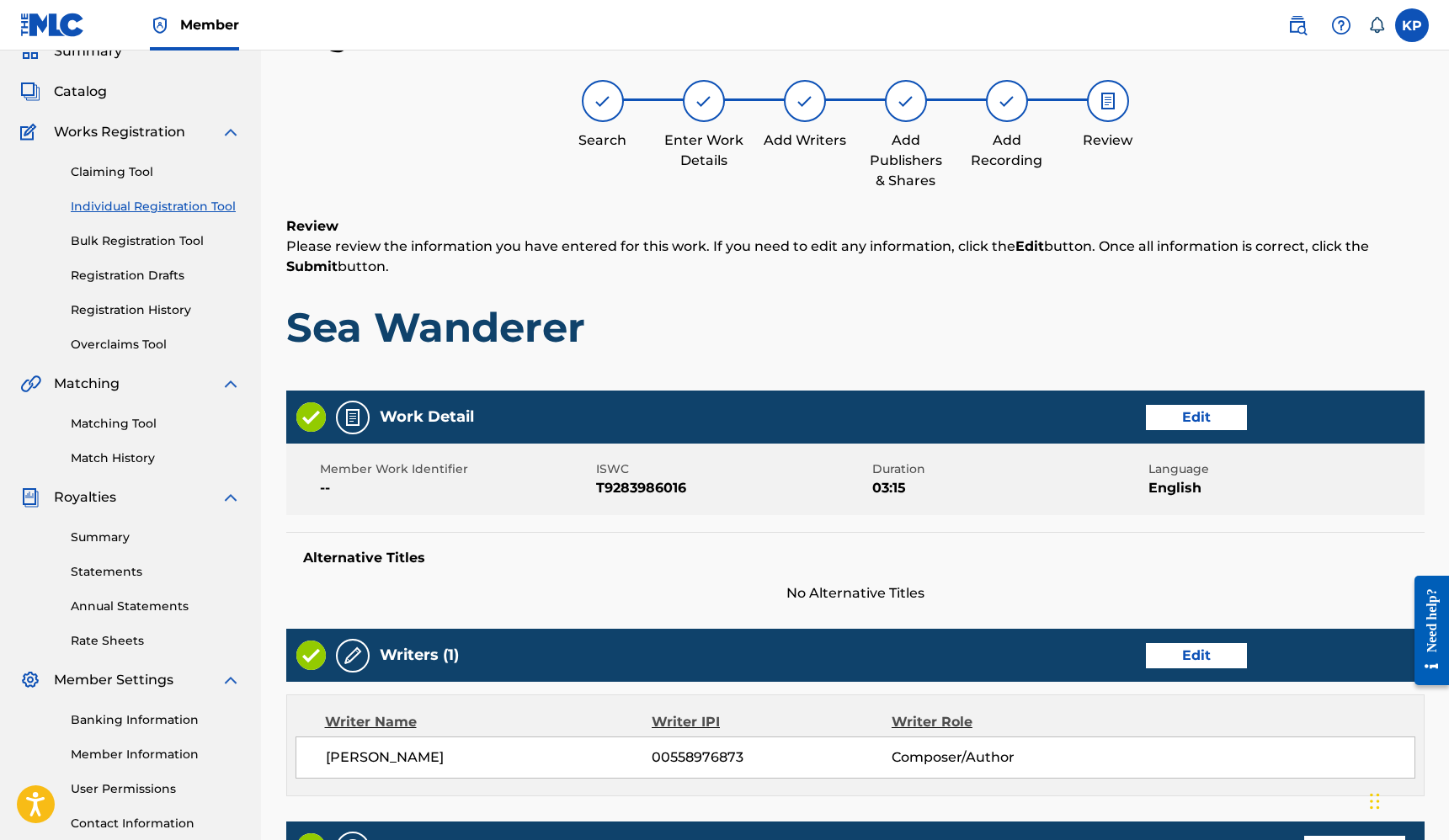
scroll to position [581, 0]
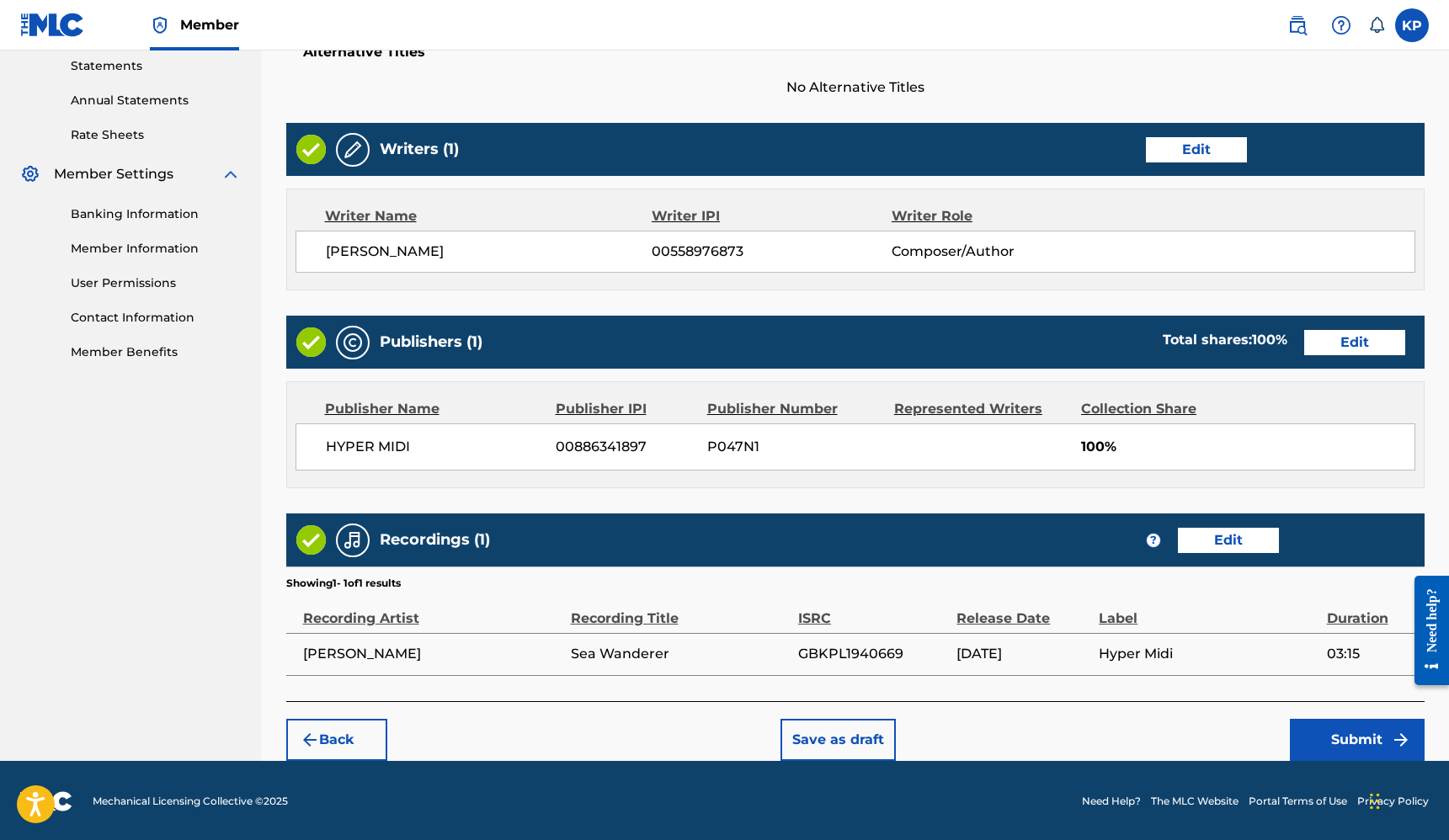
click at [1340, 738] on button "Submit" at bounding box center [1357, 739] width 135 height 42
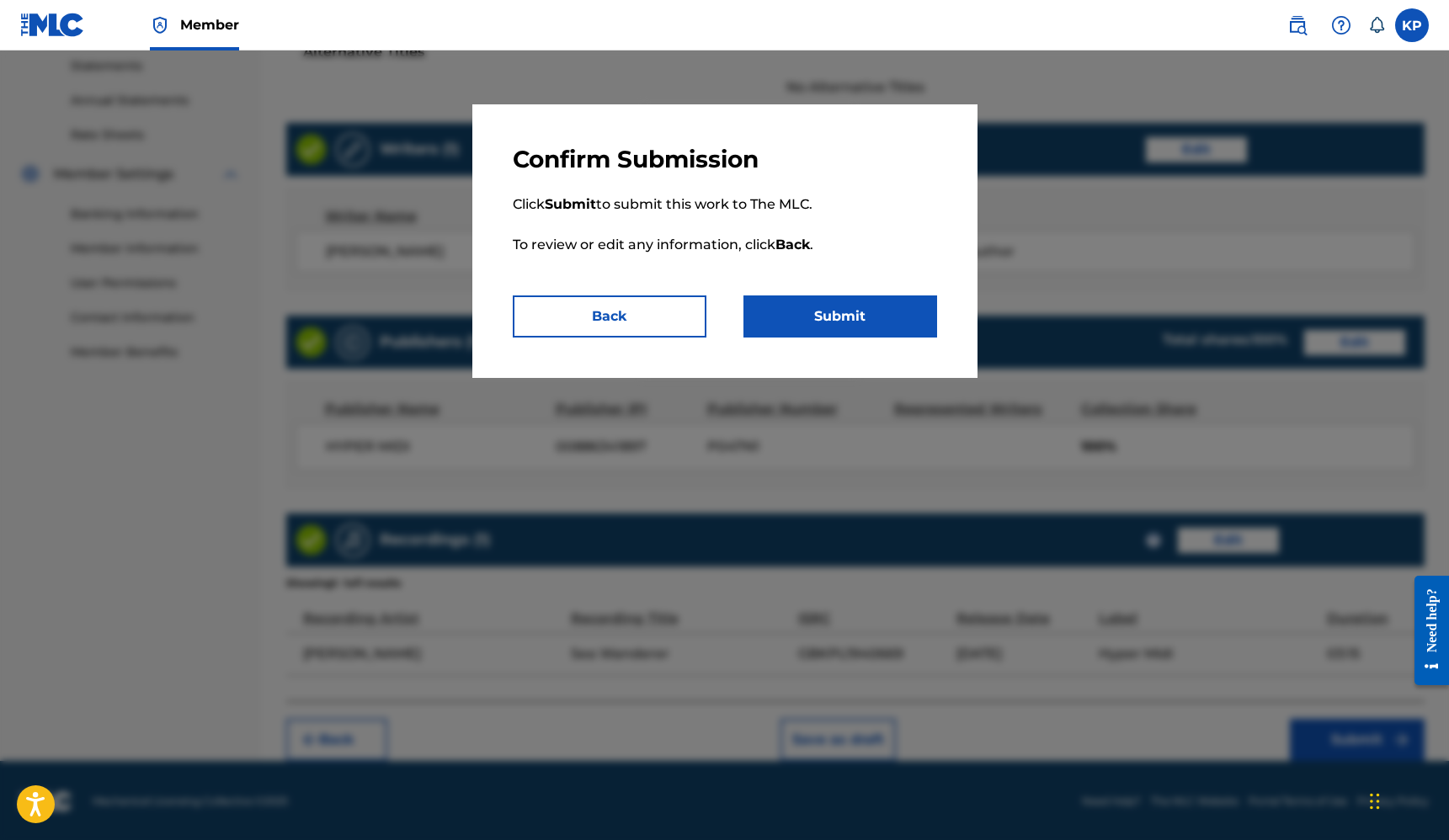
click at [827, 308] on button "Submit" at bounding box center [839, 316] width 194 height 42
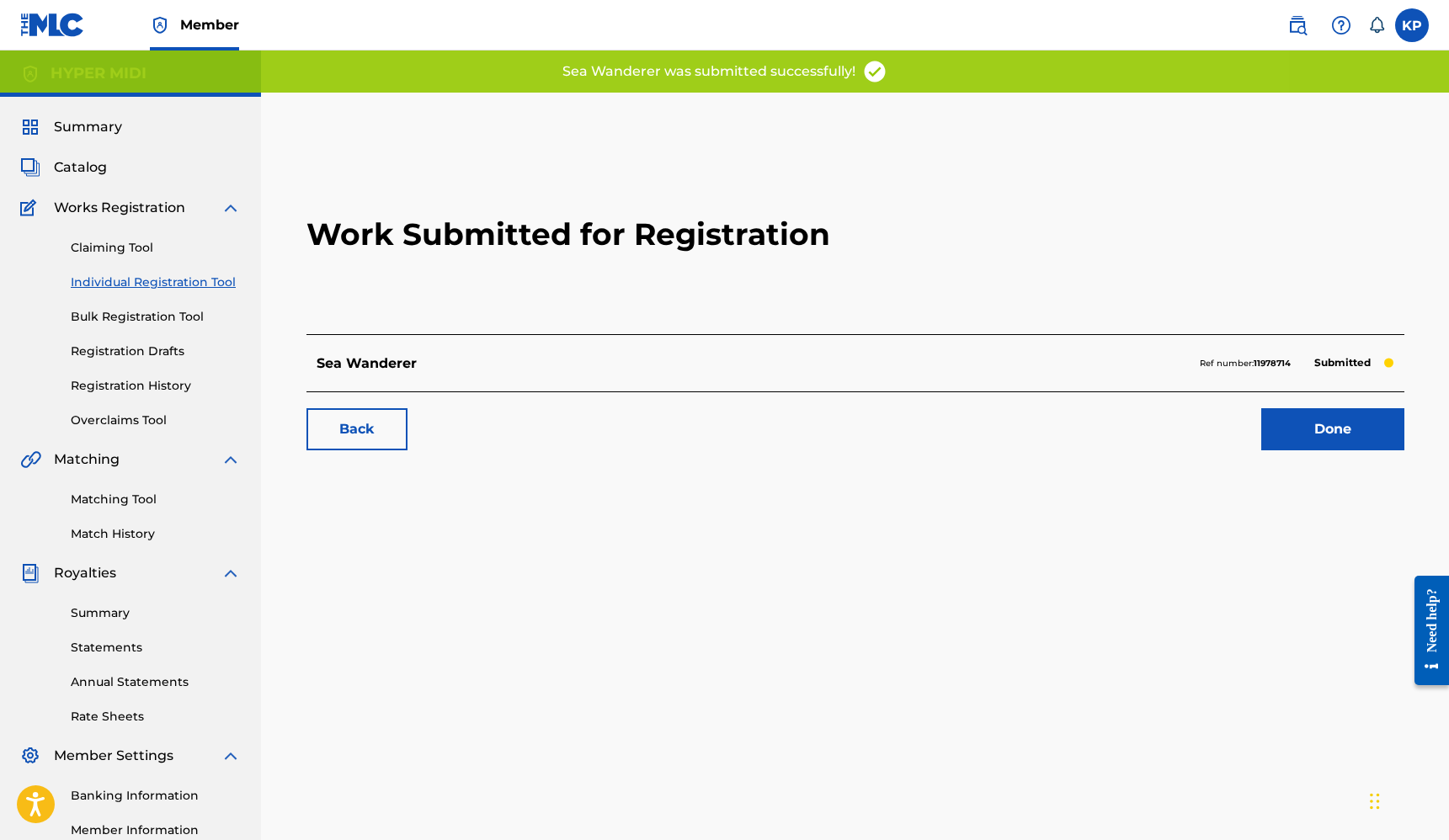
click at [1312, 428] on link "Done" at bounding box center [1332, 429] width 143 height 42
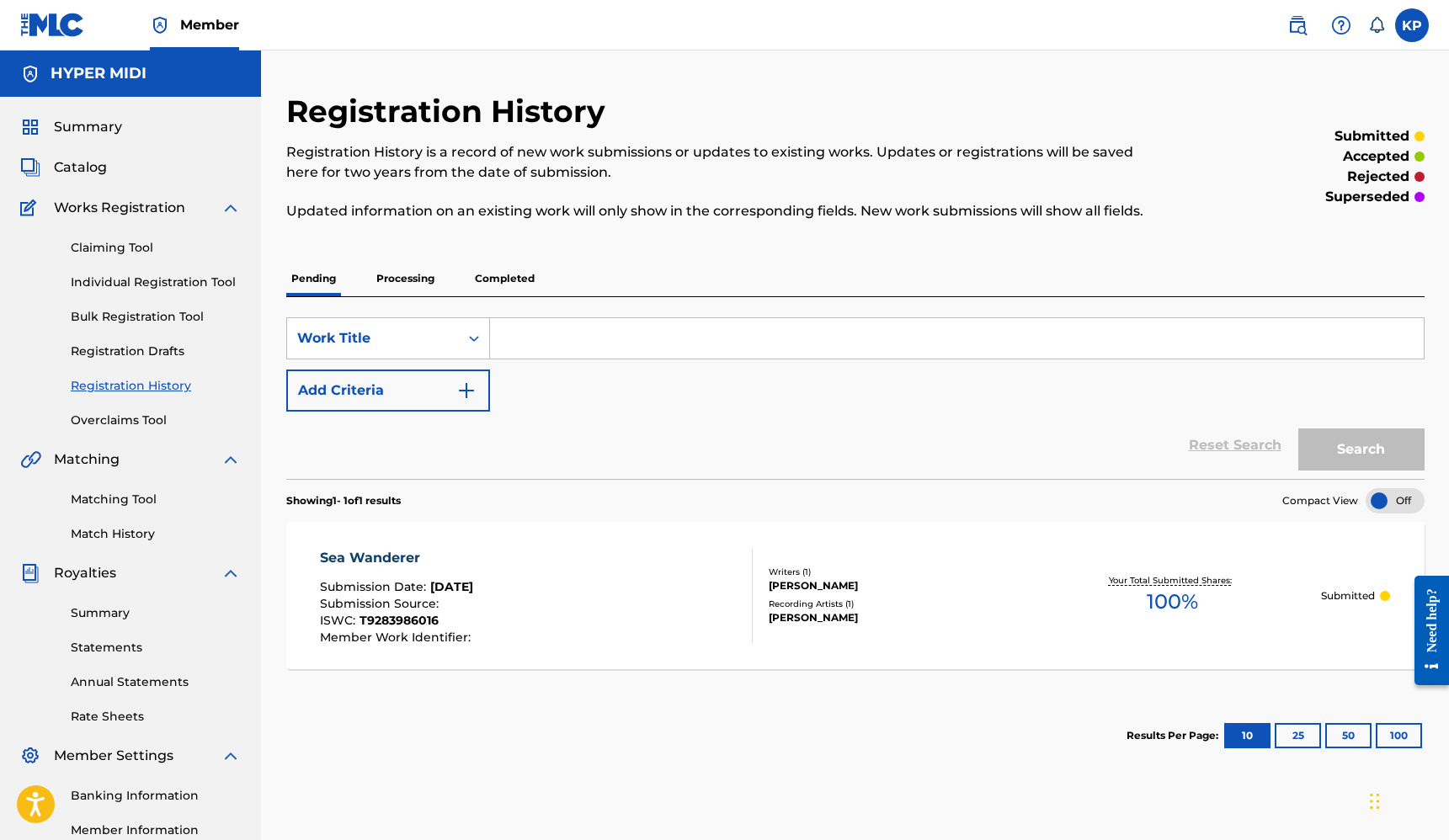
click at [645, 402] on div "SearchWithCriteria61e2520e-ab24-4834-a2b3-a9f958fb7250 Work Title Add Criteria" at bounding box center [855, 364] width 1139 height 94
click at [642, 394] on div "SearchWithCriteria61e2520e-ab24-4834-a2b3-a9f958fb7250 Work Title Add Criteria" at bounding box center [855, 364] width 1139 height 94
